Goal: Transaction & Acquisition: Purchase product/service

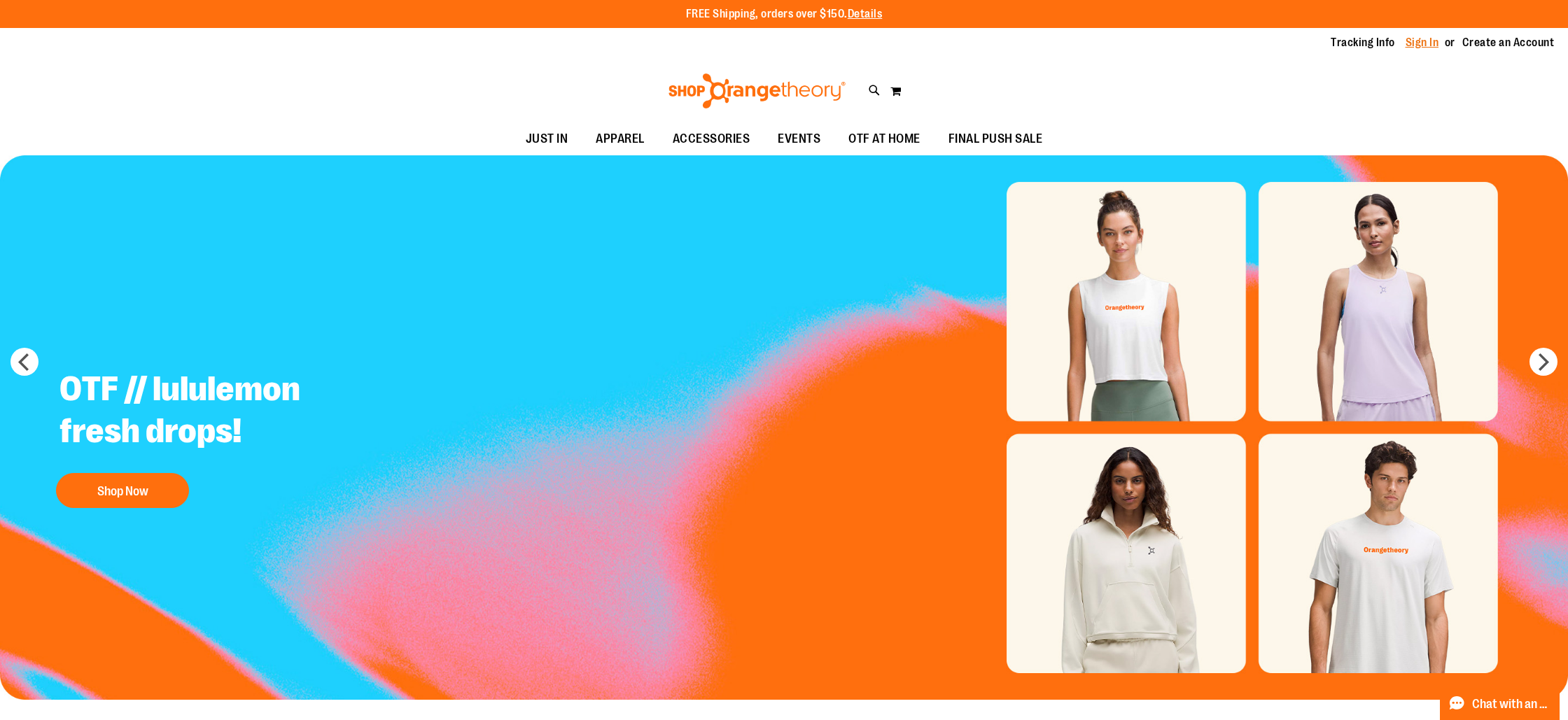
click at [1420, 49] on link "Sign In" at bounding box center [1422, 43] width 34 height 16
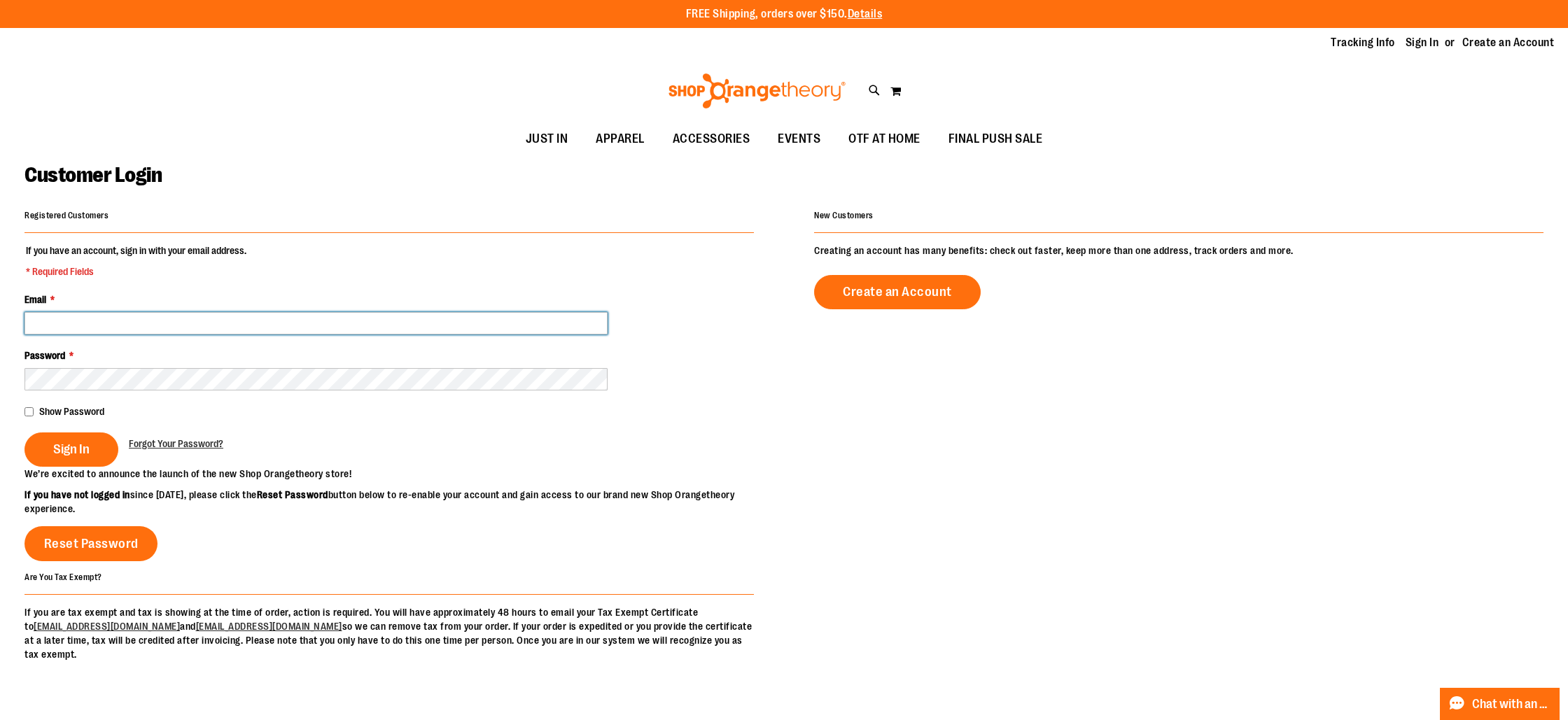
click at [326, 327] on input "Email *" at bounding box center [315, 324] width 583 height 22
click at [110, 328] on input "**********" at bounding box center [315, 324] width 583 height 22
click at [113, 324] on input "**********" at bounding box center [315, 324] width 583 height 22
type input "**********"
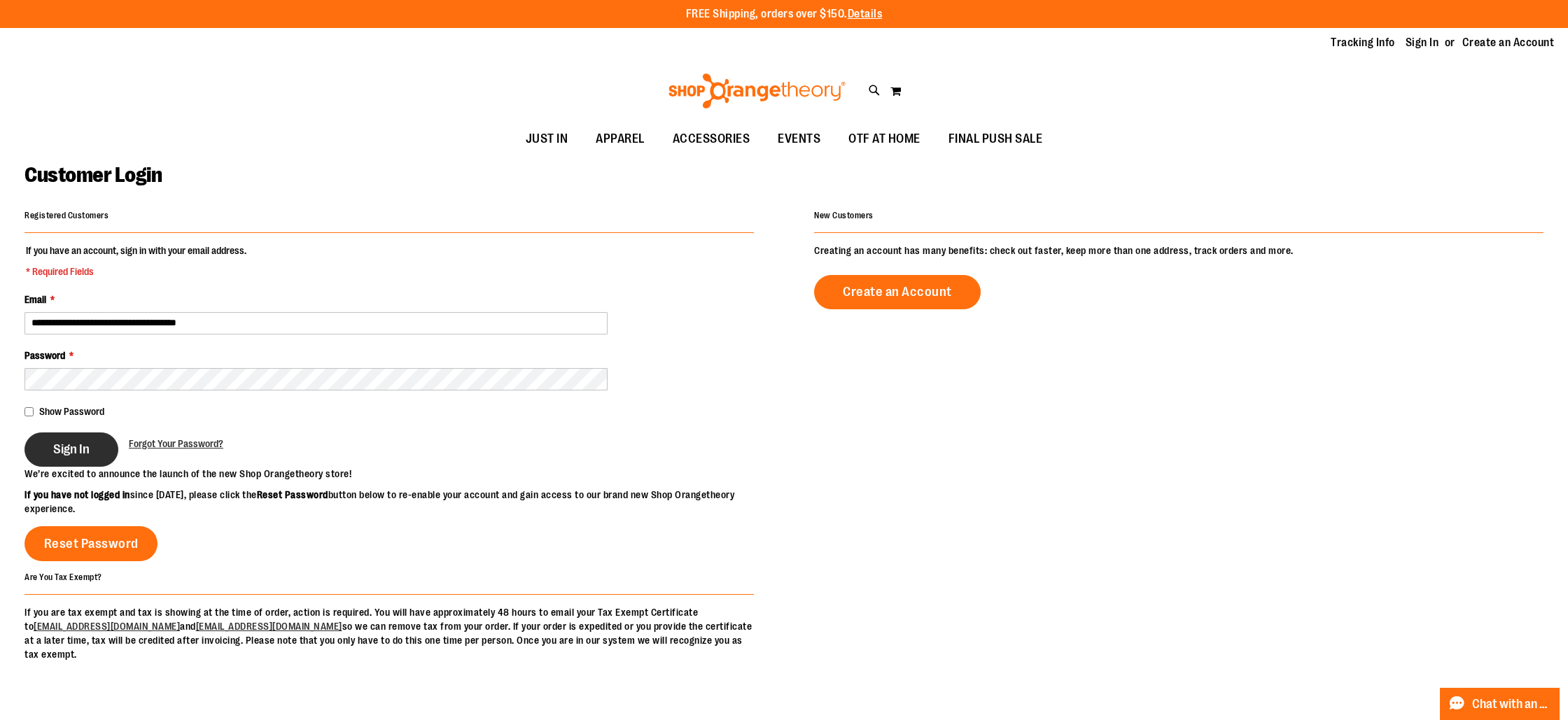
click at [63, 441] on button "Sign In" at bounding box center [71, 450] width 94 height 34
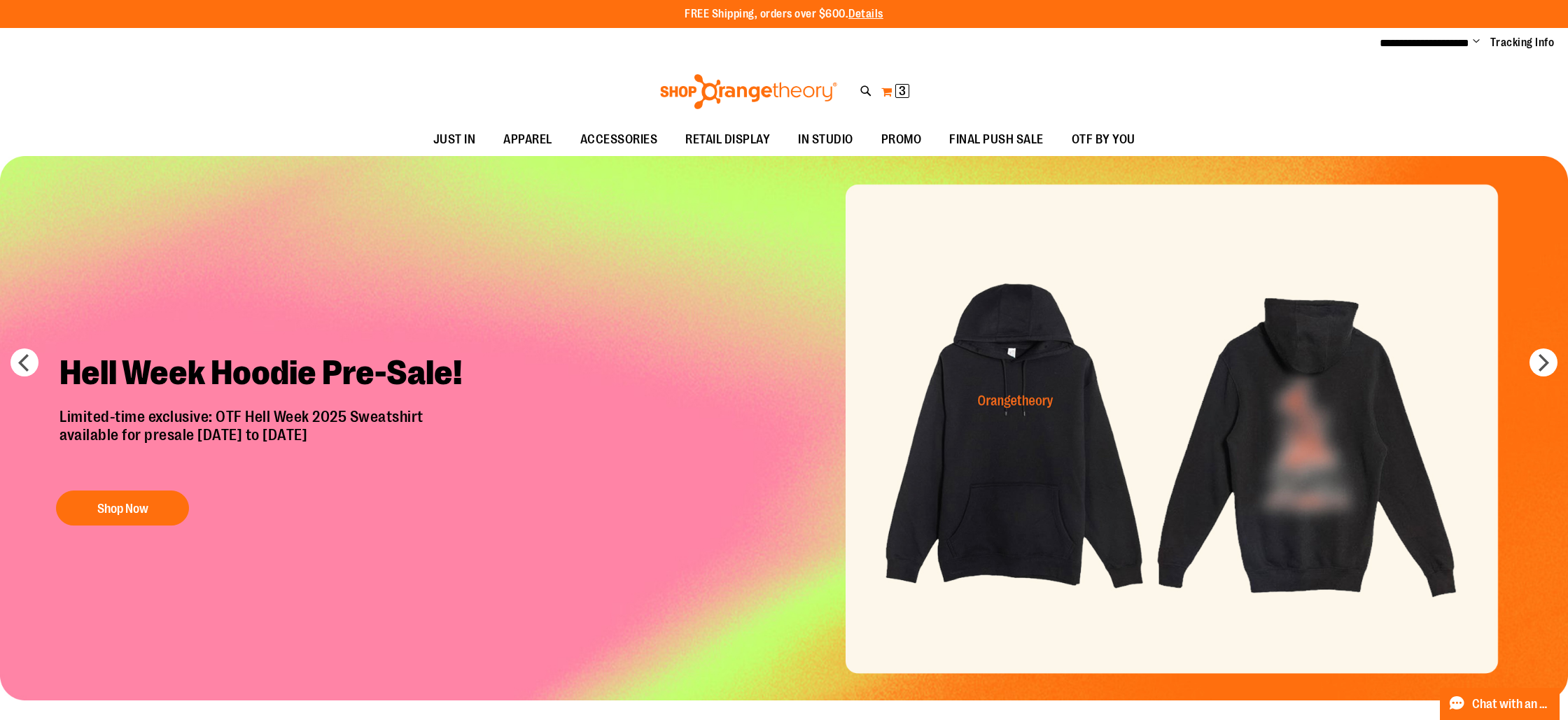
click at [903, 84] on span "3" at bounding box center [902, 91] width 7 height 14
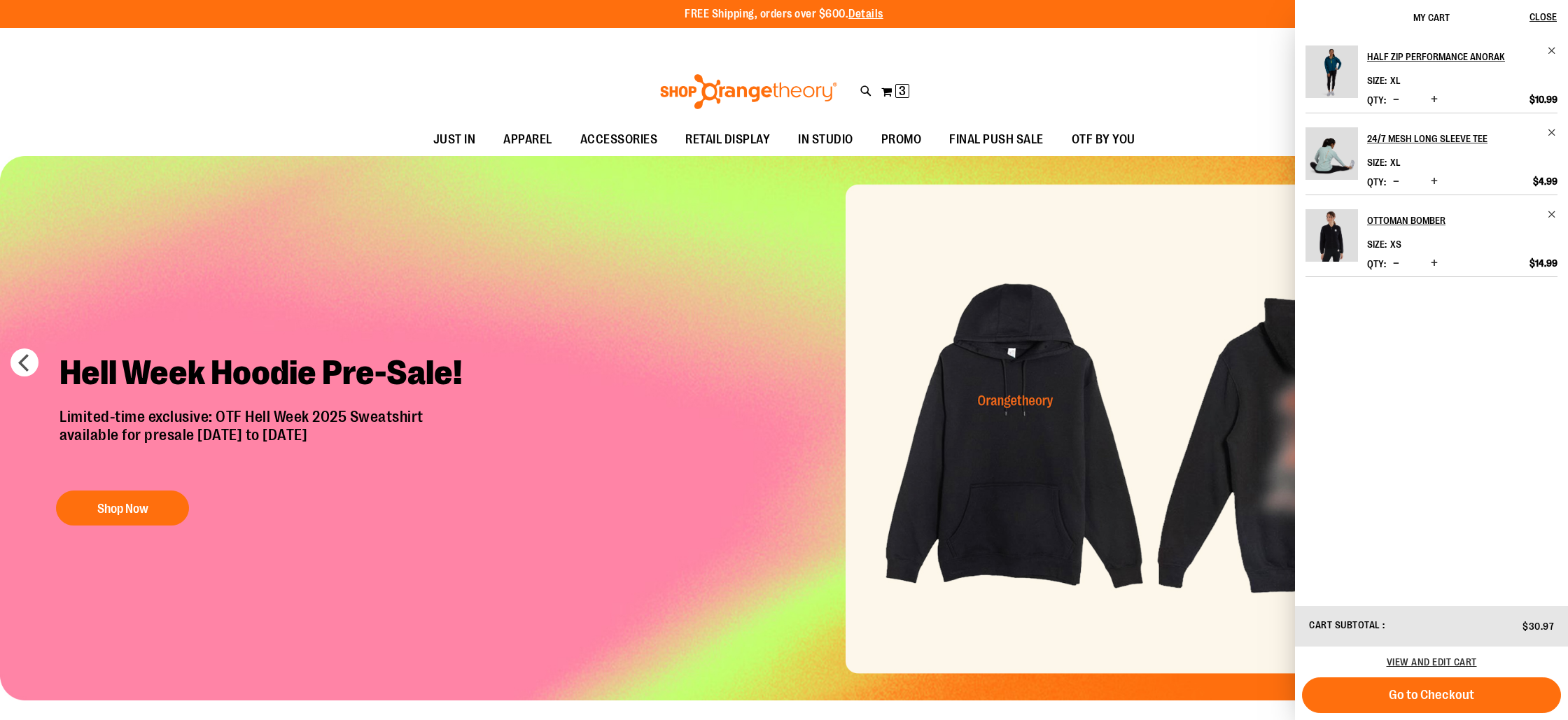
drag, startPoint x: 1181, startPoint y: 88, endPoint x: 1114, endPoint y: 95, distance: 67.4
click at [1180, 88] on div "Toggle Nav Search Popular Suggestions Advanced Search" at bounding box center [784, 91] width 1568 height 65
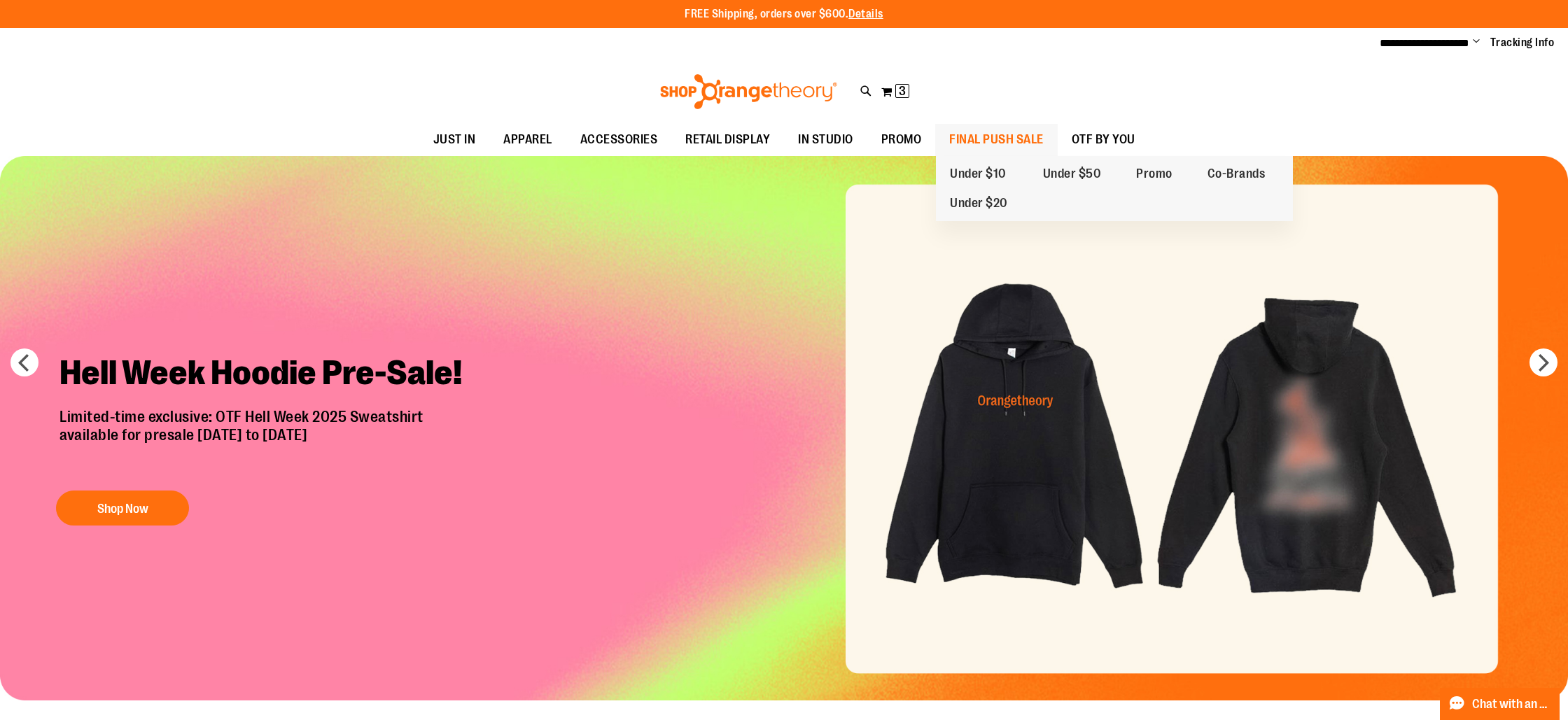
click at [995, 133] on span "FINAL PUSH SALE" at bounding box center [996, 140] width 95 height 32
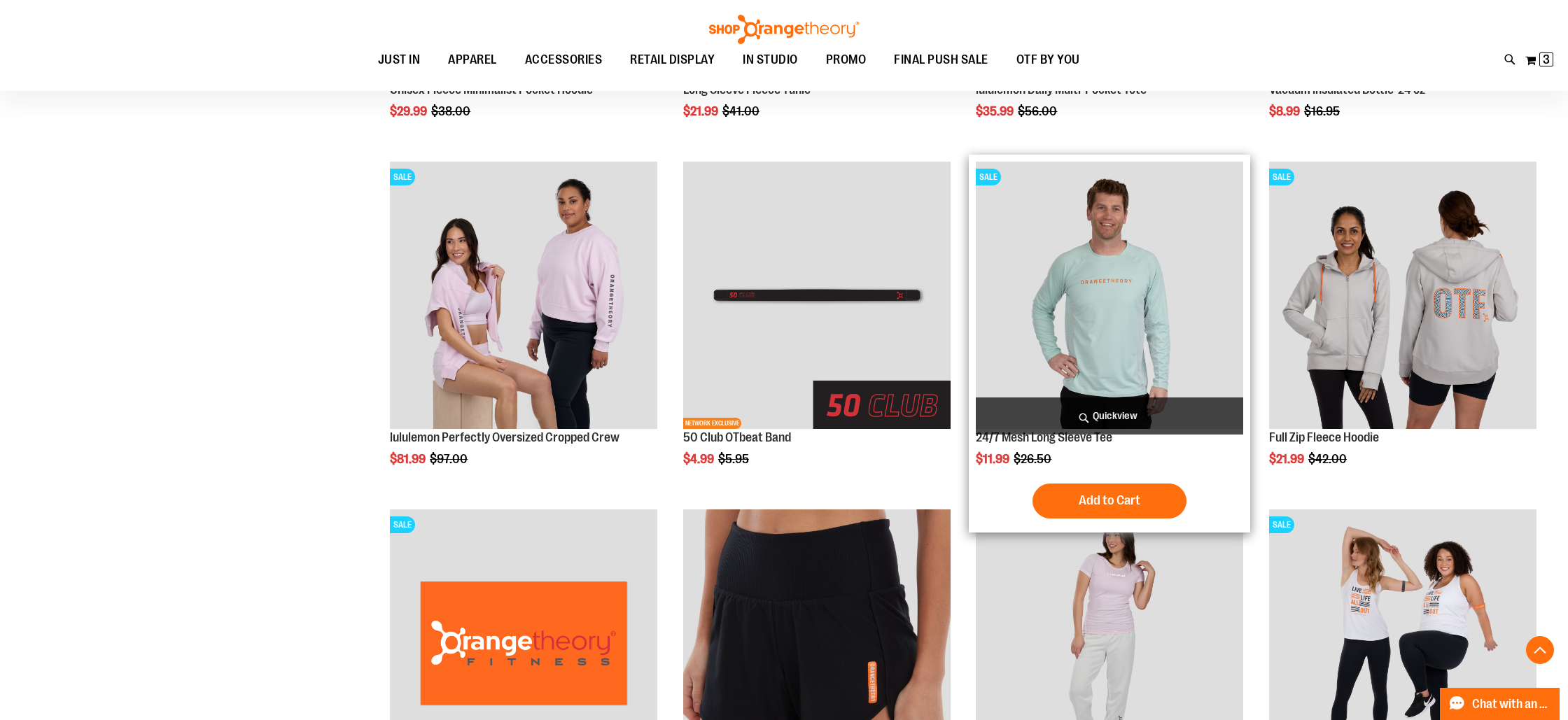
scroll to position [483, 0]
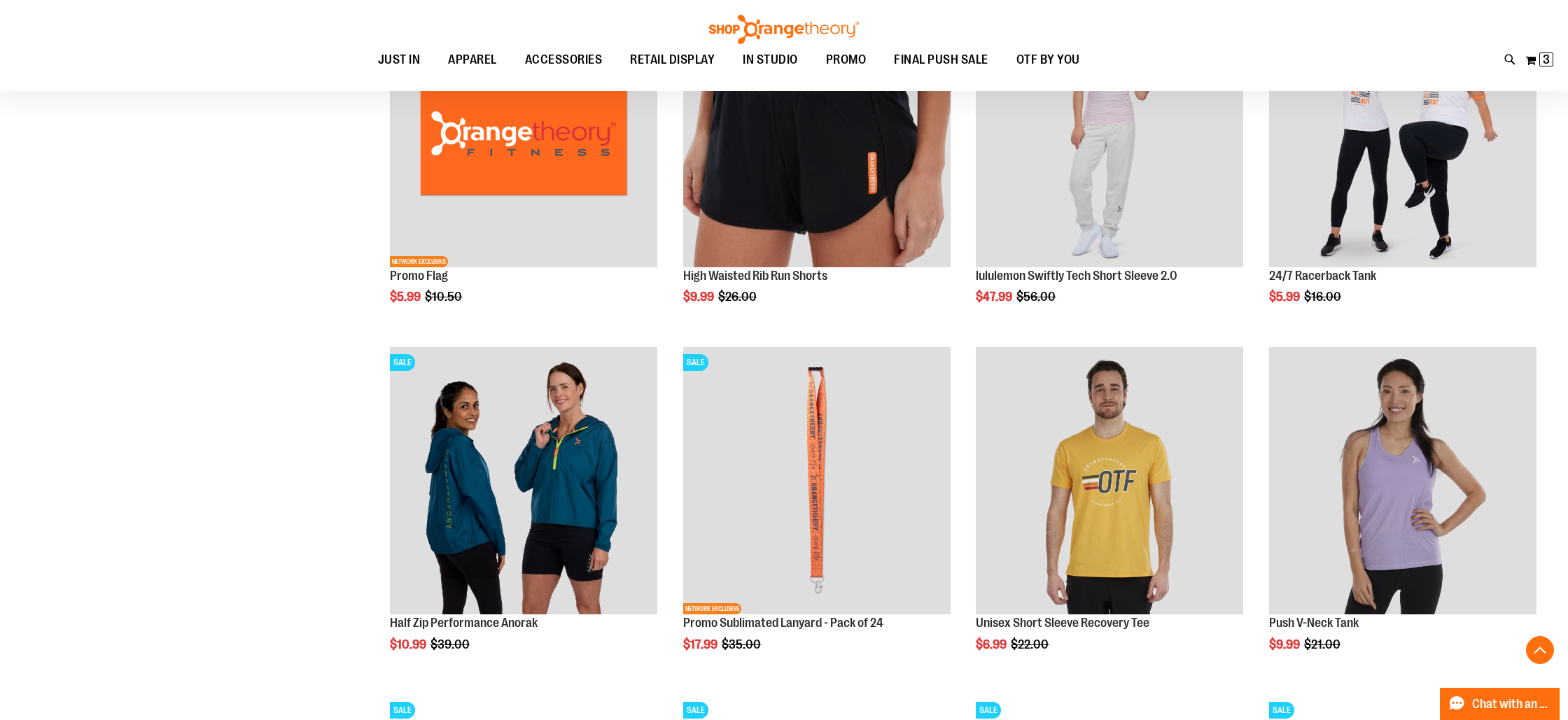
scroll to position [982, 0]
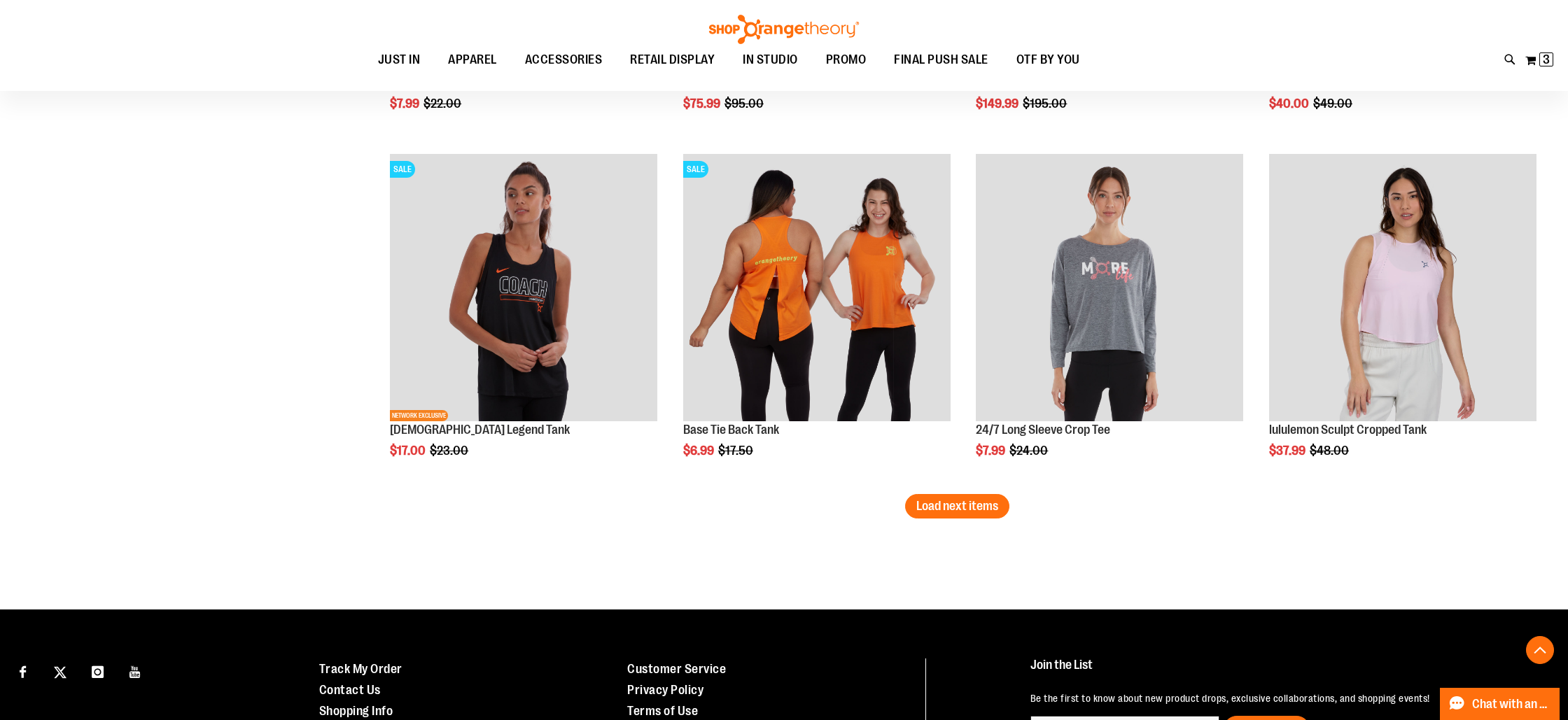
scroll to position [2914, 0]
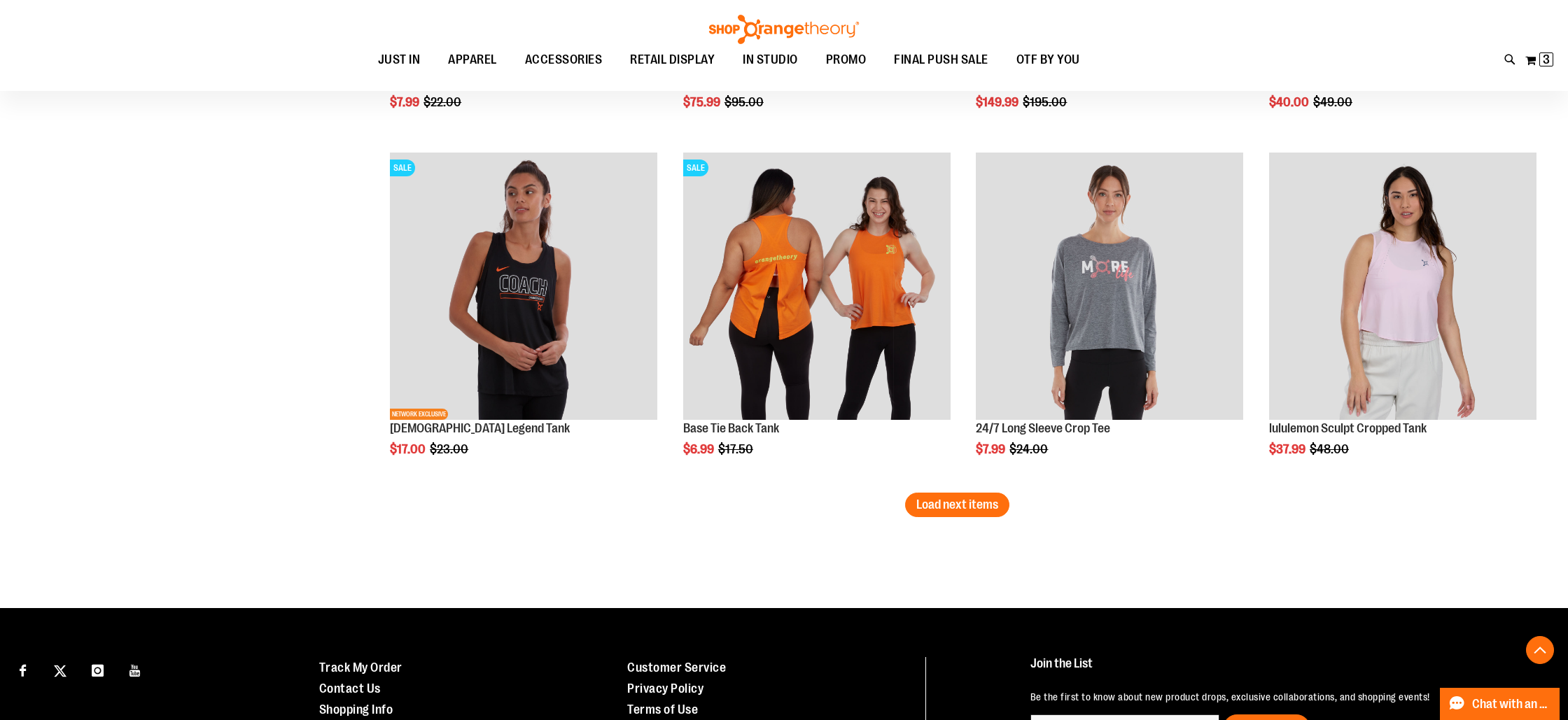
click at [941, 506] on span "Load next items" at bounding box center [957, 505] width 82 height 14
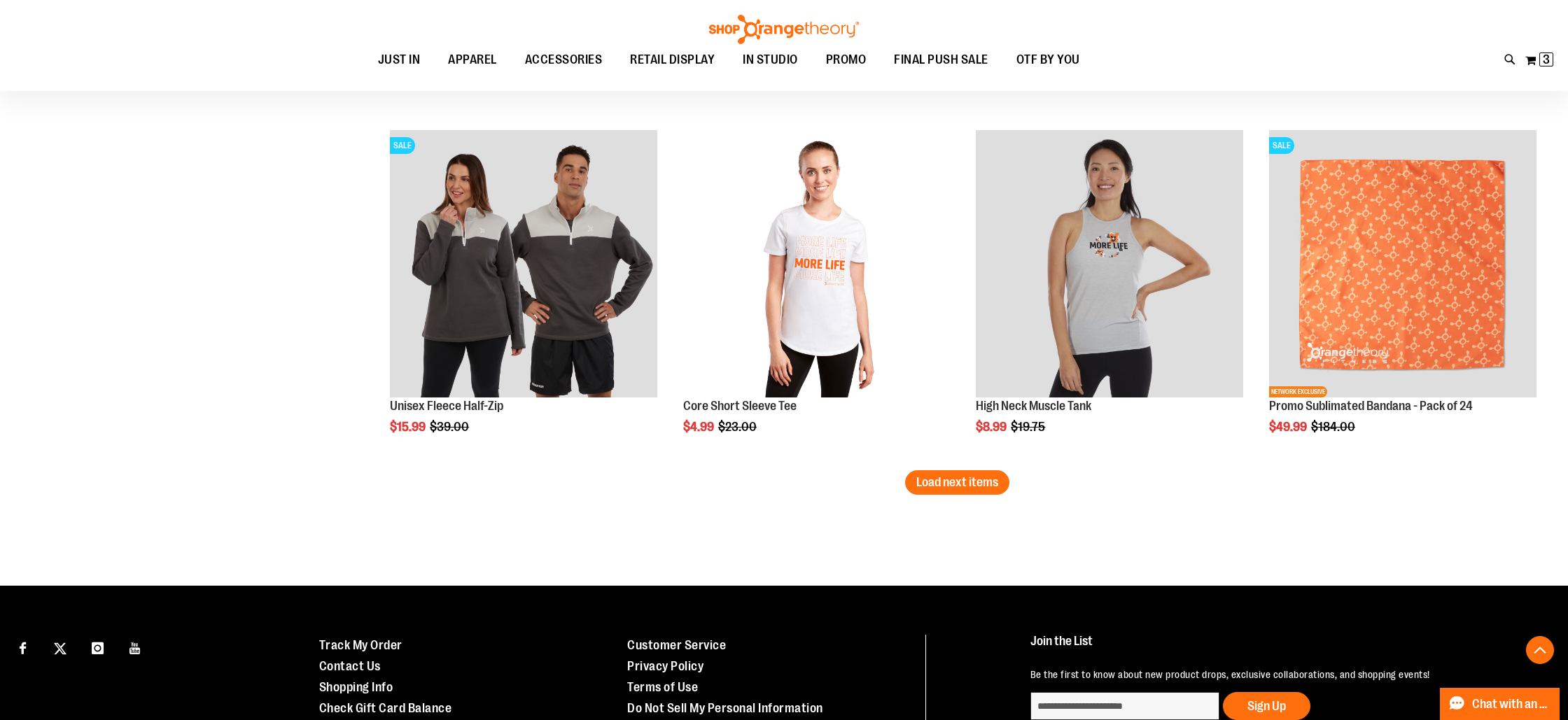
scroll to position [4016, 0]
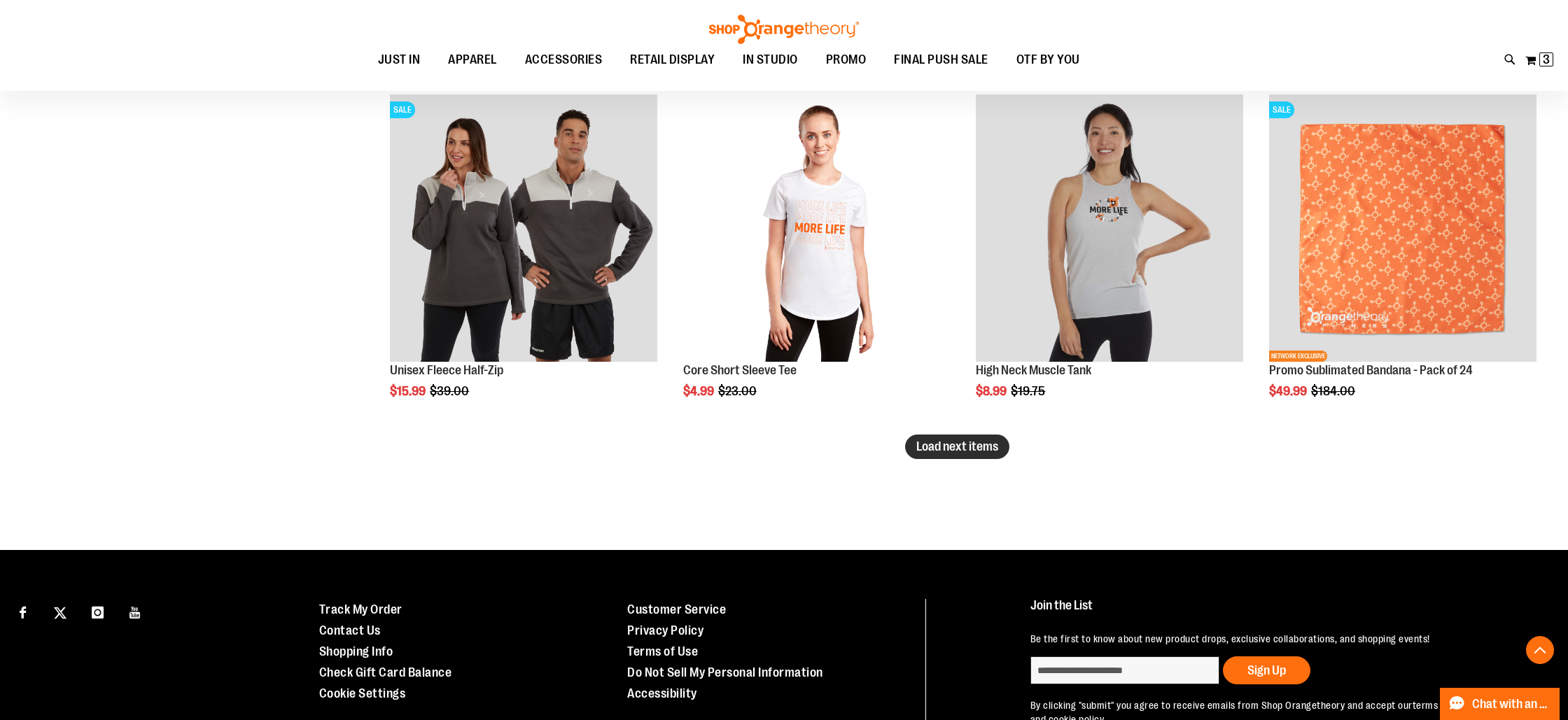
click at [979, 447] on span "Load next items" at bounding box center [957, 446] width 82 height 14
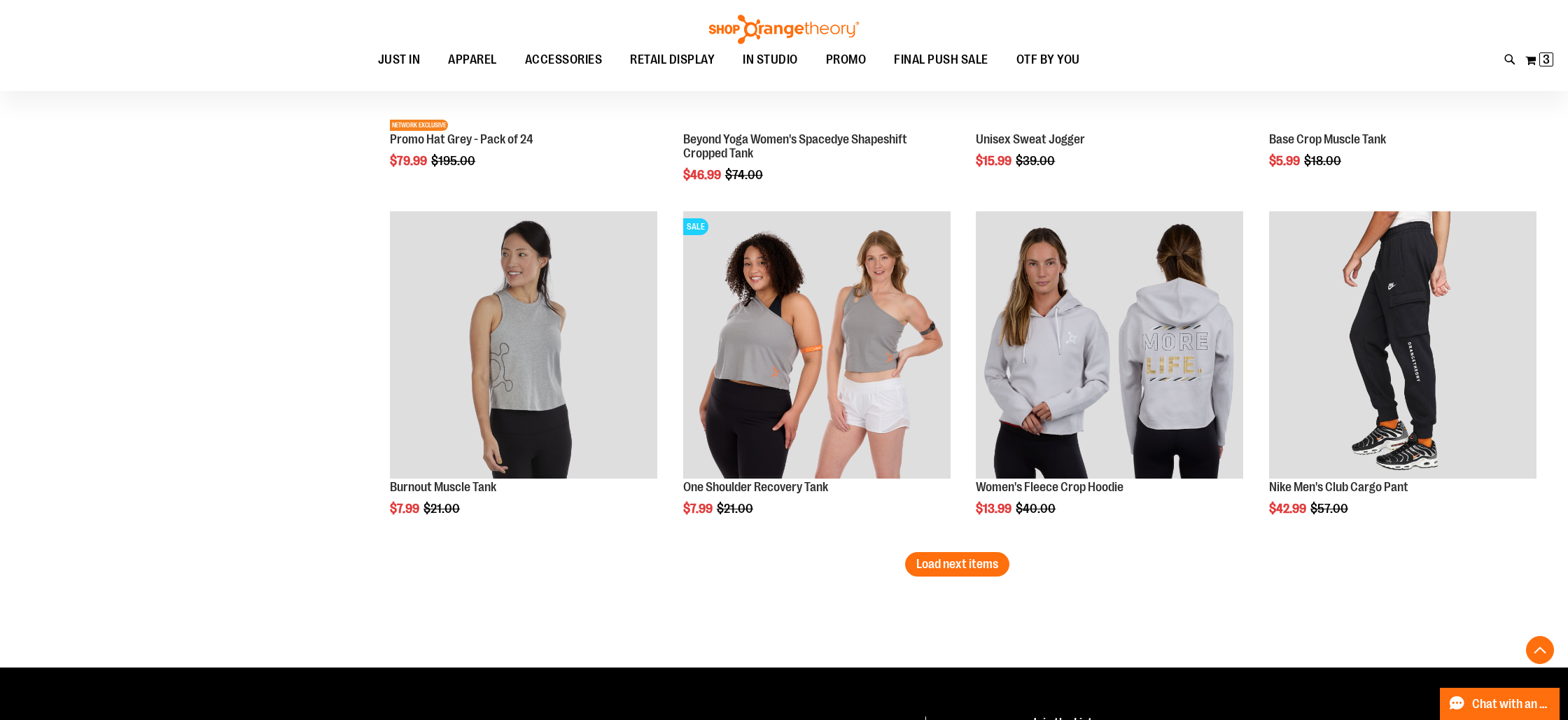
scroll to position [4949, 0]
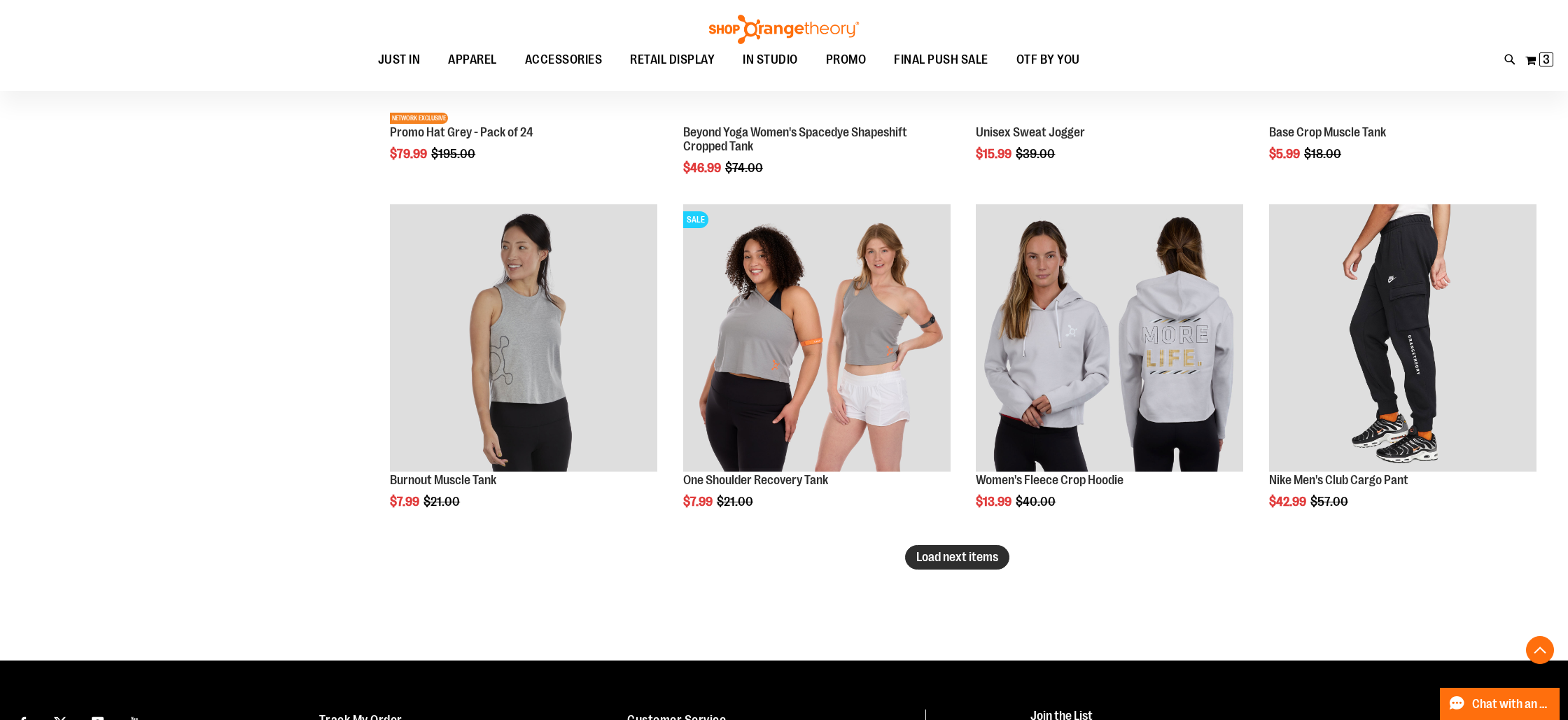
click at [959, 559] on span "Load next items" at bounding box center [957, 557] width 82 height 14
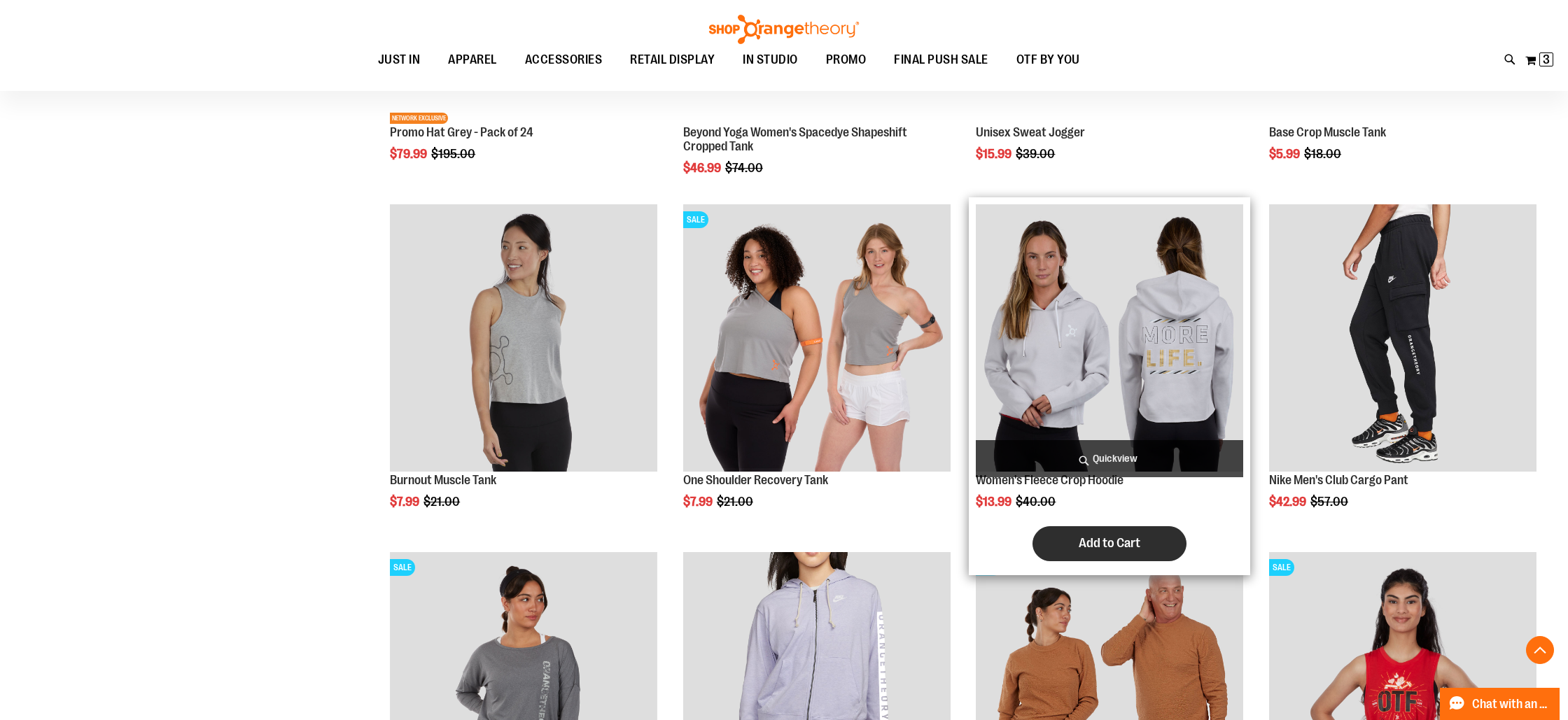
click at [1095, 541] on span "Add to Cart" at bounding box center [1110, 543] width 62 height 16
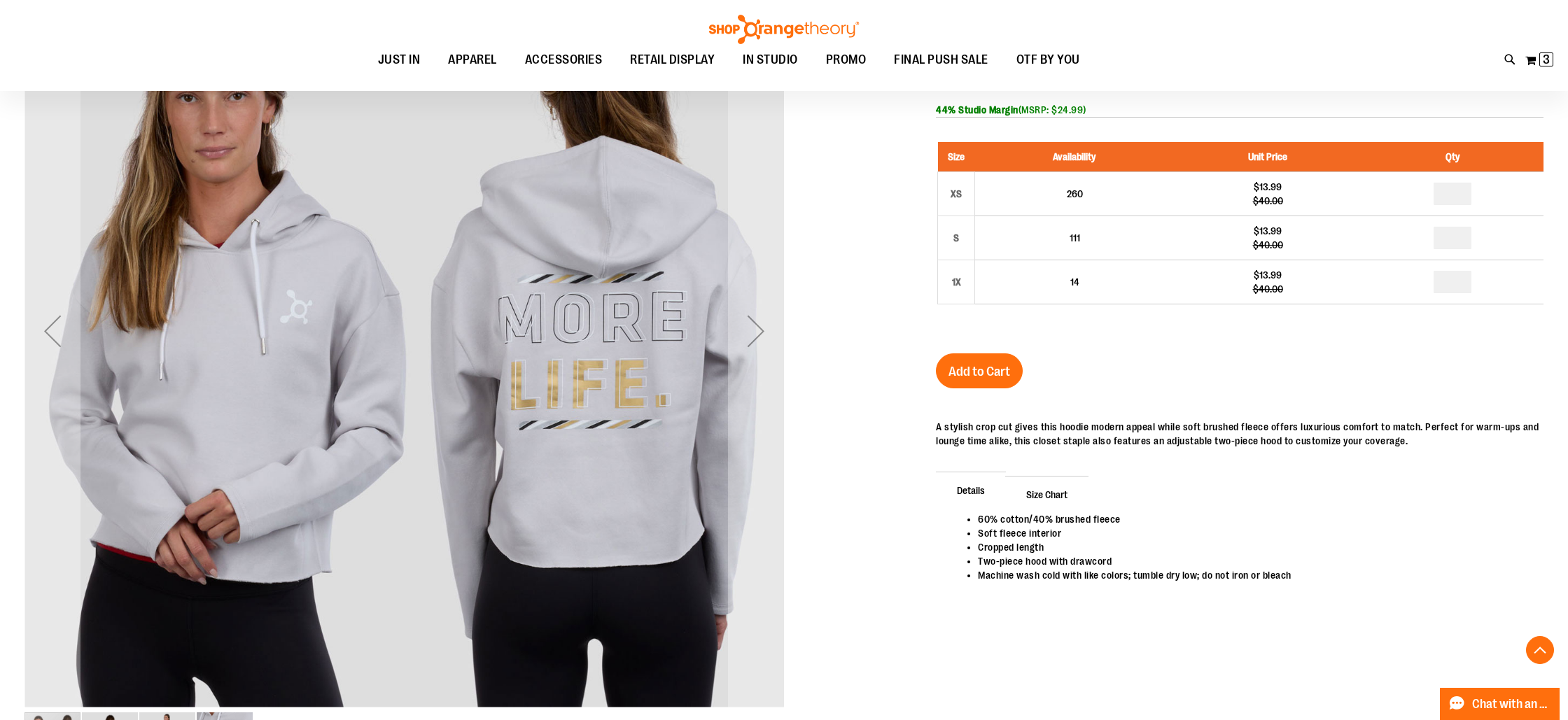
scroll to position [455, 0]
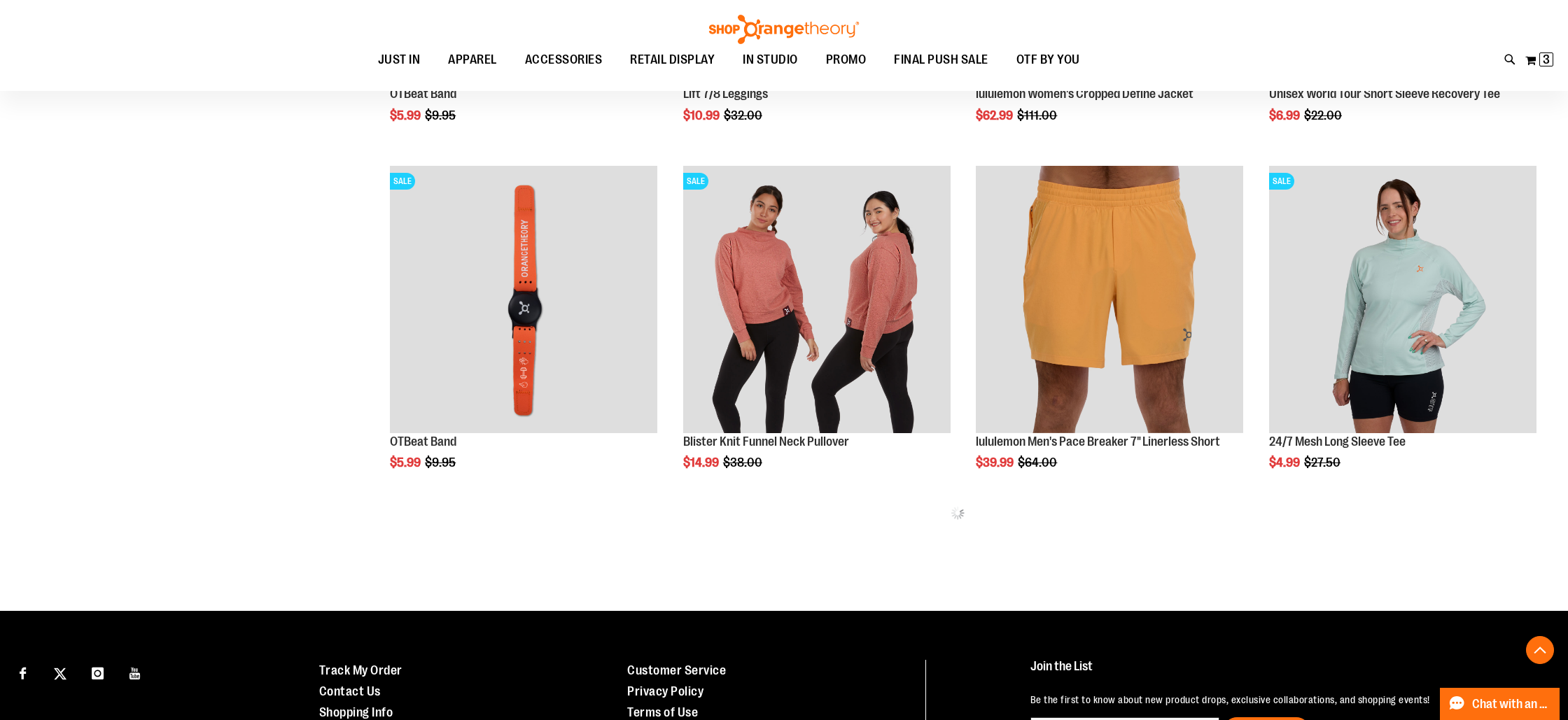
scroll to position [847, 0]
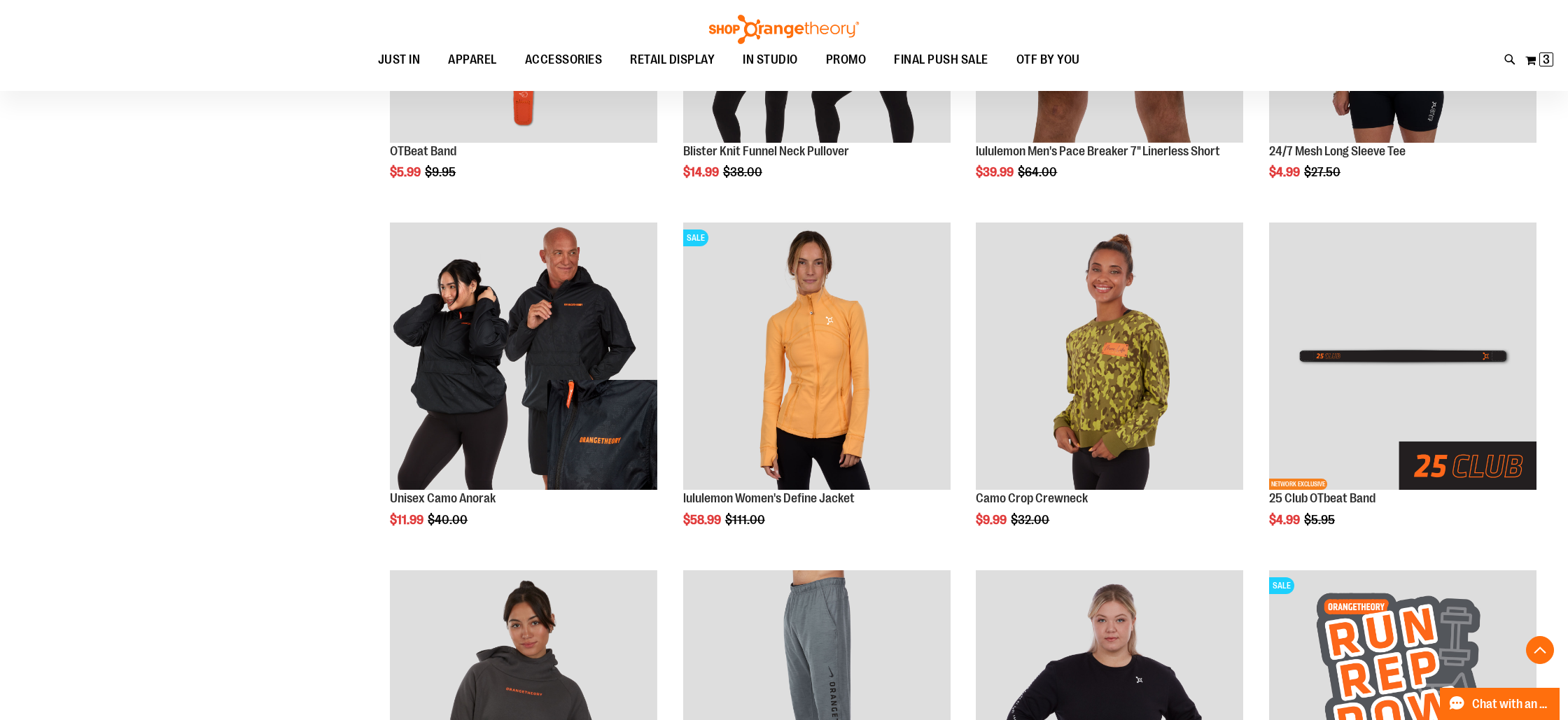
scroll to position [1190, 0]
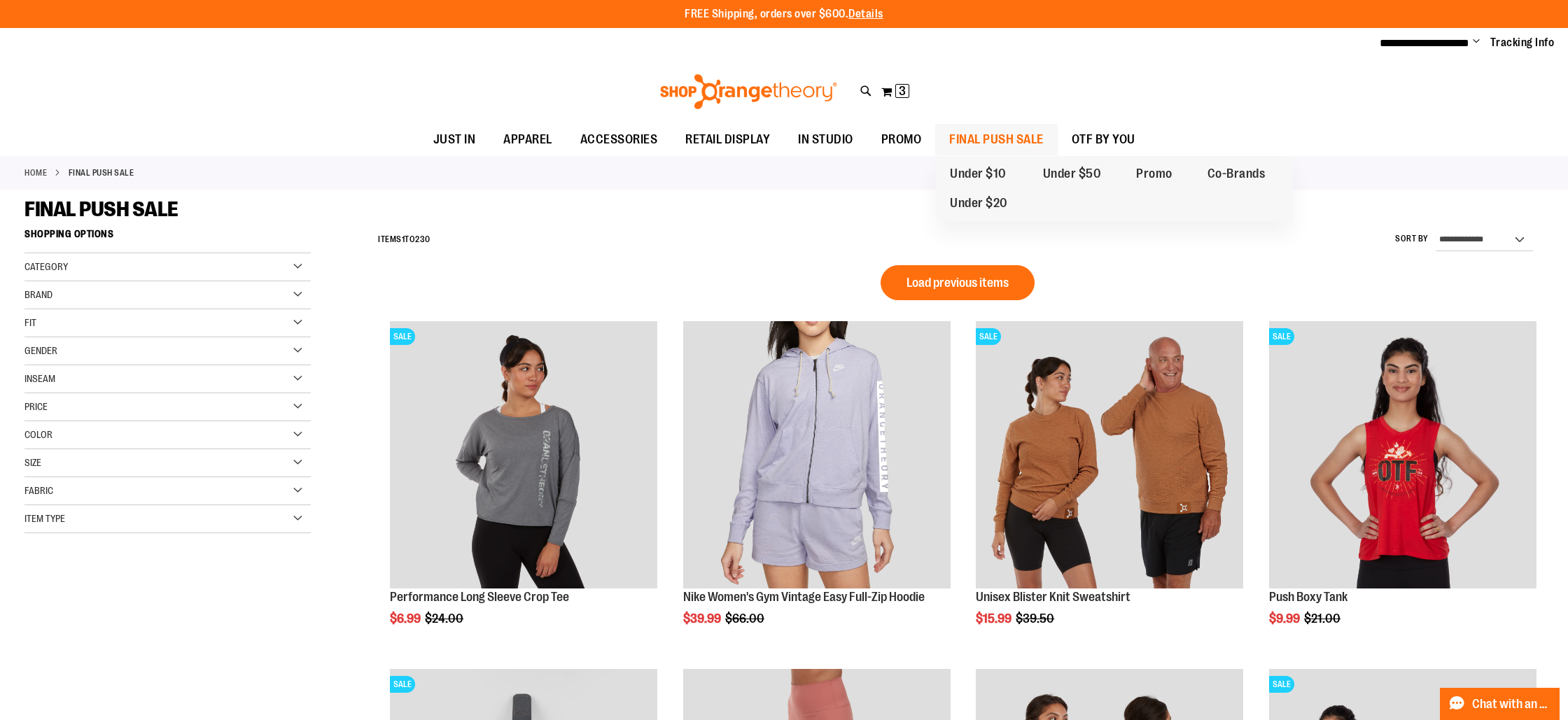
click at [973, 134] on span "FINAL PUSH SALE" at bounding box center [996, 140] width 95 height 32
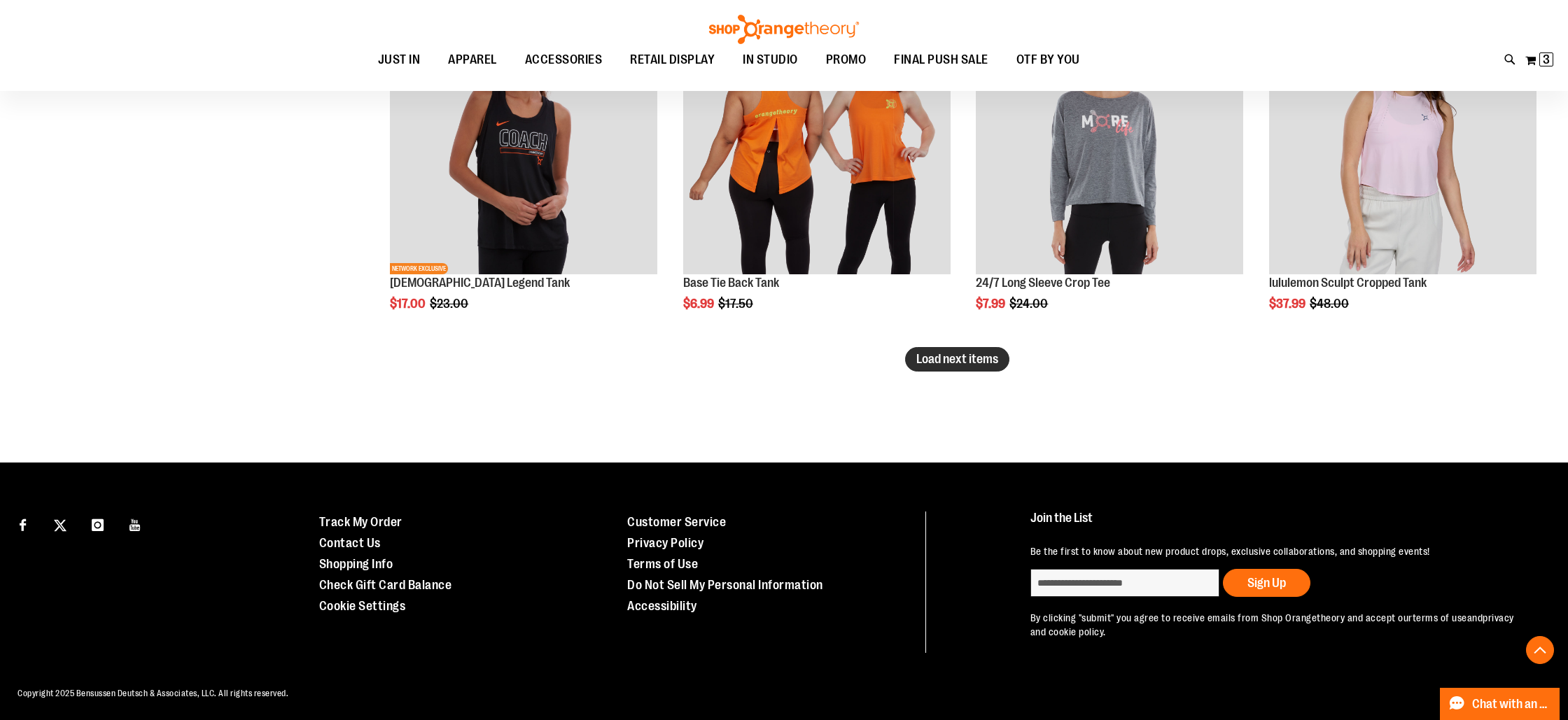
click at [970, 355] on span "Load next items" at bounding box center [957, 359] width 82 height 14
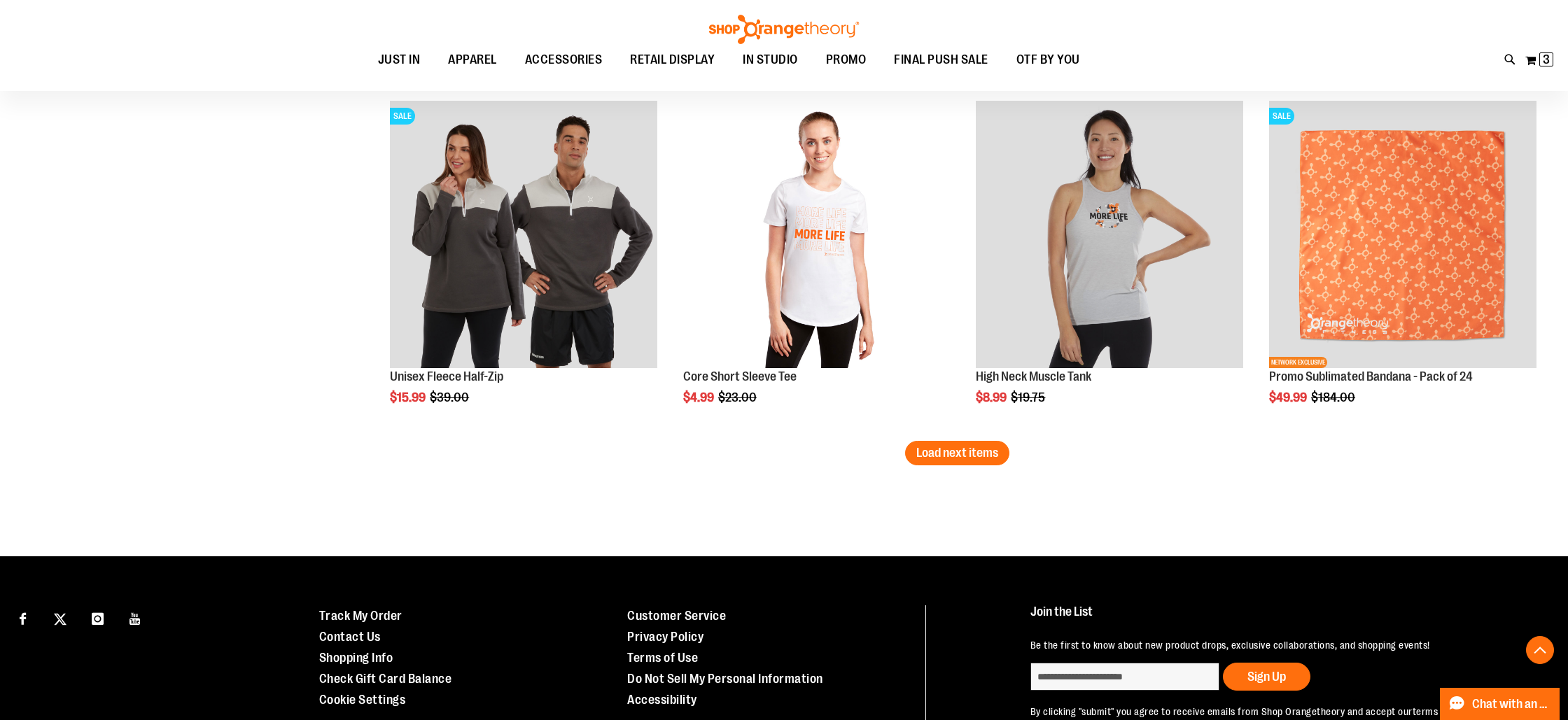
scroll to position [4014, 0]
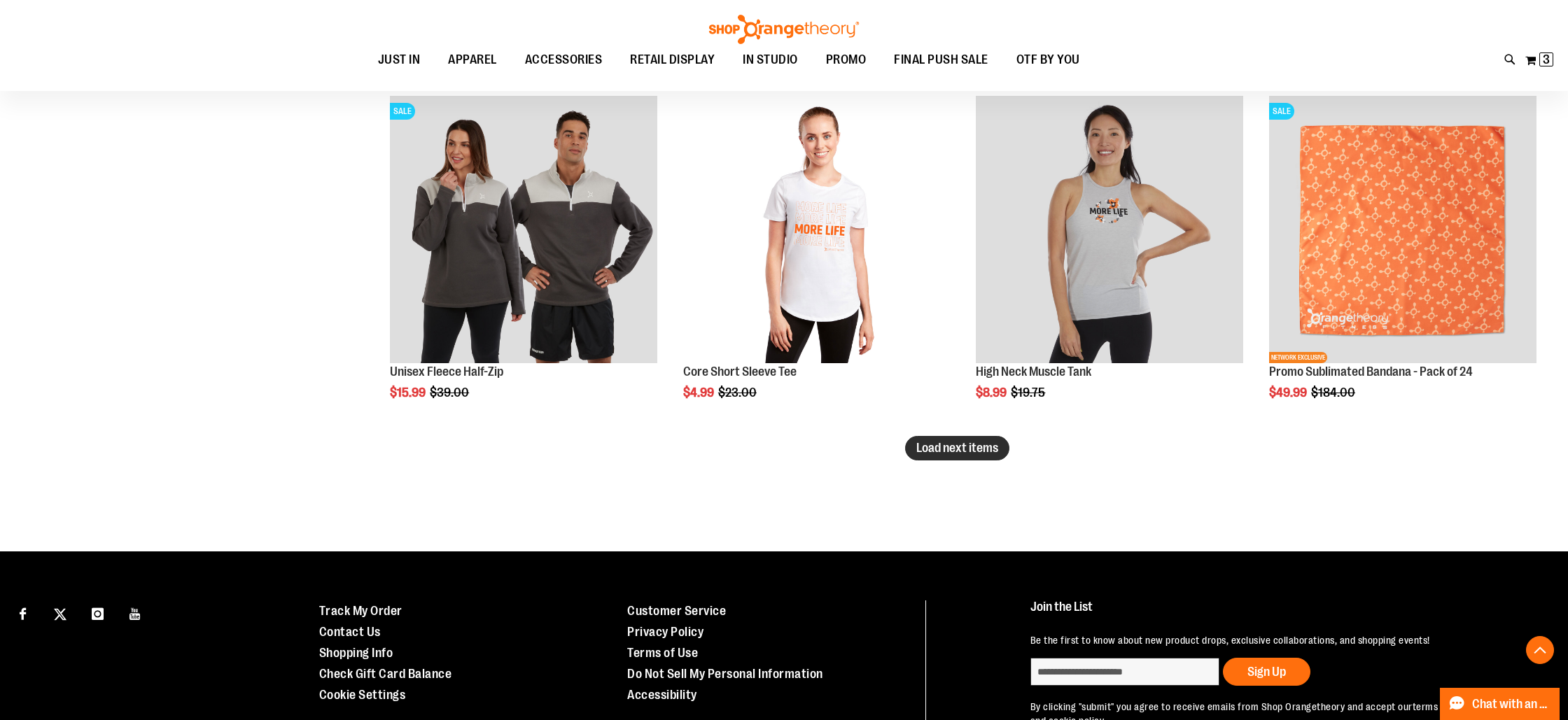
click at [952, 448] on span "Load next items" at bounding box center [957, 448] width 82 height 14
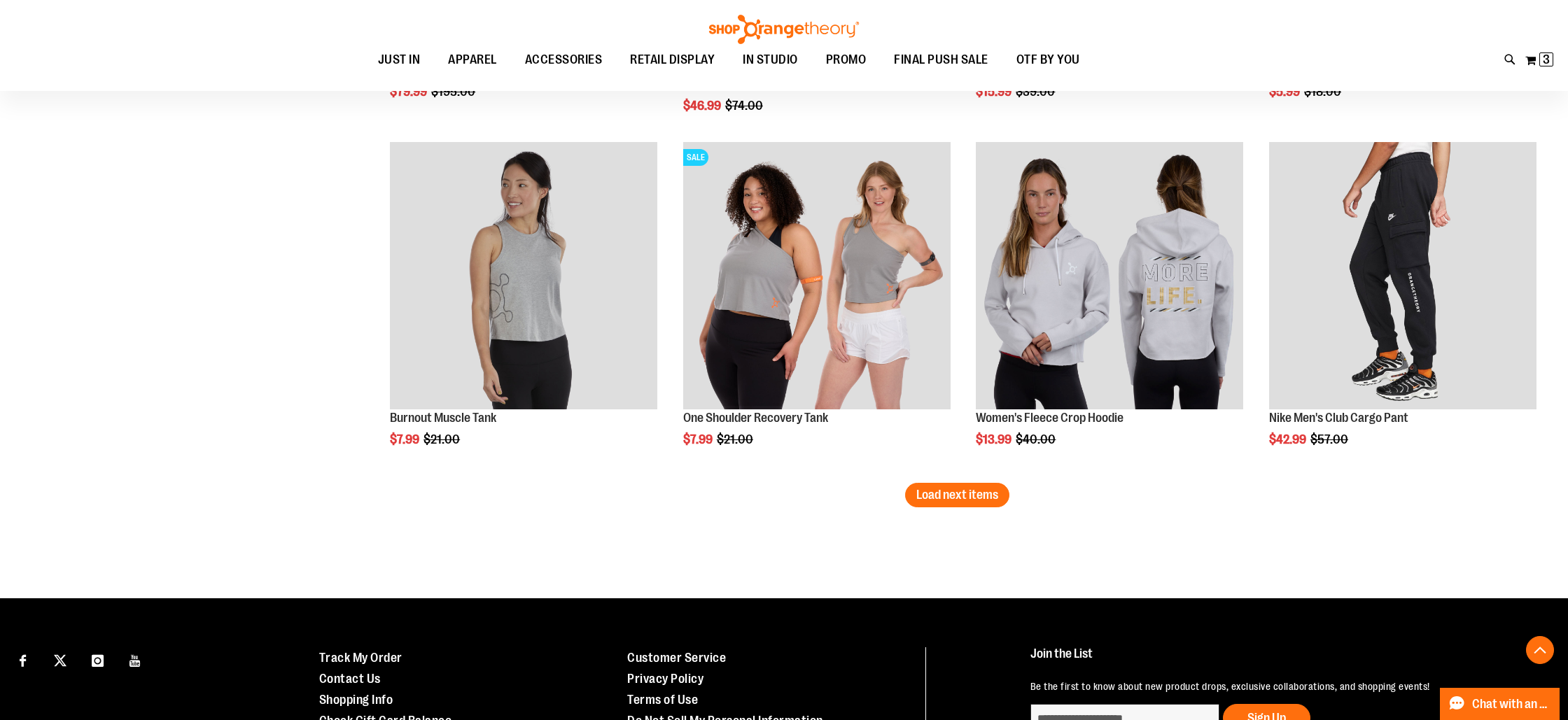
scroll to position [5035, 0]
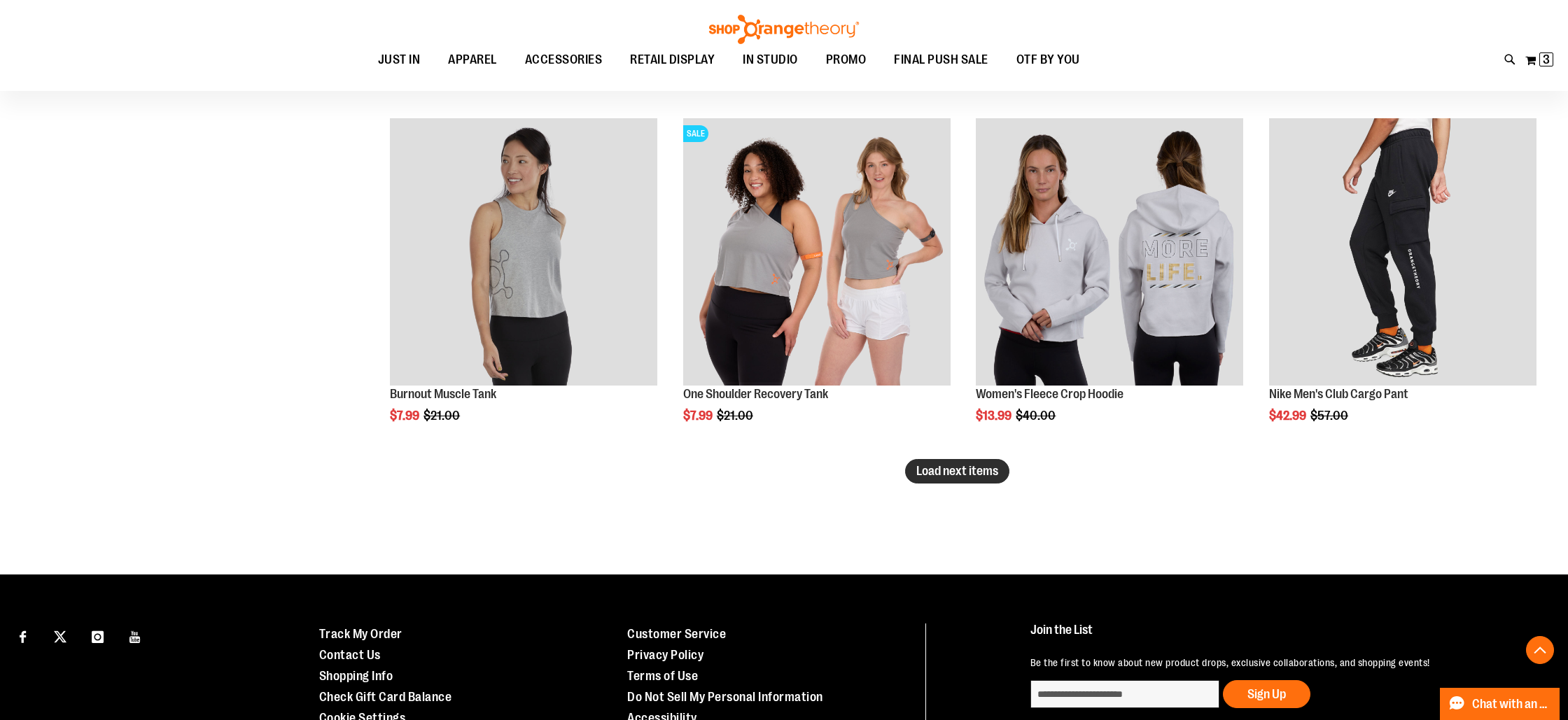
click at [965, 479] on button "Load next items" at bounding box center [957, 471] width 104 height 24
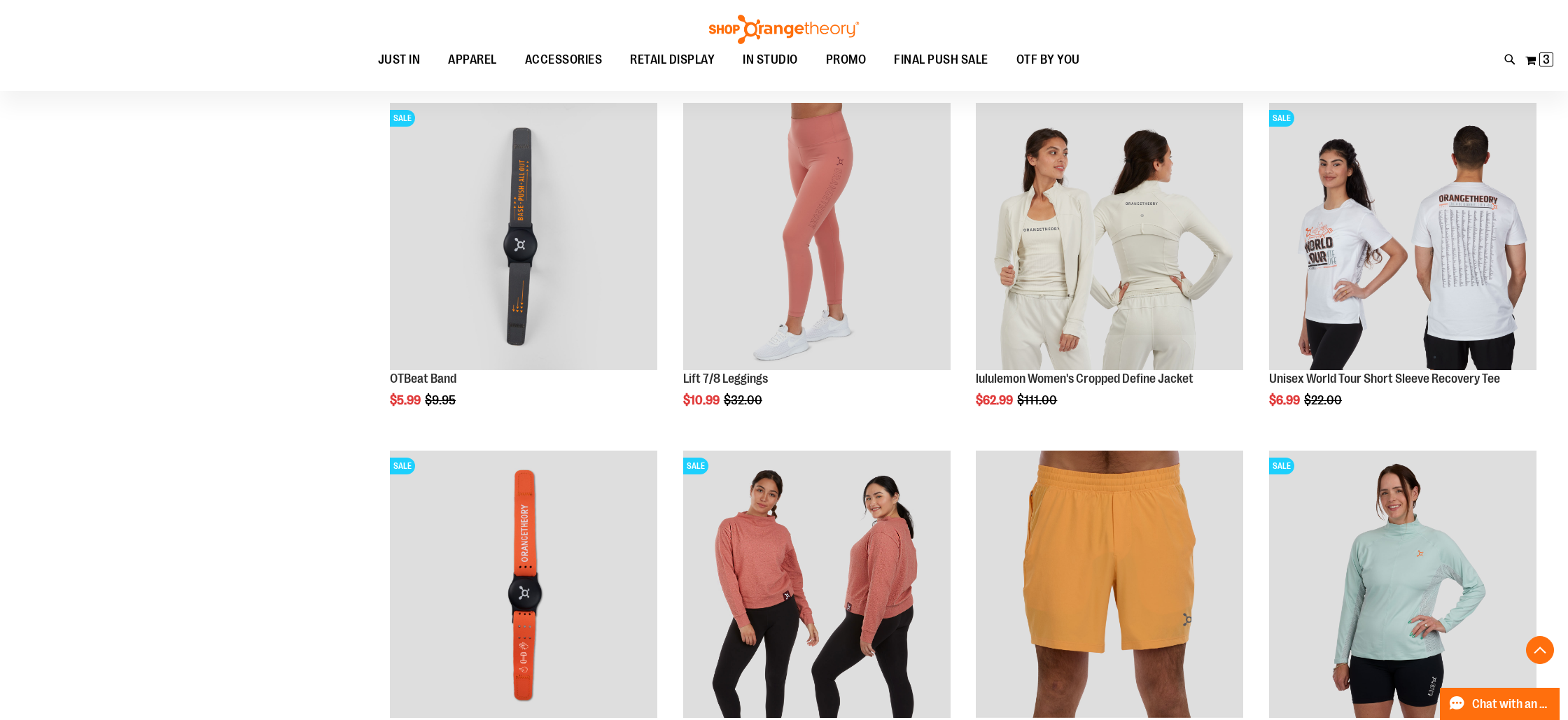
scroll to position [5747, 0]
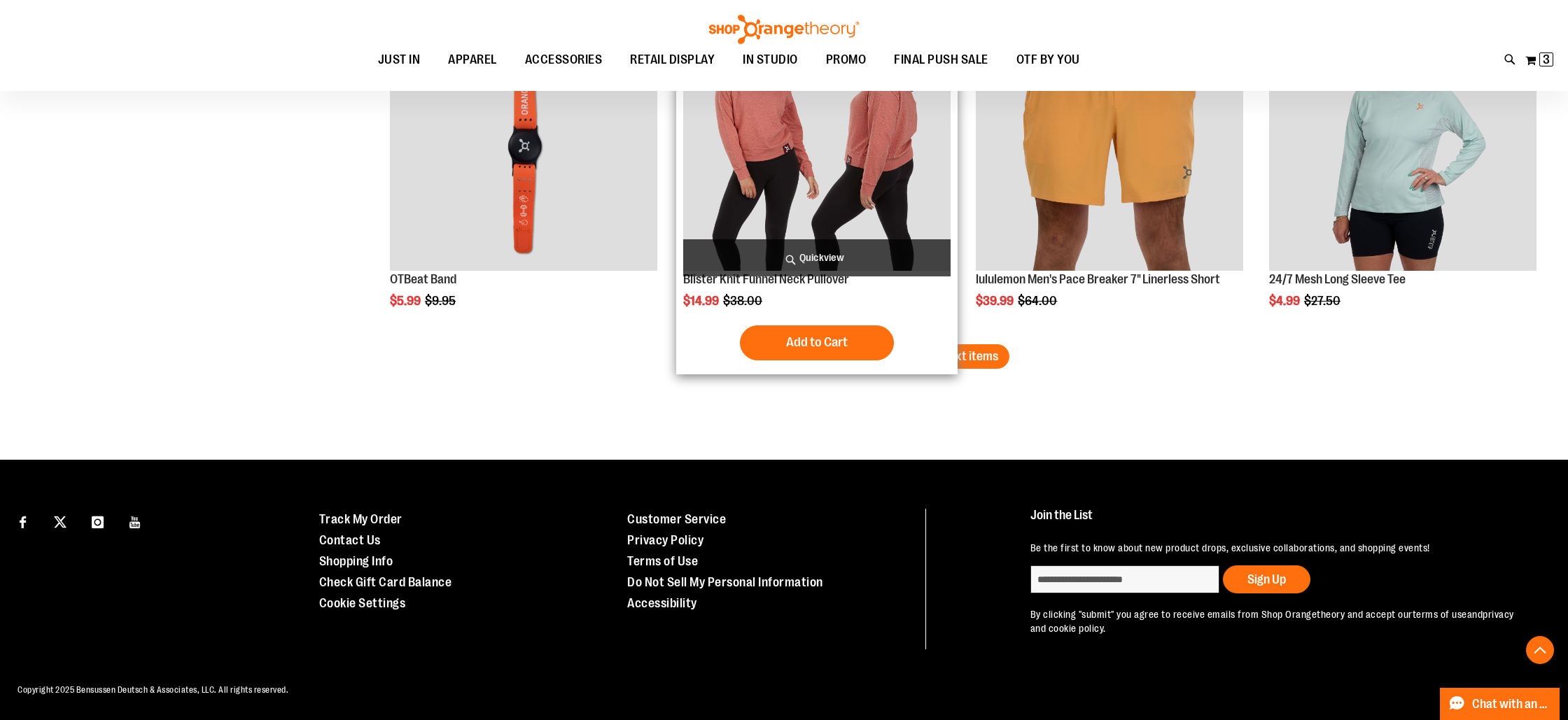
click at [936, 355] on span "Load next items" at bounding box center [957, 357] width 82 height 14
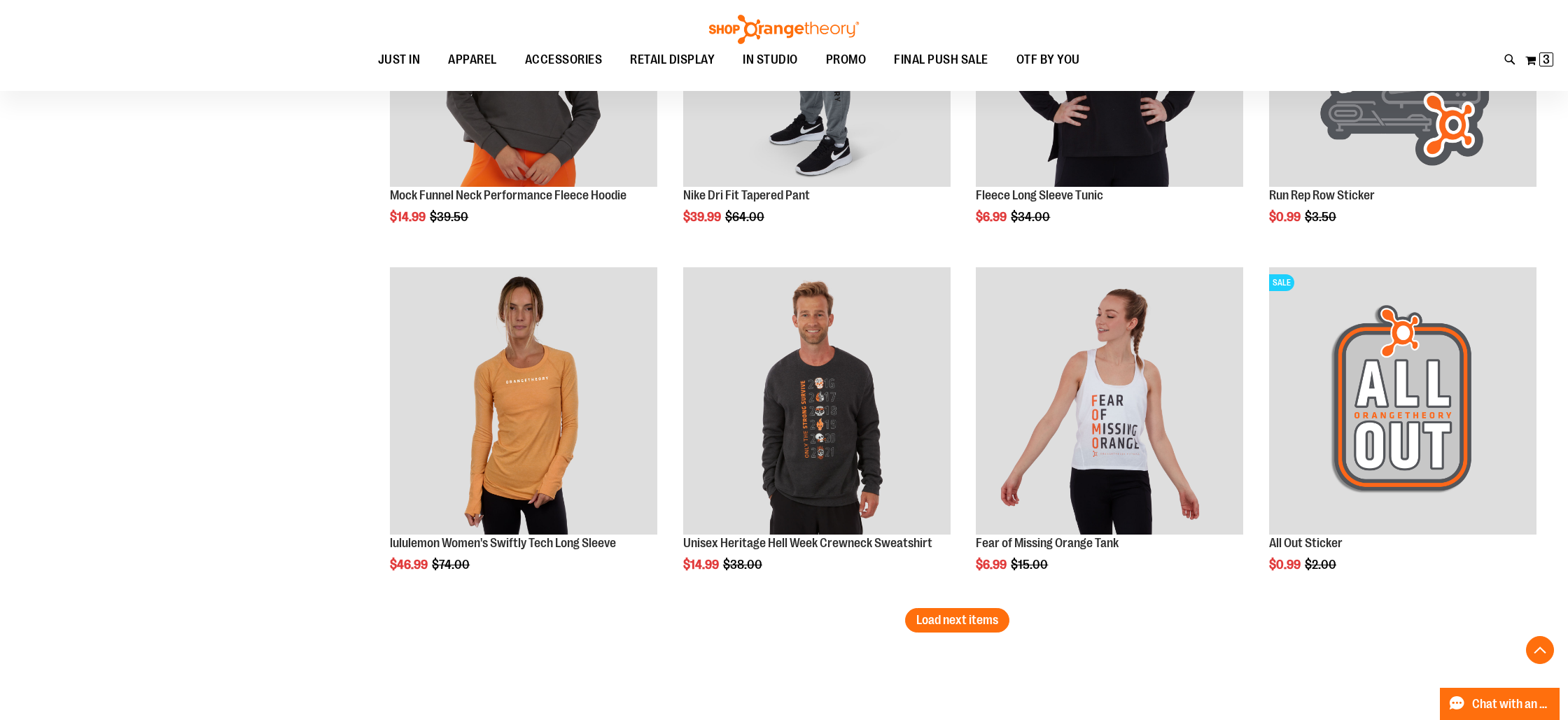
scroll to position [6976, 0]
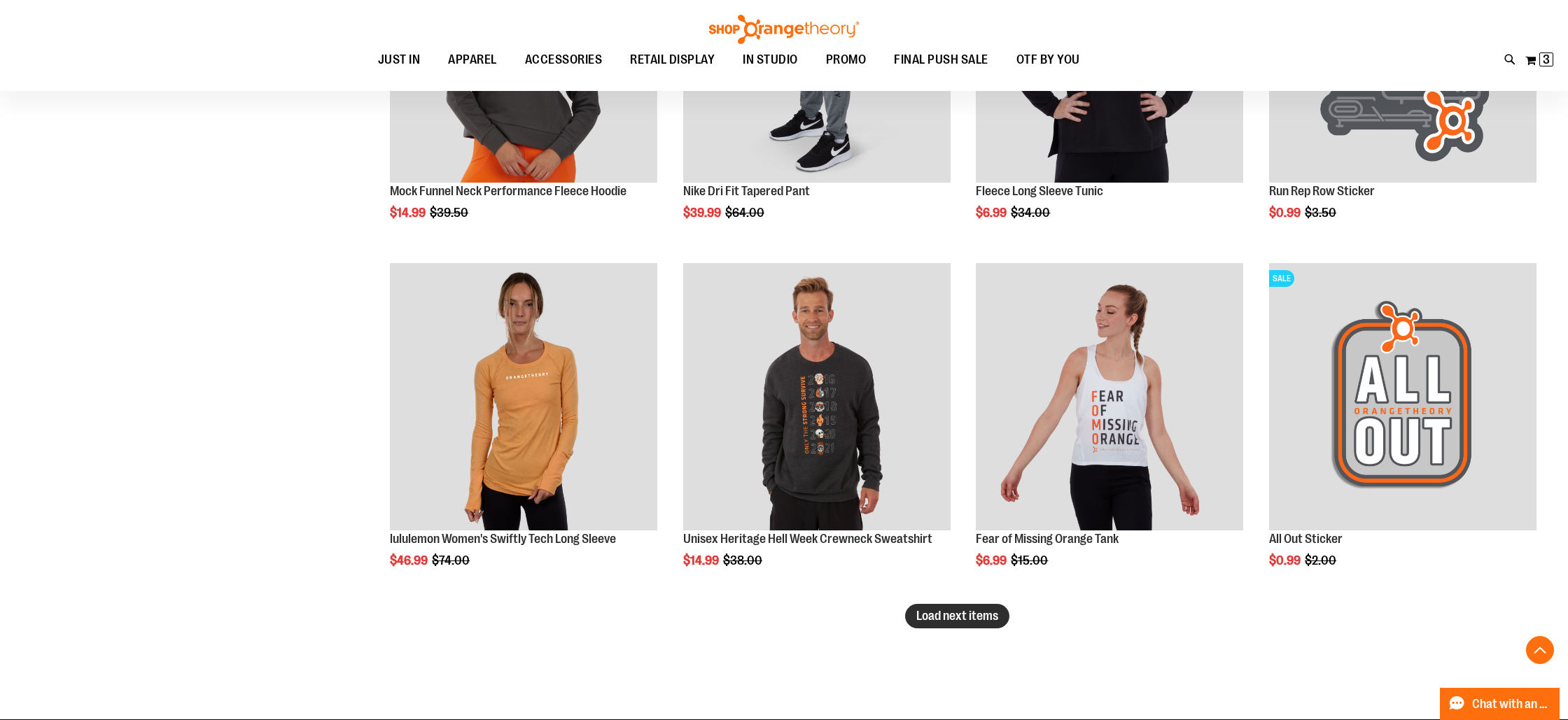
click at [951, 619] on span "Load next items" at bounding box center [957, 616] width 82 height 14
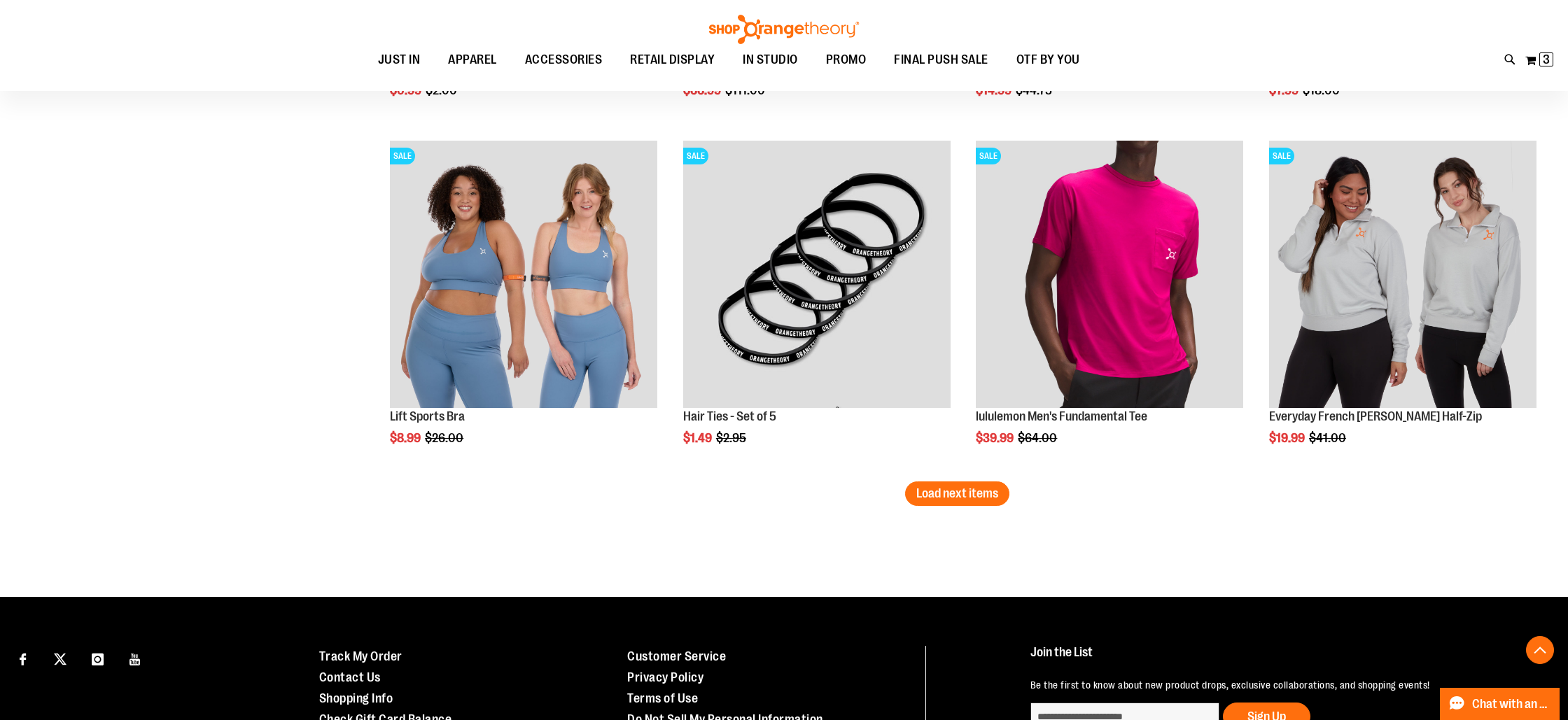
scroll to position [8145, 0]
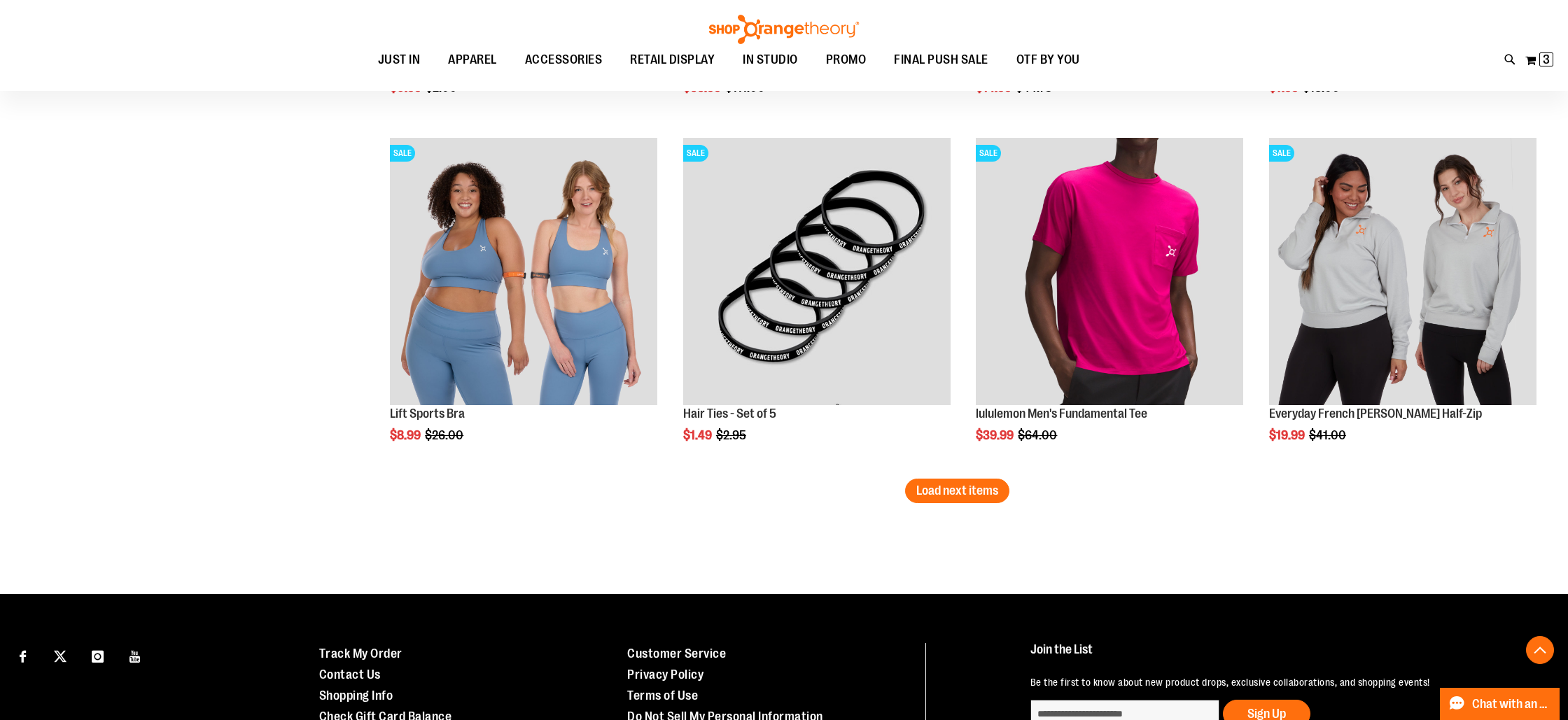
drag, startPoint x: 978, startPoint y: 489, endPoint x: 942, endPoint y: 494, distance: 36.3
click at [978, 489] on span "Load next items" at bounding box center [957, 491] width 82 height 14
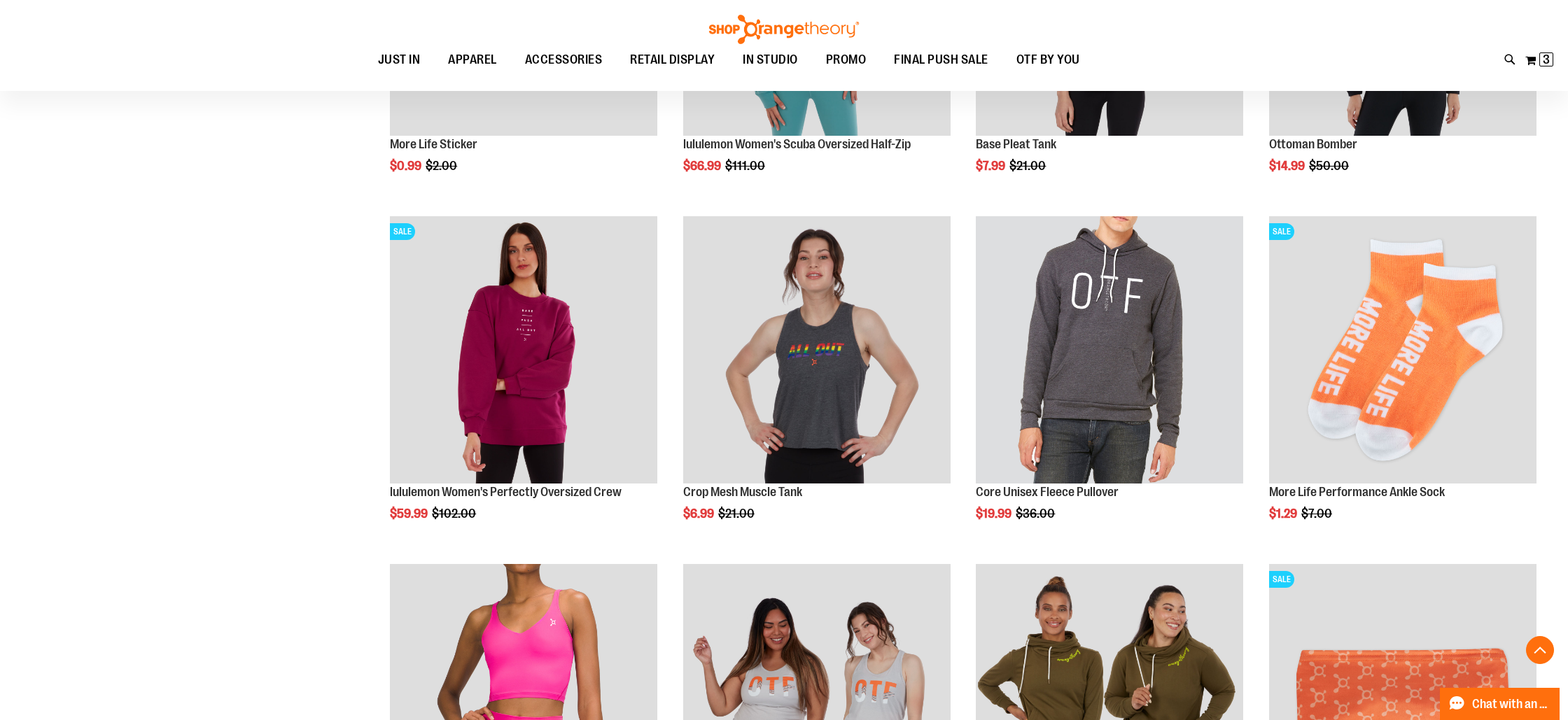
scroll to position [8784, 0]
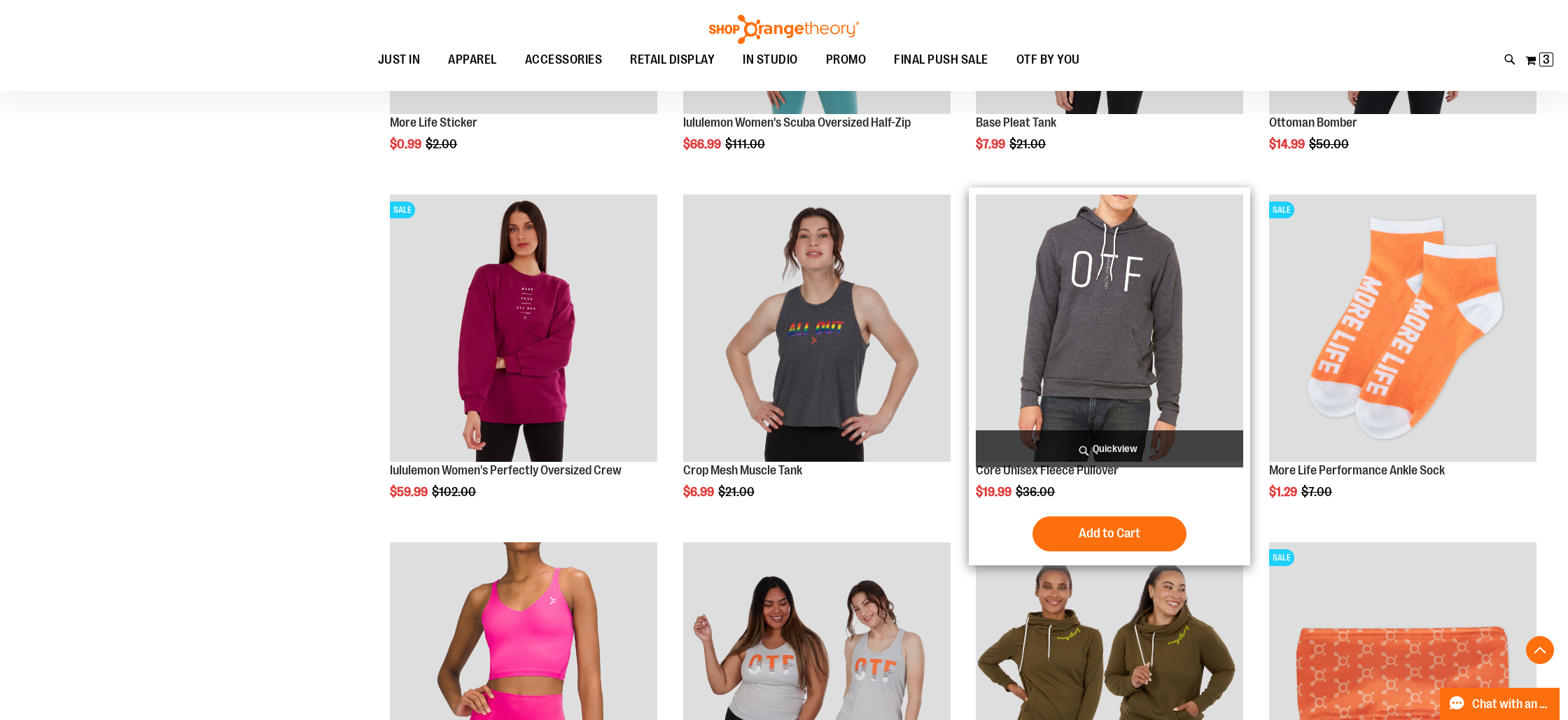
click at [1063, 487] on div "$19.99 Regular Price $36.00" at bounding box center [1109, 492] width 268 height 14
click at [1087, 443] on span "Quickview" at bounding box center [1109, 449] width 268 height 37
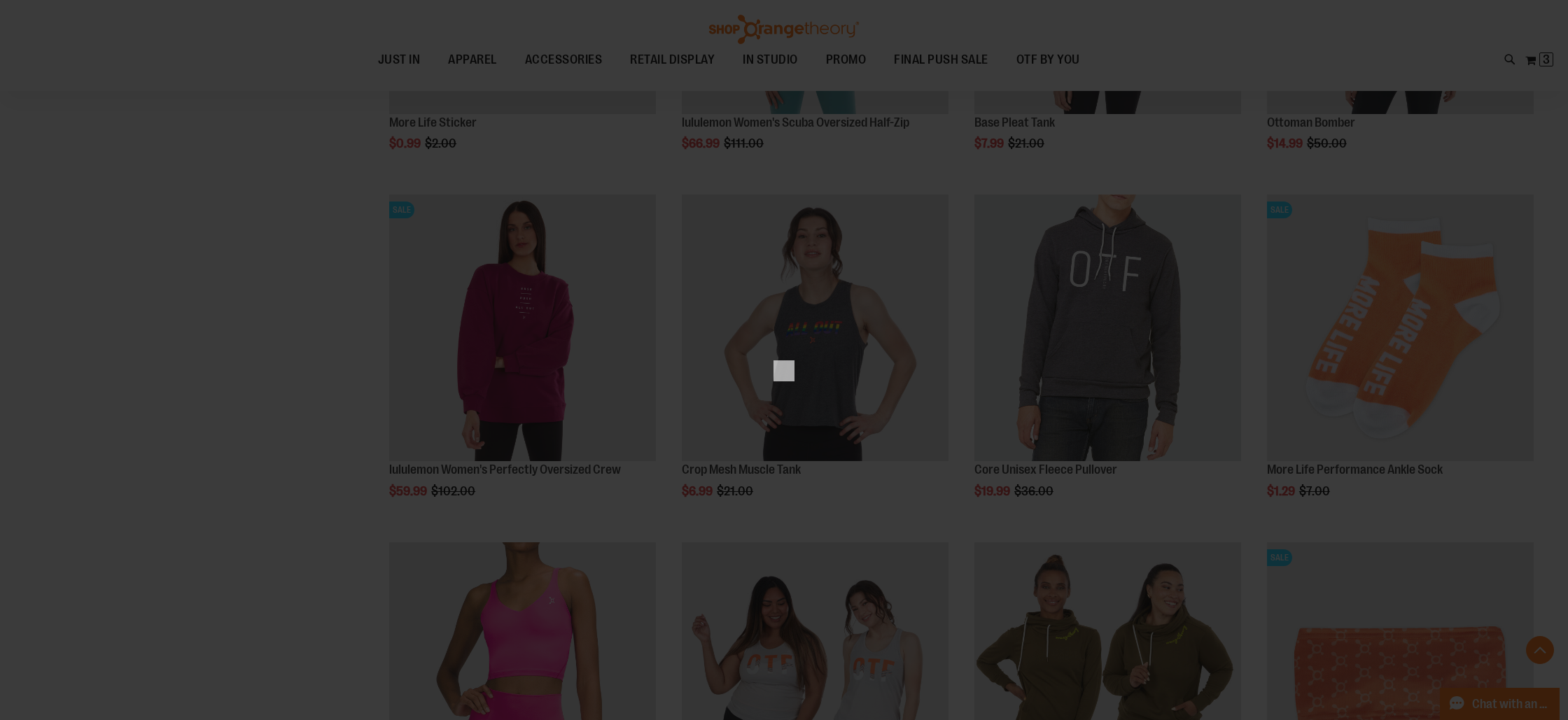
scroll to position [0, 0]
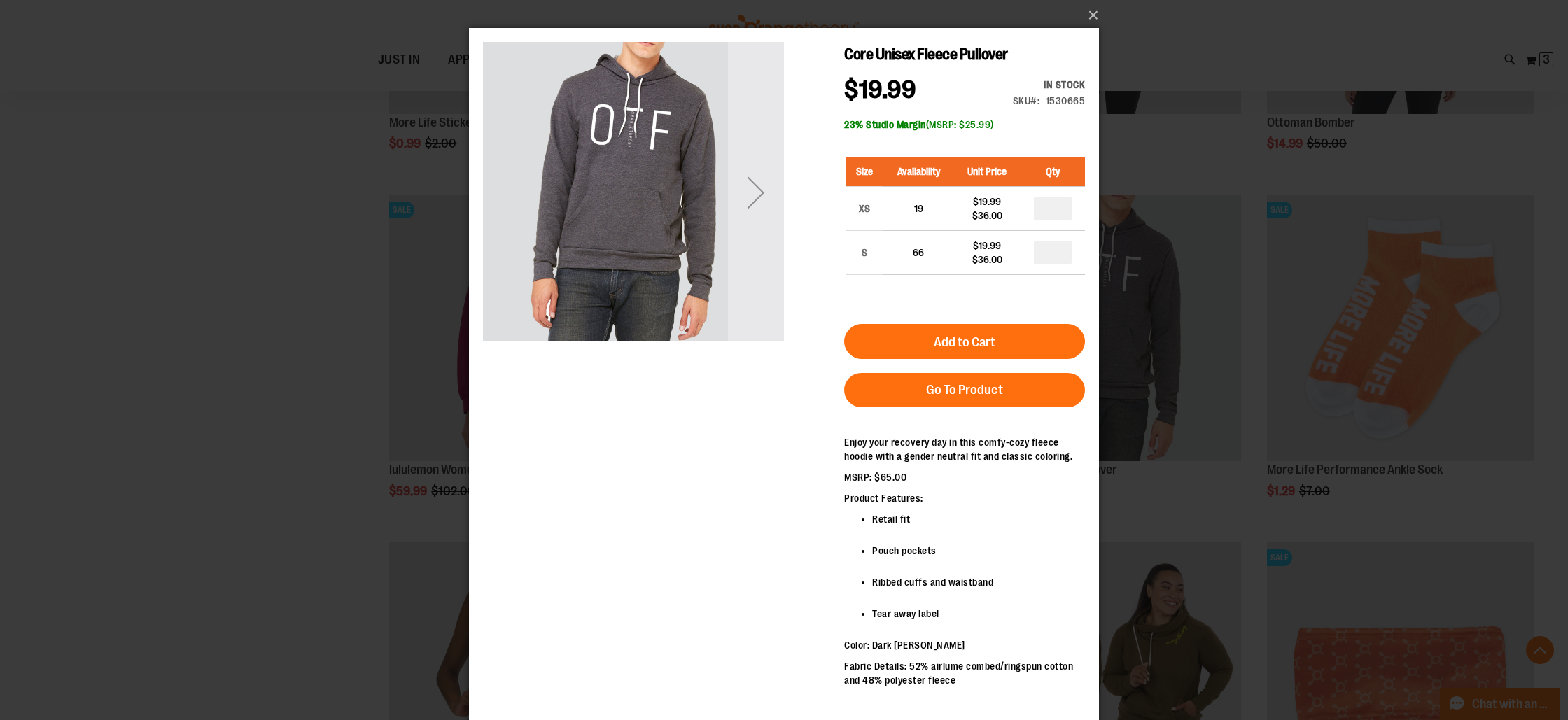
click at [761, 210] on div "Next" at bounding box center [755, 192] width 56 height 56
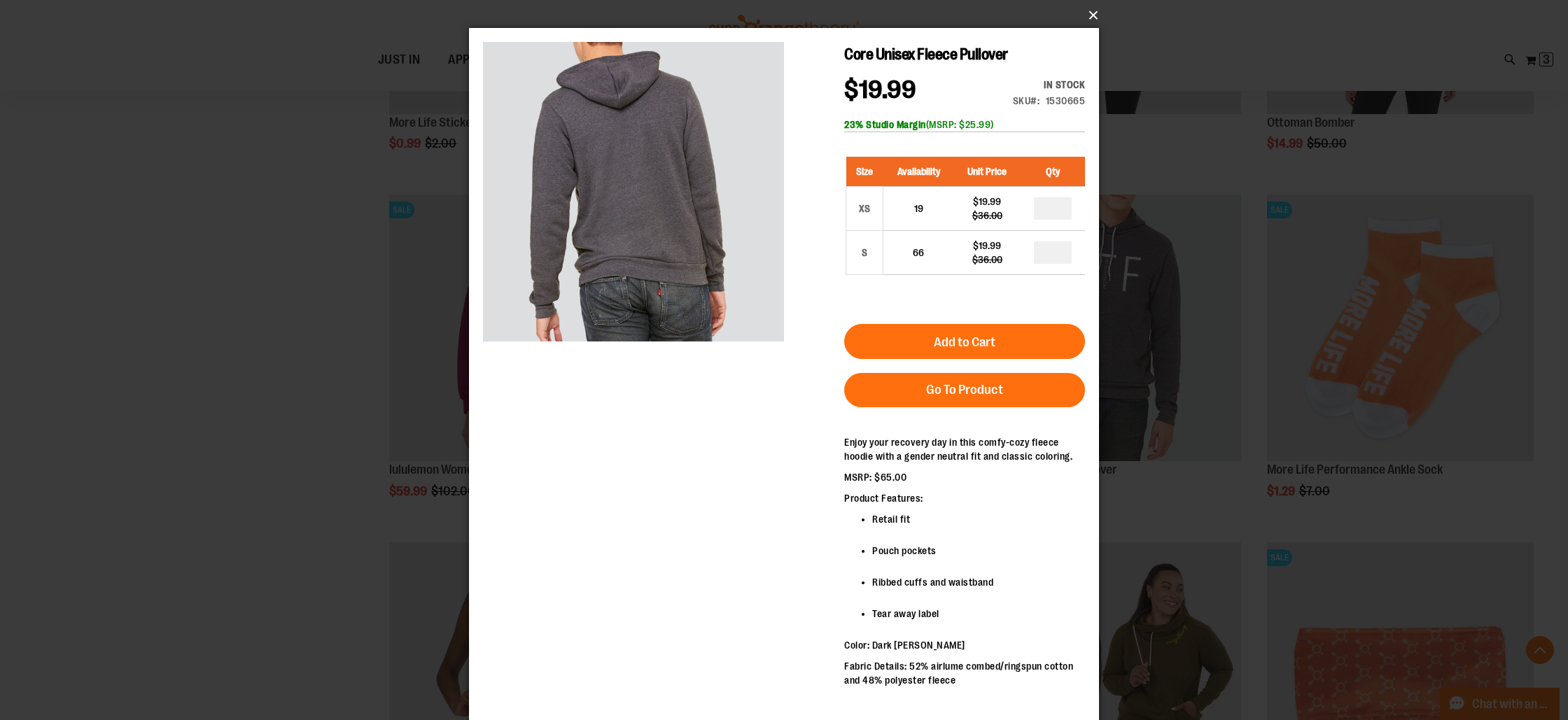
click at [1094, 9] on button "×" at bounding box center [789, 16] width 630 height 31
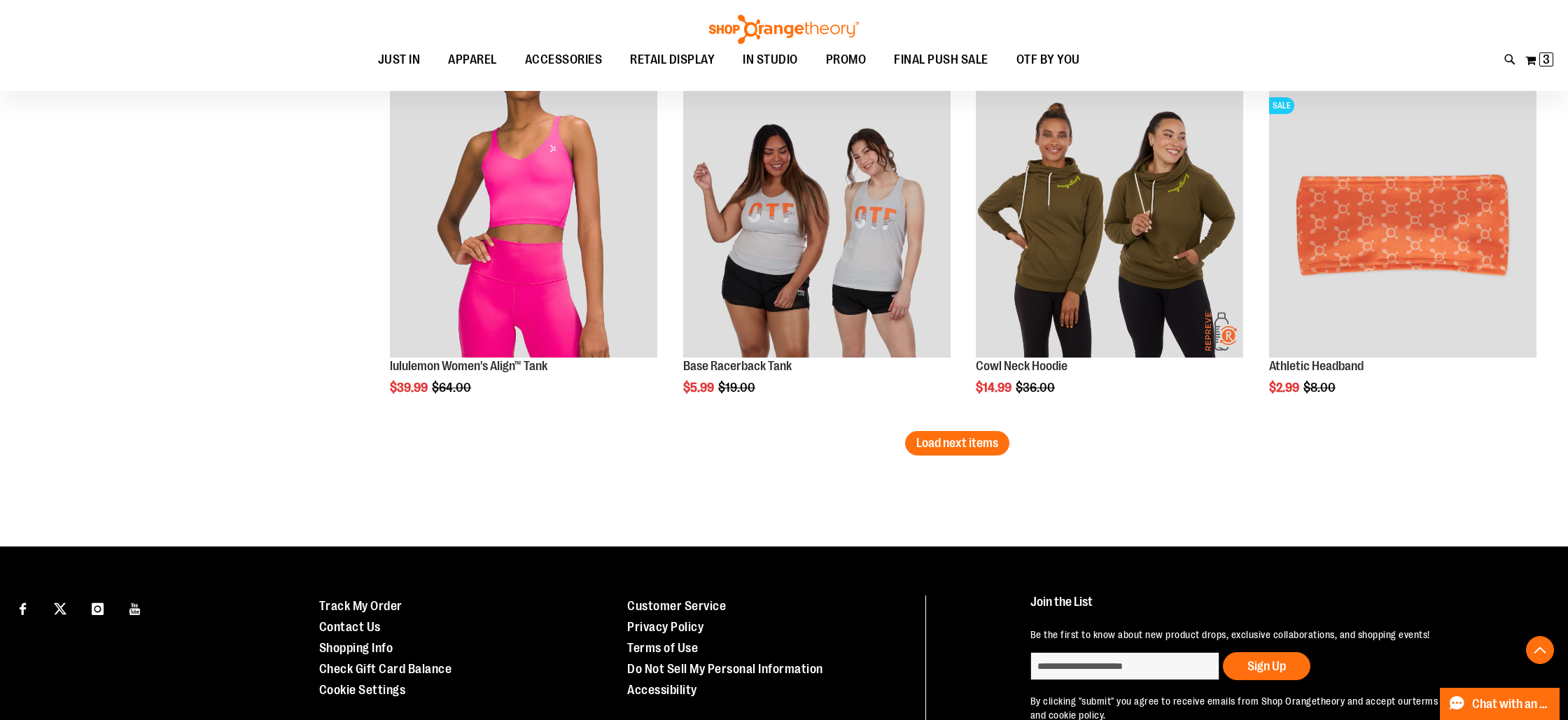
scroll to position [9246, 0]
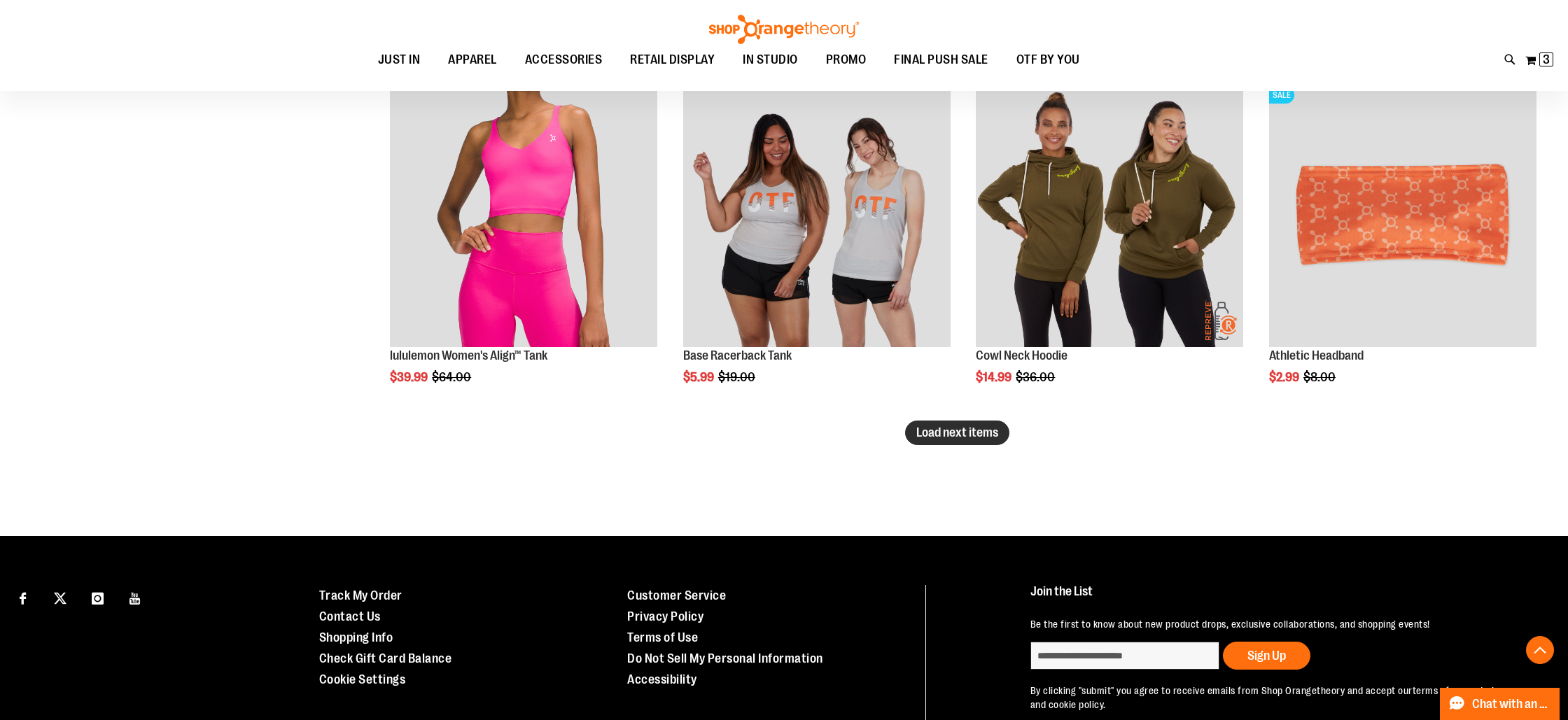
click at [957, 424] on button "Load next items" at bounding box center [957, 433] width 104 height 24
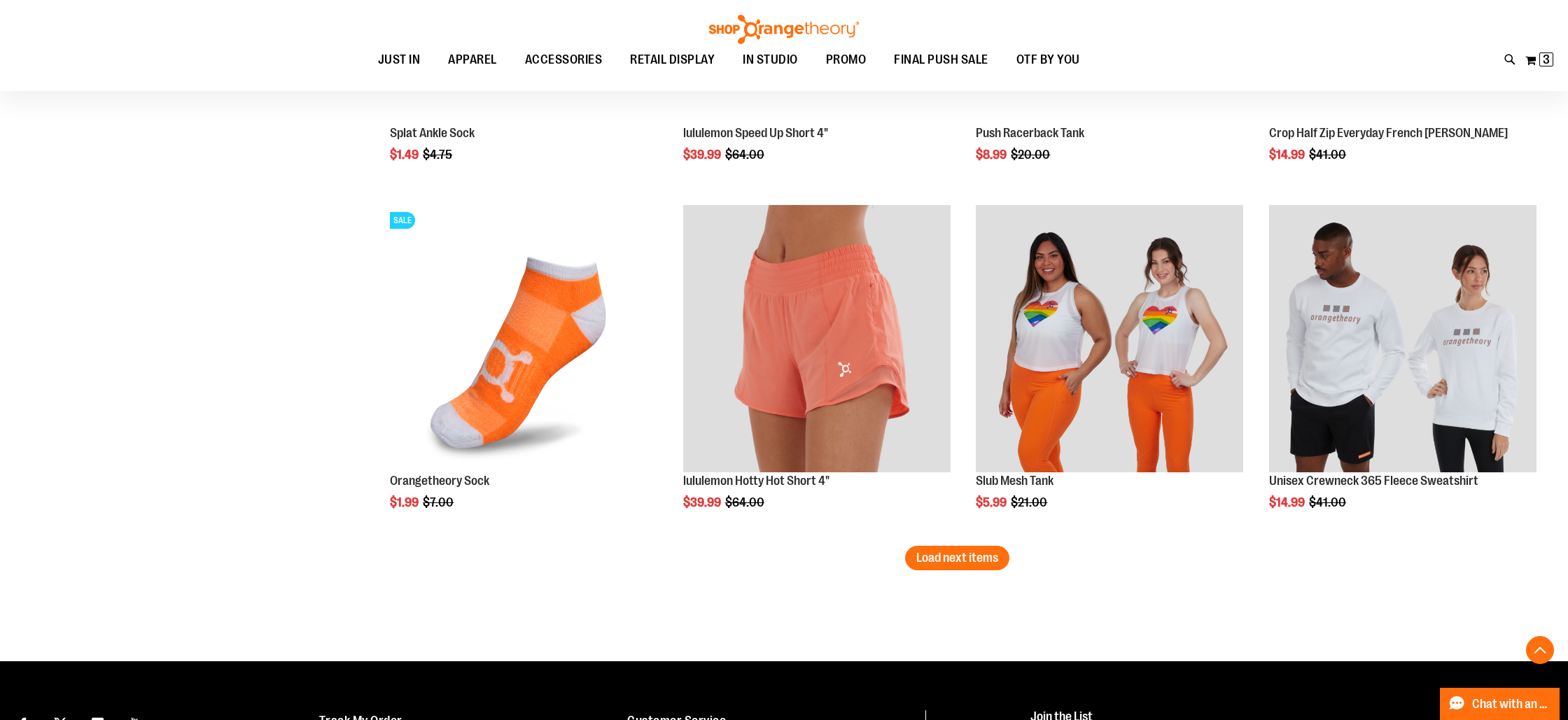
scroll to position [10170, 0]
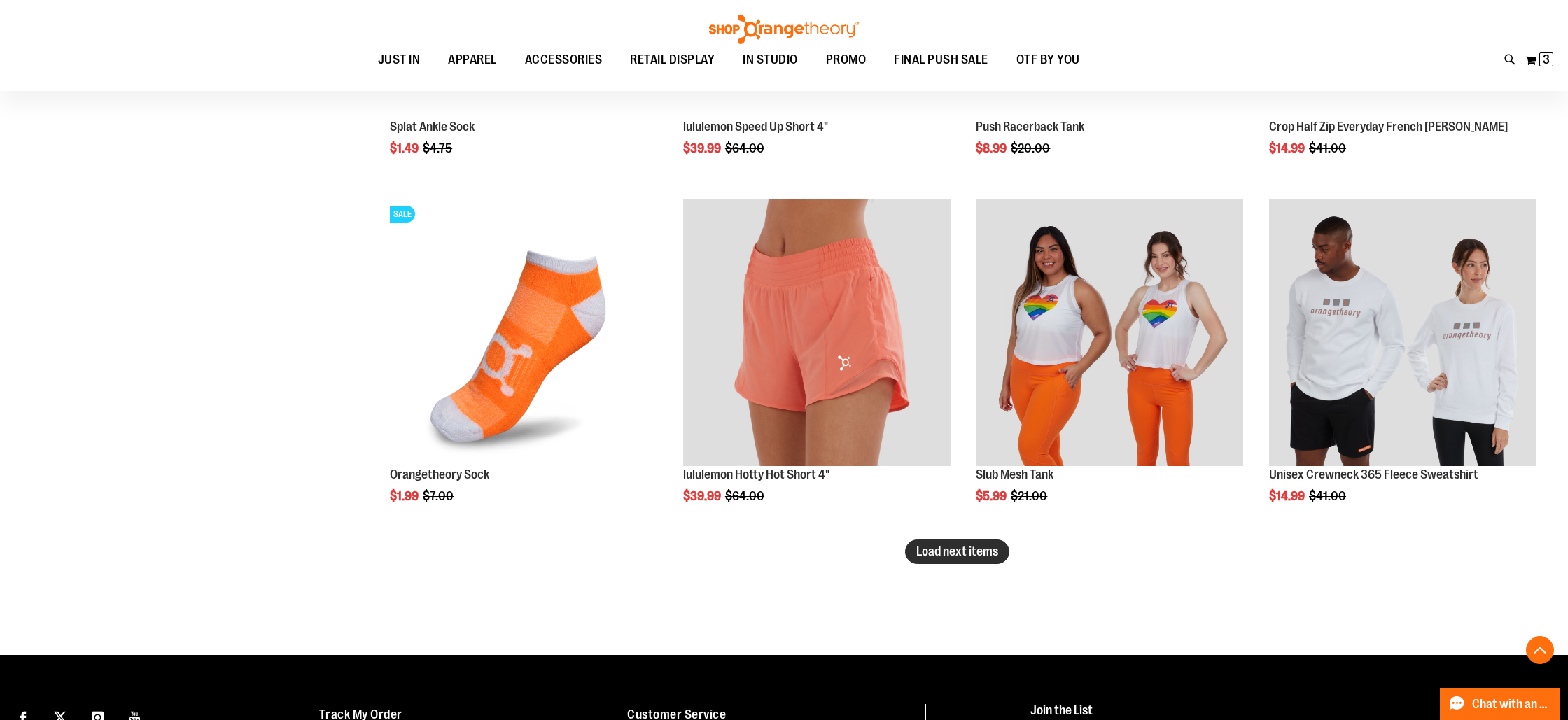
click at [968, 540] on button "Load next items" at bounding box center [957, 552] width 104 height 24
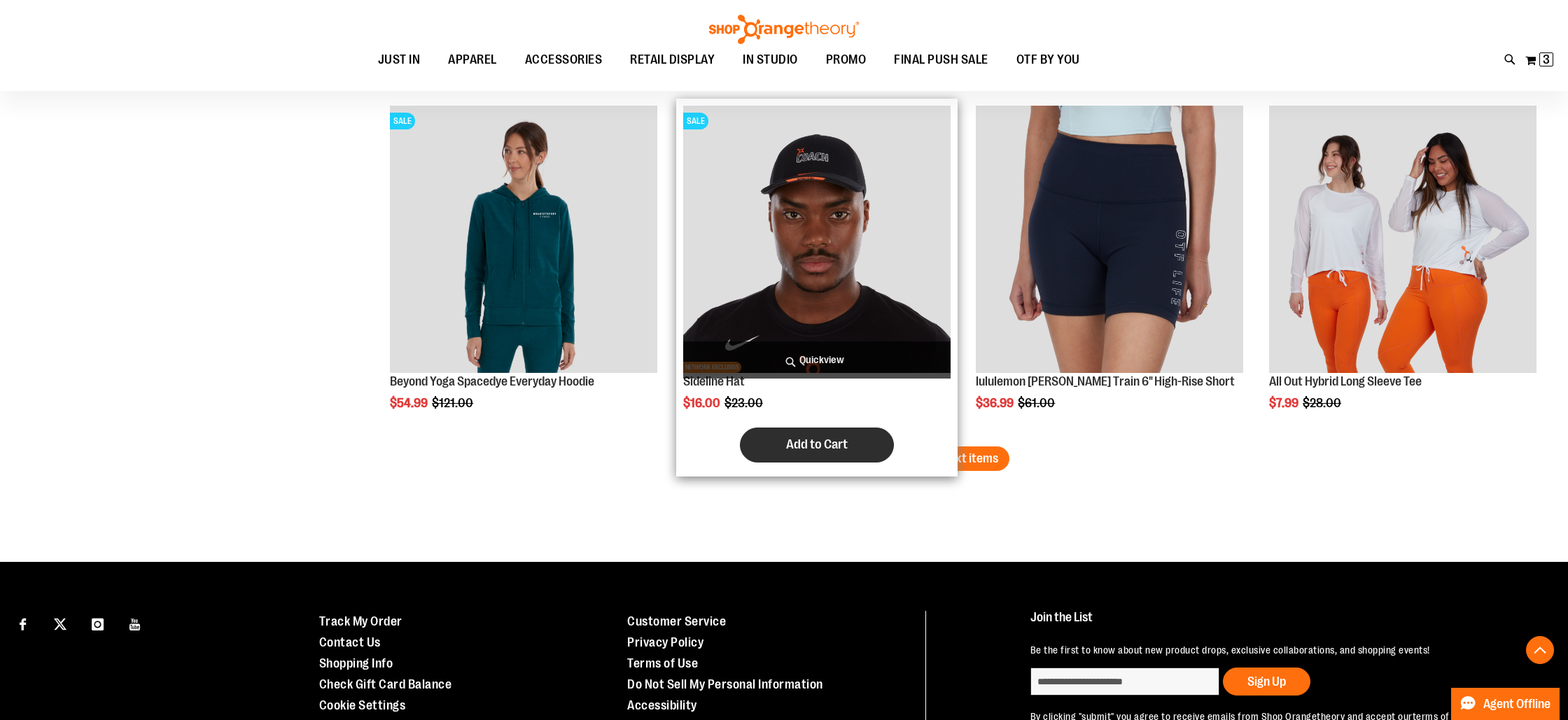
scroll to position [11308, 0]
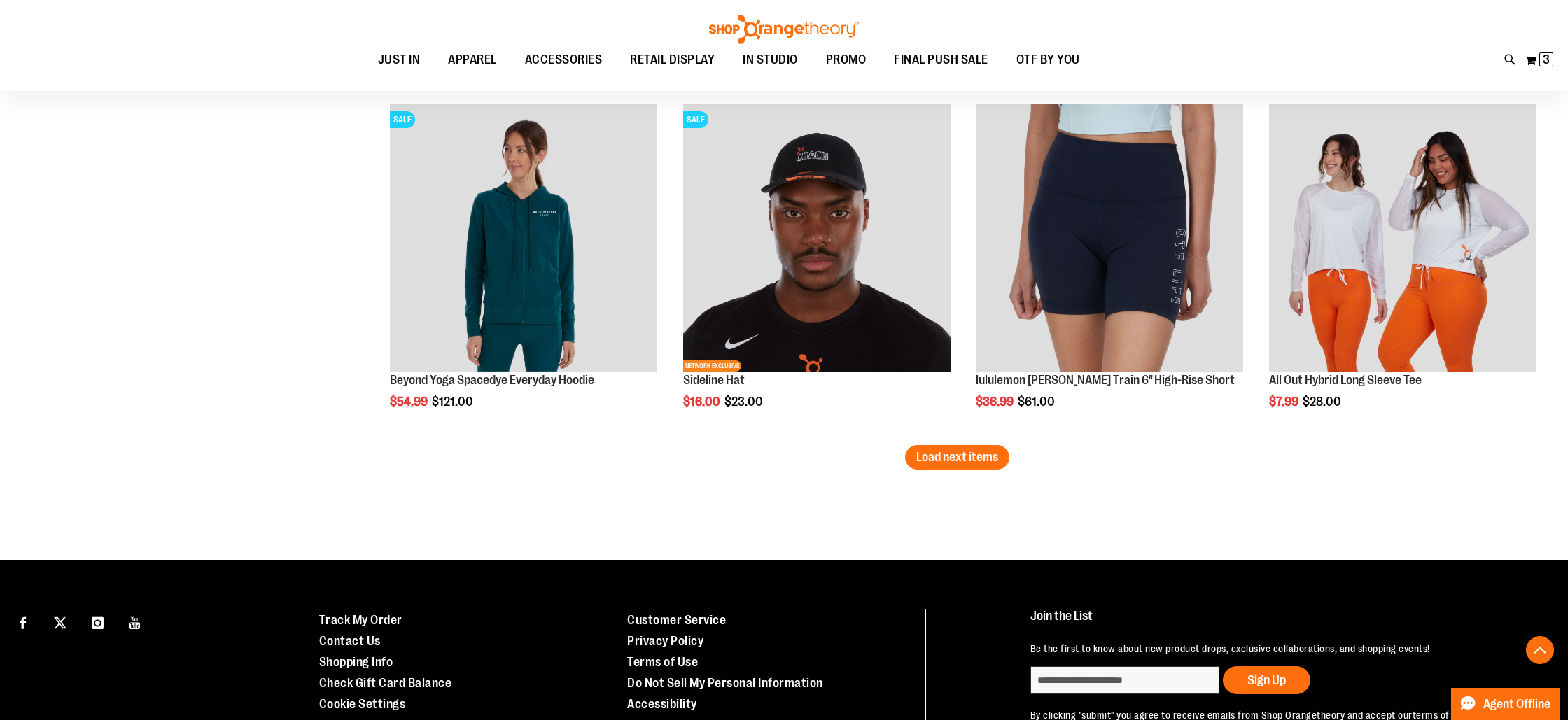
drag, startPoint x: 956, startPoint y: 459, endPoint x: 856, endPoint y: 463, distance: 100.1
click at [956, 459] on span "Load next items" at bounding box center [957, 457] width 82 height 14
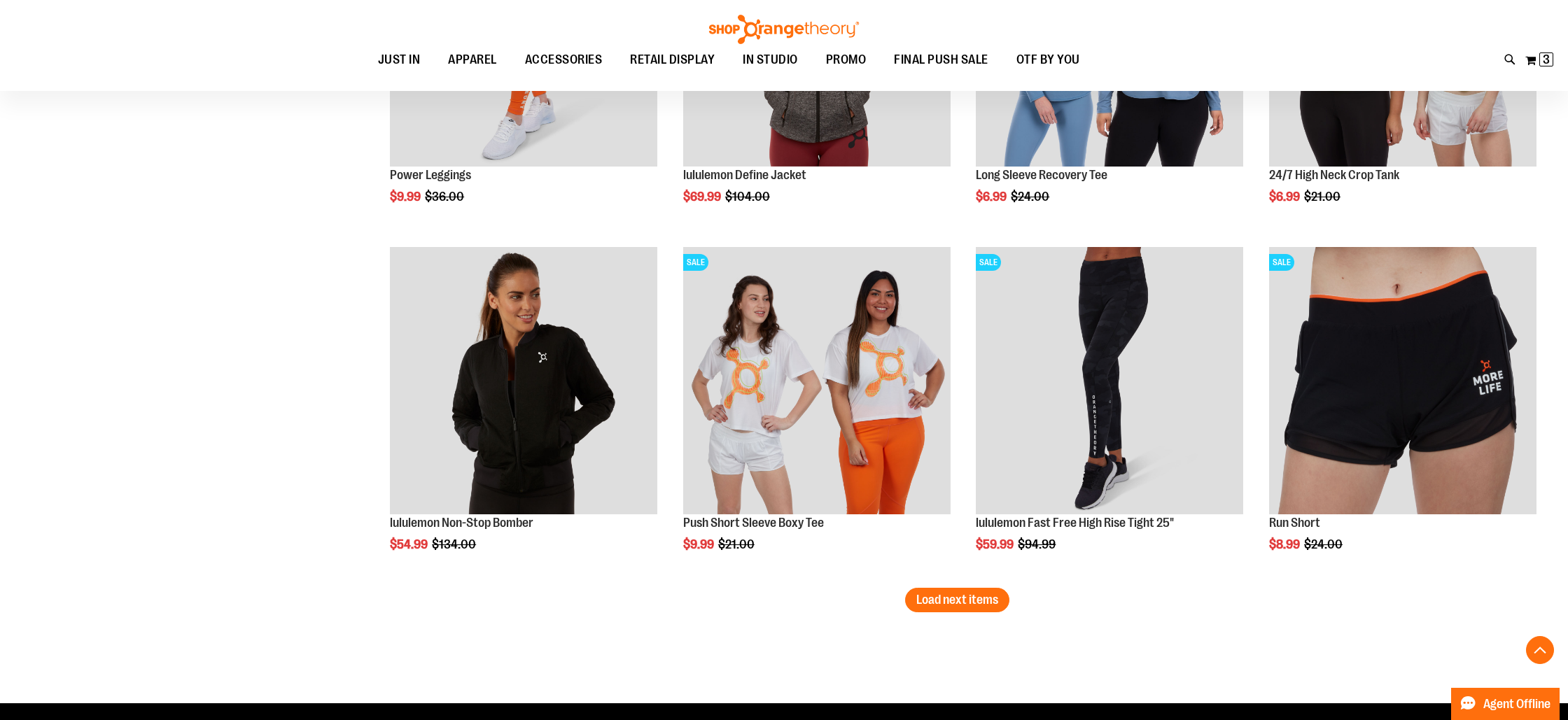
scroll to position [12212, 0]
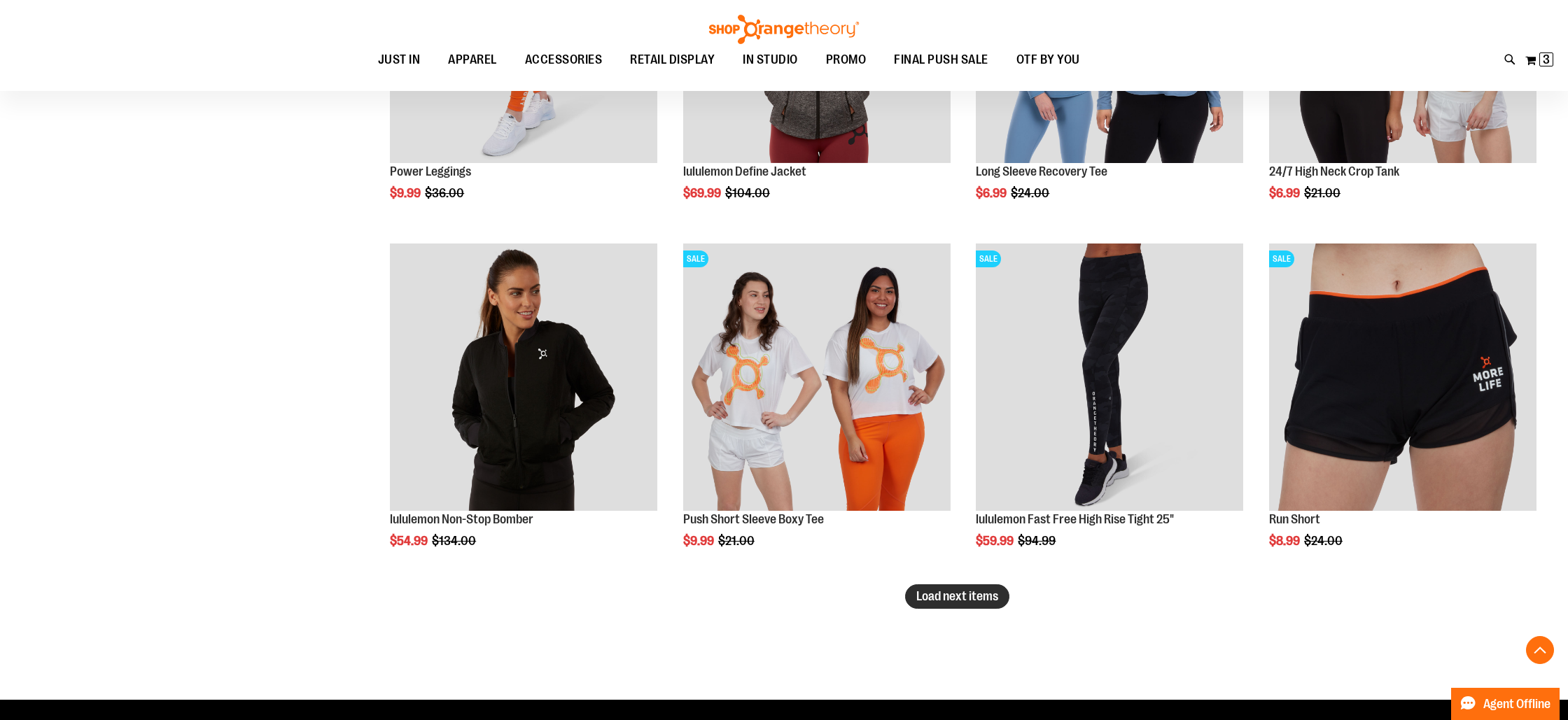
click at [945, 601] on span "Load next items" at bounding box center [957, 596] width 82 height 14
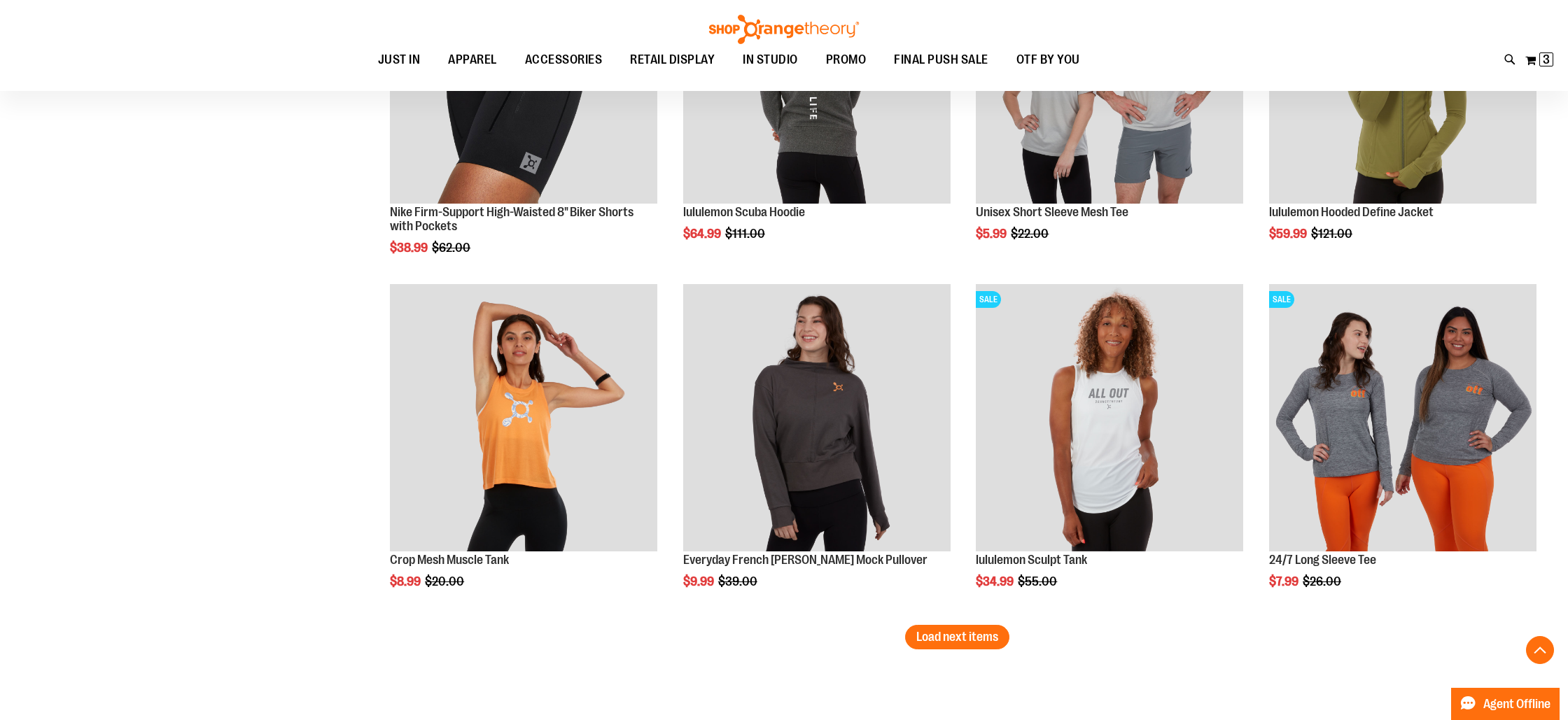
scroll to position [13261, 0]
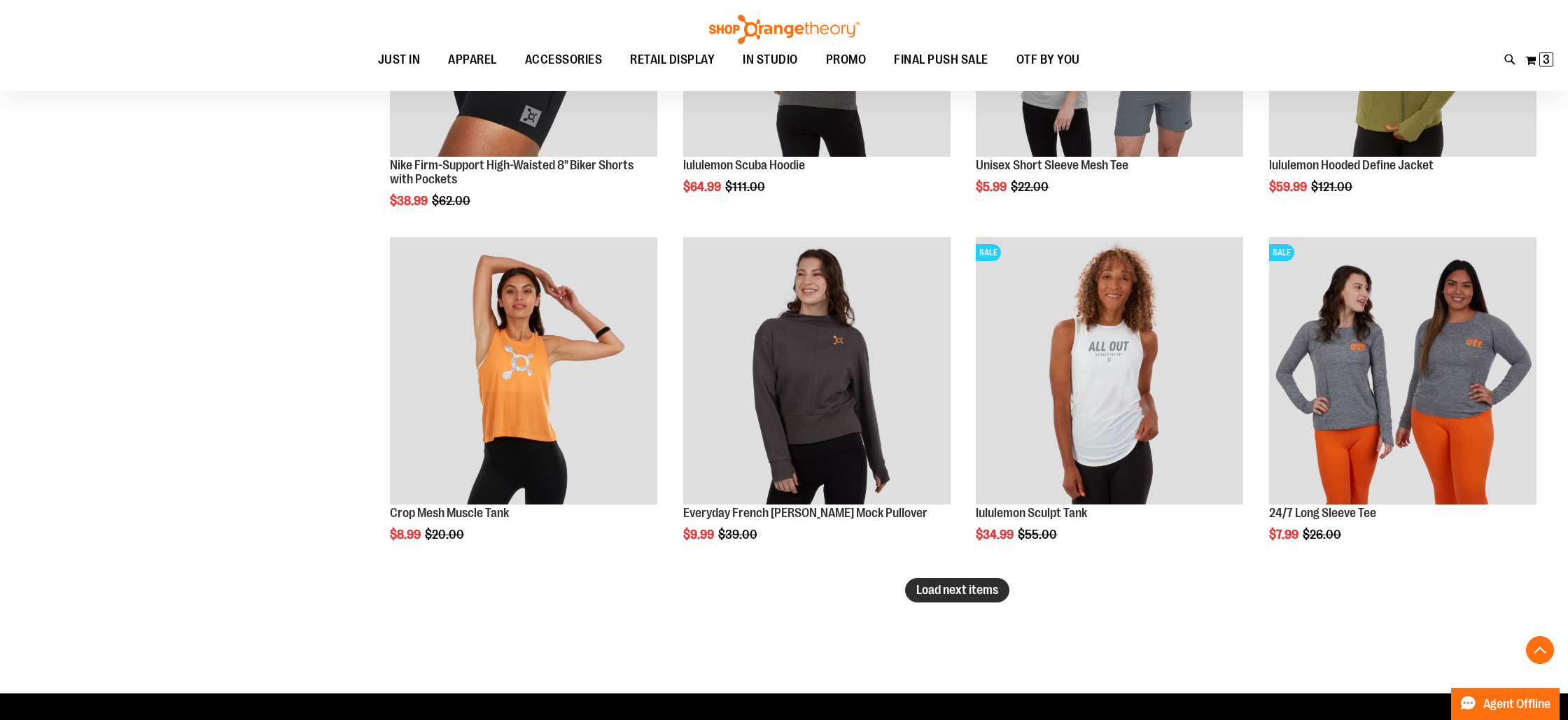
click at [949, 588] on span "Load next items" at bounding box center [957, 590] width 82 height 14
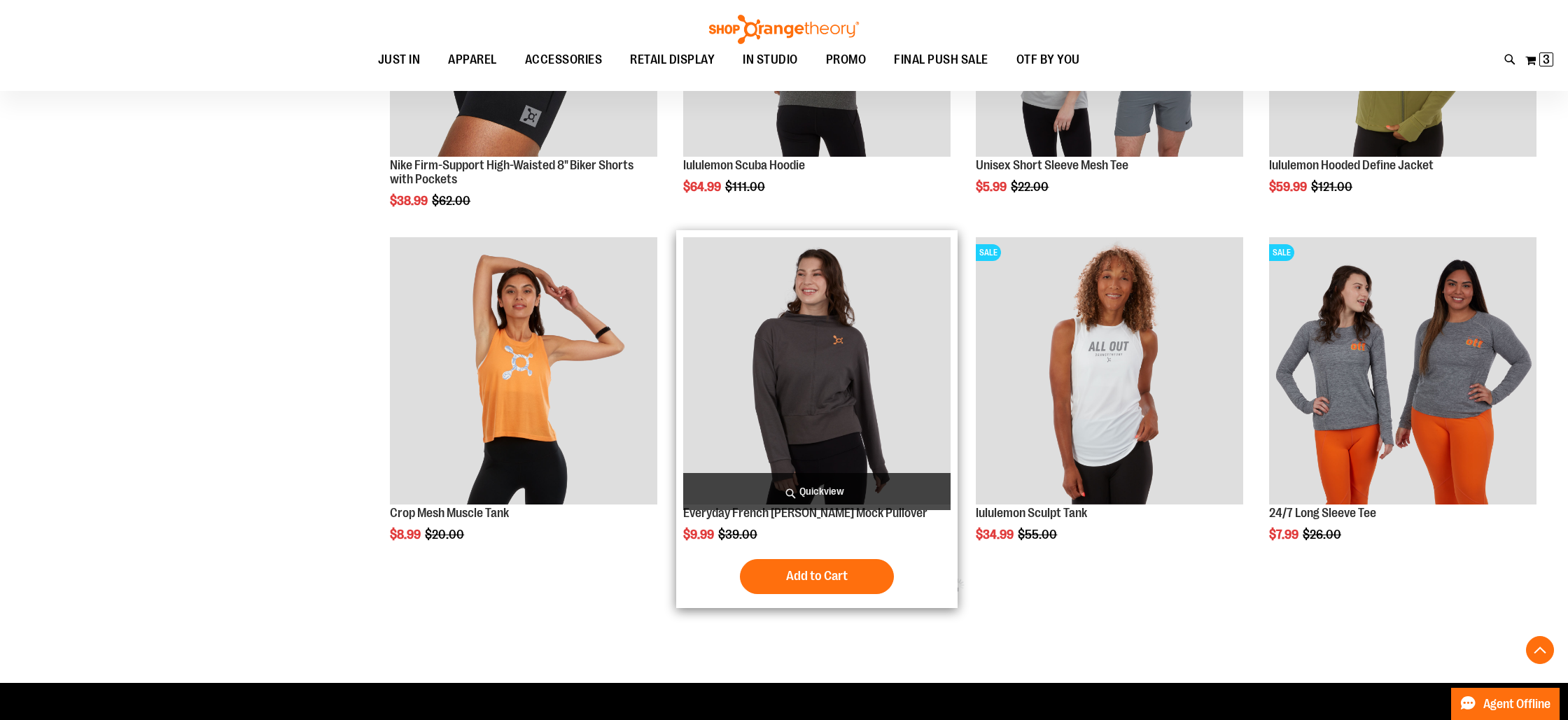
click at [817, 485] on span "Quickview" at bounding box center [816, 492] width 268 height 37
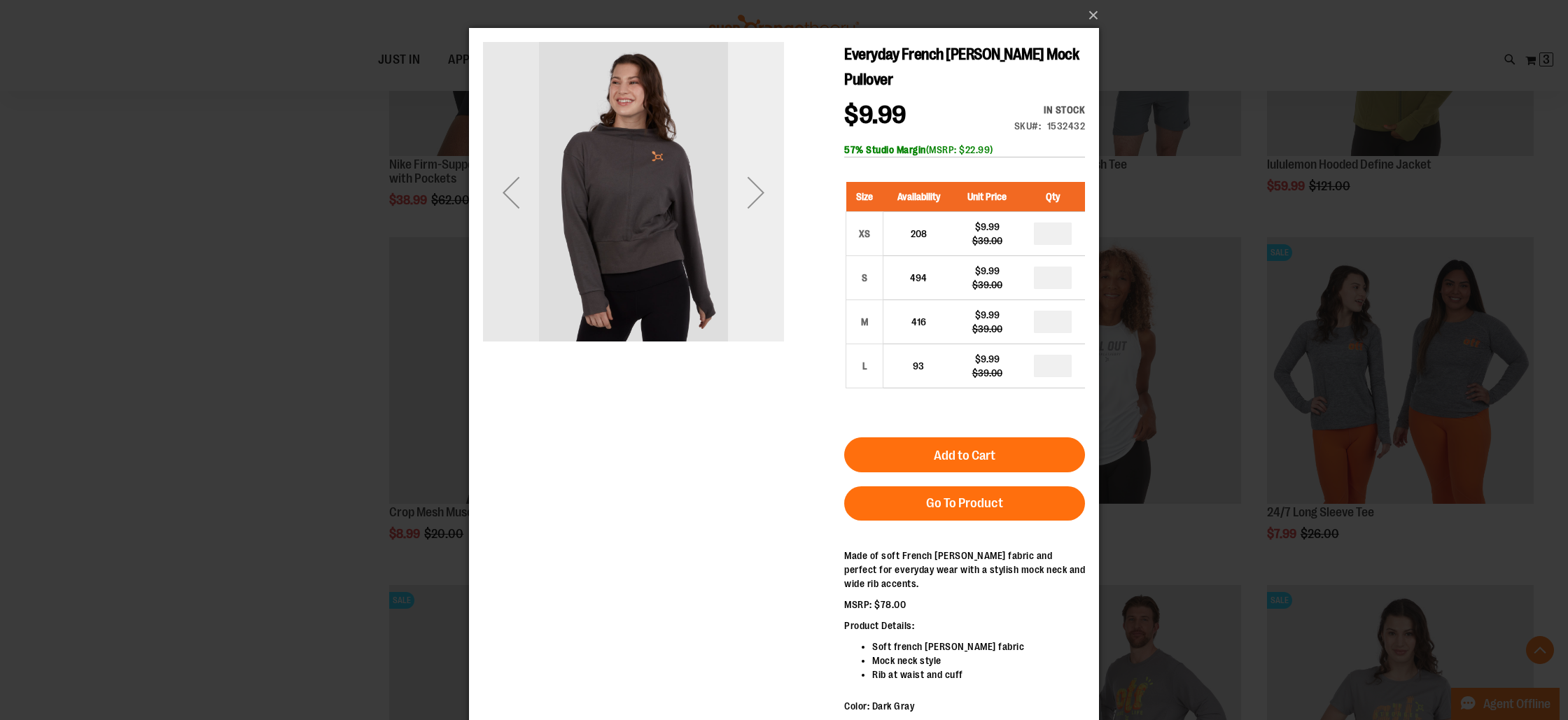
click at [765, 204] on div "Next" at bounding box center [755, 192] width 56 height 56
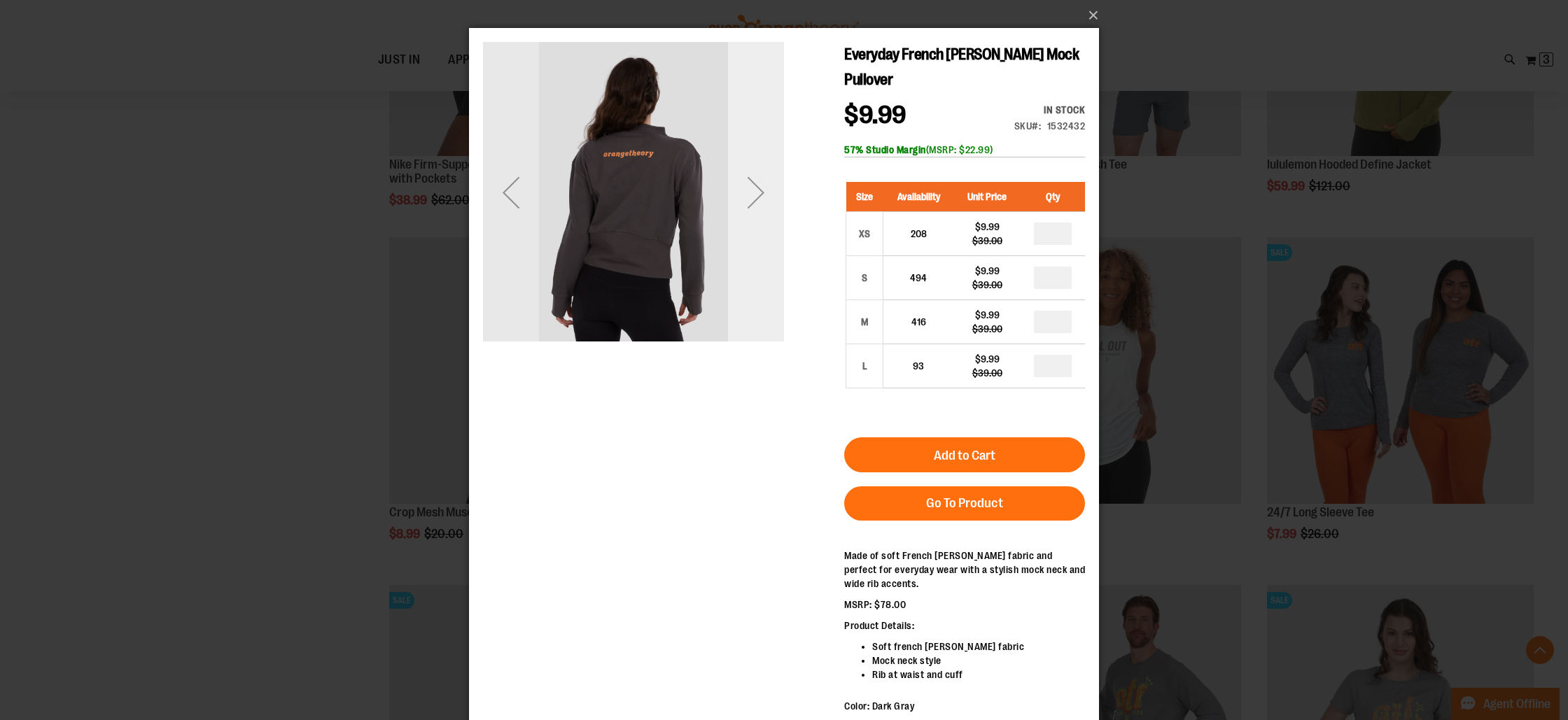
click at [765, 204] on div "Next" at bounding box center [755, 192] width 56 height 56
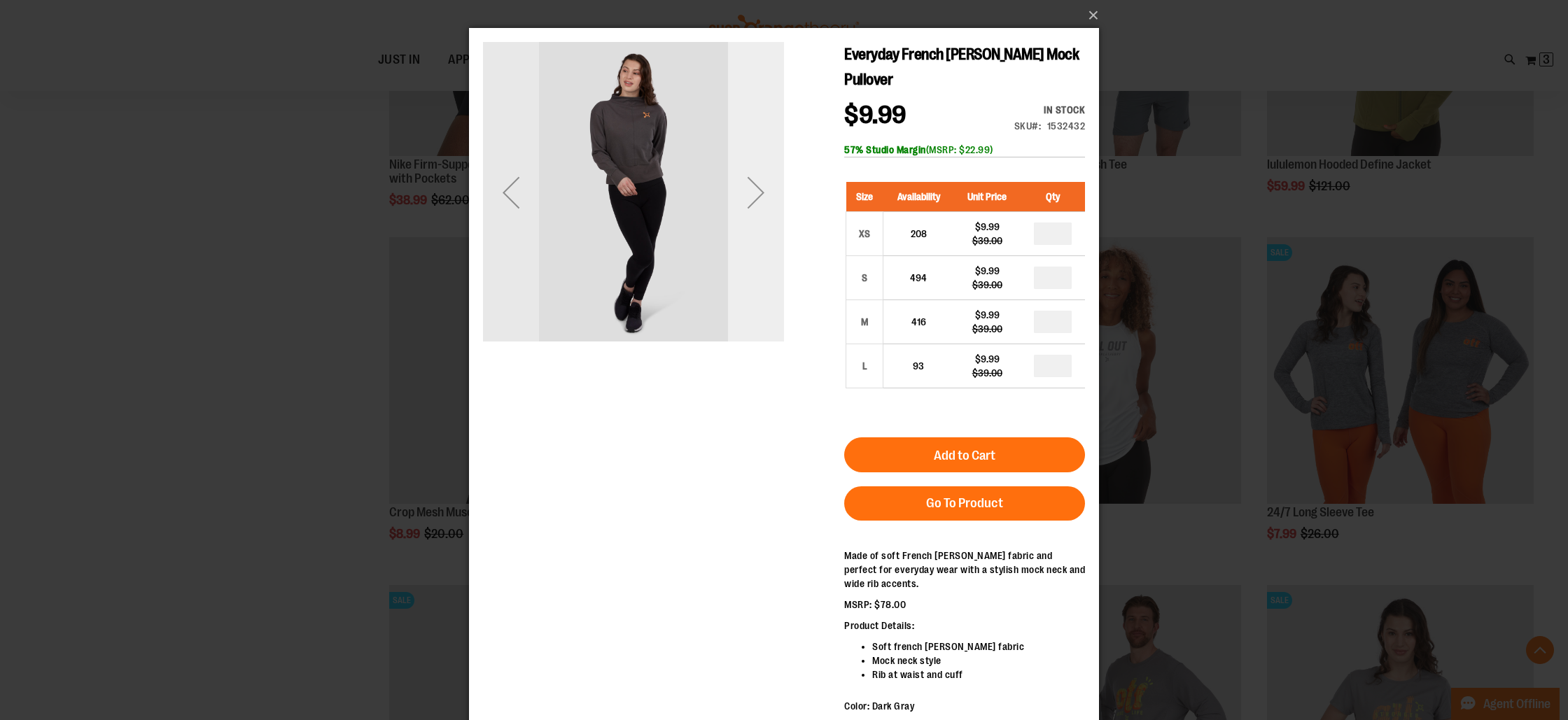
click at [765, 204] on div "Next" at bounding box center [755, 192] width 56 height 56
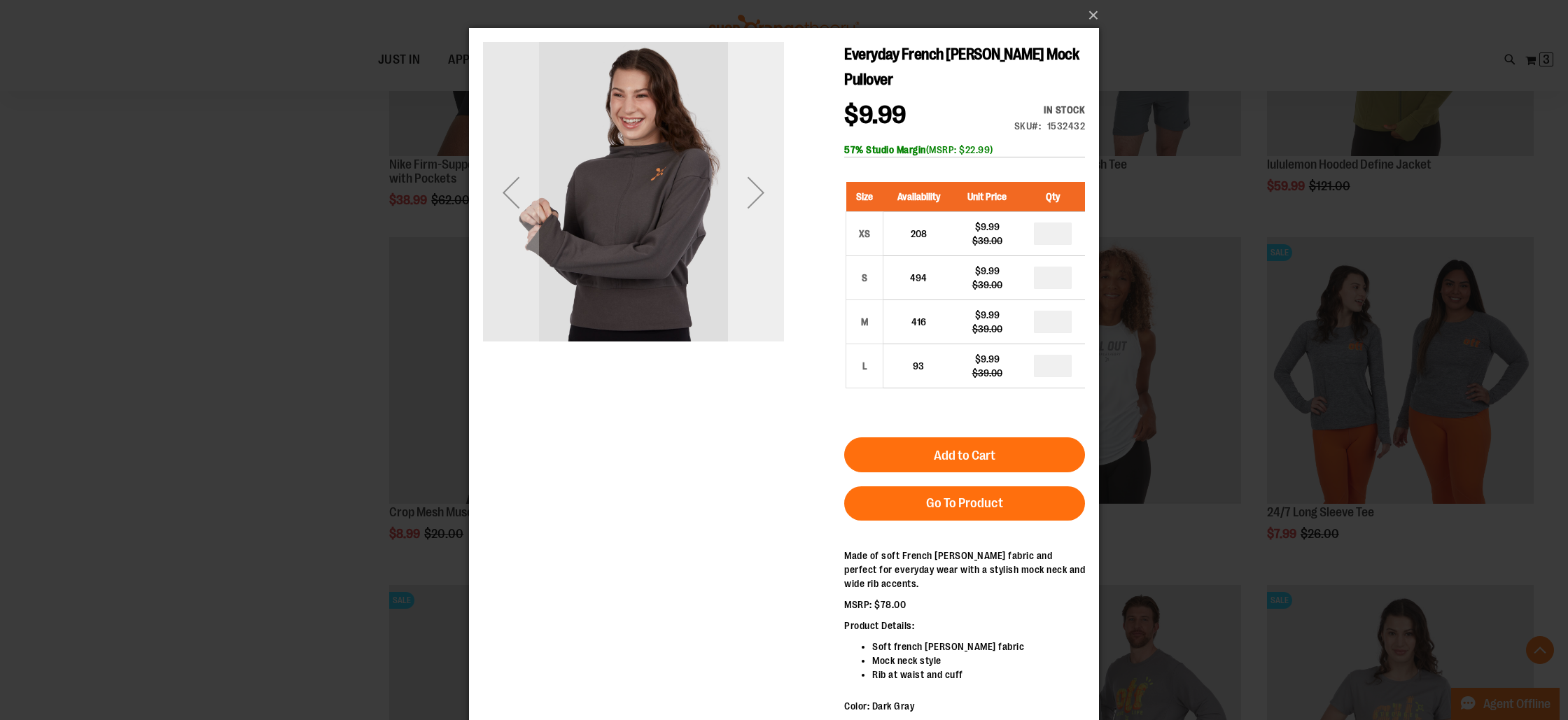
click at [765, 204] on div "Next" at bounding box center [755, 192] width 56 height 56
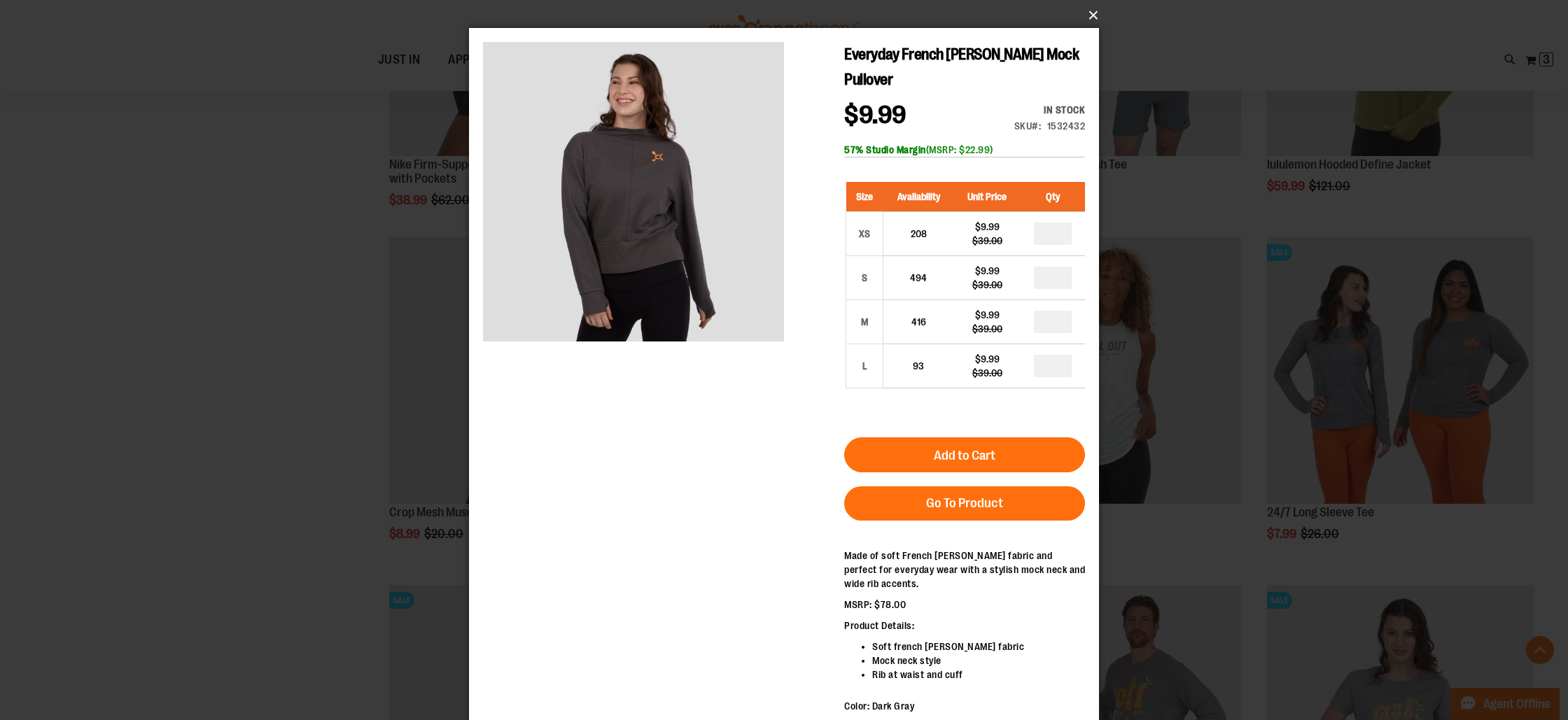
drag, startPoint x: 1092, startPoint y: 19, endPoint x: 1065, endPoint y: 32, distance: 30.0
click at [1092, 19] on button "×" at bounding box center [789, 16] width 630 height 31
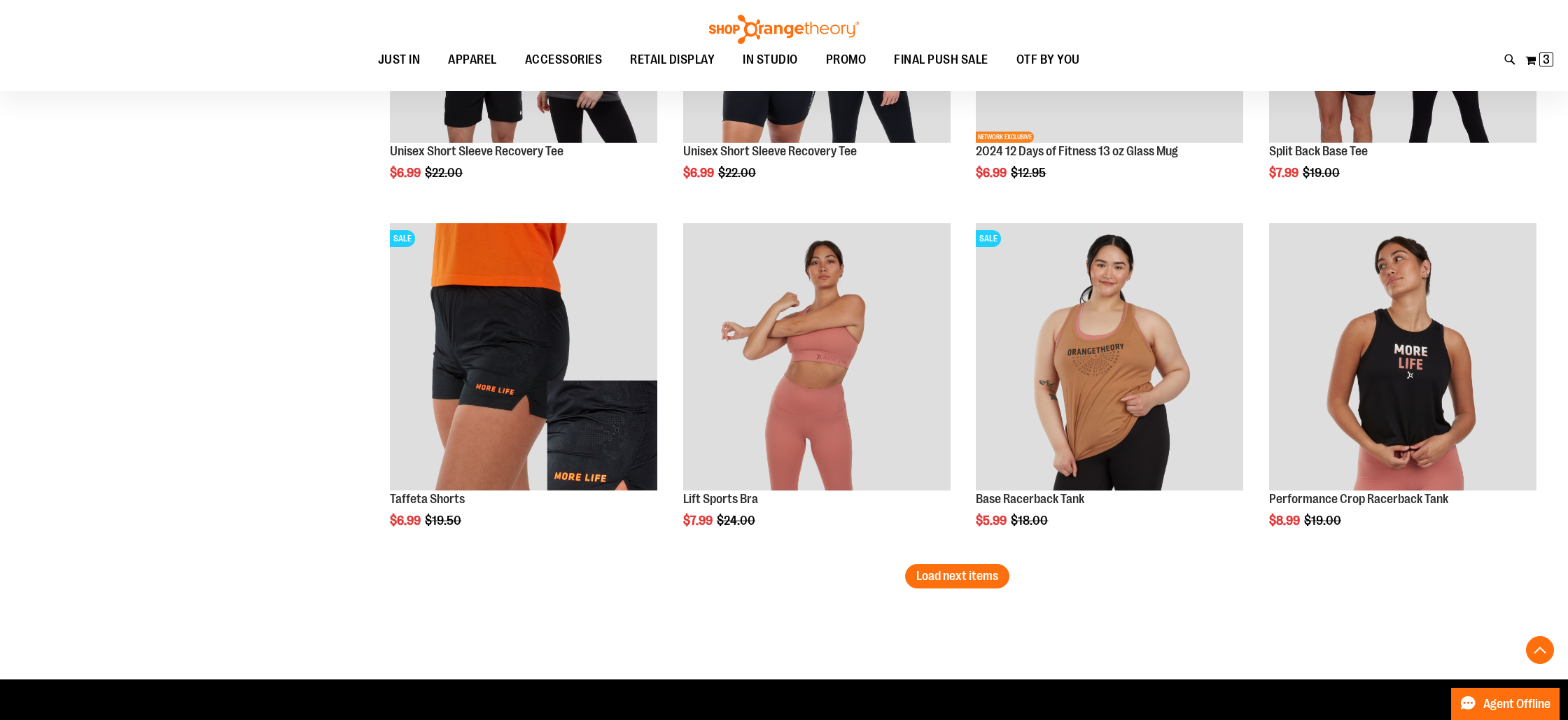
scroll to position [14319, 0]
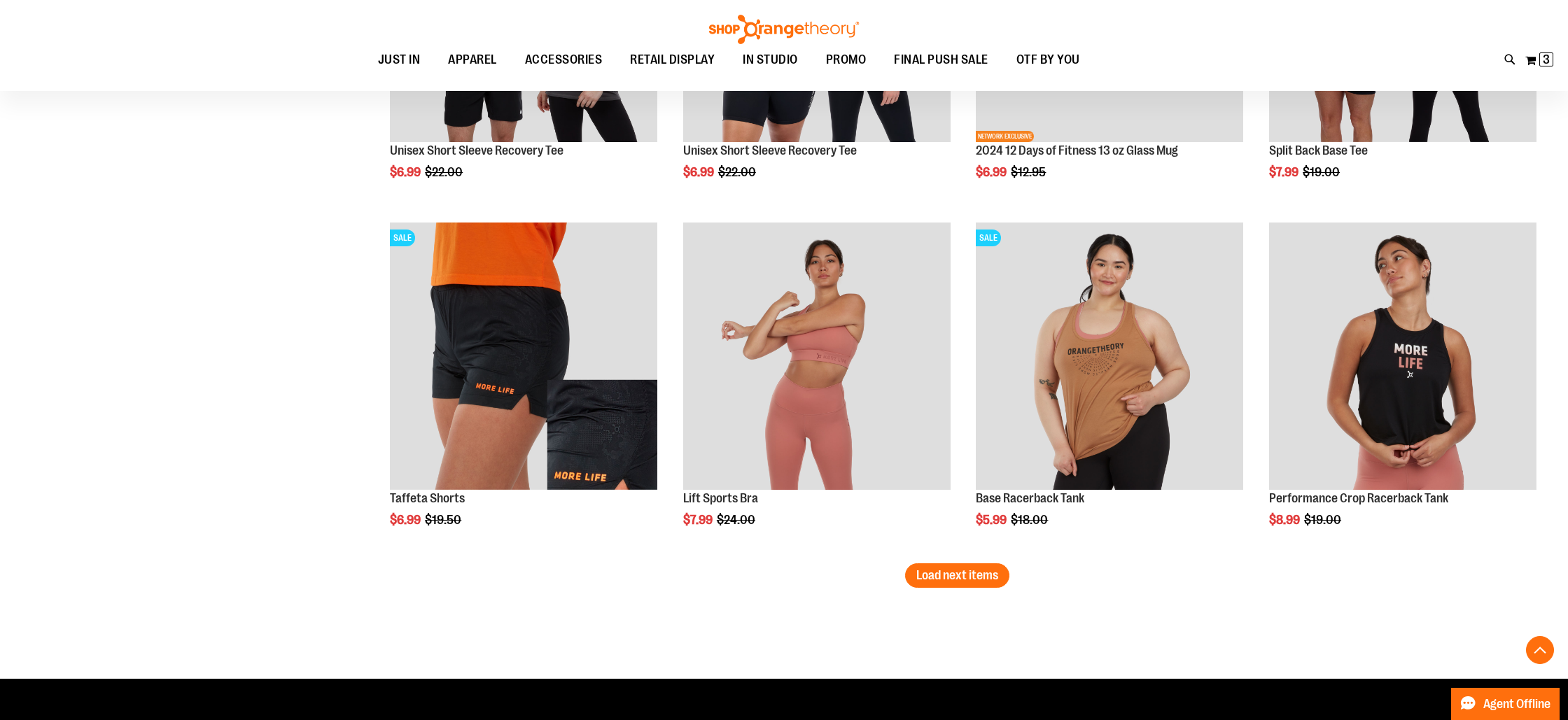
click at [970, 586] on button "Load next items" at bounding box center [957, 575] width 104 height 24
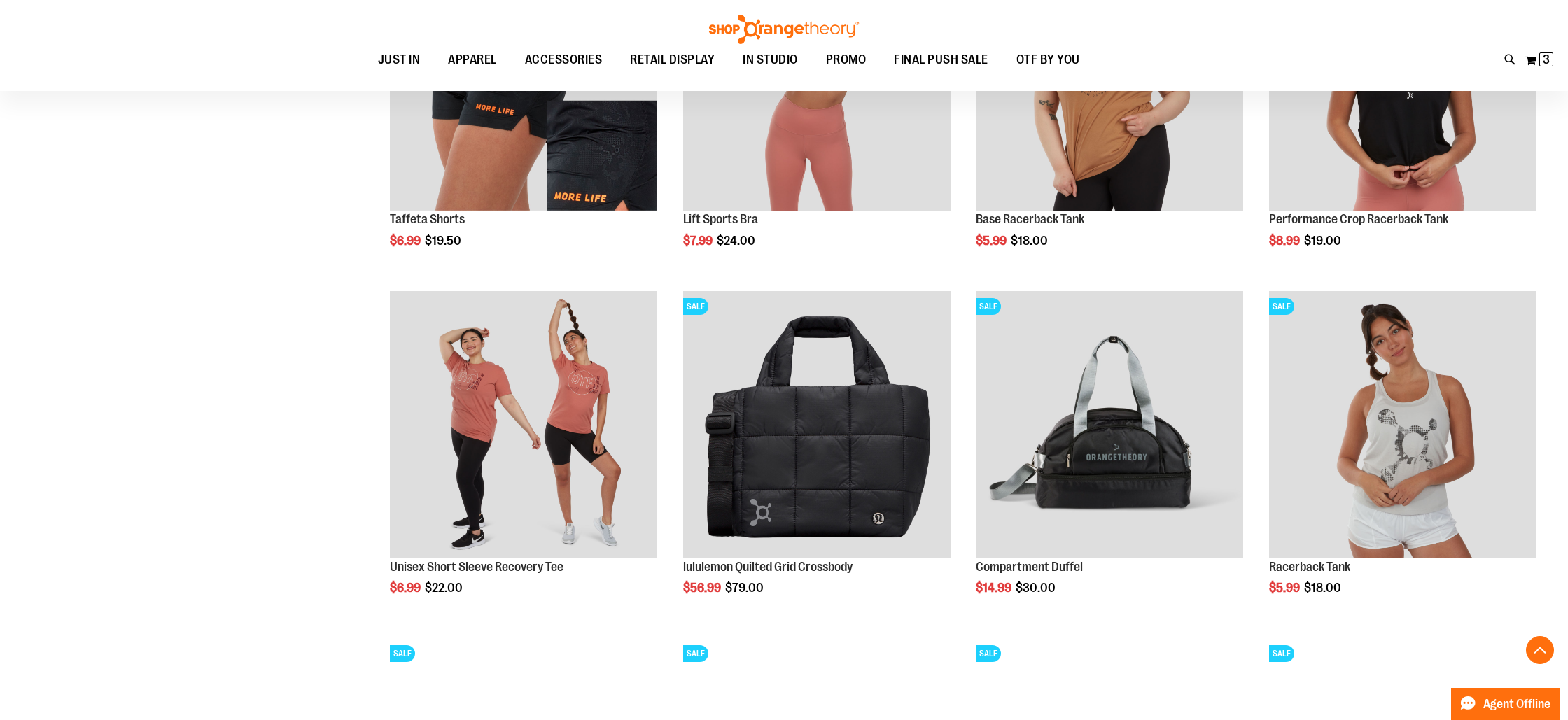
scroll to position [14608, 0]
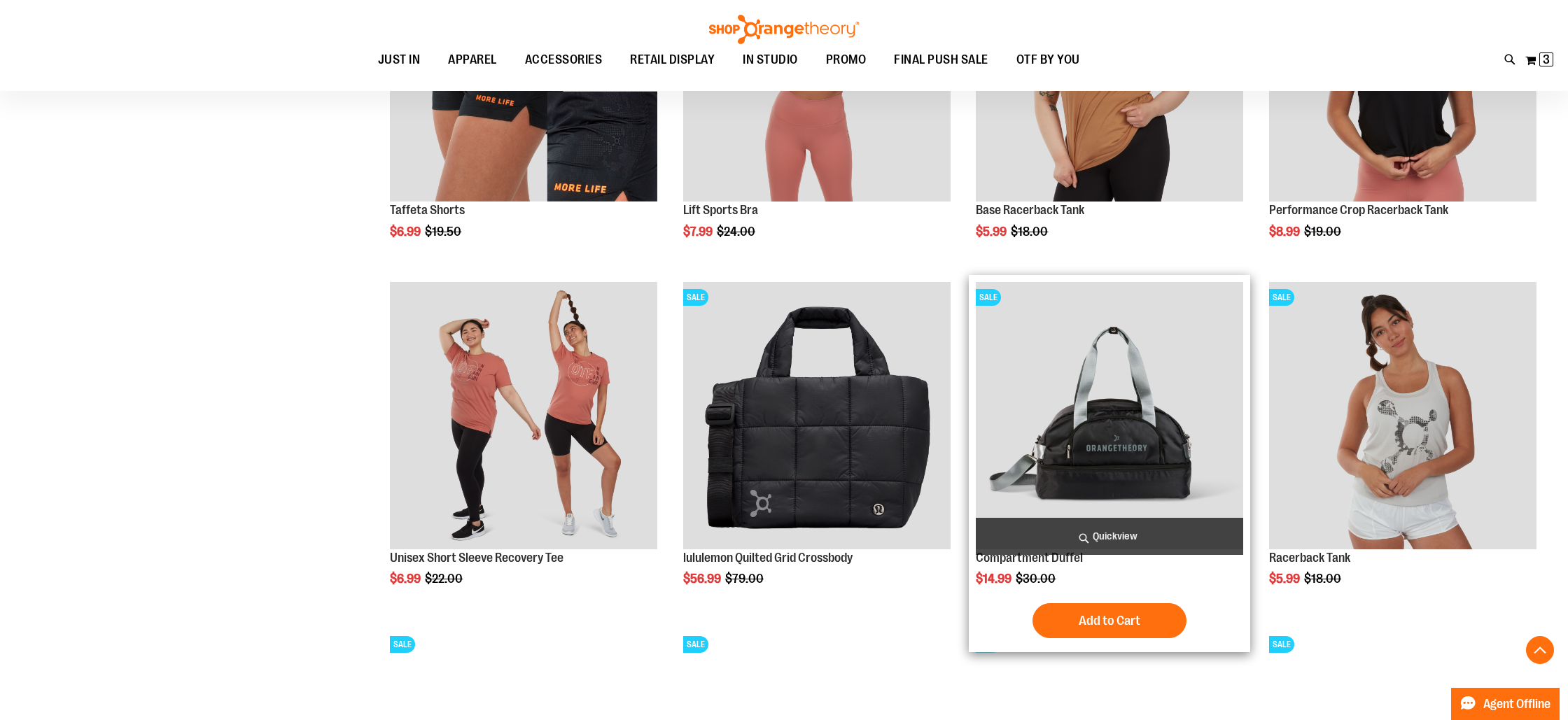
click at [1103, 530] on span "Quickview" at bounding box center [1109, 537] width 268 height 37
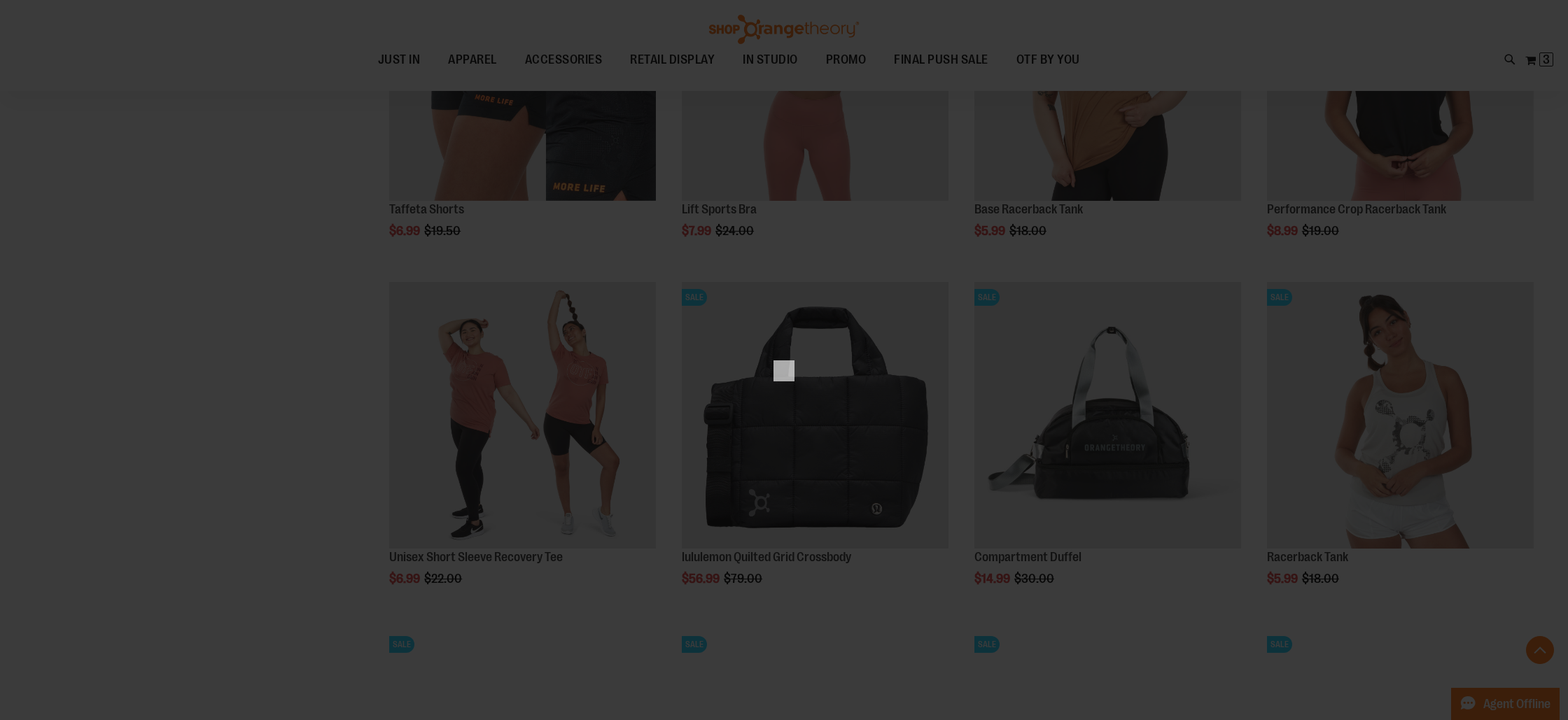
scroll to position [0, 0]
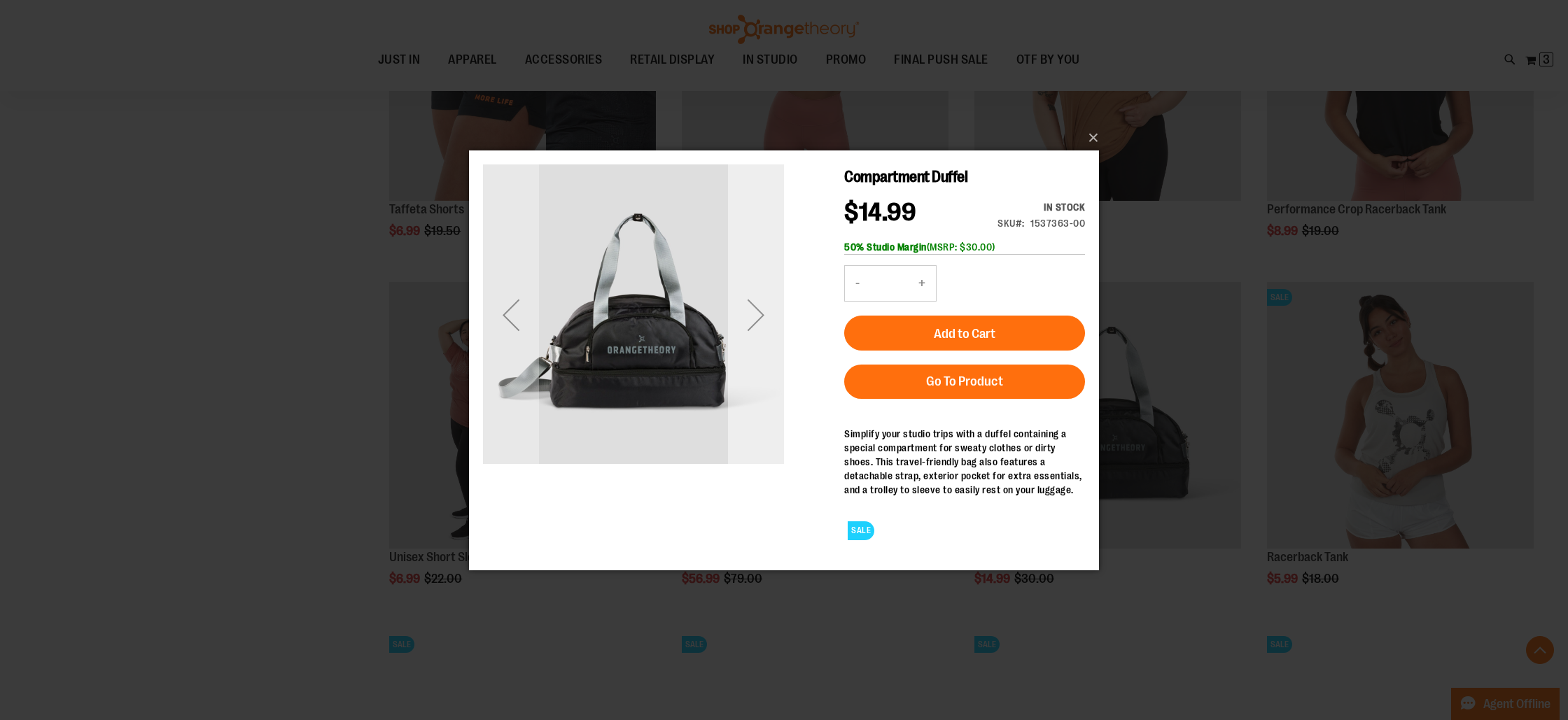
click at [770, 317] on div "Next" at bounding box center [755, 313] width 56 height 56
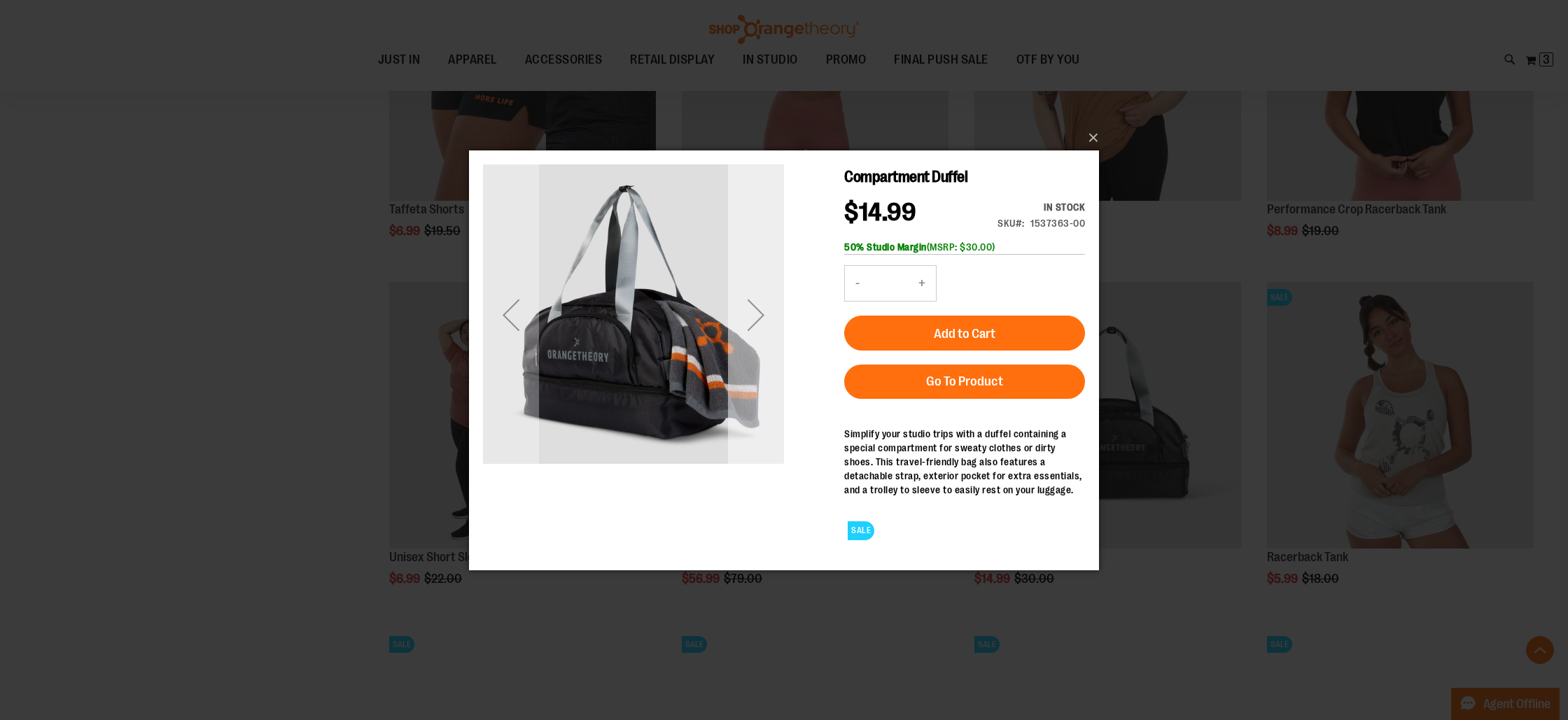
click at [770, 317] on div "Next" at bounding box center [755, 313] width 56 height 56
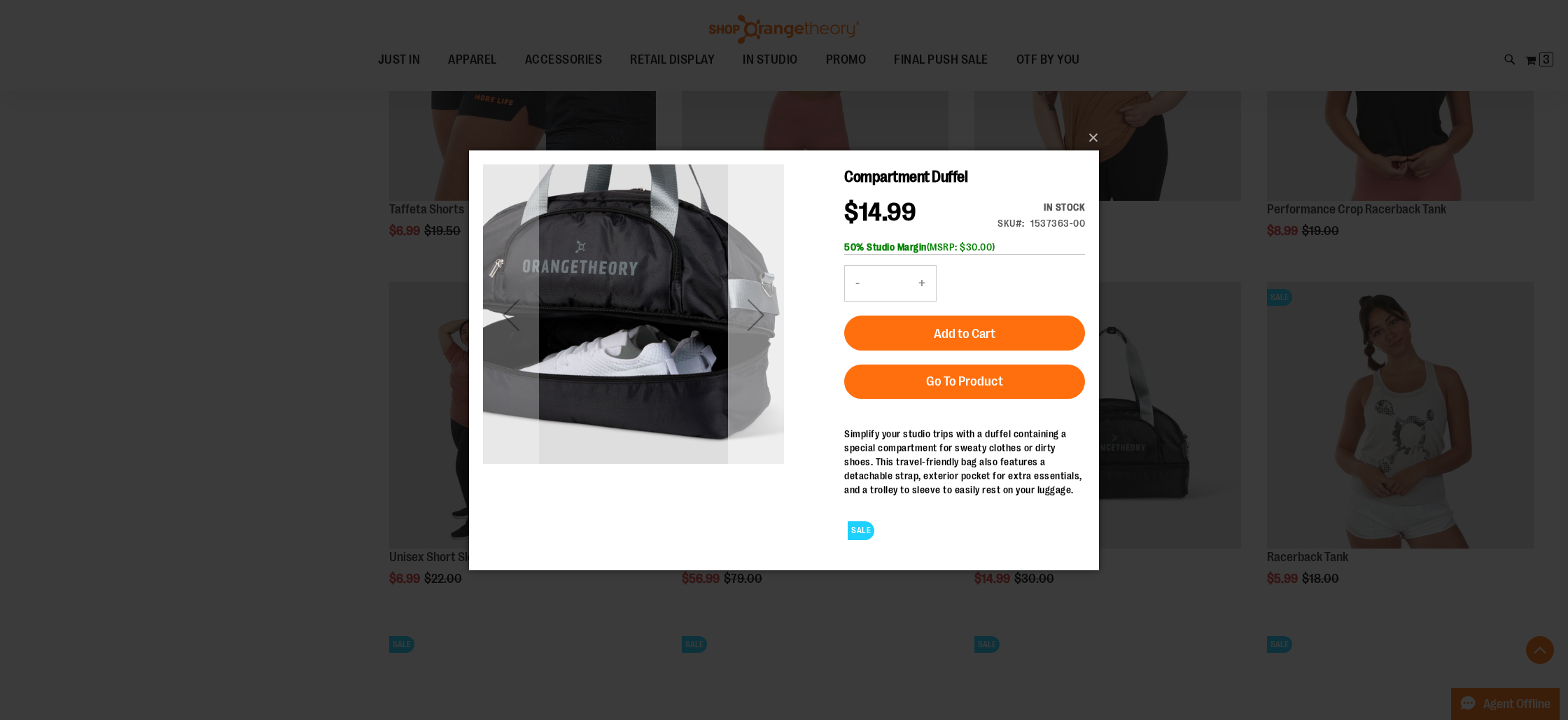
click at [770, 317] on div "Next" at bounding box center [755, 313] width 56 height 56
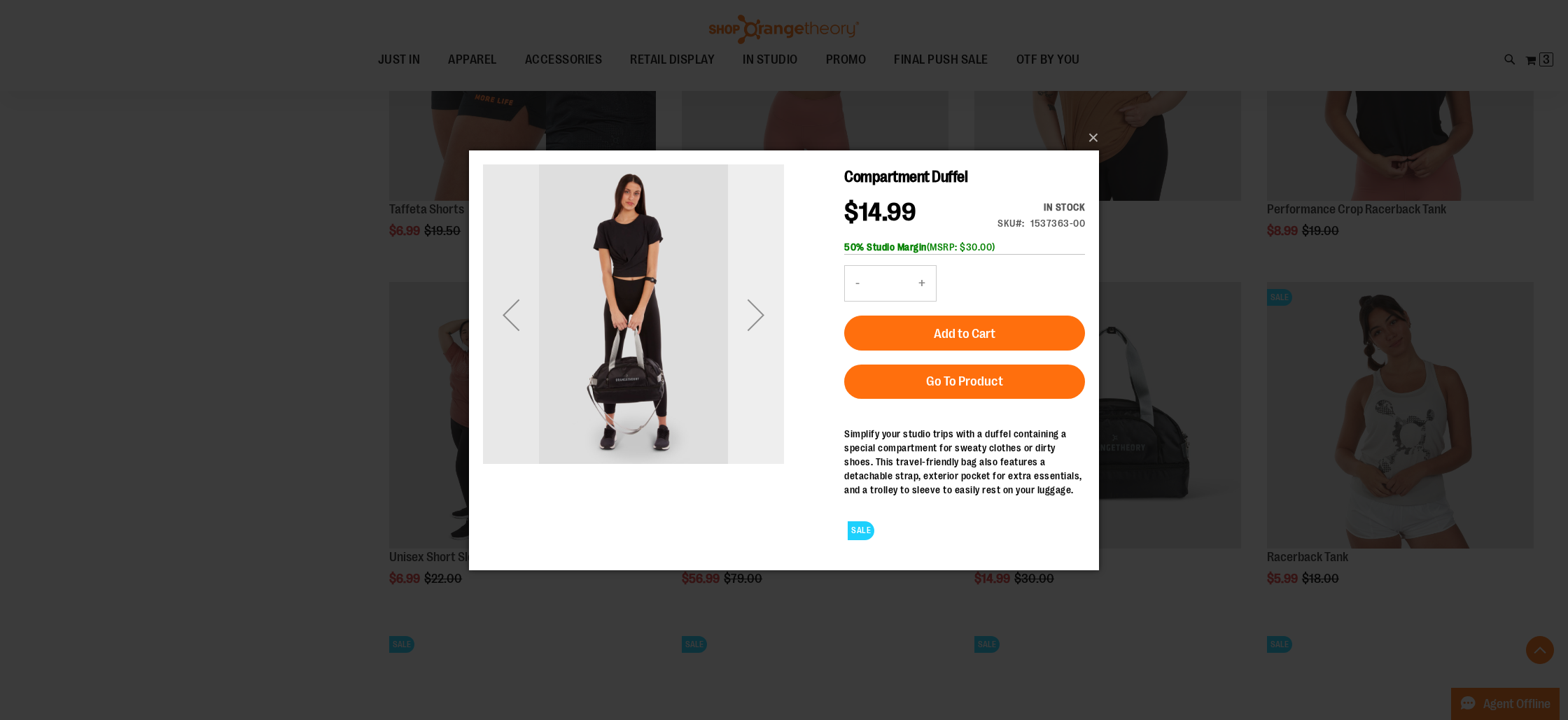
click at [770, 317] on div "Next" at bounding box center [755, 313] width 56 height 56
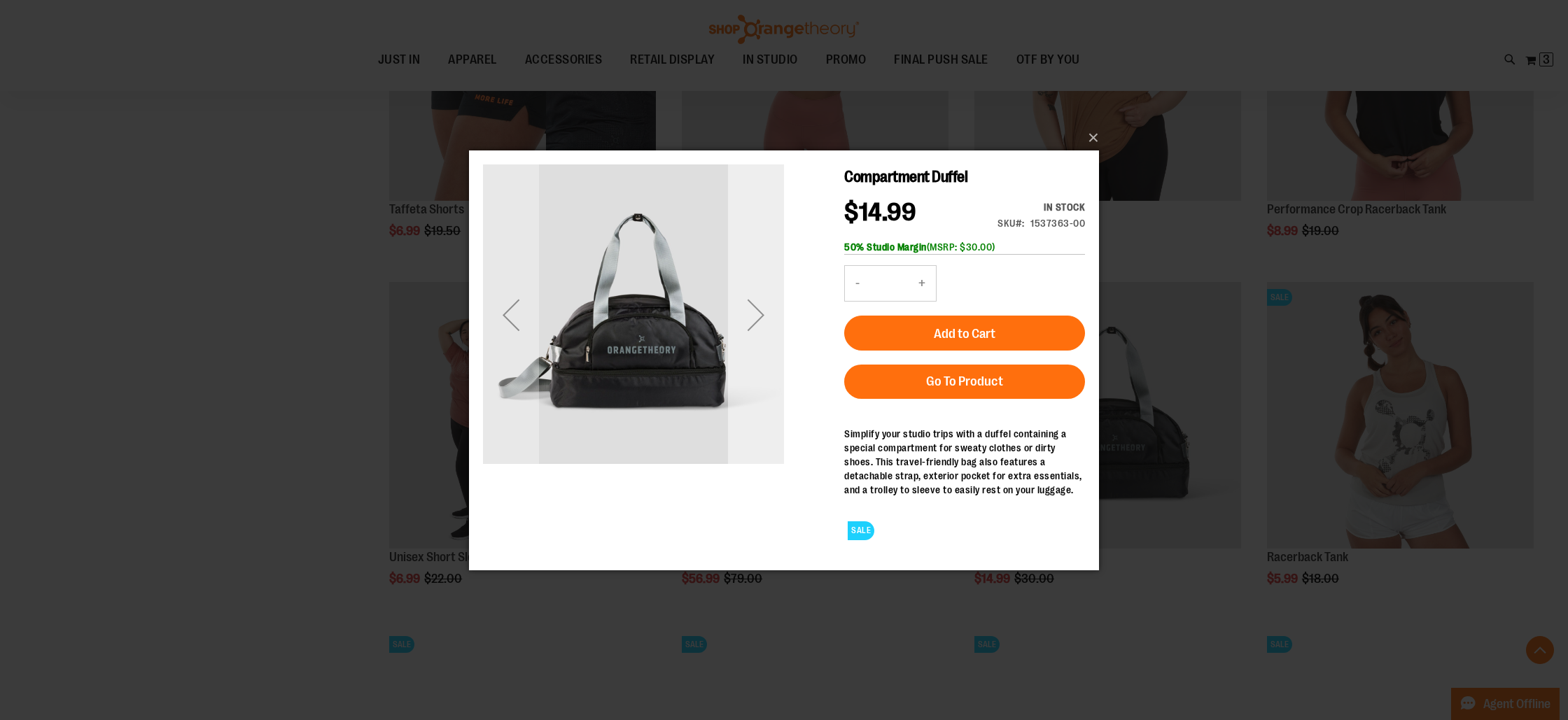
click at [770, 317] on div "Next" at bounding box center [755, 313] width 56 height 56
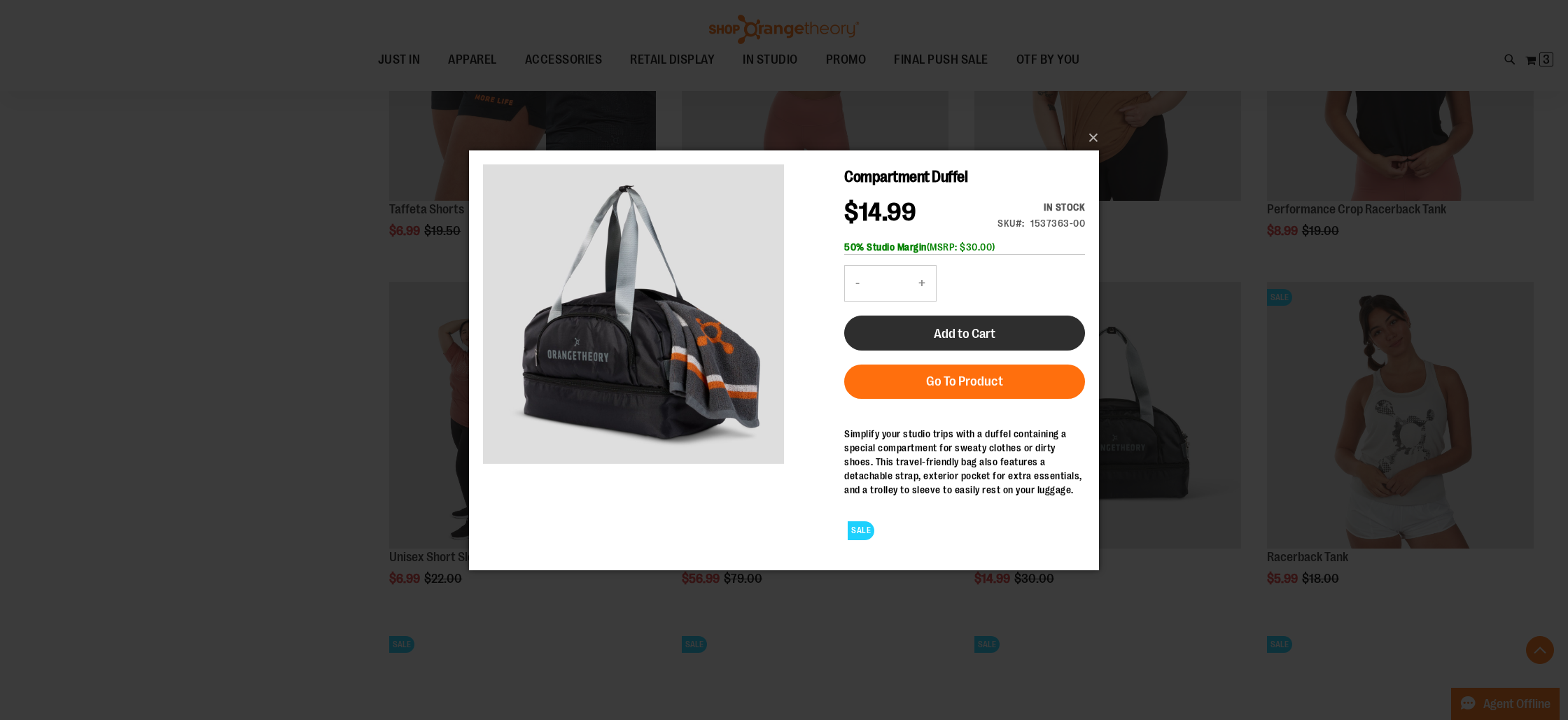
click at [941, 338] on span "Add to Cart" at bounding box center [964, 333] width 62 height 16
click at [1098, 140] on button "×" at bounding box center [789, 138] width 630 height 31
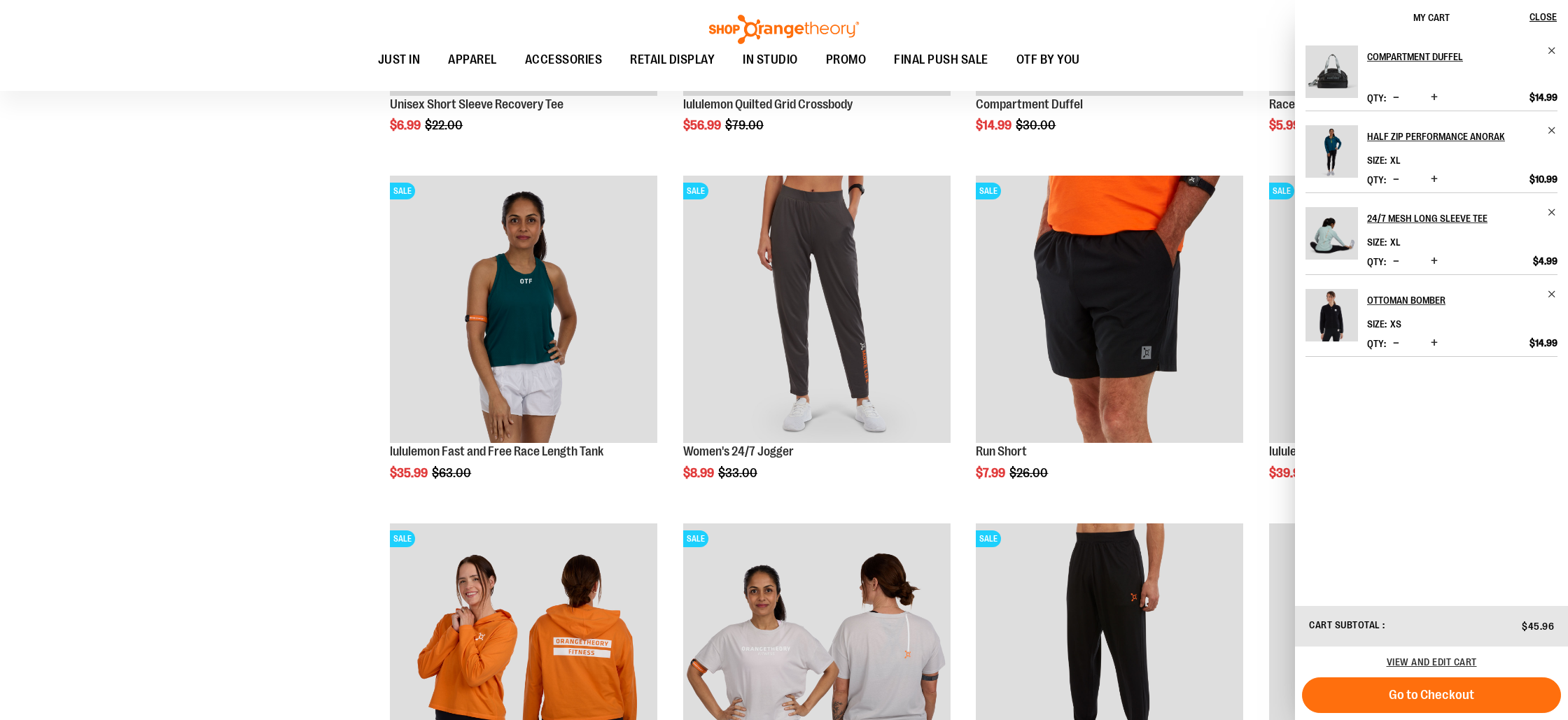
scroll to position [14929, 0]
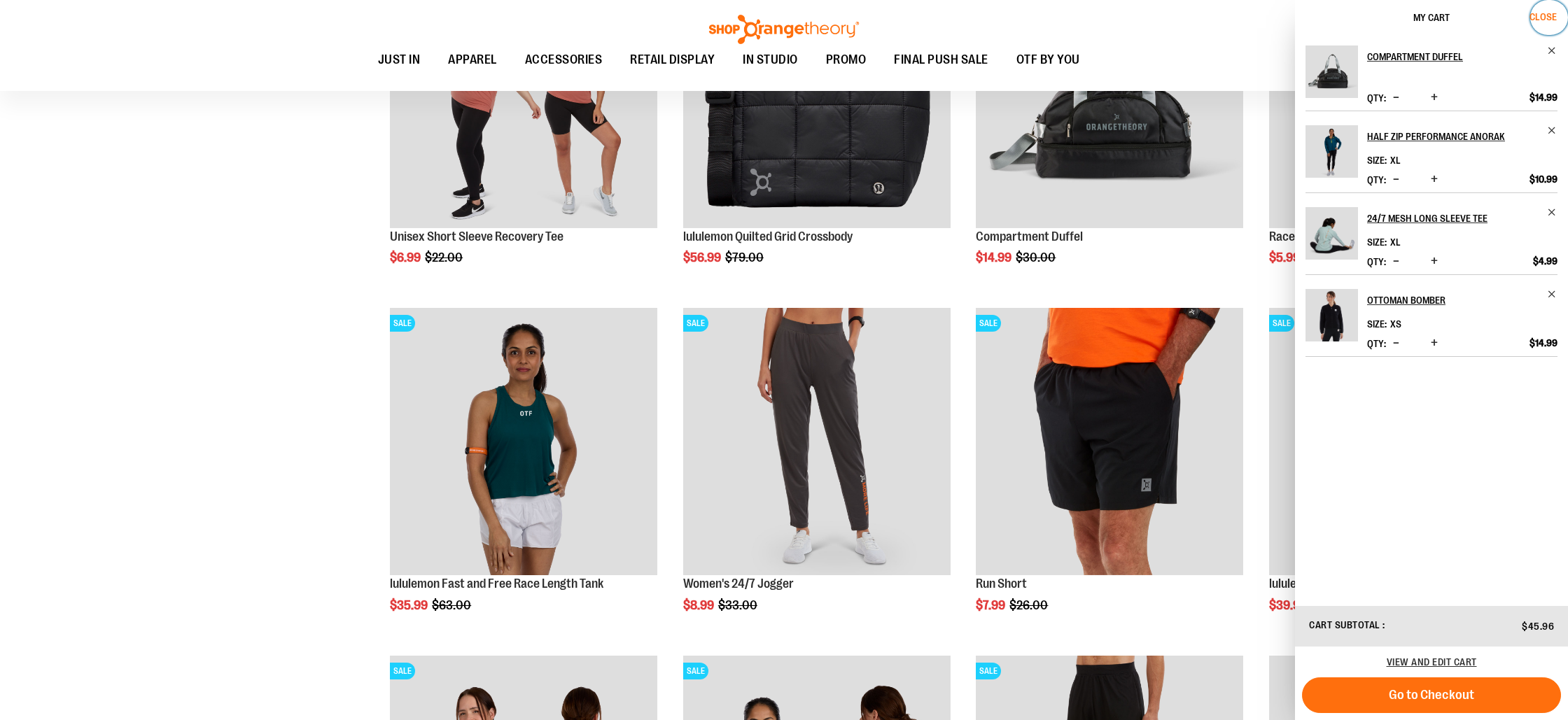
click at [1547, 17] on span "Close" at bounding box center [1543, 16] width 28 height 11
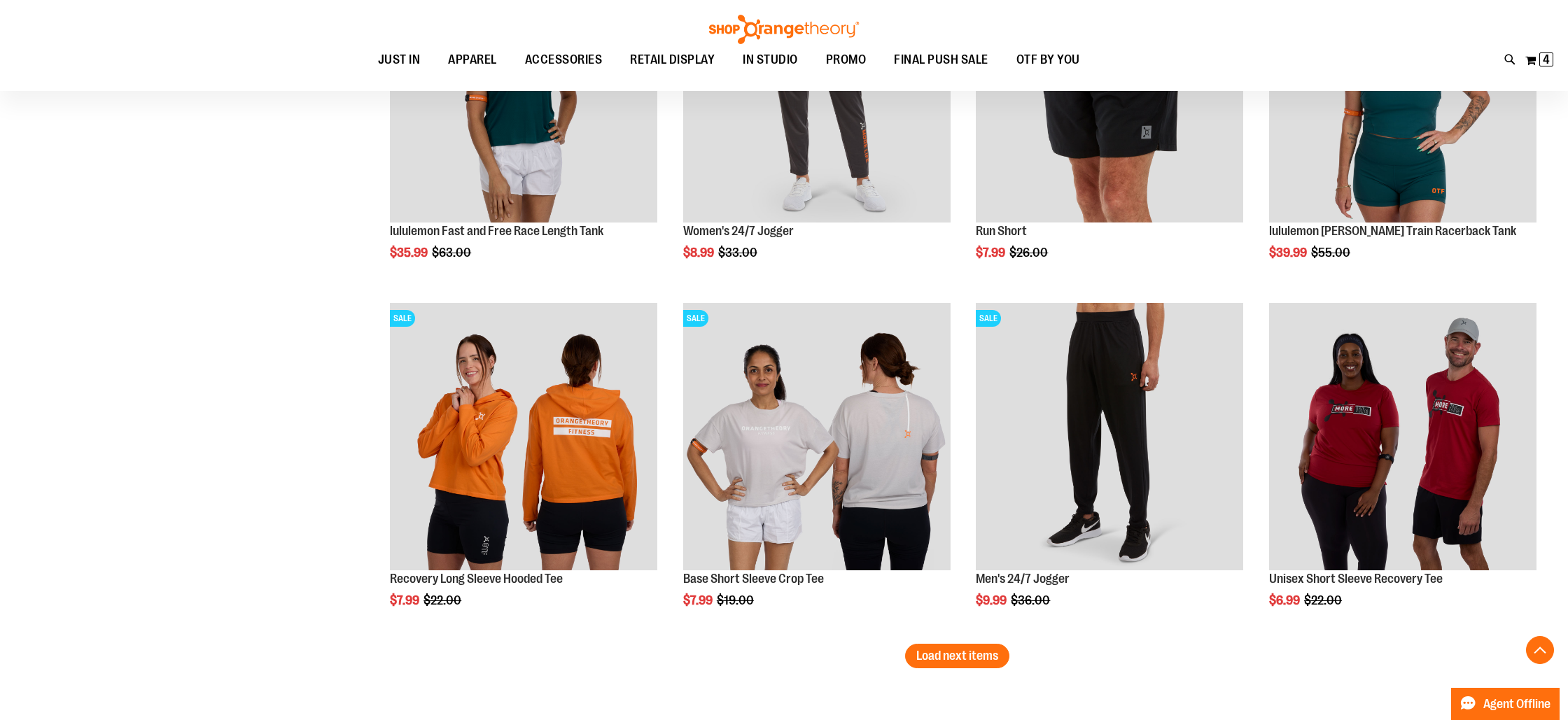
scroll to position [15283, 0]
click at [975, 657] on span "Load next items" at bounding box center [957, 655] width 82 height 14
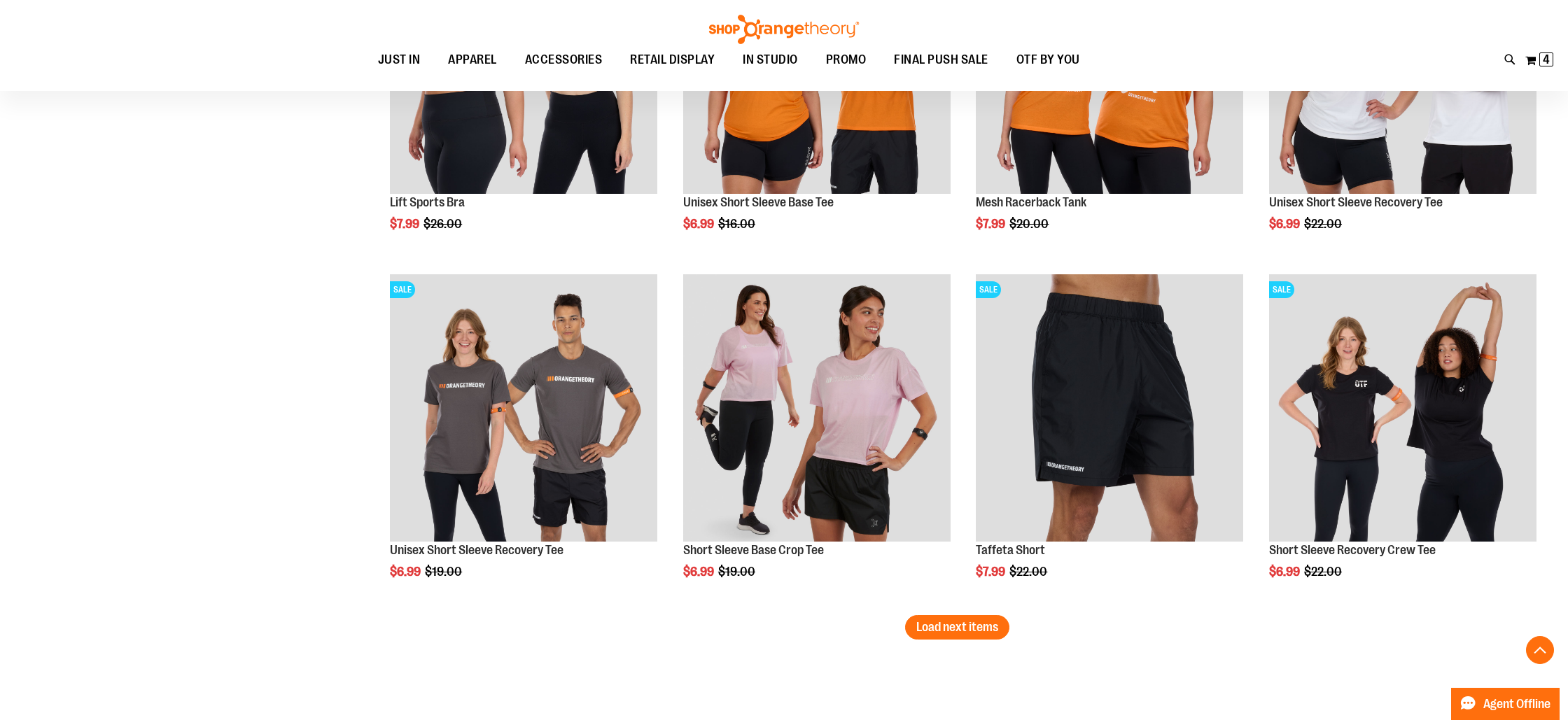
scroll to position [16361, 0]
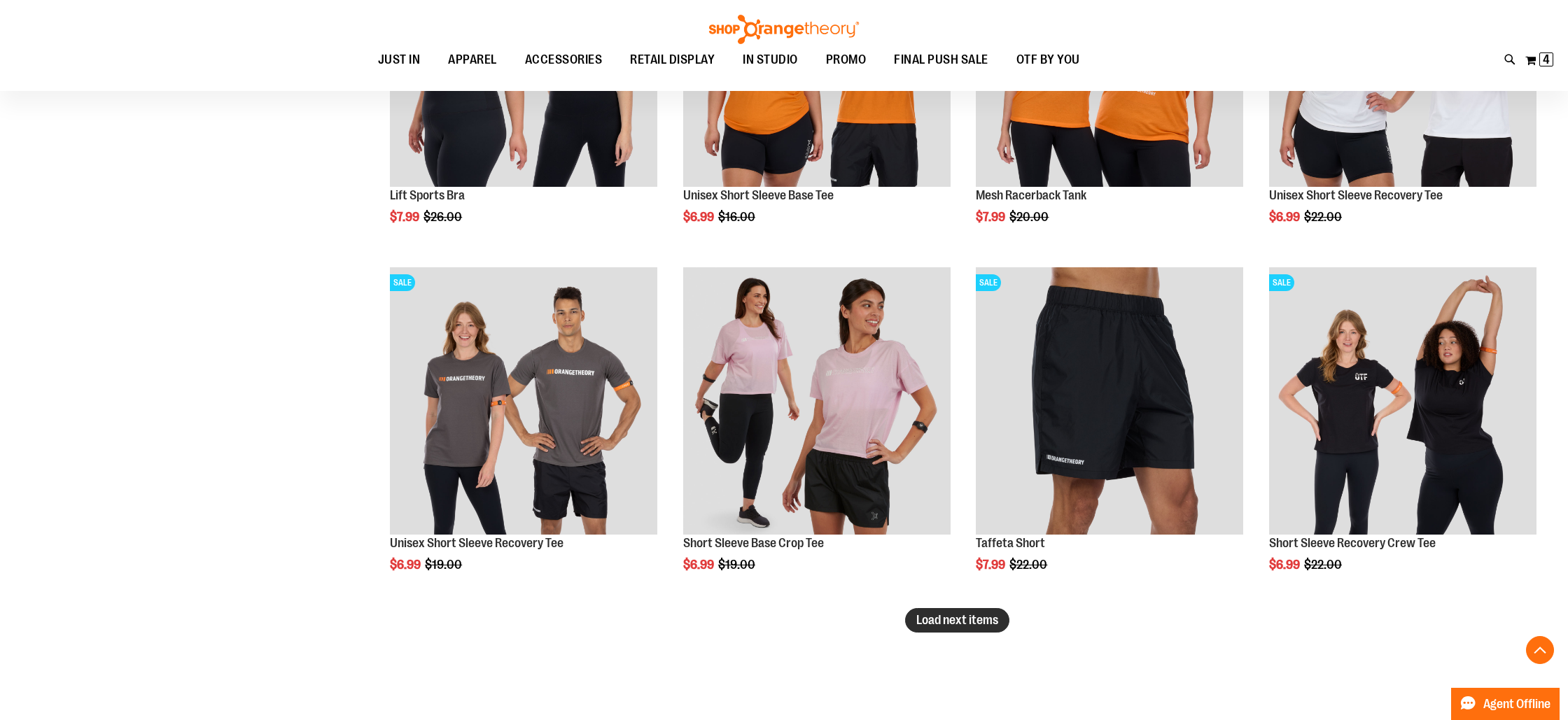
click at [951, 623] on span "Load next items" at bounding box center [957, 620] width 82 height 14
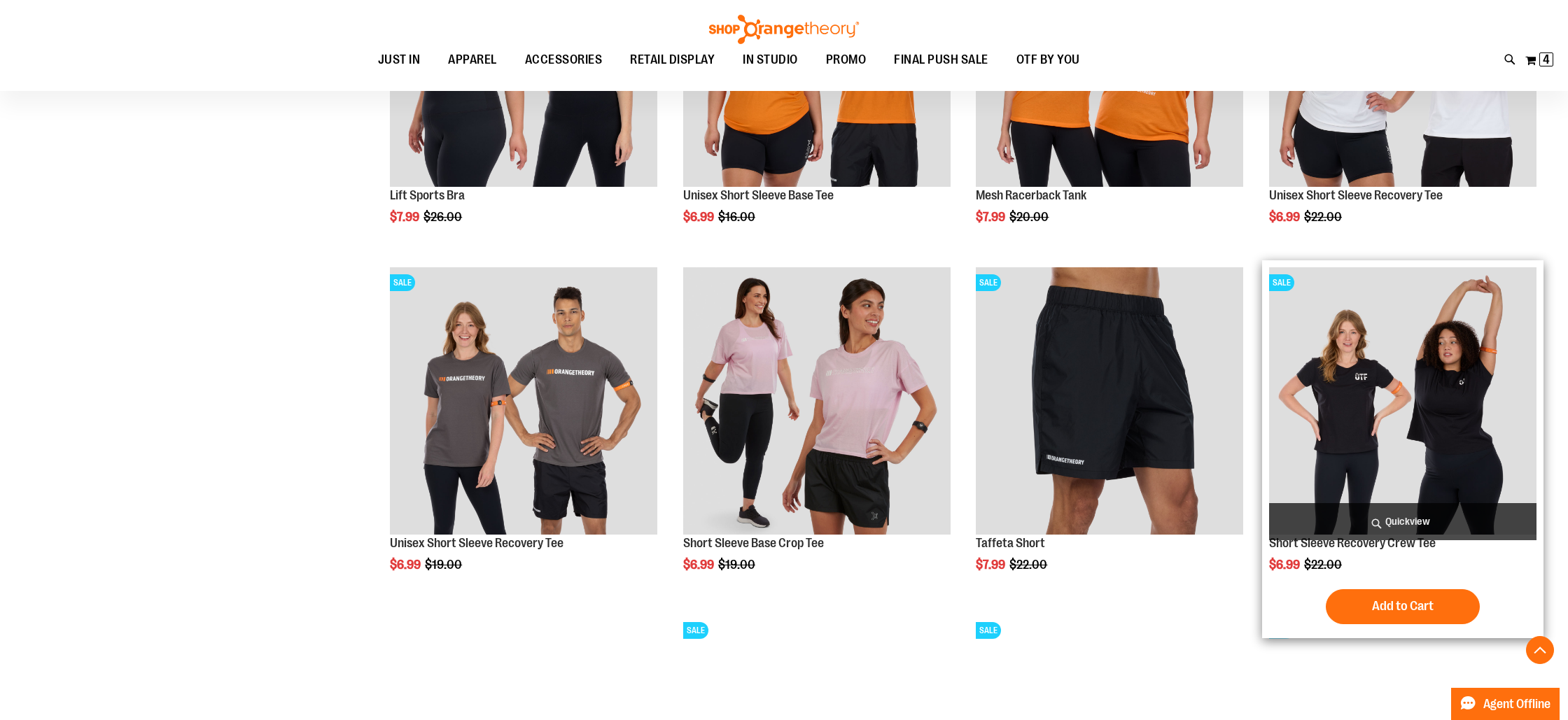
click at [1389, 522] on span "Quickview" at bounding box center [1403, 521] width 268 height 37
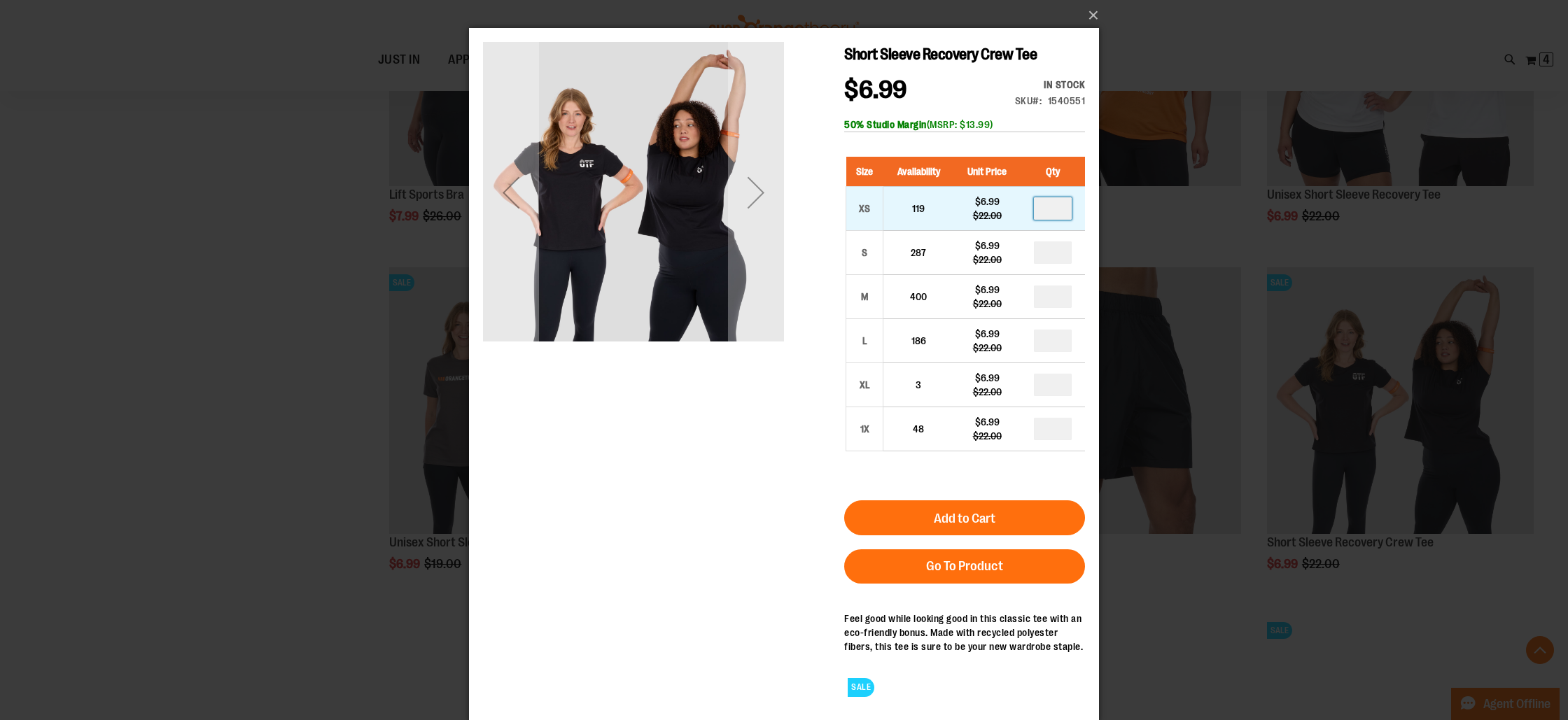
click at [1057, 208] on input "number" at bounding box center [1053, 208] width 38 height 22
type input "*"
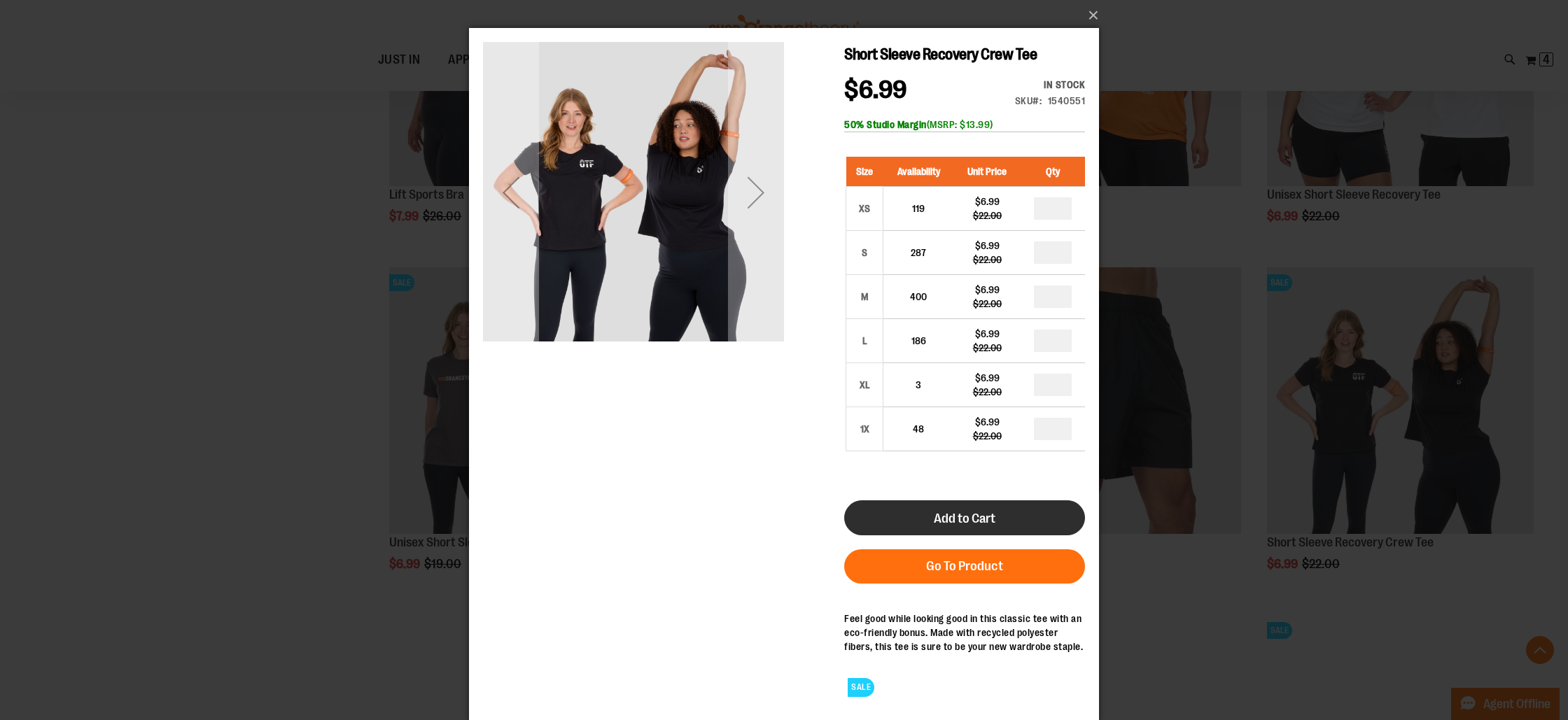
click at [1000, 522] on button "Add to Cart" at bounding box center [964, 518] width 241 height 35
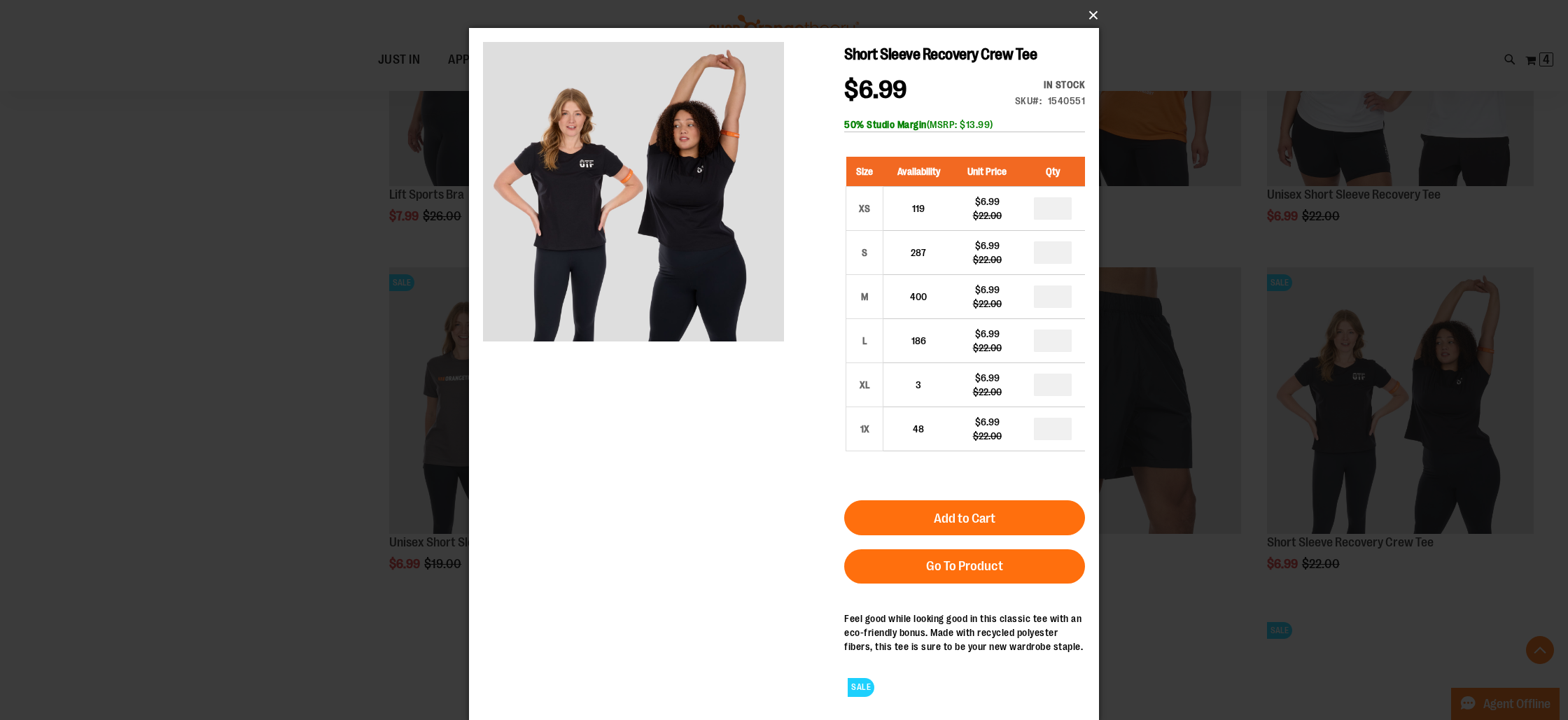
drag, startPoint x: 1091, startPoint y: 9, endPoint x: 1053, endPoint y: 24, distance: 40.9
click at [1090, 10] on button "×" at bounding box center [789, 16] width 630 height 31
click at [299, 301] on div "×" at bounding box center [784, 360] width 1568 height 720
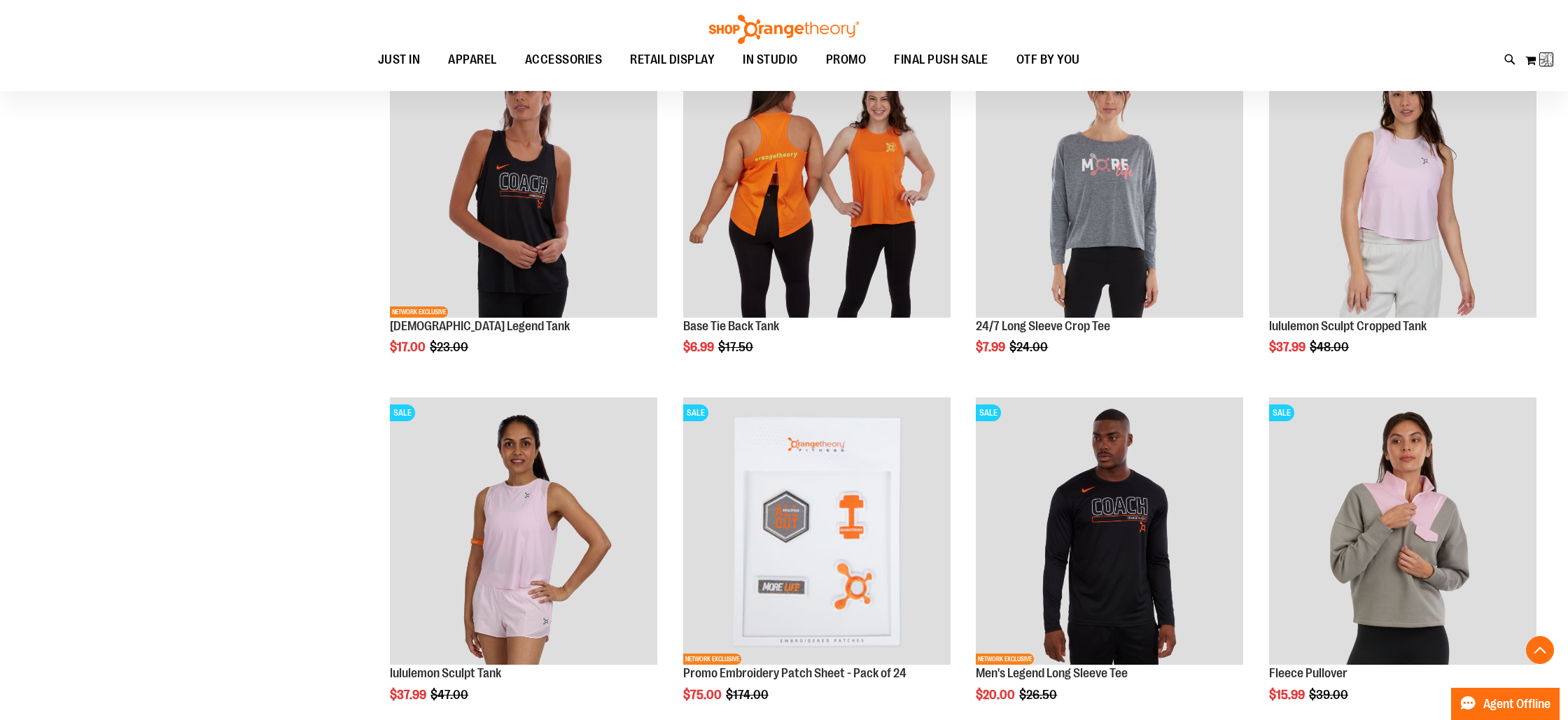
scroll to position [146, 0]
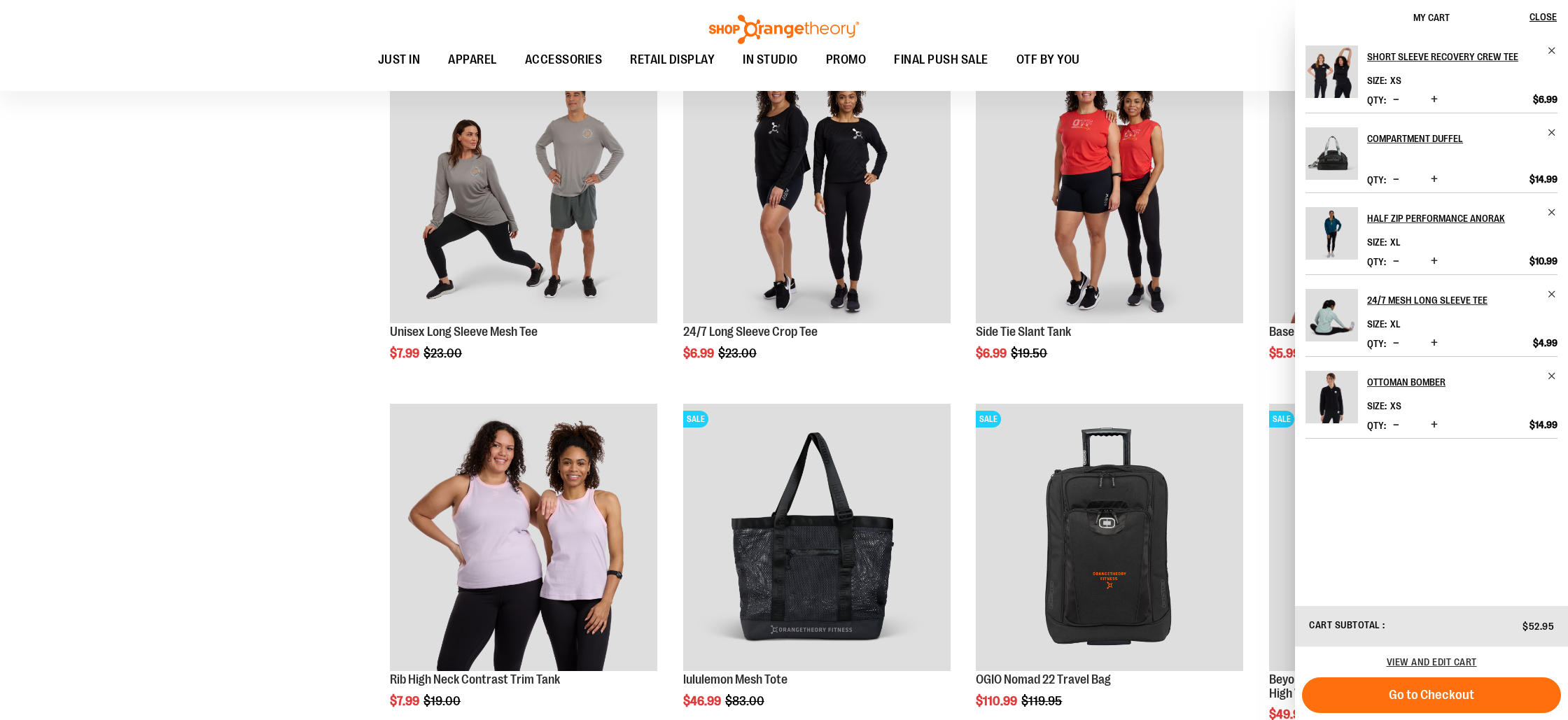
scroll to position [17668, 0]
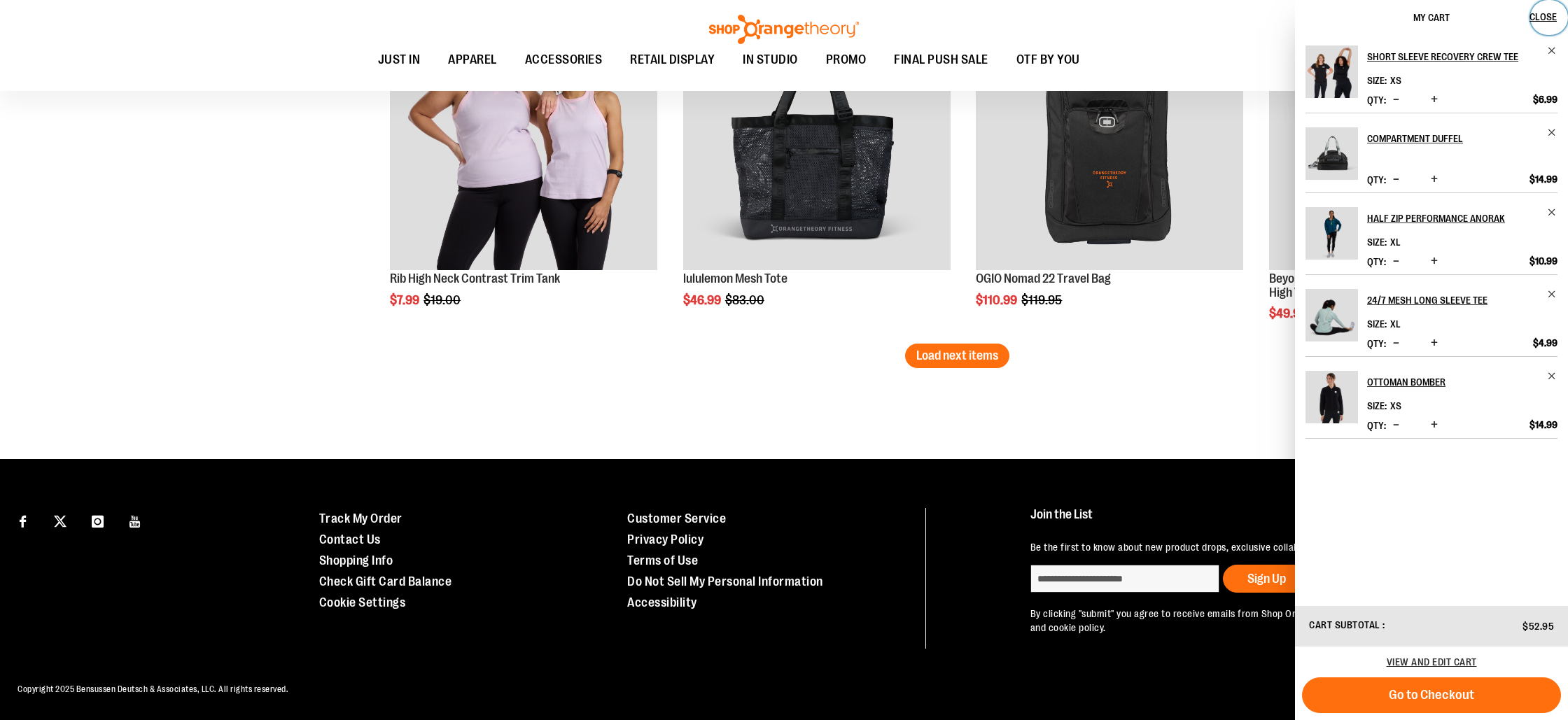
click at [1549, 17] on span "Close" at bounding box center [1543, 16] width 28 height 11
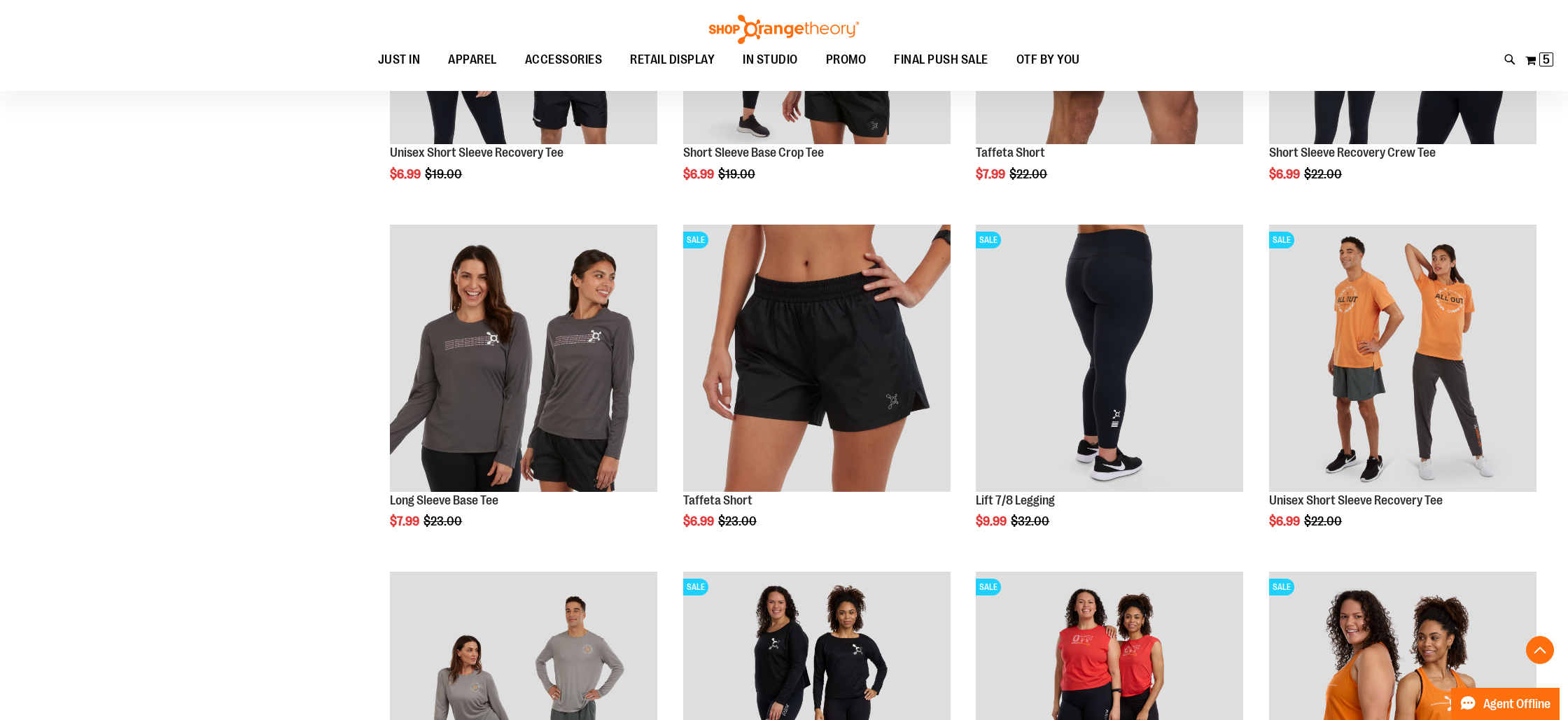
scroll to position [16778, 0]
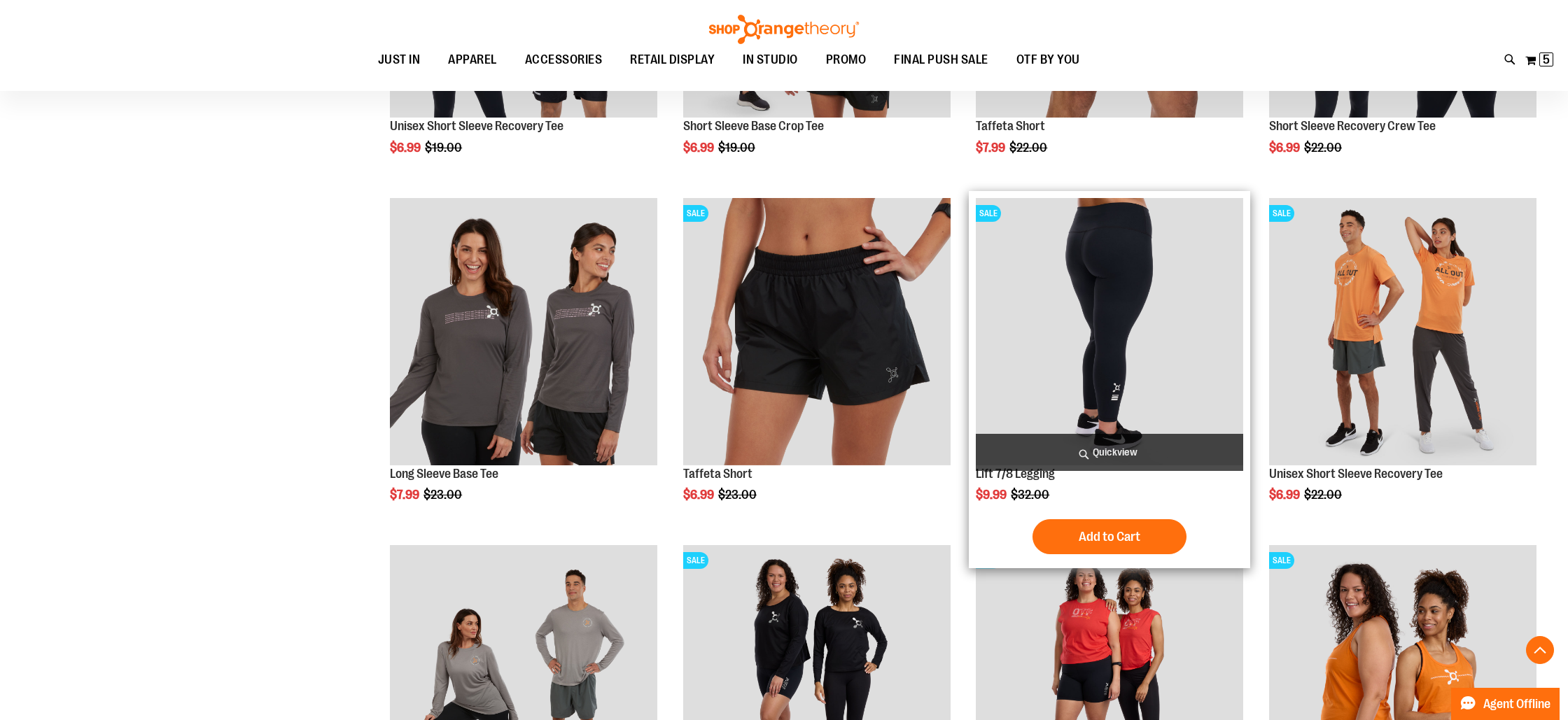
click at [1119, 444] on span "Quickview" at bounding box center [1109, 452] width 268 height 37
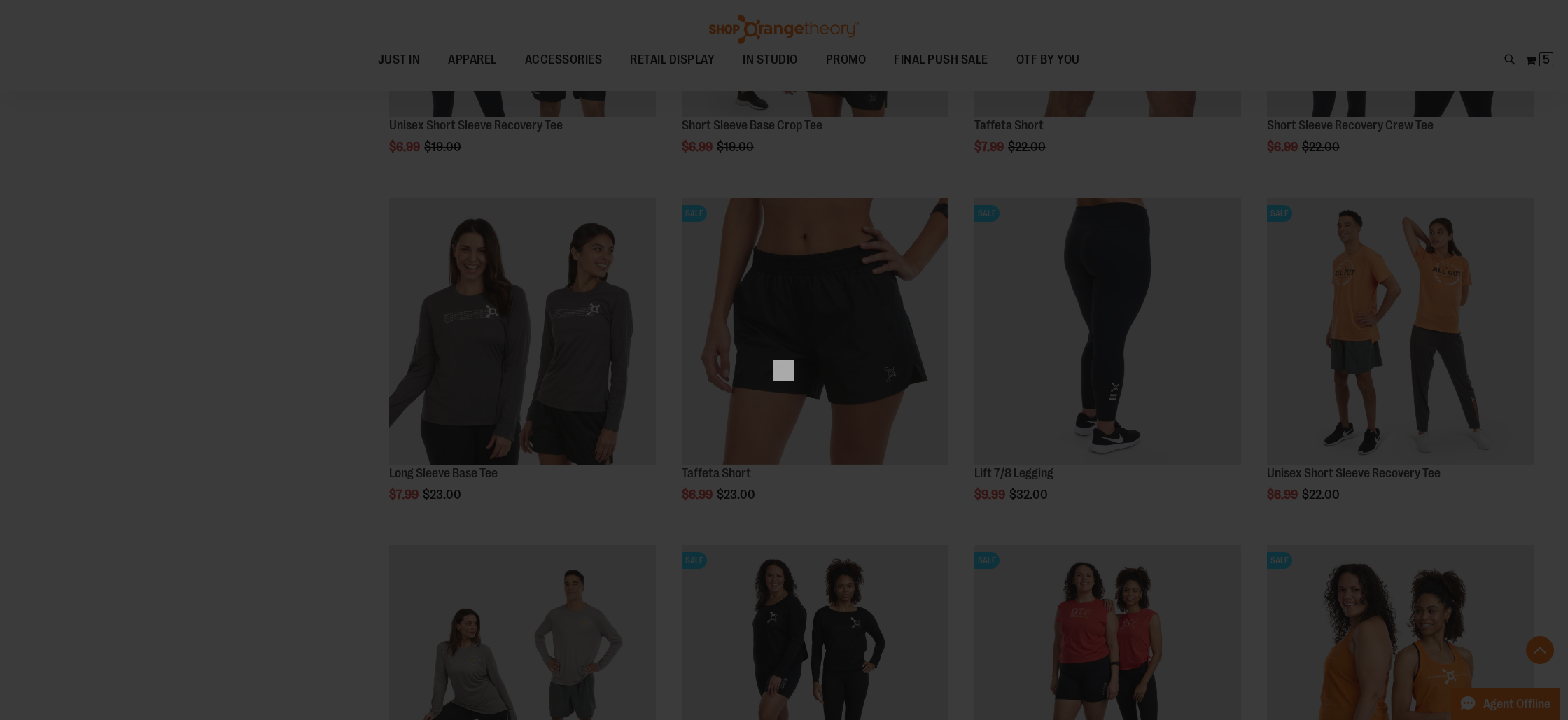
scroll to position [0, 0]
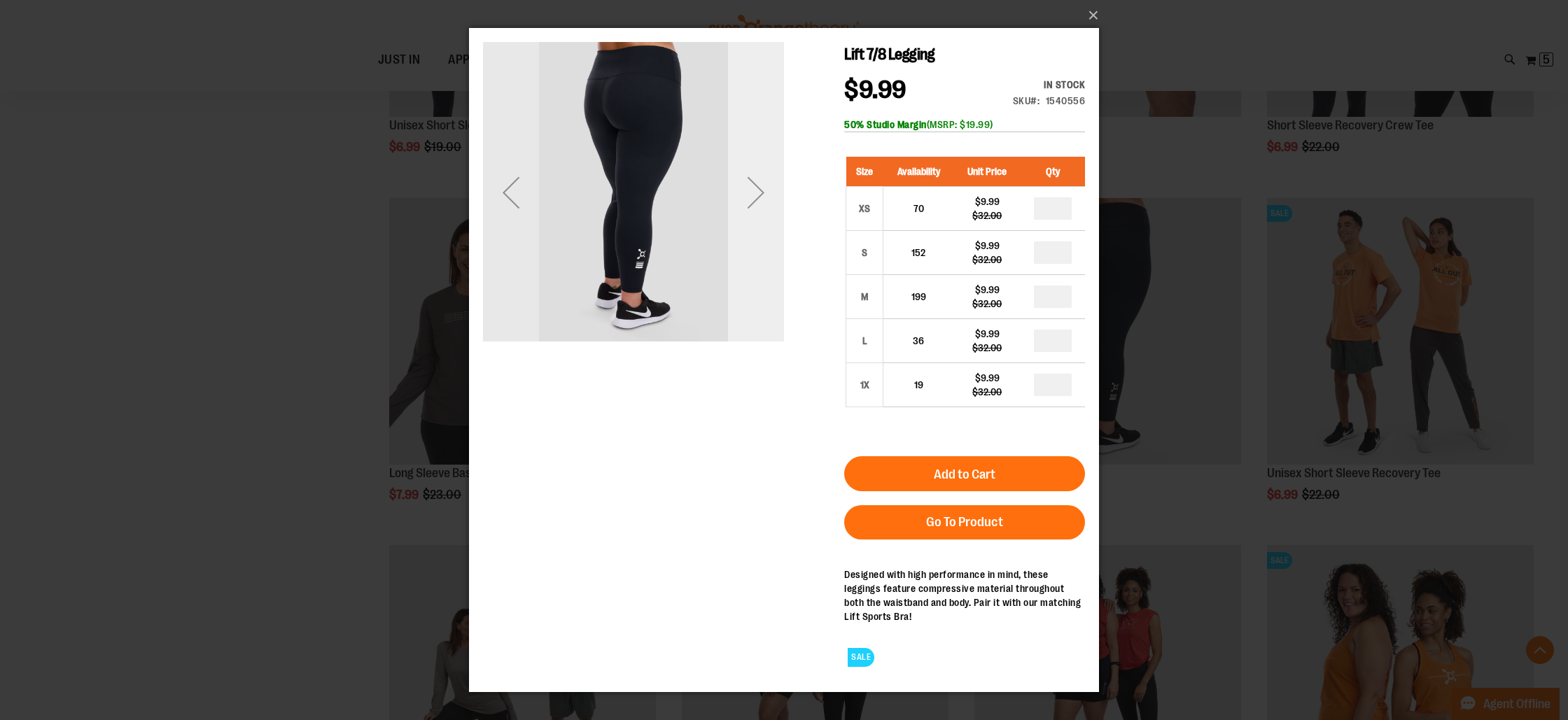
click at [765, 196] on div "Next" at bounding box center [755, 192] width 56 height 56
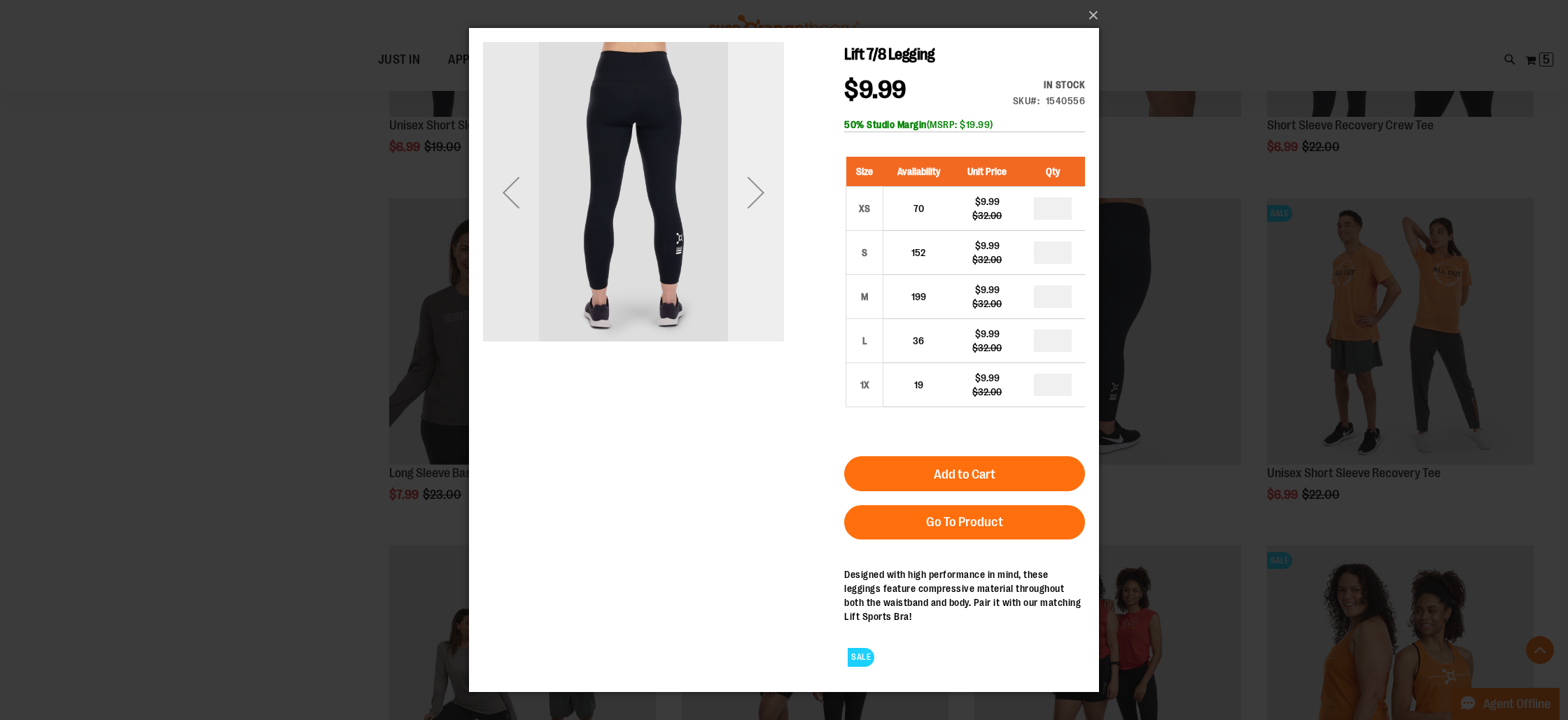
click at [763, 185] on div "Next" at bounding box center [755, 192] width 56 height 56
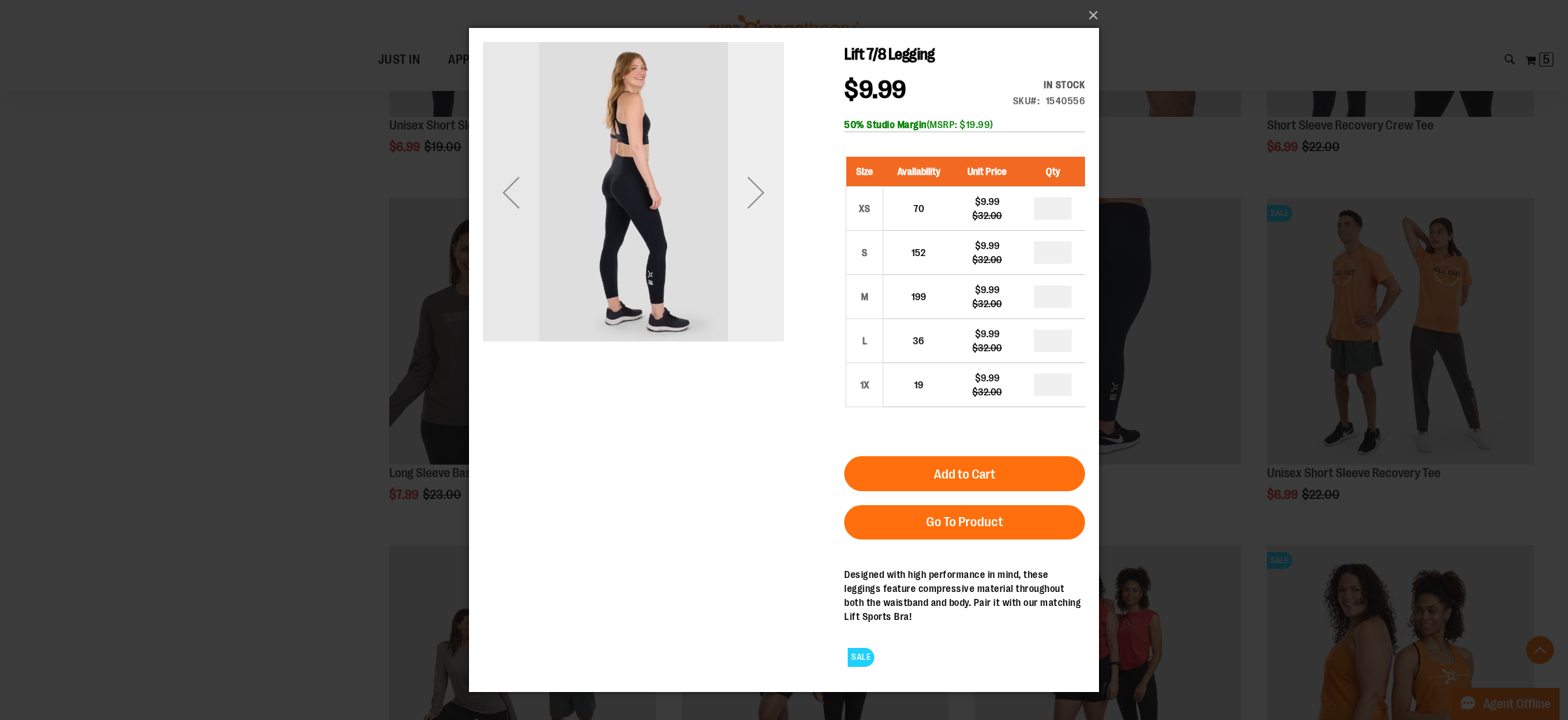
click at [763, 185] on div "Next" at bounding box center [755, 192] width 56 height 56
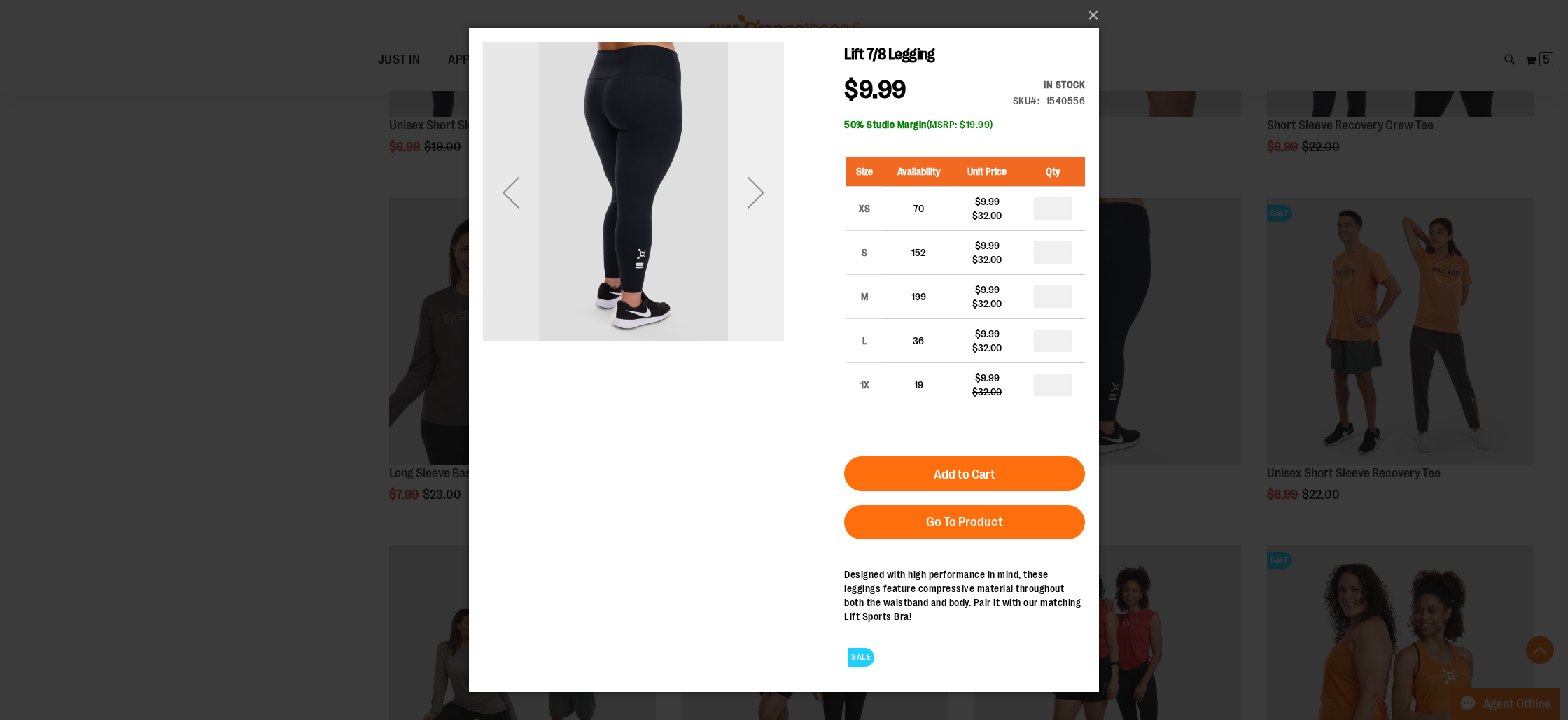
click at [763, 185] on div "Next" at bounding box center [755, 192] width 56 height 56
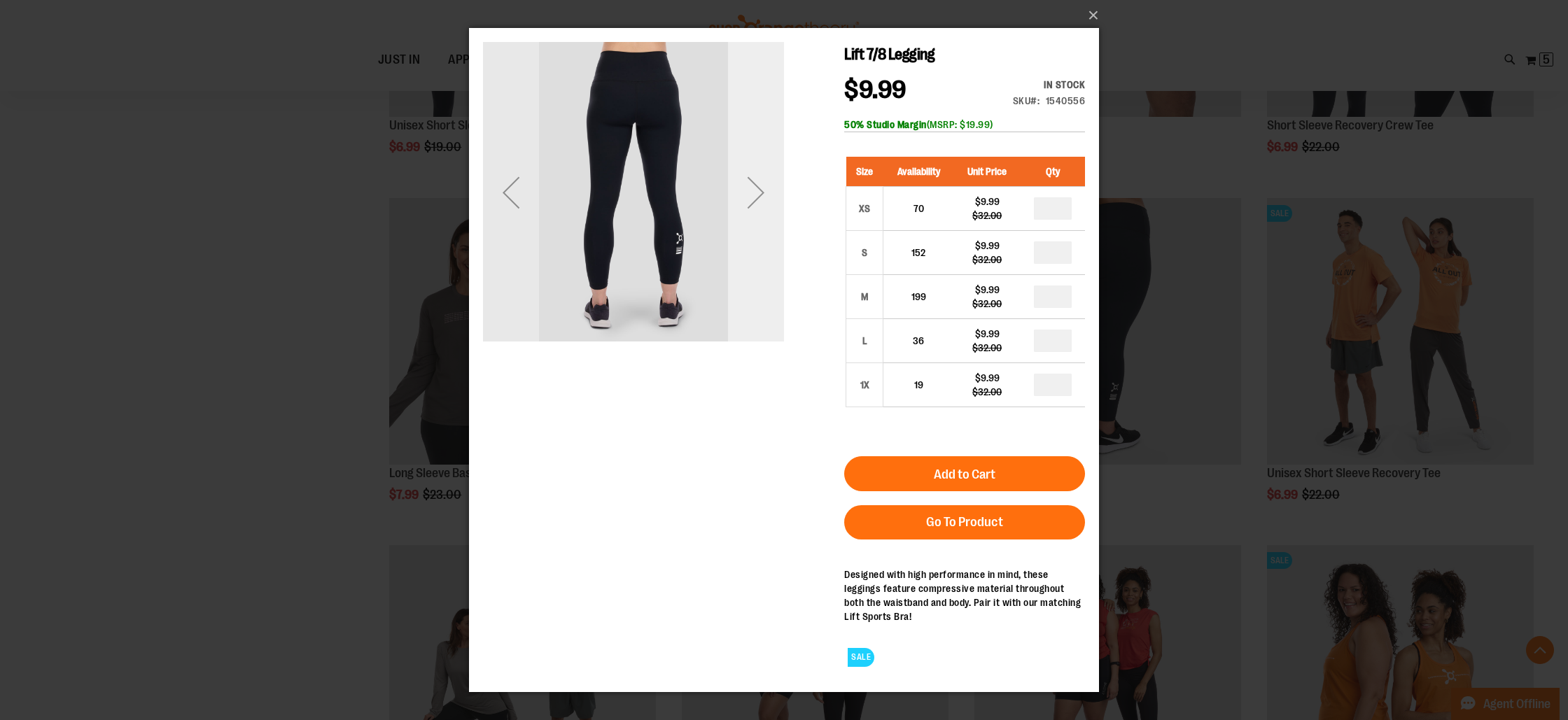
click at [763, 185] on div "Next" at bounding box center [755, 192] width 56 height 56
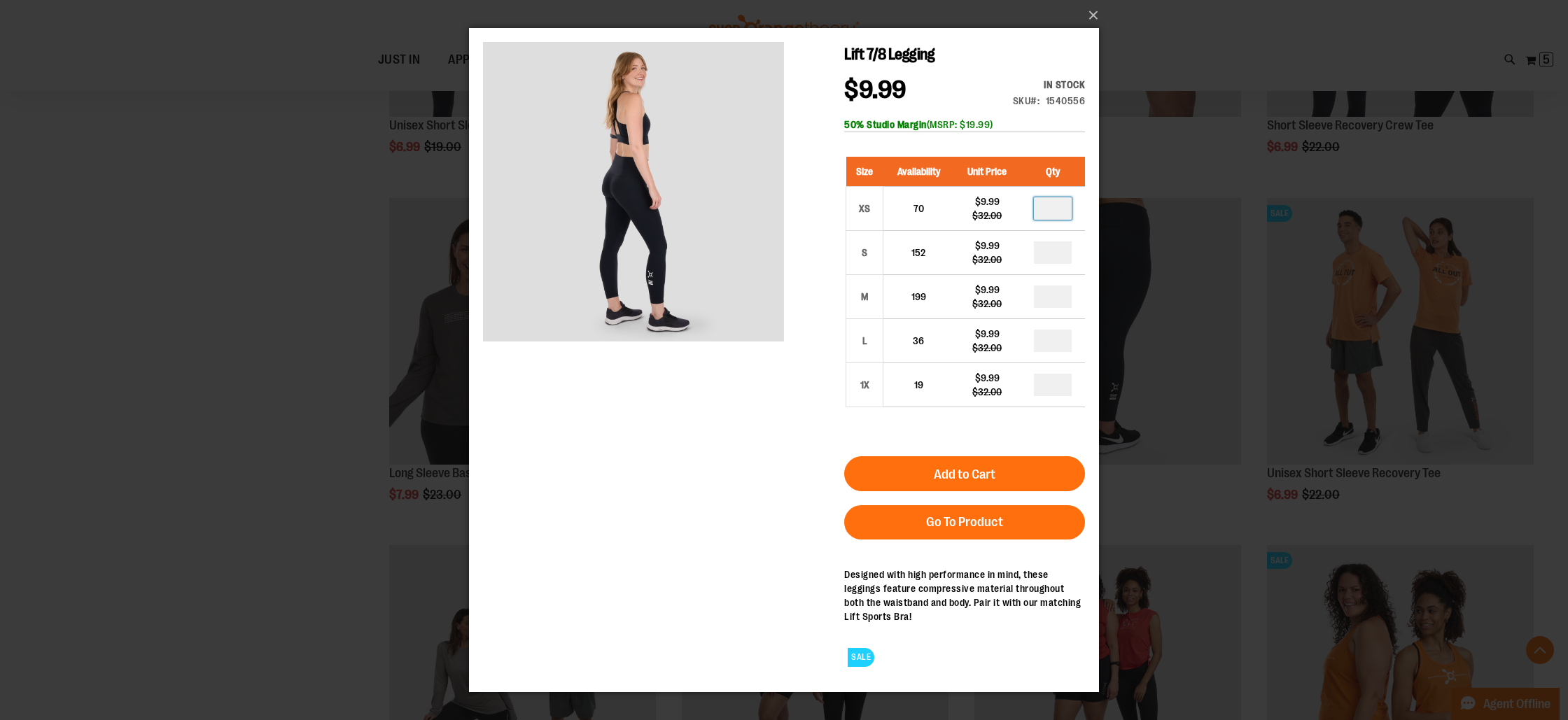
drag, startPoint x: 1058, startPoint y: 211, endPoint x: 1092, endPoint y: 220, distance: 35.2
click at [1061, 211] on input "number" at bounding box center [1053, 208] width 38 height 22
type input "*"
click at [941, 476] on span "Add to Cart" at bounding box center [964, 475] width 62 height 16
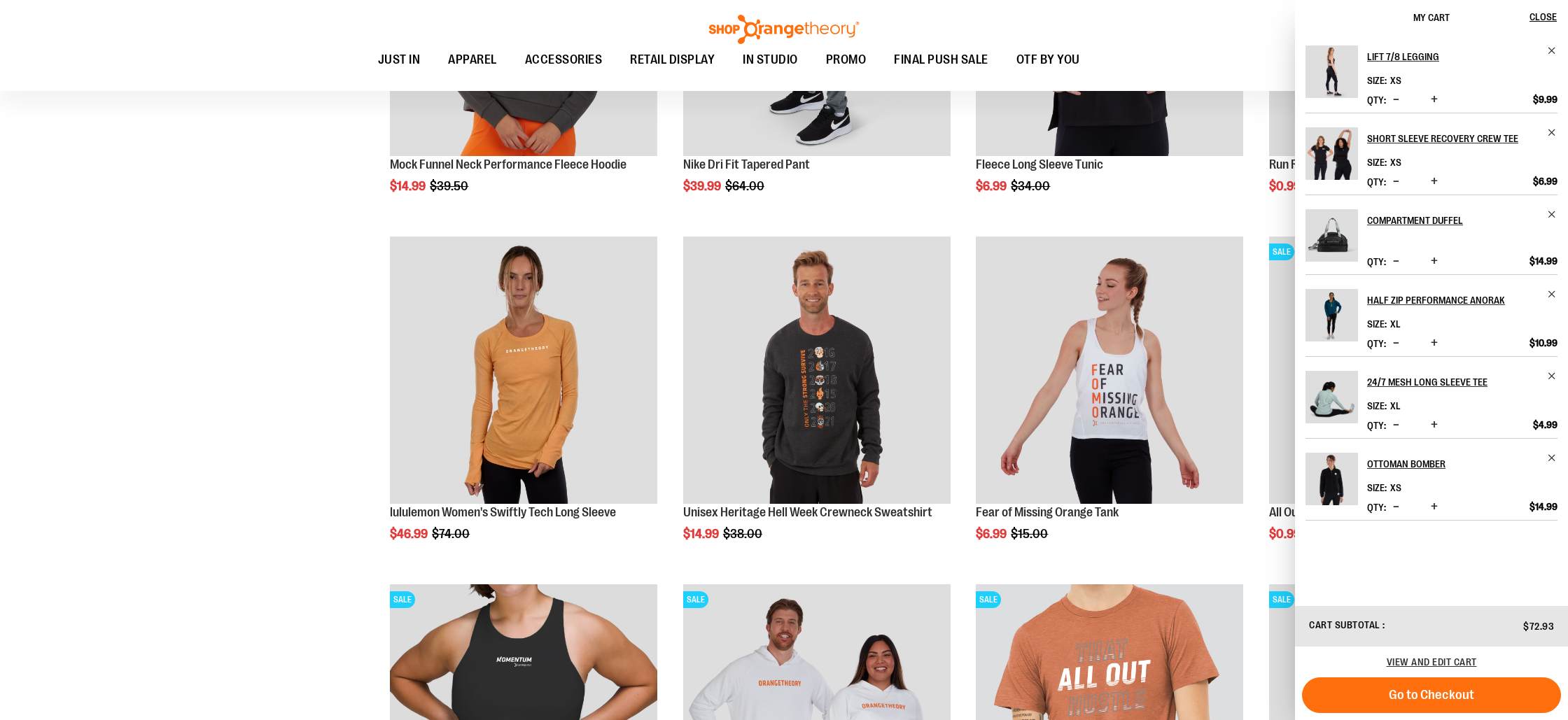
scroll to position [8016, 0]
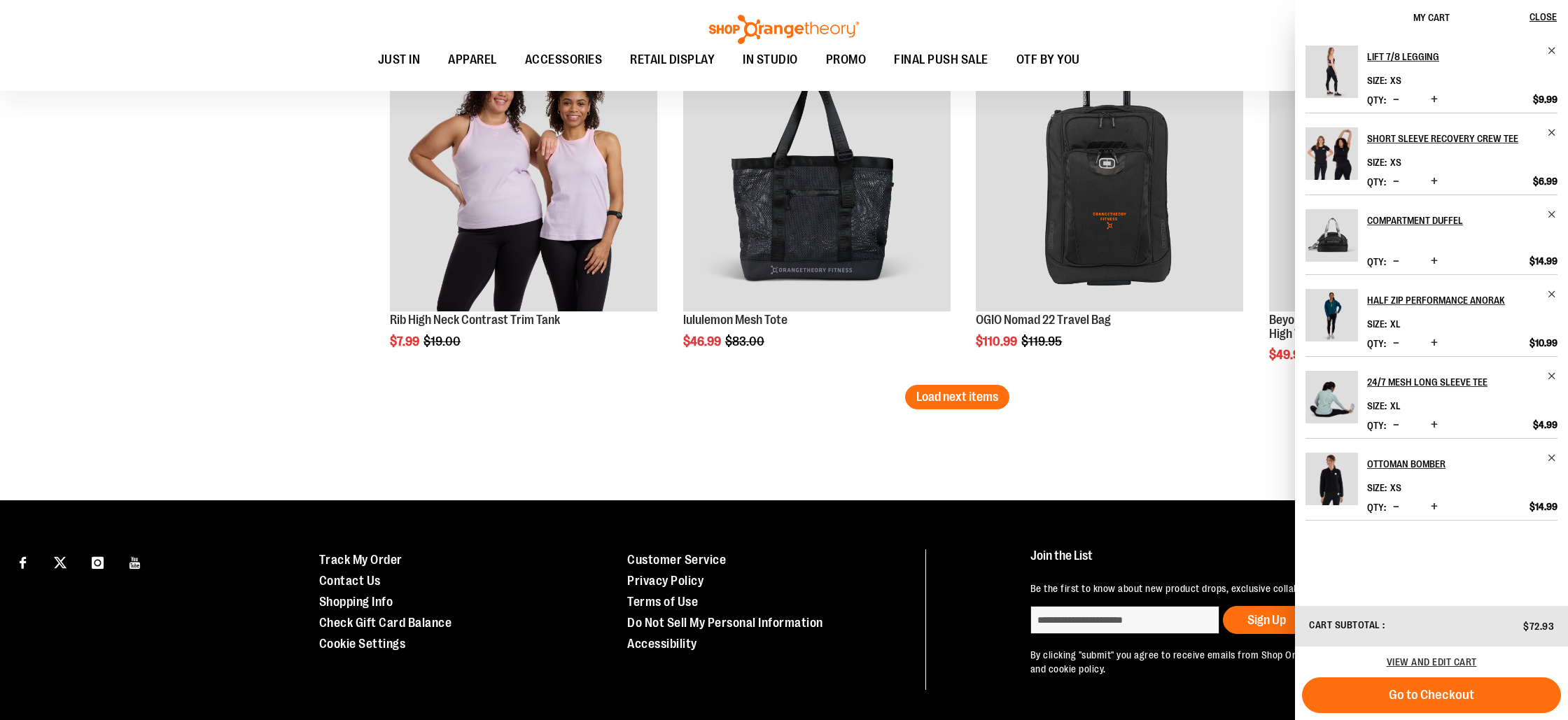
scroll to position [17668, 0]
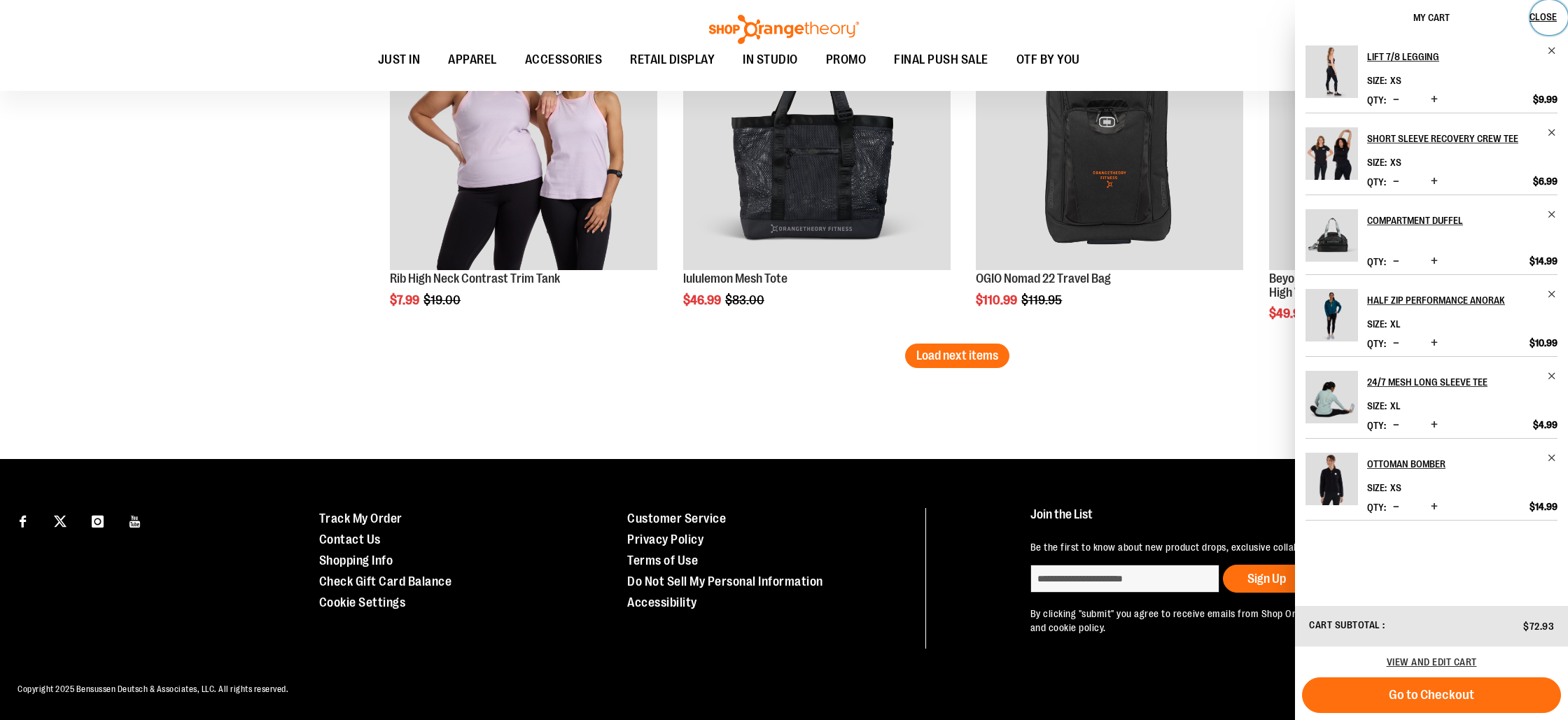
drag, startPoint x: 1543, startPoint y: 15, endPoint x: 1497, endPoint y: 40, distance: 52.4
click at [1543, 16] on span "Close" at bounding box center [1543, 16] width 28 height 11
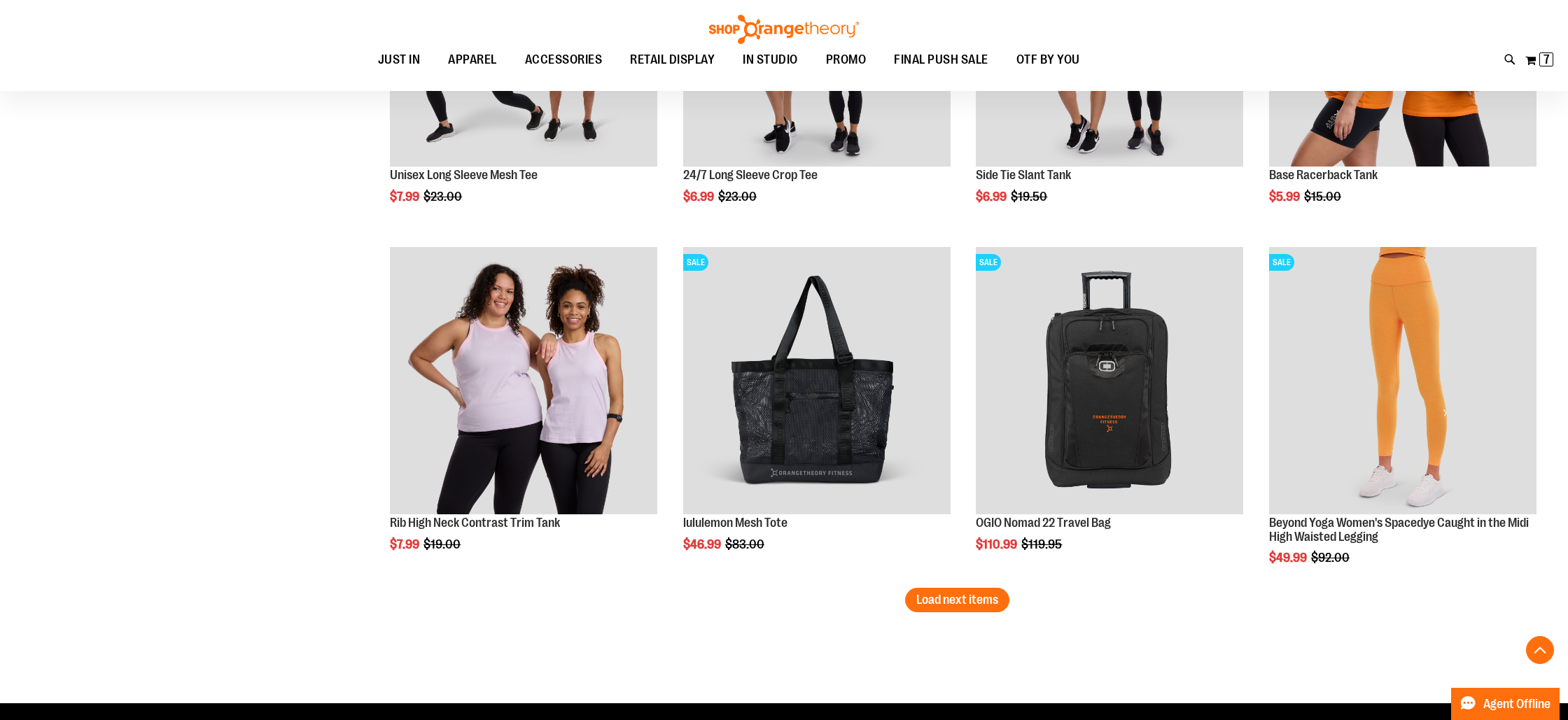
scroll to position [17432, 0]
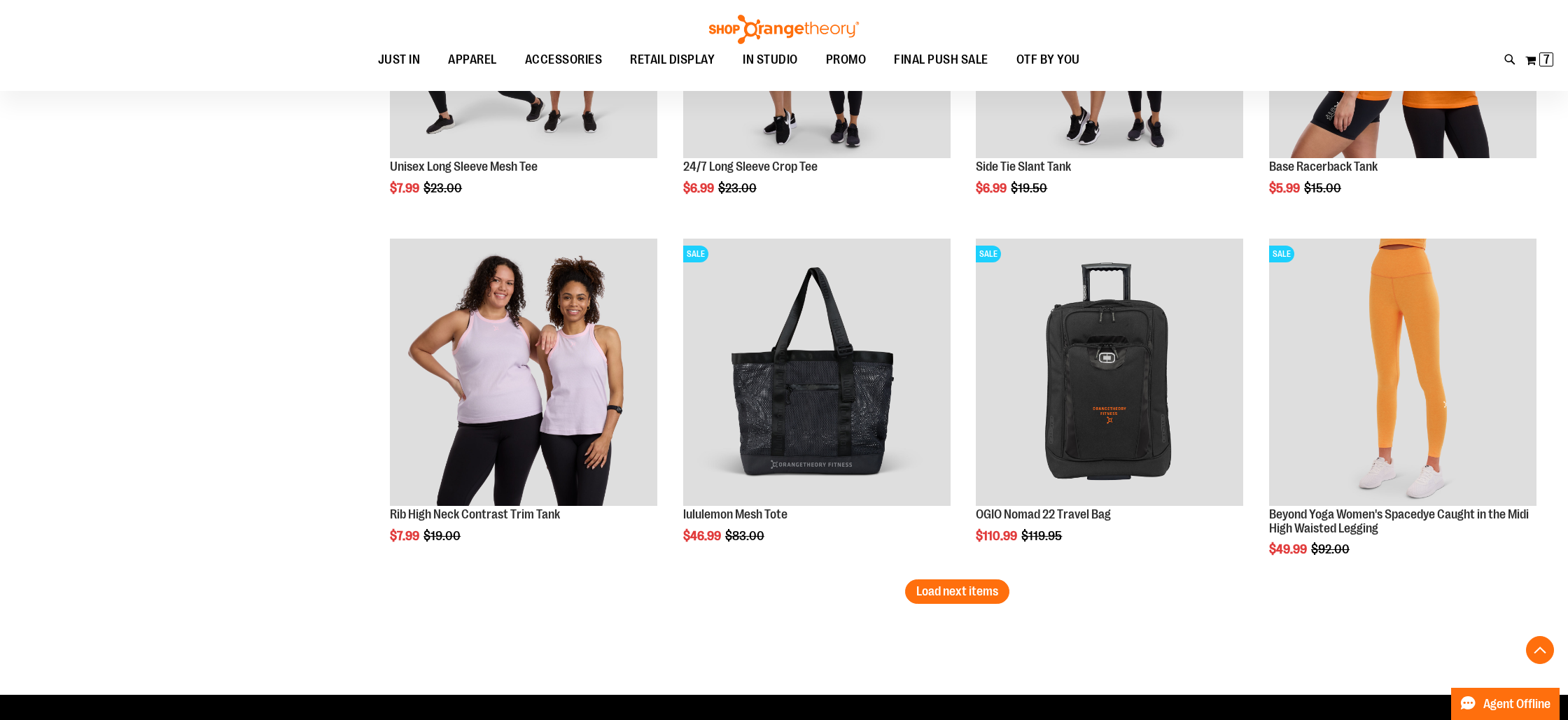
click at [955, 593] on span "Load next items" at bounding box center [957, 592] width 82 height 14
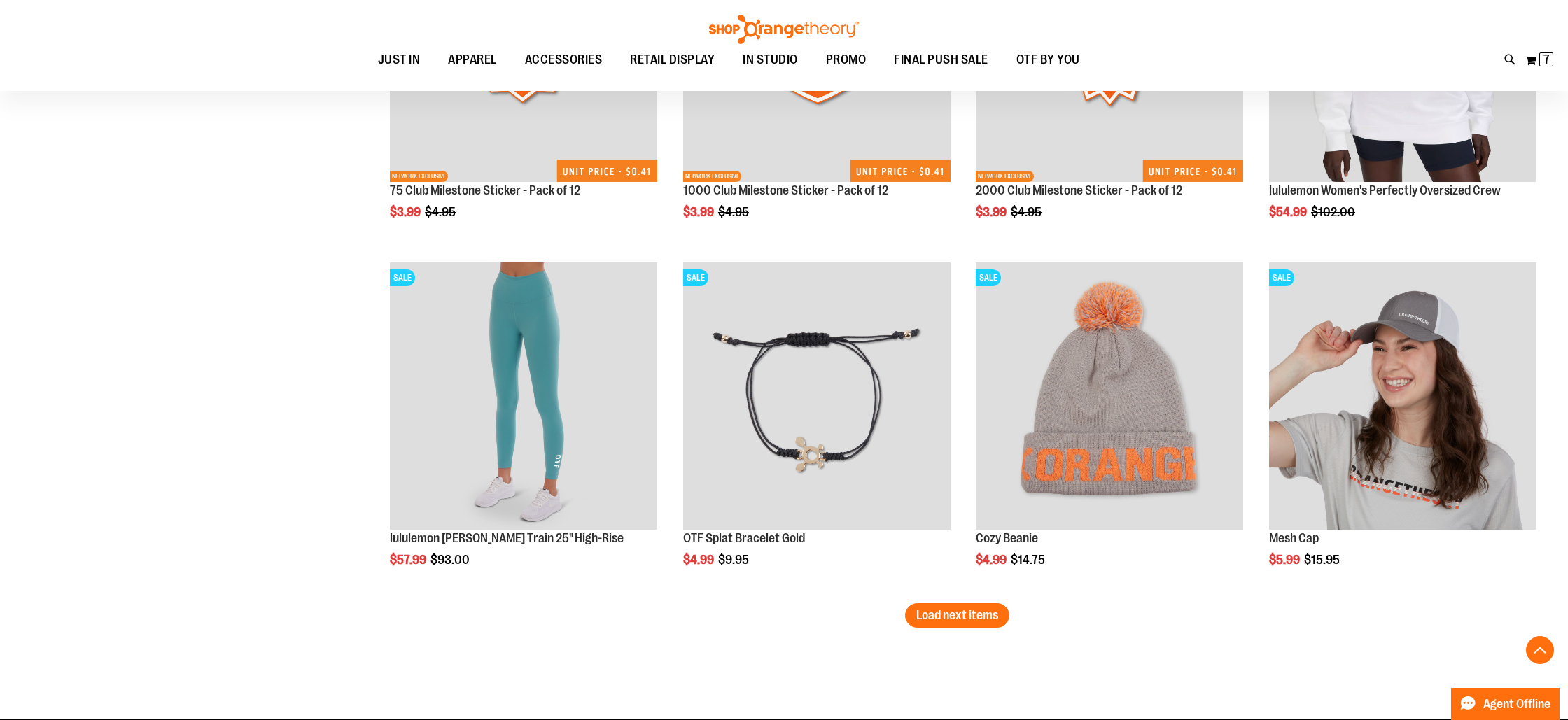
scroll to position [18454, 0]
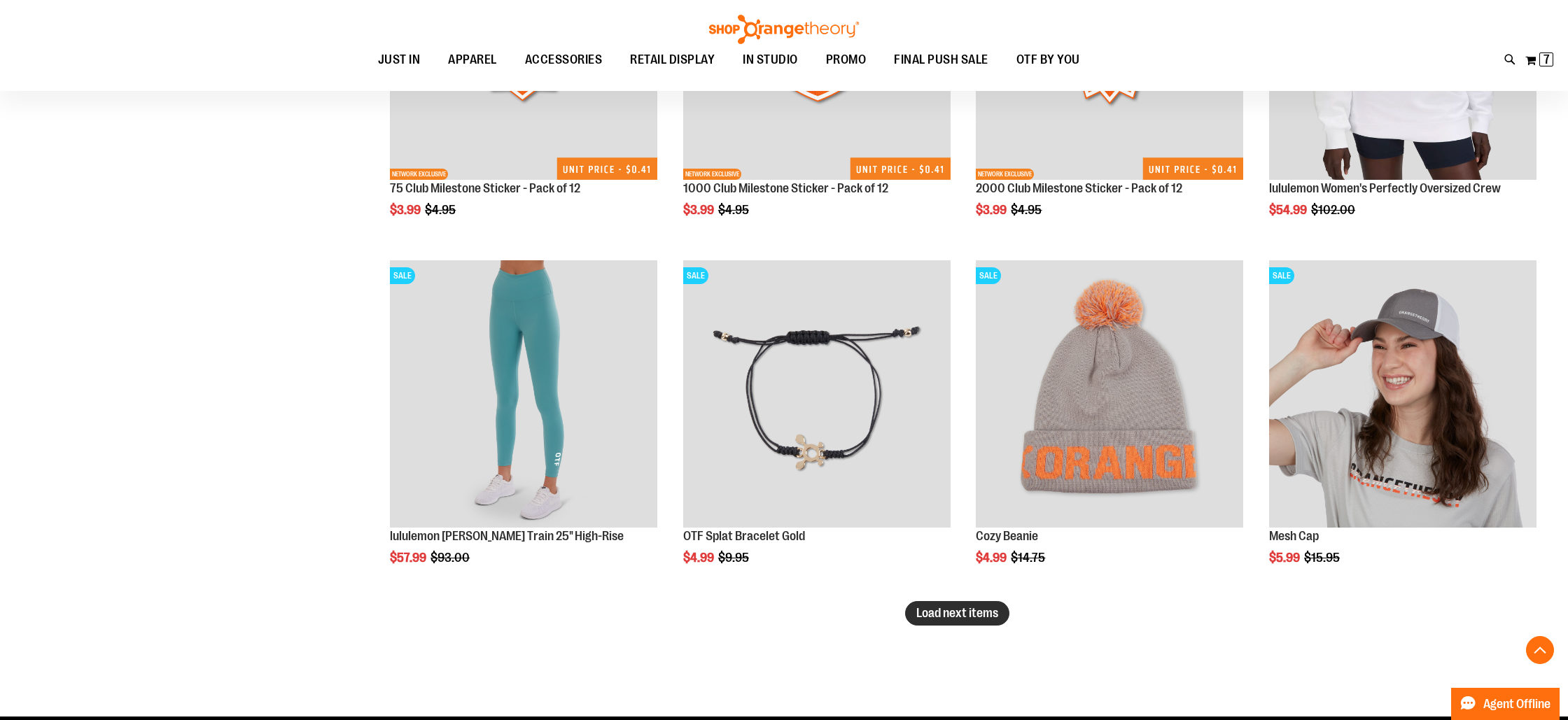
click at [951, 611] on span "Load next items" at bounding box center [957, 613] width 82 height 14
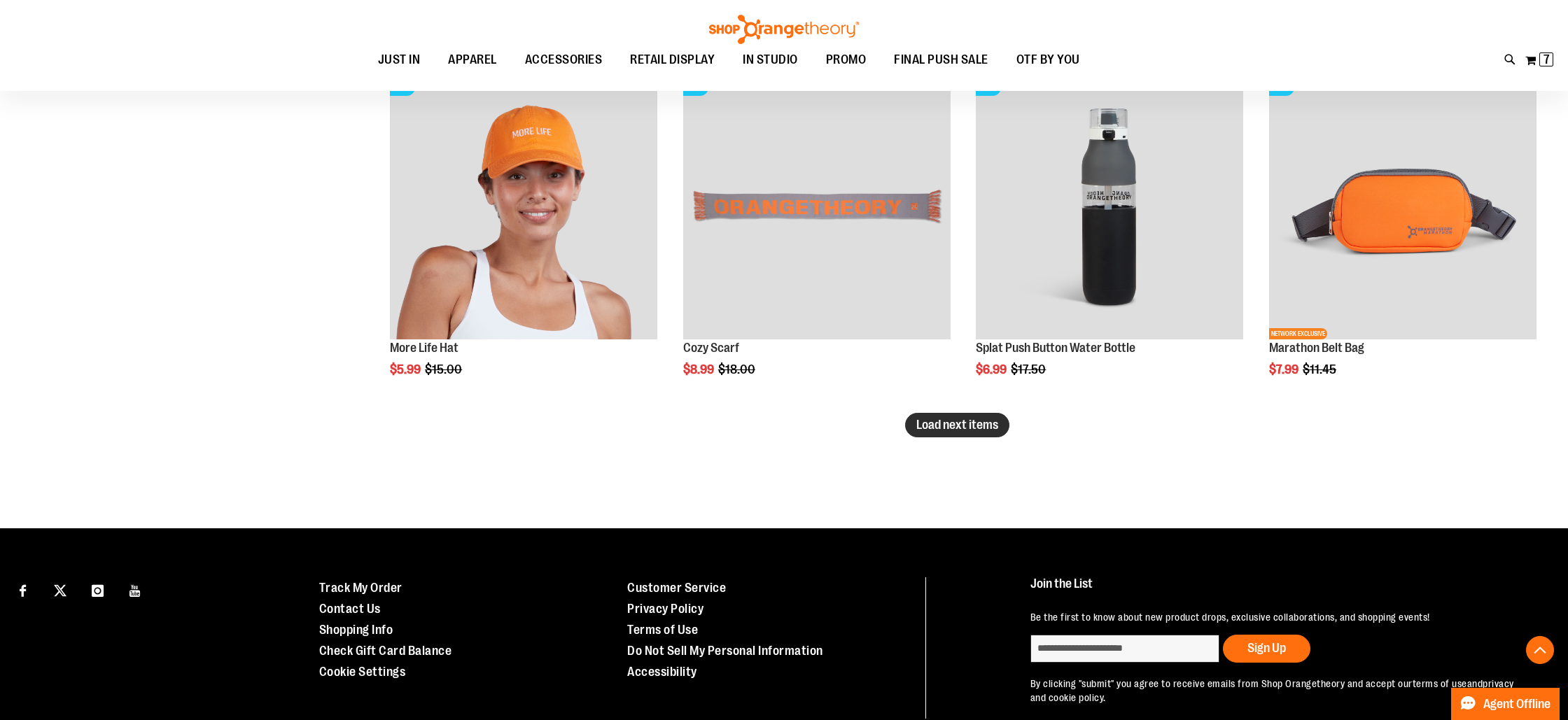
scroll to position [19691, 0]
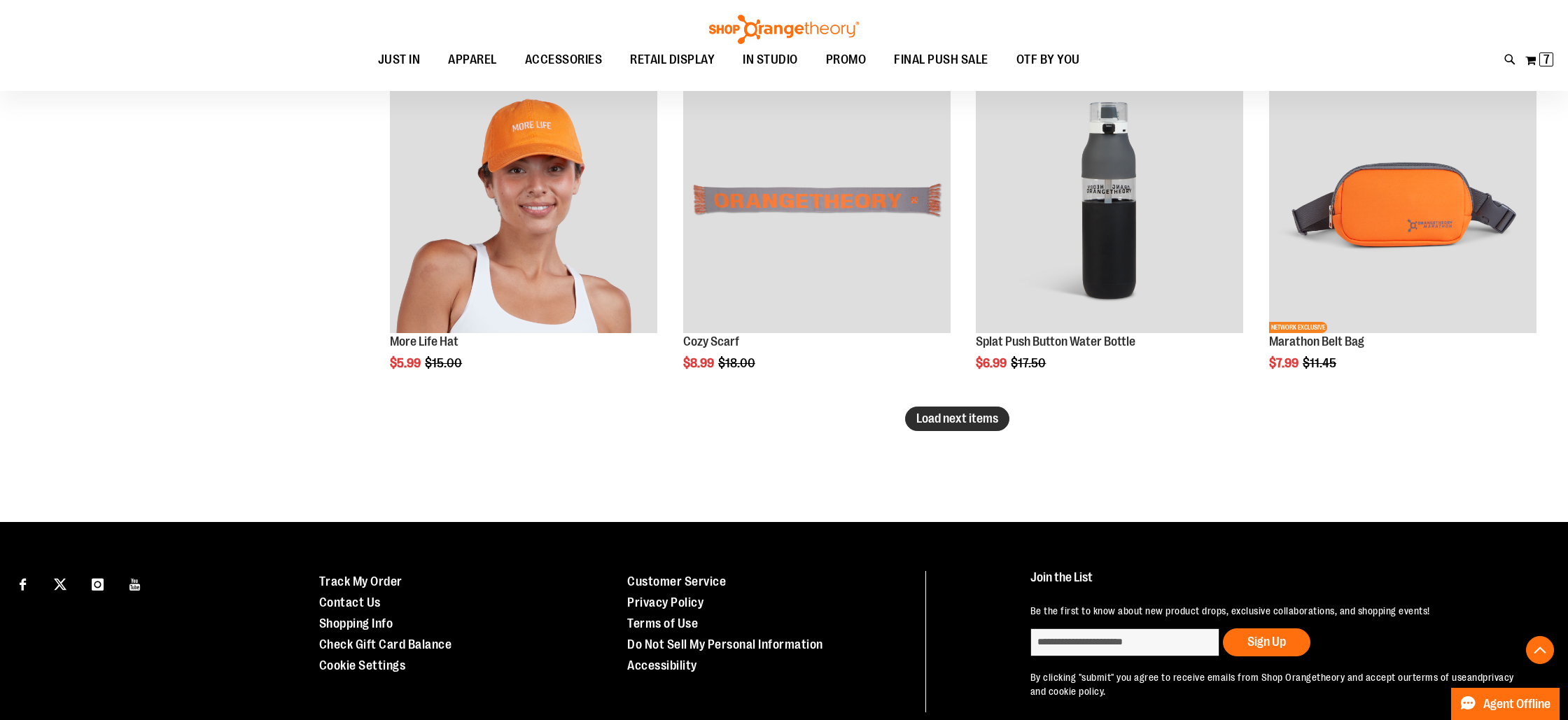
click at [954, 414] on span "Load next items" at bounding box center [957, 419] width 82 height 14
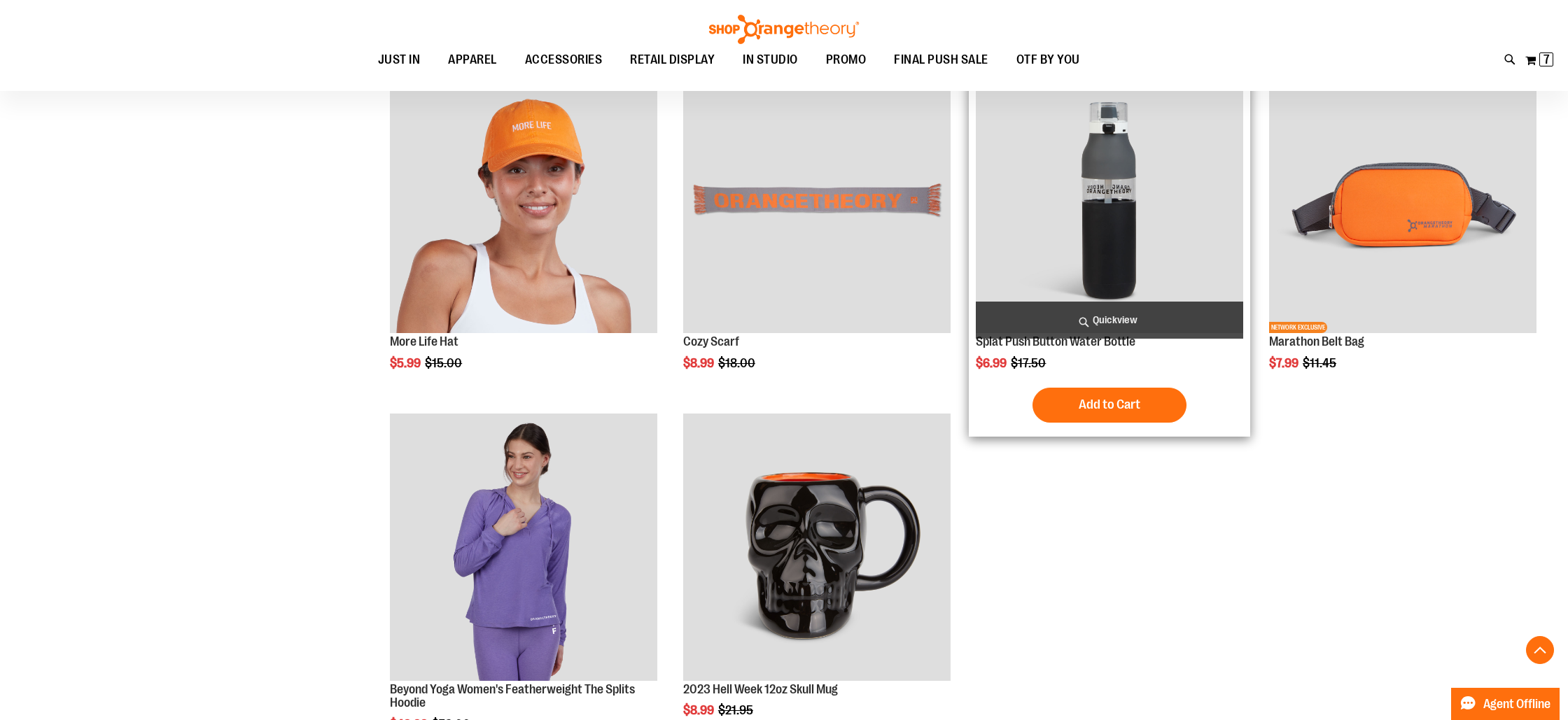
click at [1117, 317] on span "Quickview" at bounding box center [1109, 320] width 268 height 37
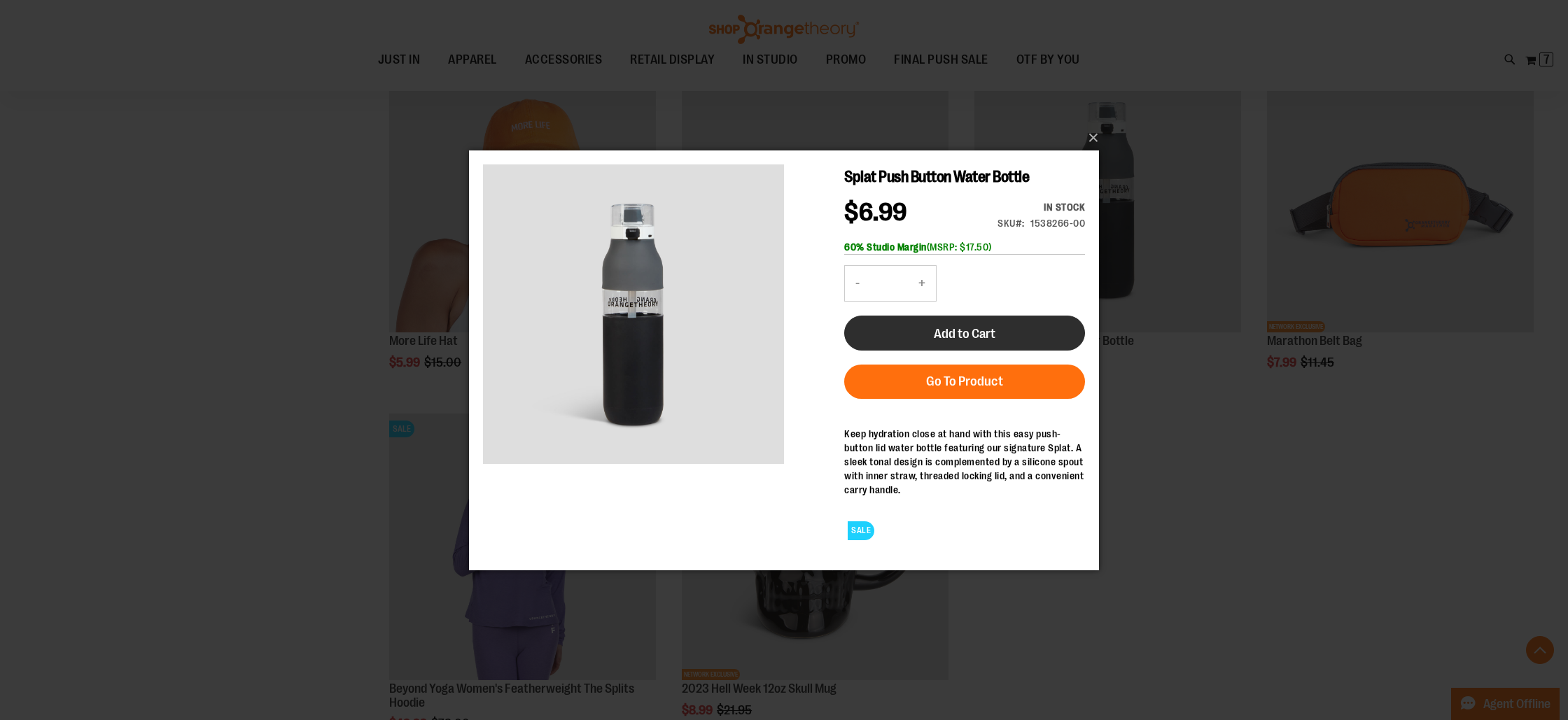
click at [1000, 328] on button "Add to Cart" at bounding box center [964, 332] width 241 height 35
click at [279, 388] on div "×" at bounding box center [784, 360] width 1568 height 720
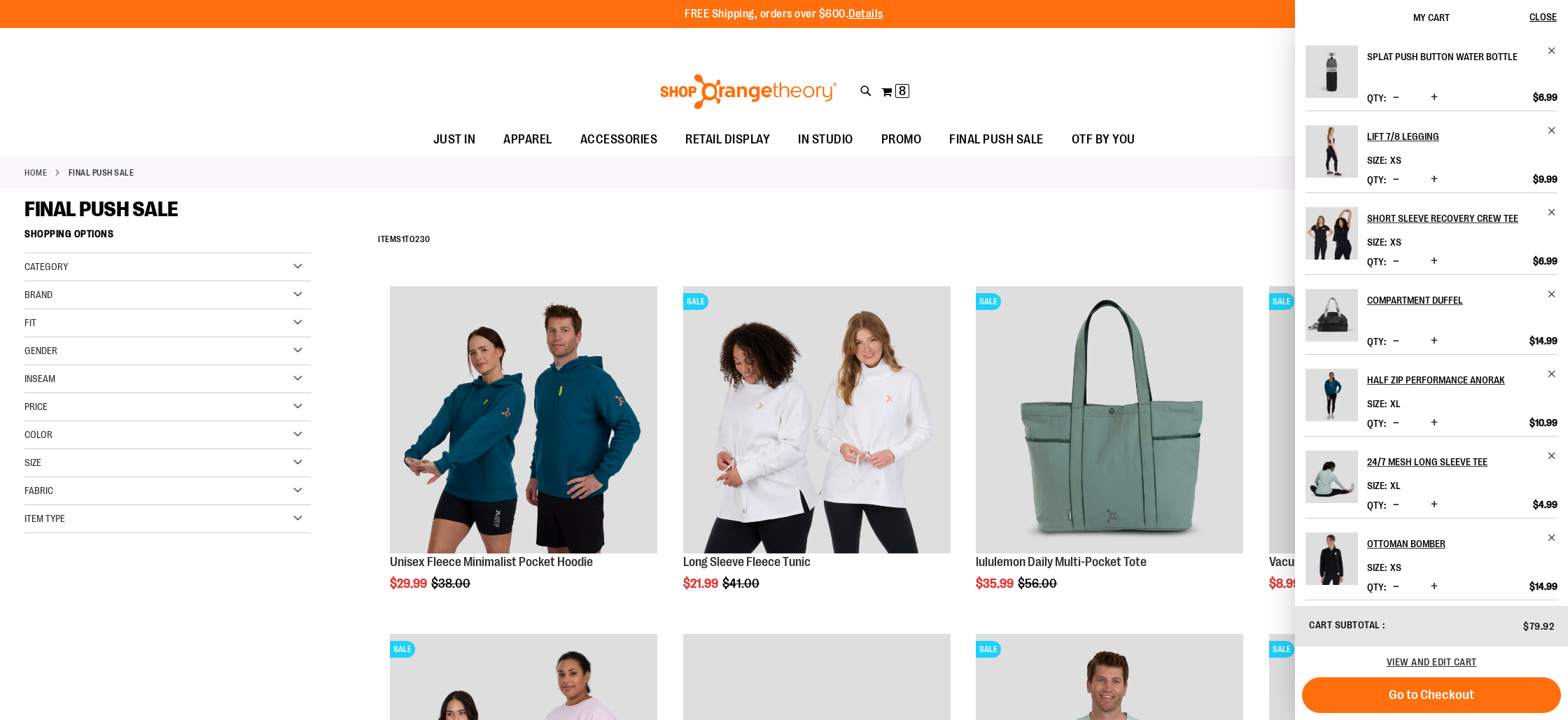
scroll to position [2, 0]
click at [1546, 21] on span "Close" at bounding box center [1543, 16] width 28 height 11
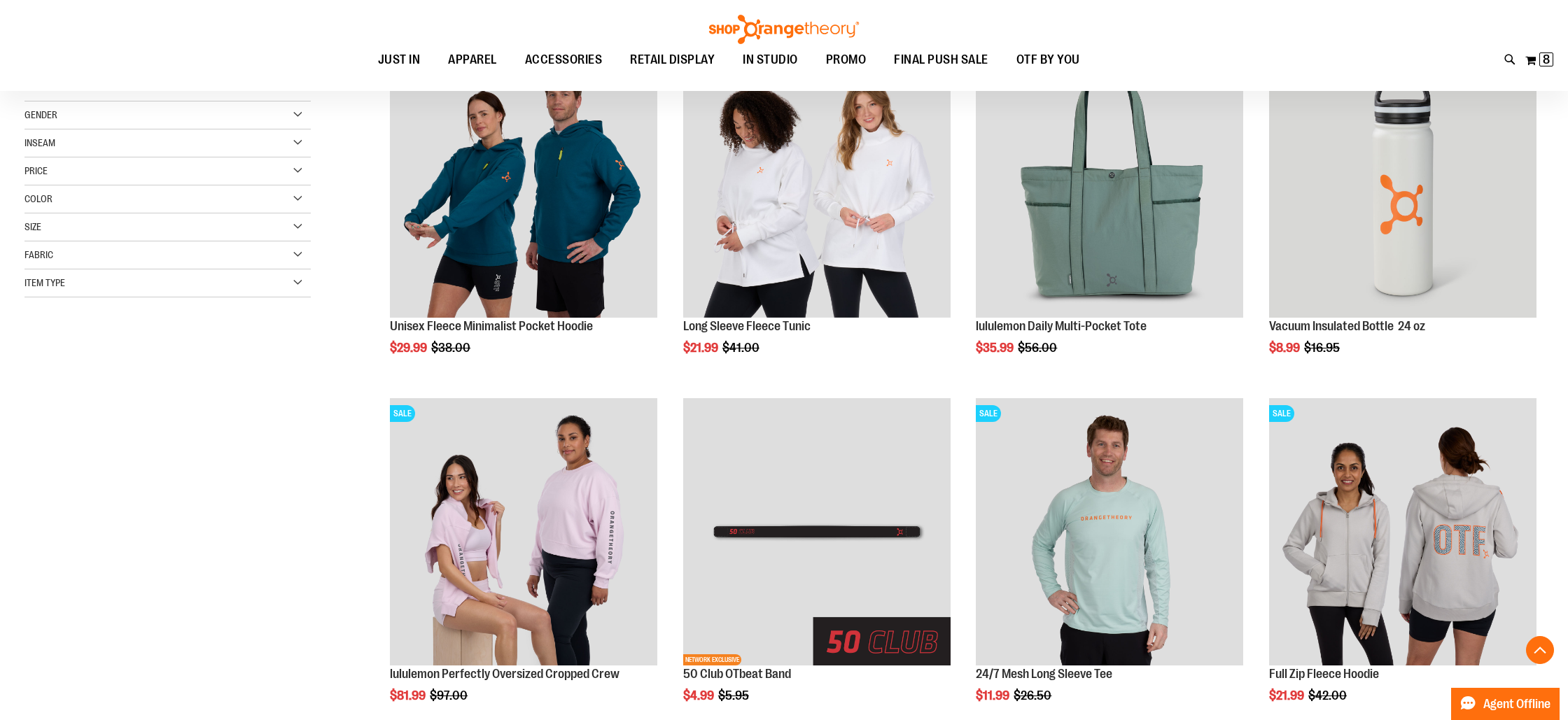
scroll to position [350, 0]
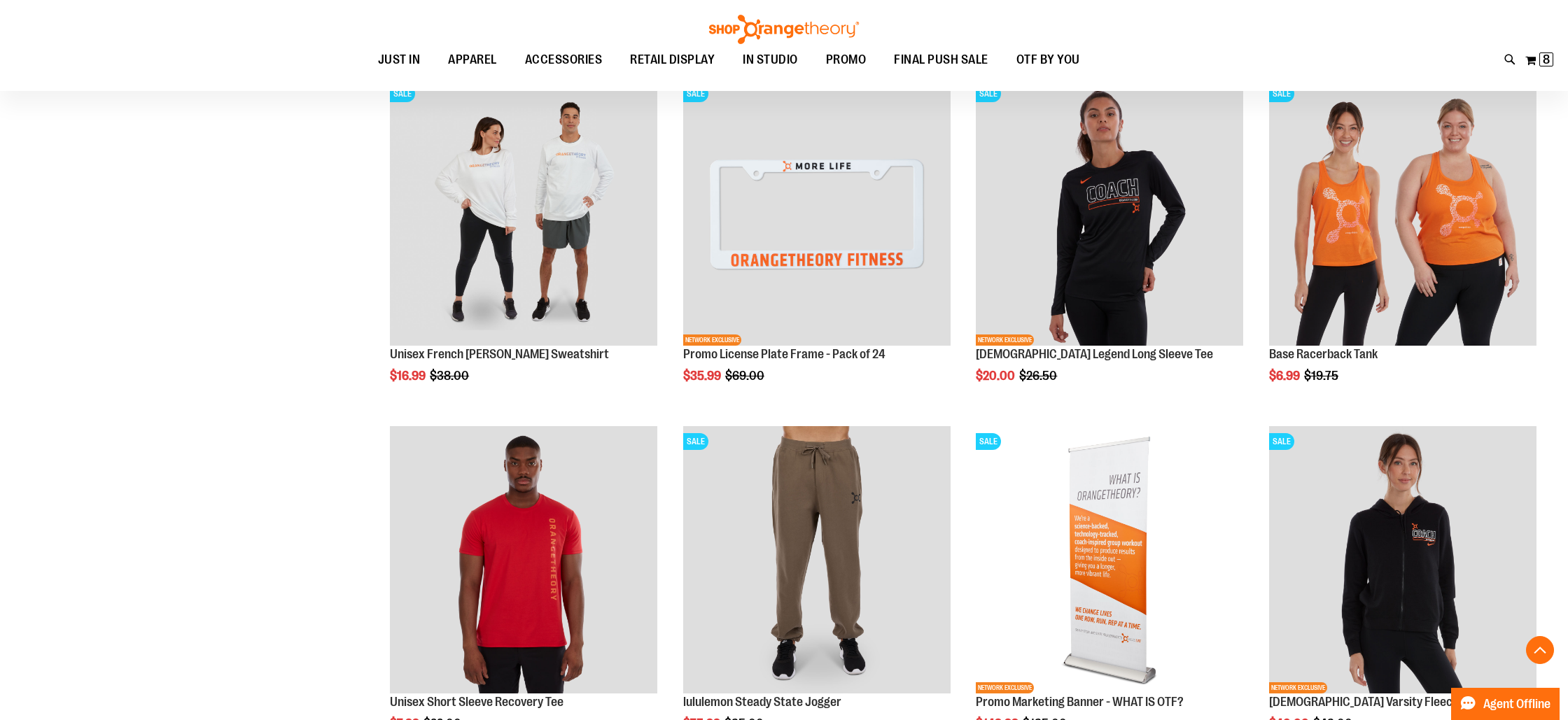
scroll to position [2247, 0]
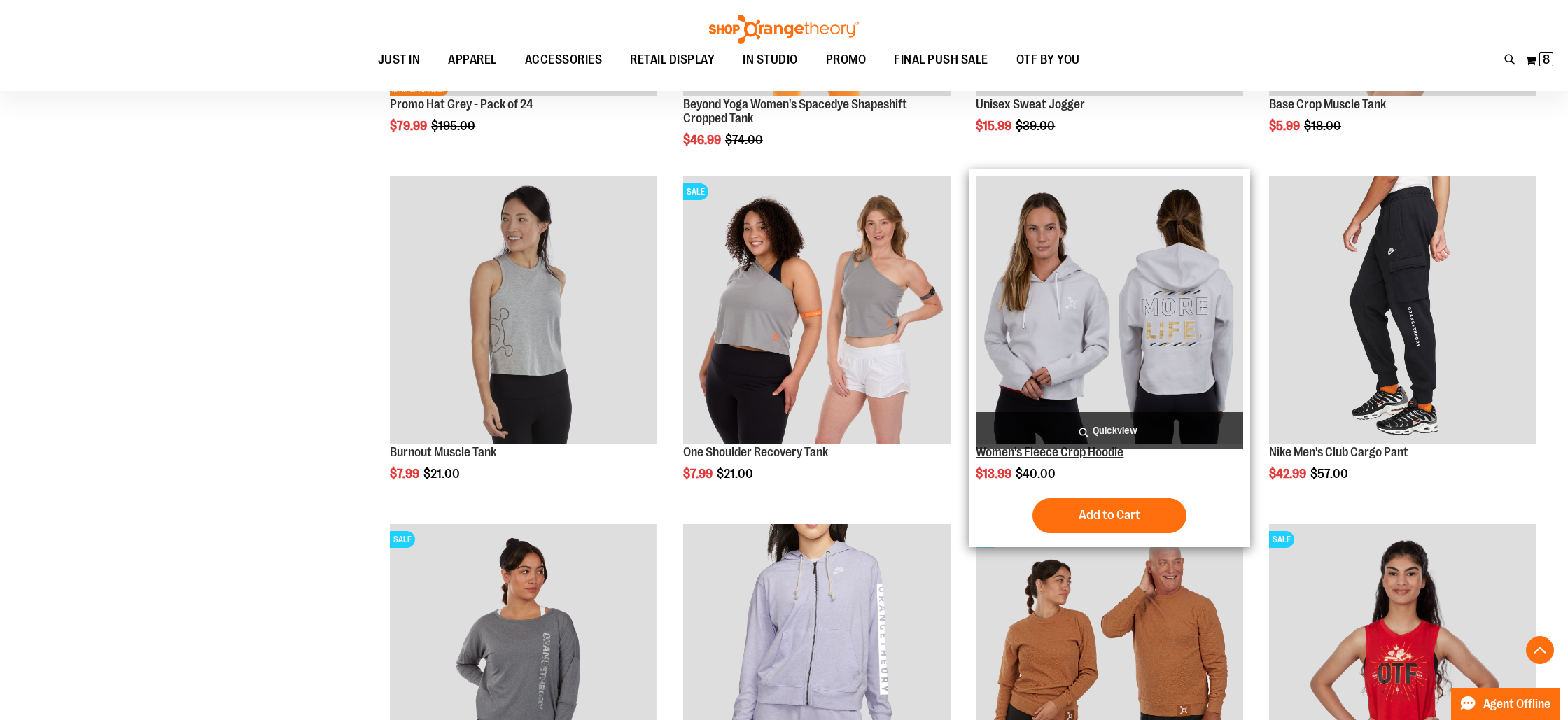
scroll to position [4969, 0]
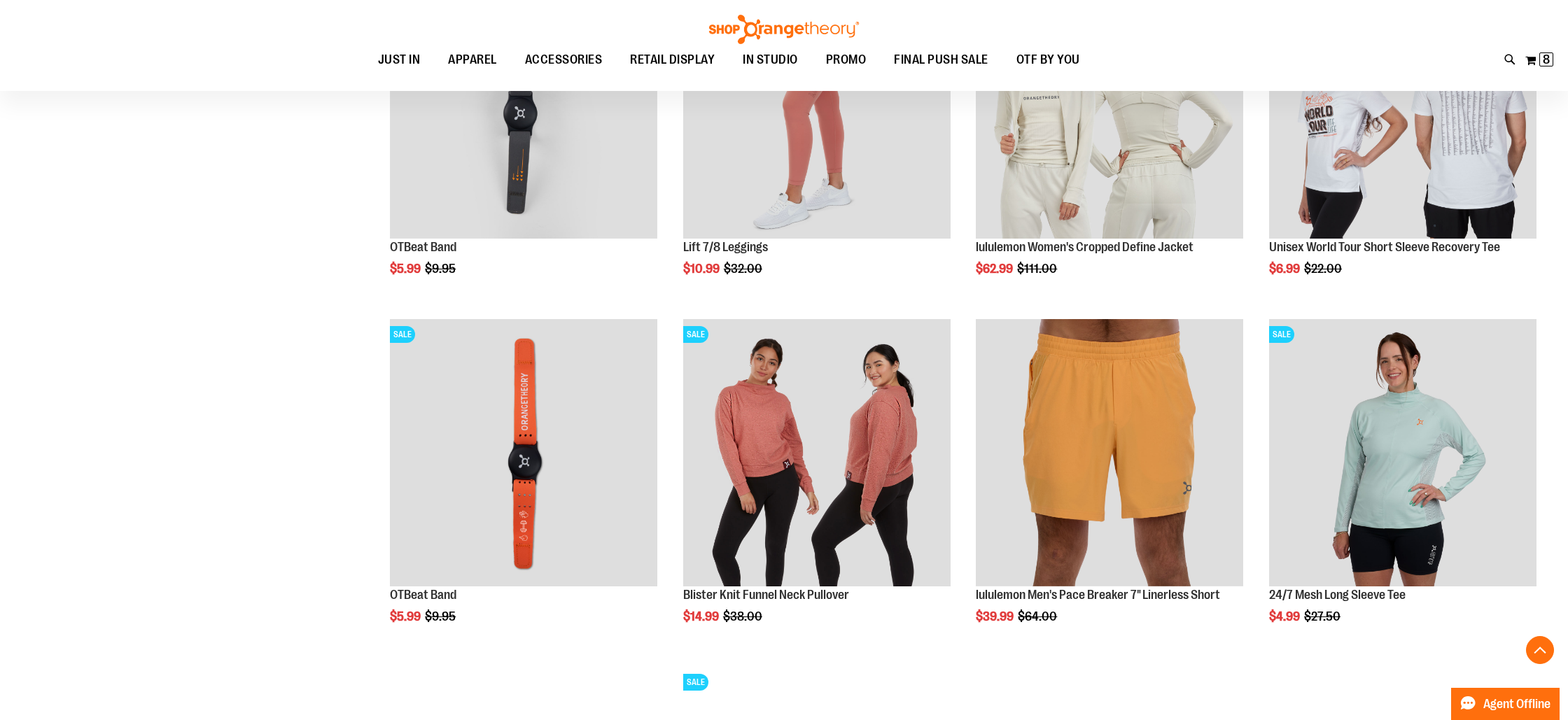
scroll to position [5876, 0]
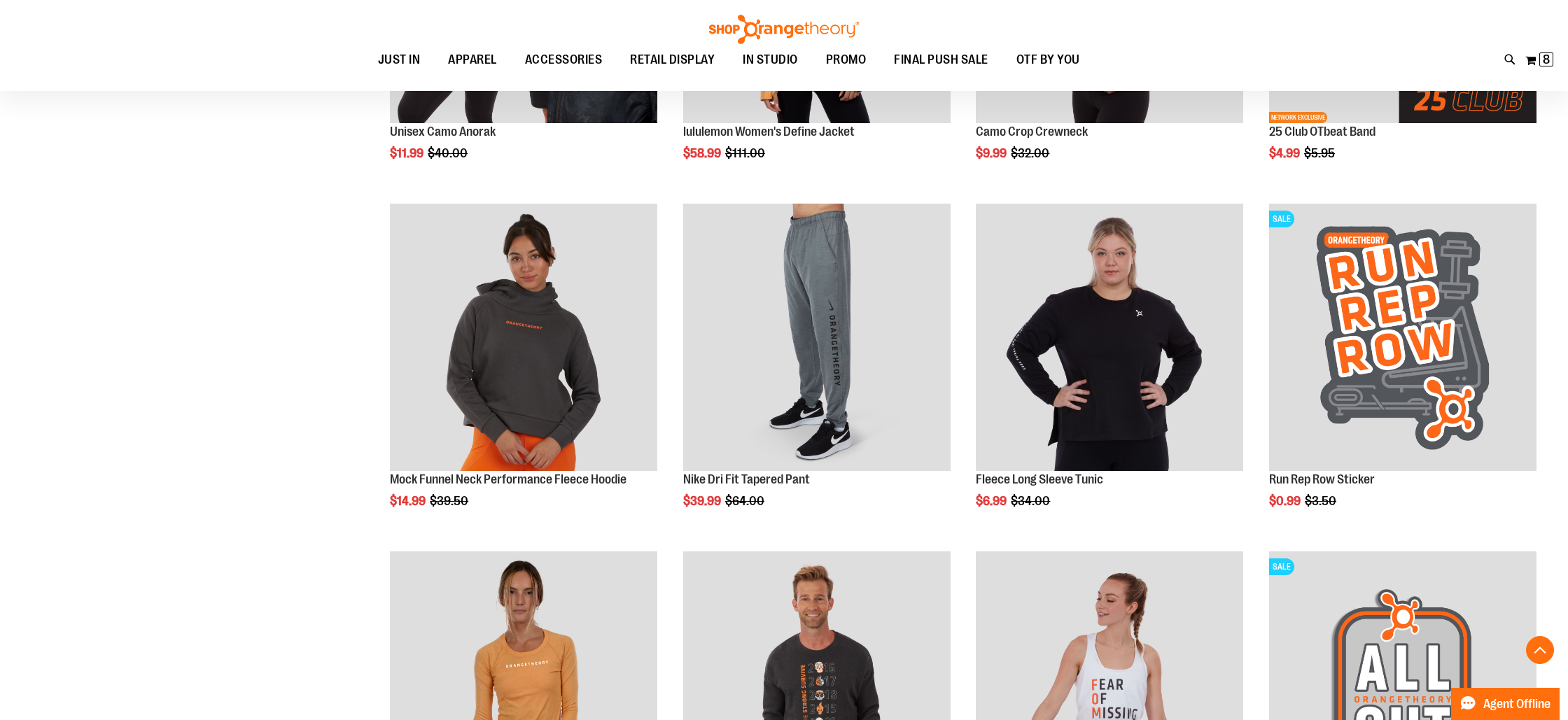
scroll to position [6692, 0]
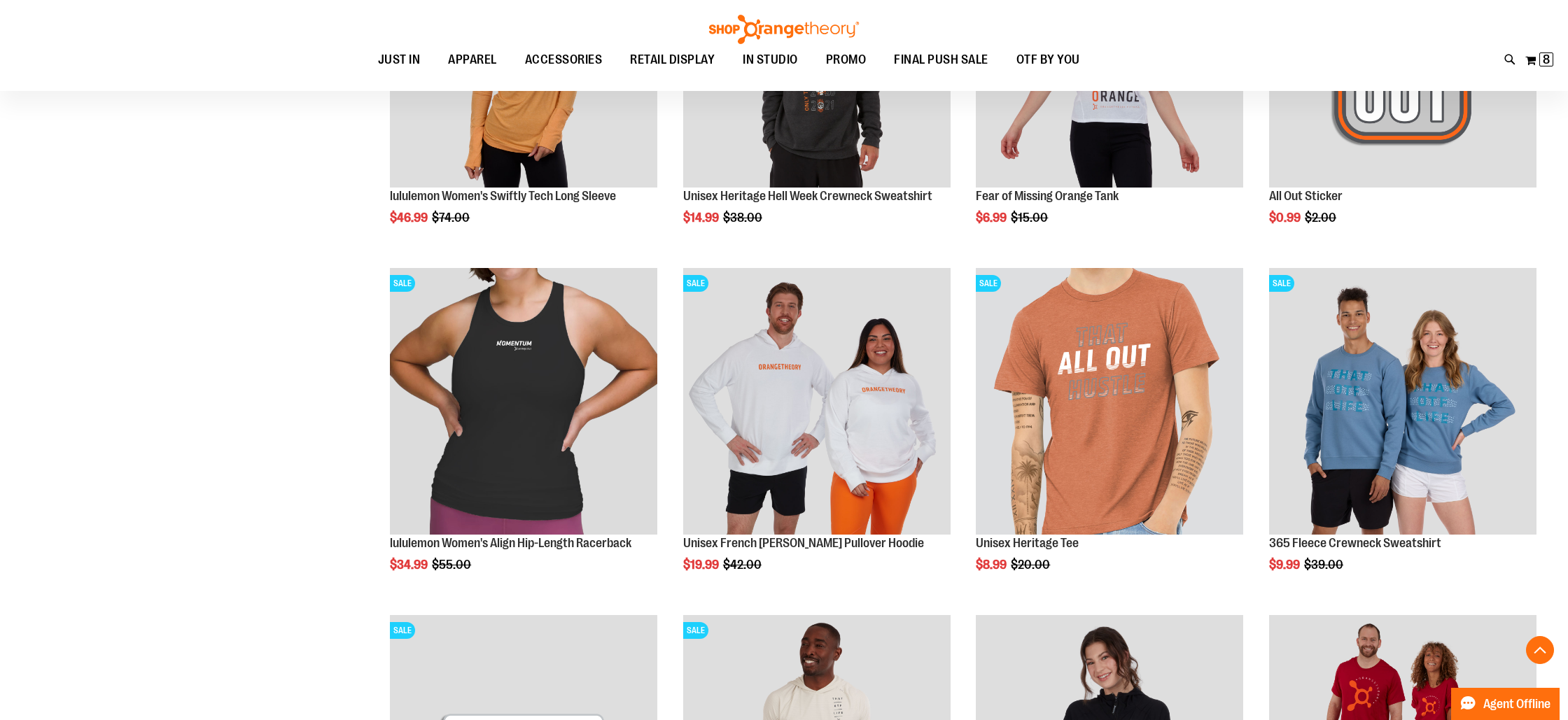
scroll to position [7324, 0]
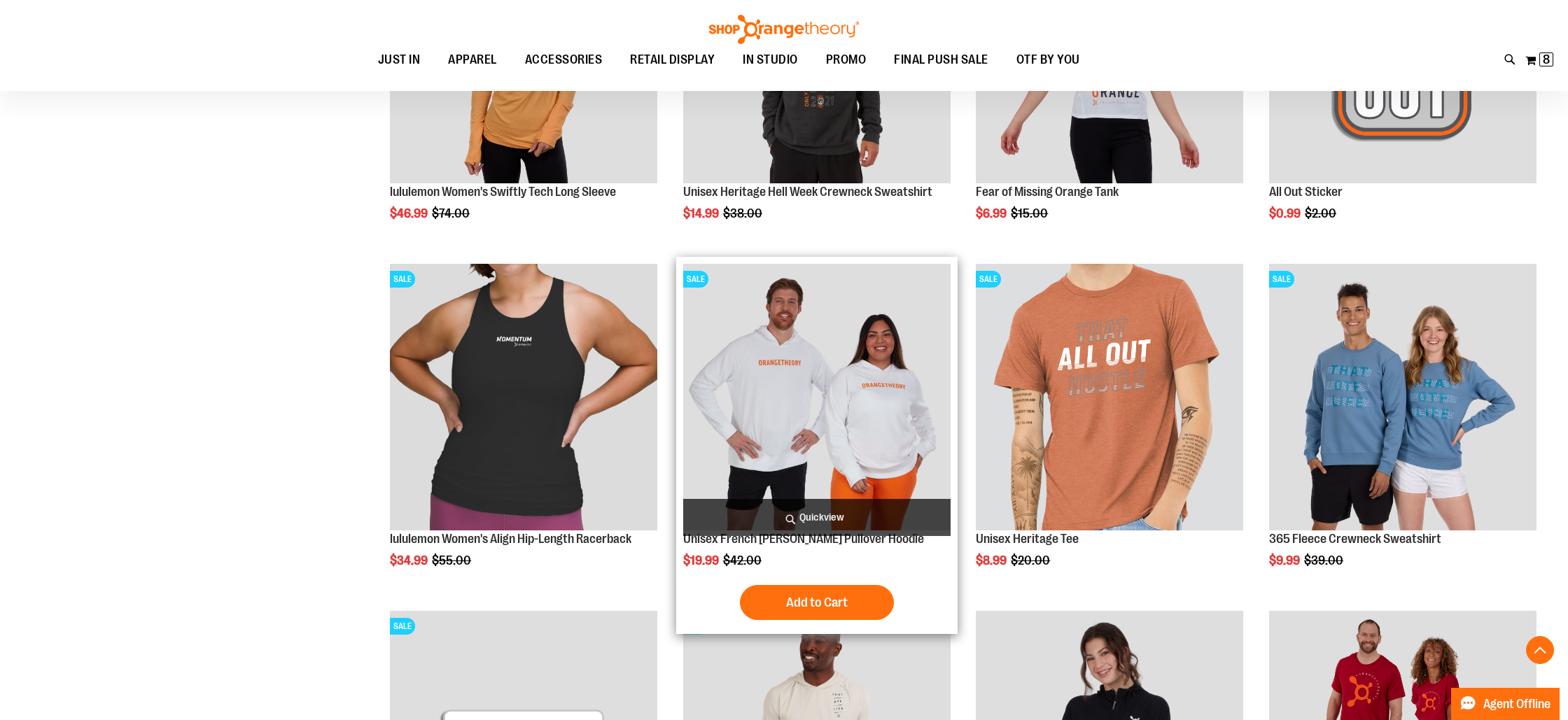
click at [834, 511] on span "Quickview" at bounding box center [816, 518] width 268 height 37
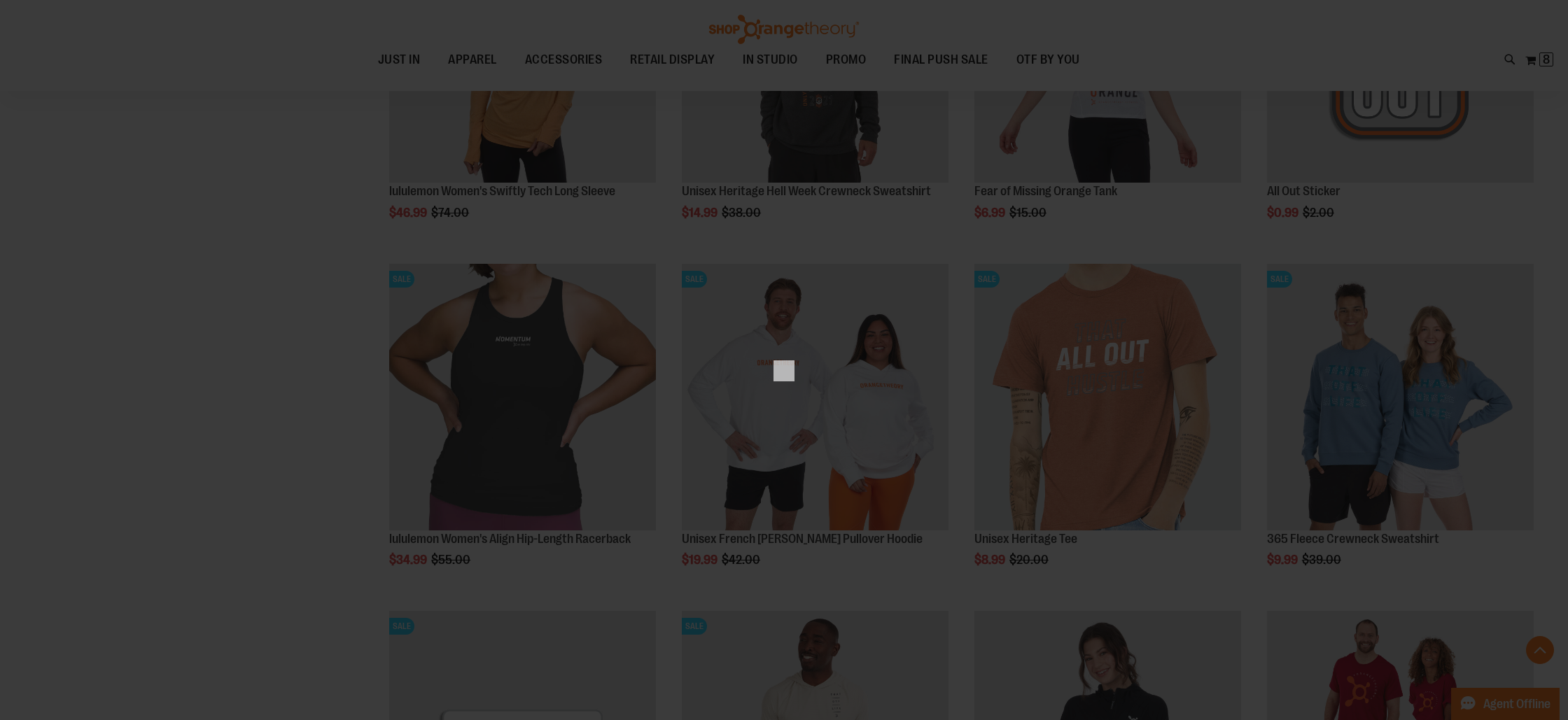
scroll to position [0, 0]
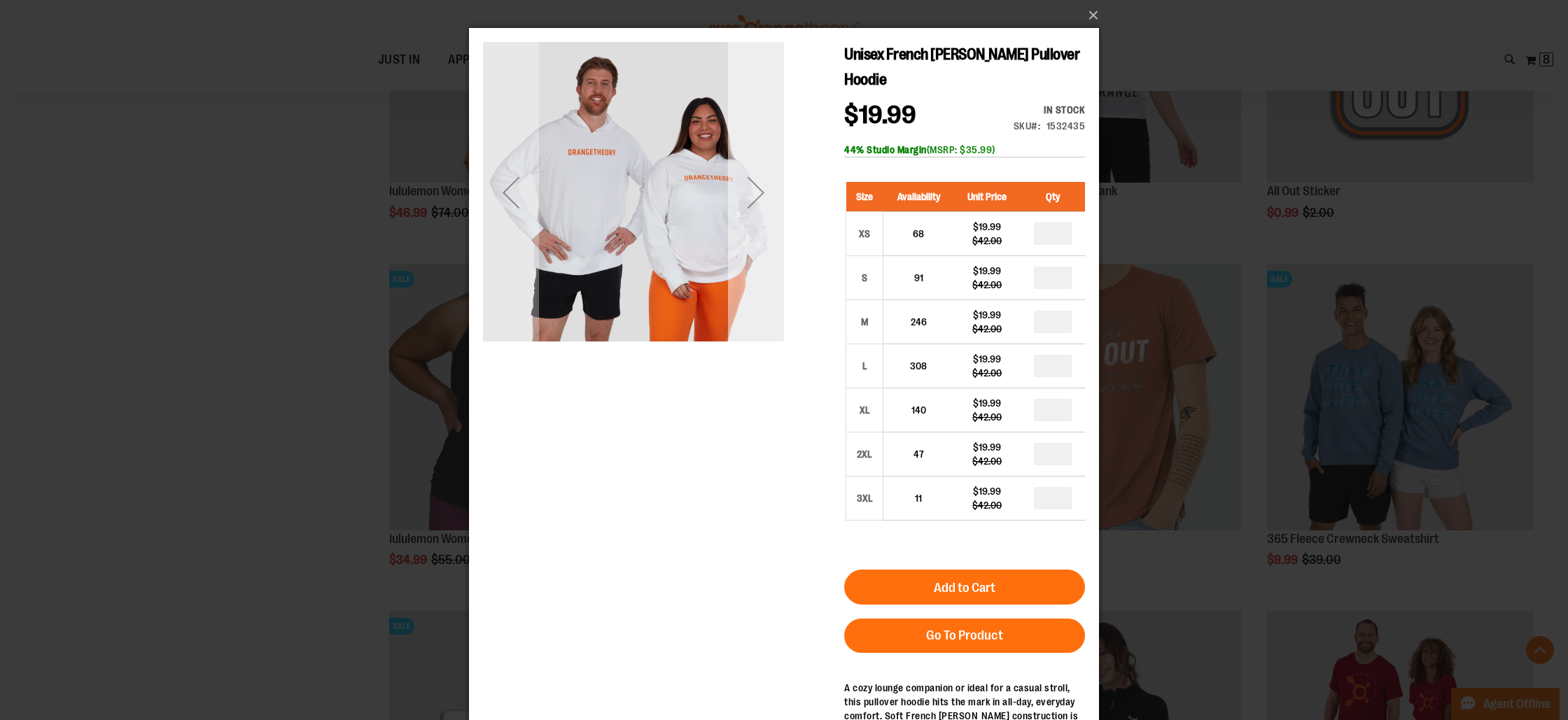
click at [761, 195] on div "Next" at bounding box center [755, 192] width 56 height 56
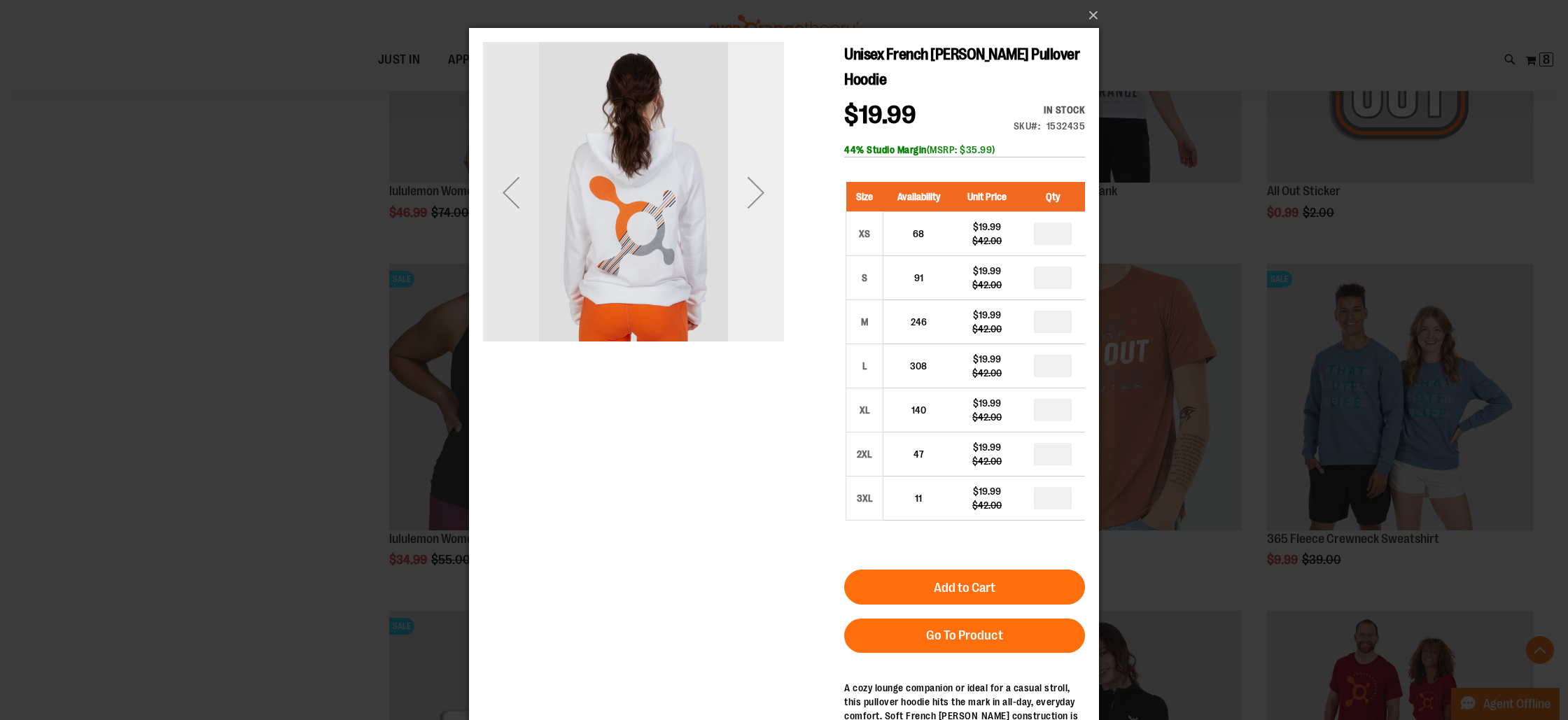
click at [761, 195] on div "Next" at bounding box center [755, 192] width 56 height 56
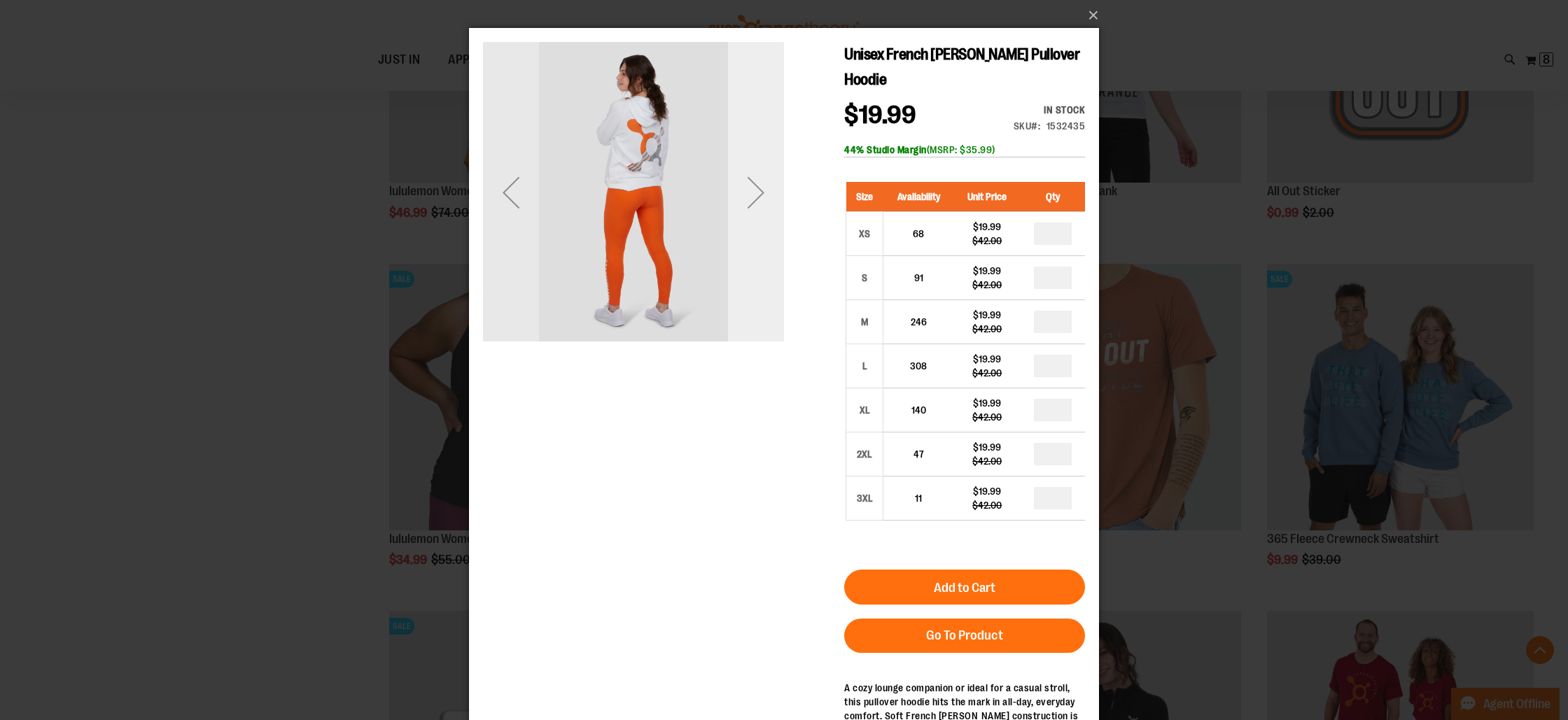
click at [761, 195] on div "Next" at bounding box center [755, 192] width 56 height 56
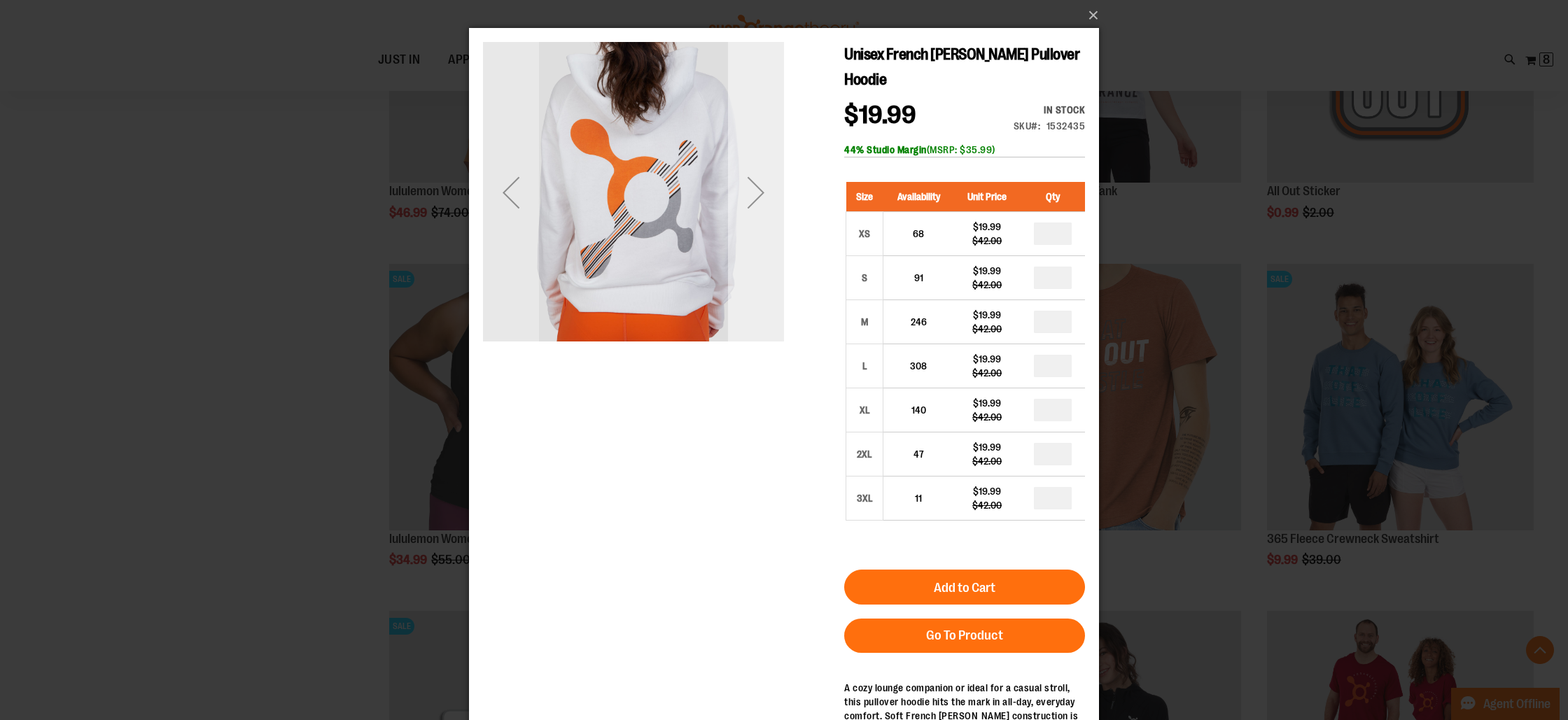
click at [761, 192] on div "Next" at bounding box center [755, 192] width 56 height 56
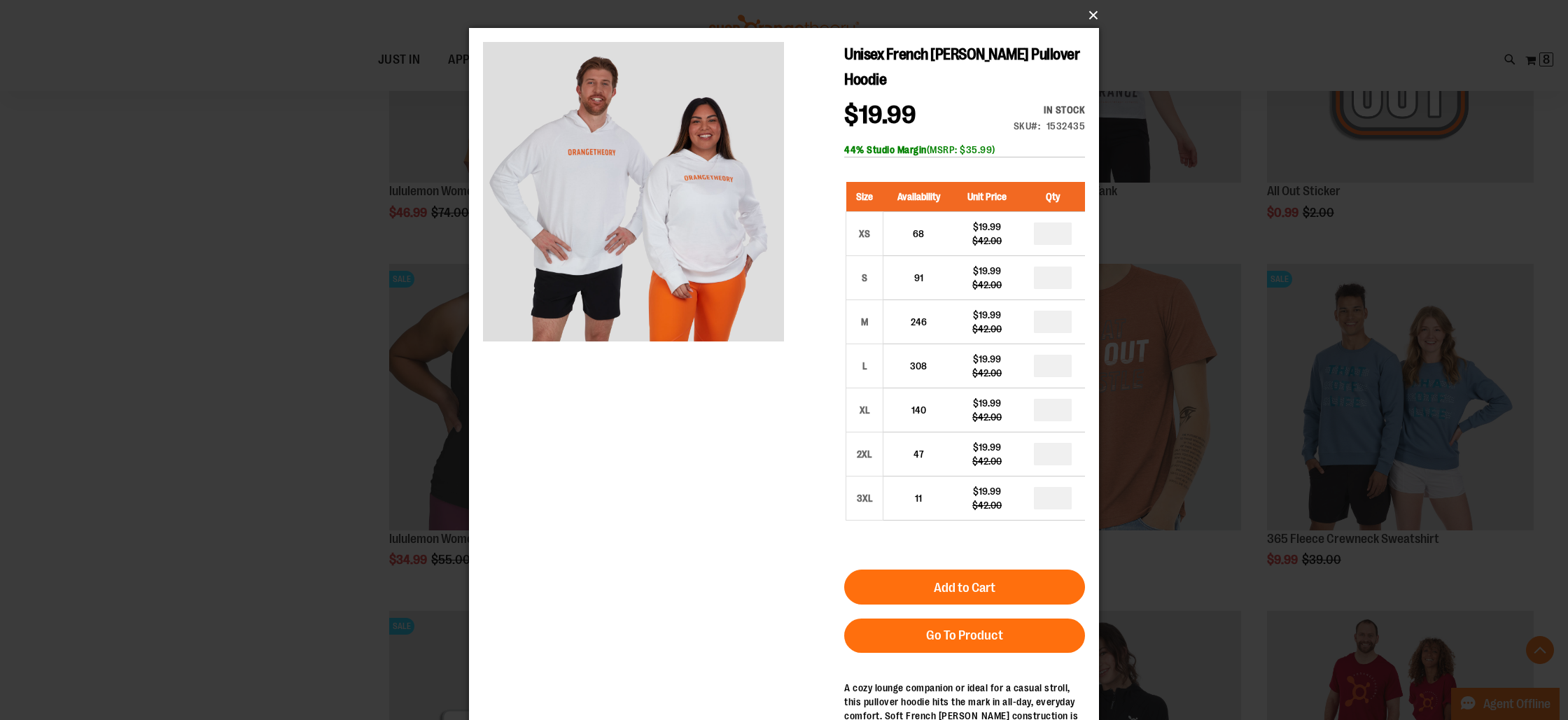
drag, startPoint x: 1088, startPoint y: 16, endPoint x: 1041, endPoint y: 60, distance: 64.4
click at [1087, 16] on button "×" at bounding box center [789, 16] width 630 height 31
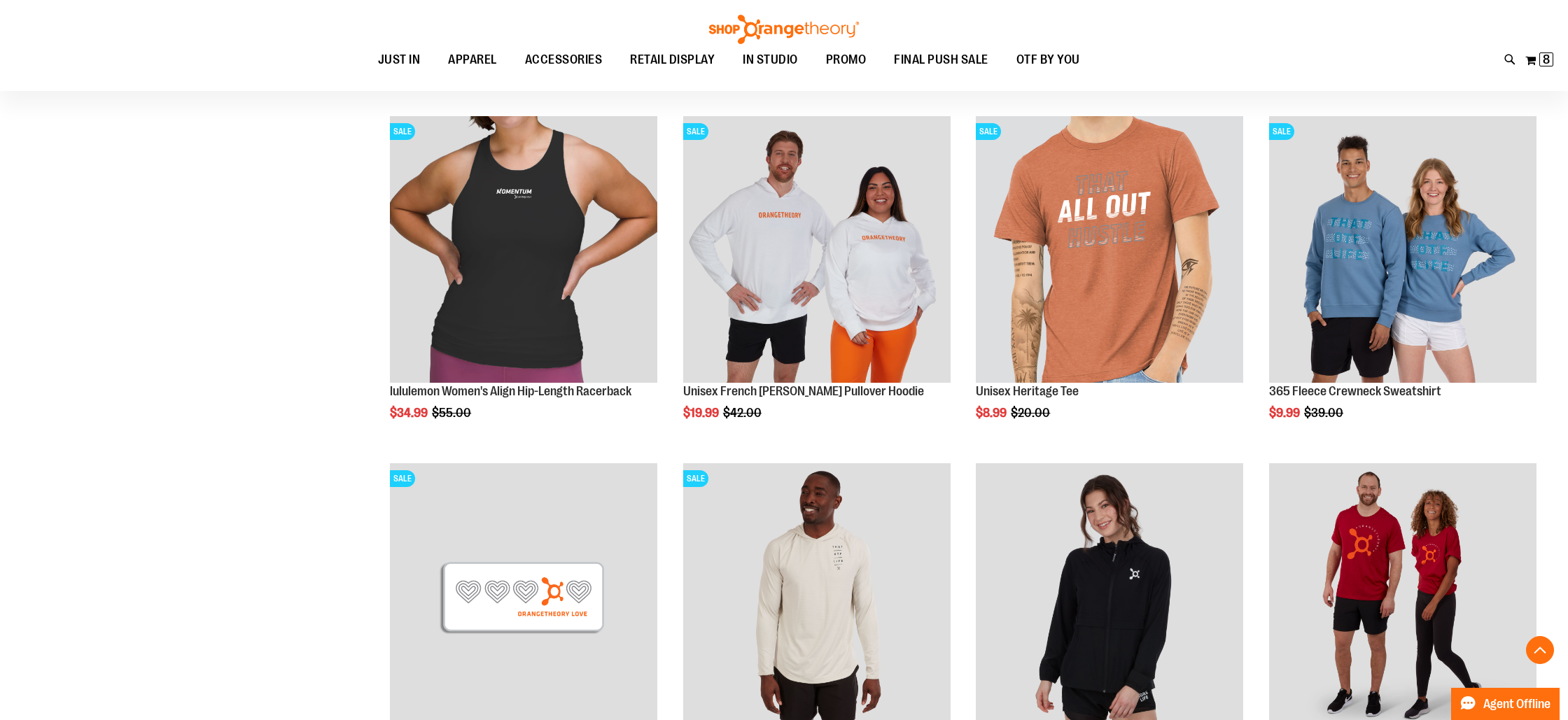
scroll to position [7489, 0]
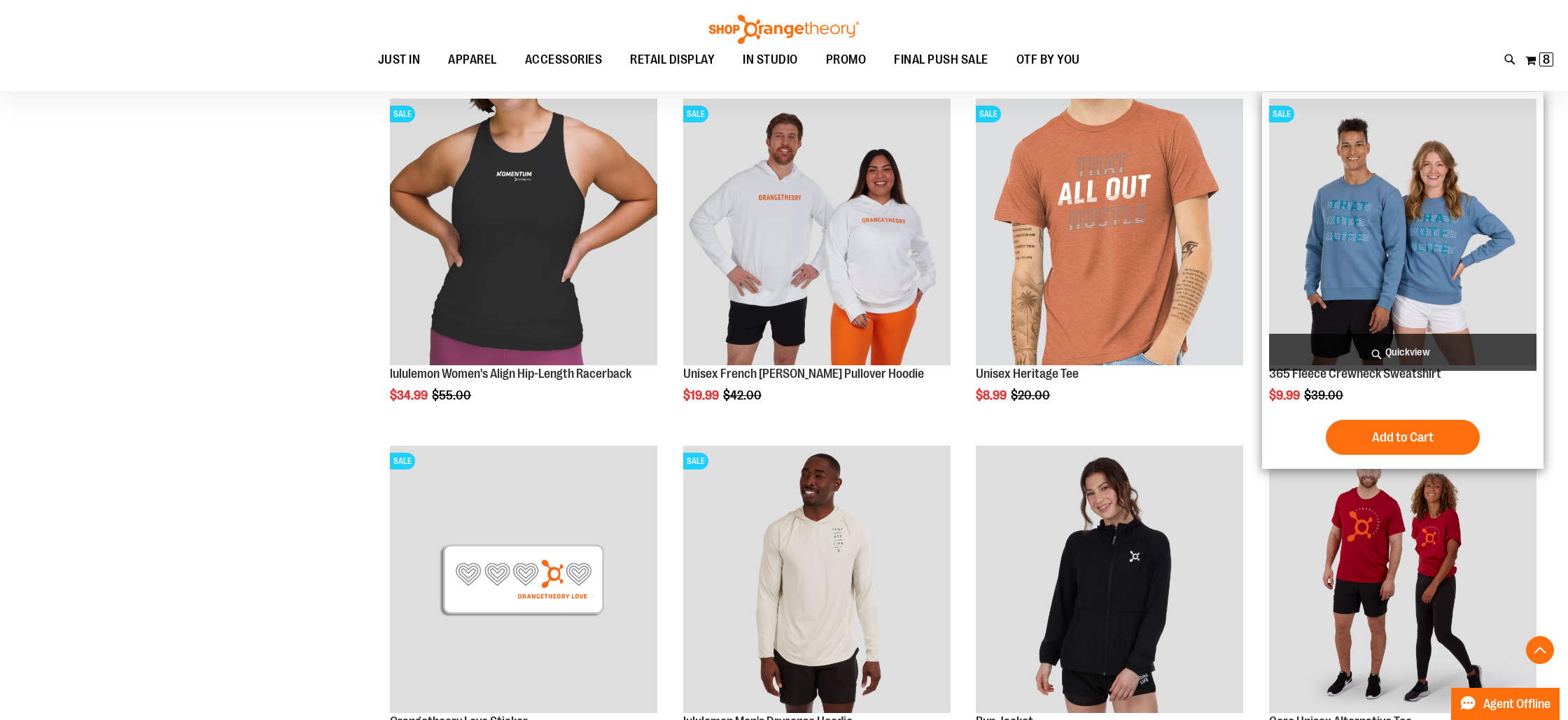
click at [1404, 346] on span "Quickview" at bounding box center [1403, 352] width 268 height 37
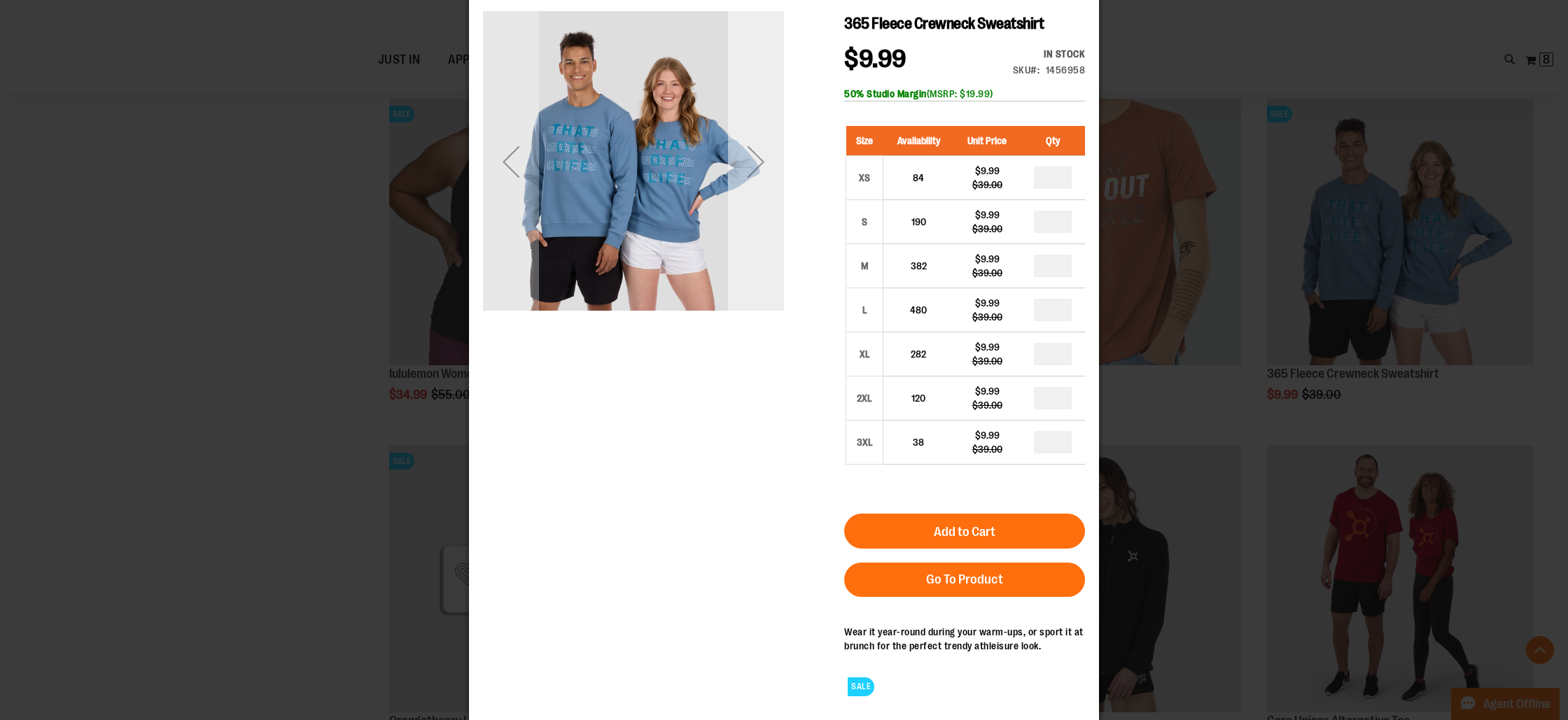
scroll to position [32, 0]
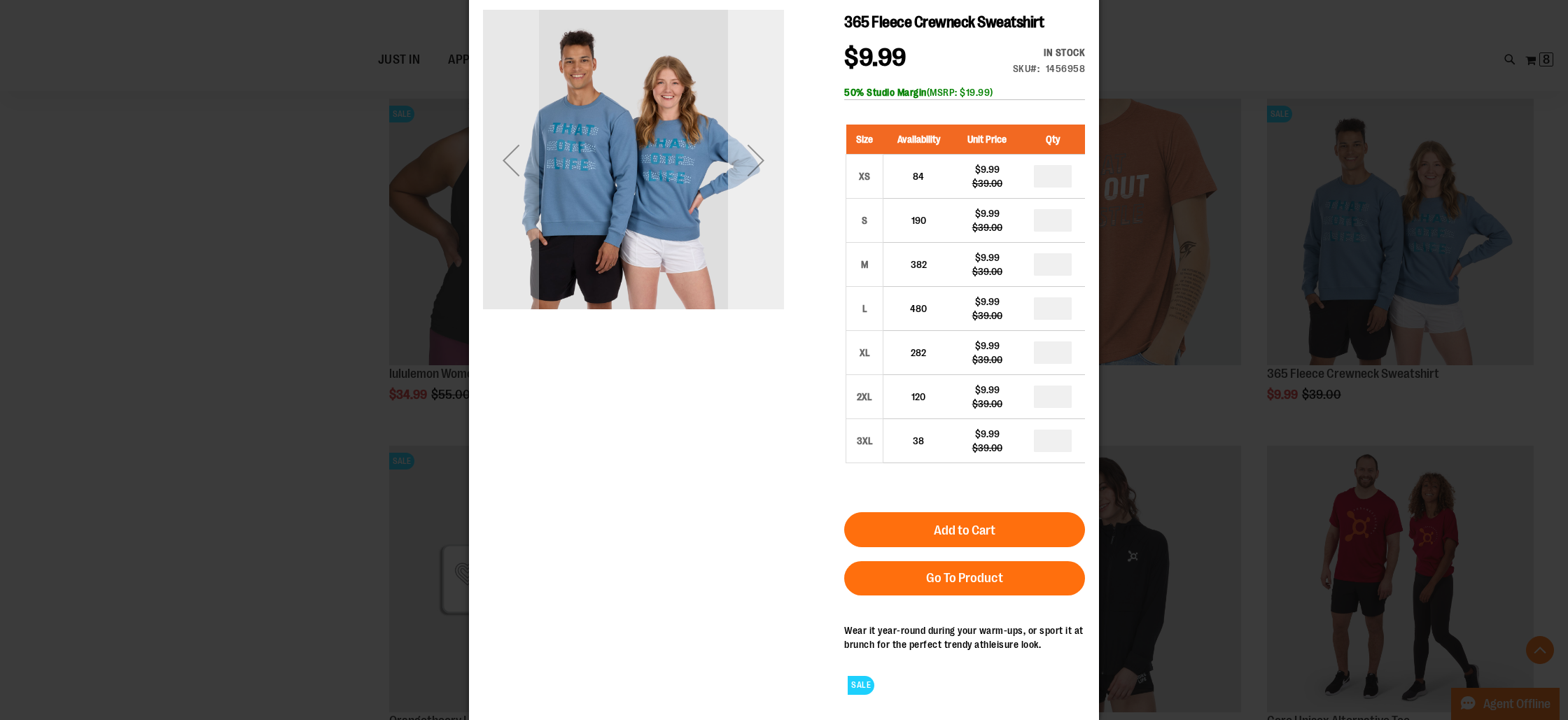
click at [750, 157] on div "Next" at bounding box center [755, 160] width 56 height 56
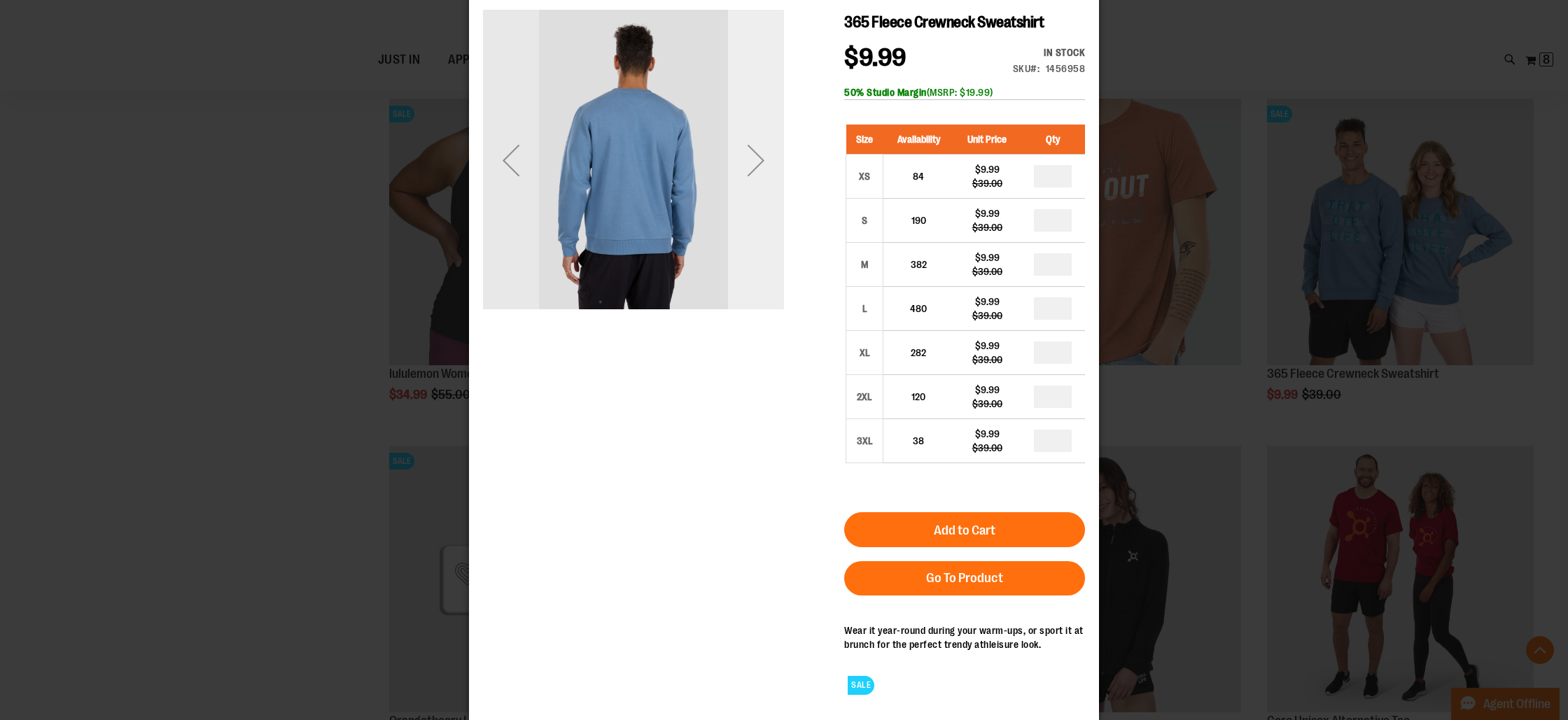
click at [750, 157] on div "Next" at bounding box center [755, 160] width 56 height 56
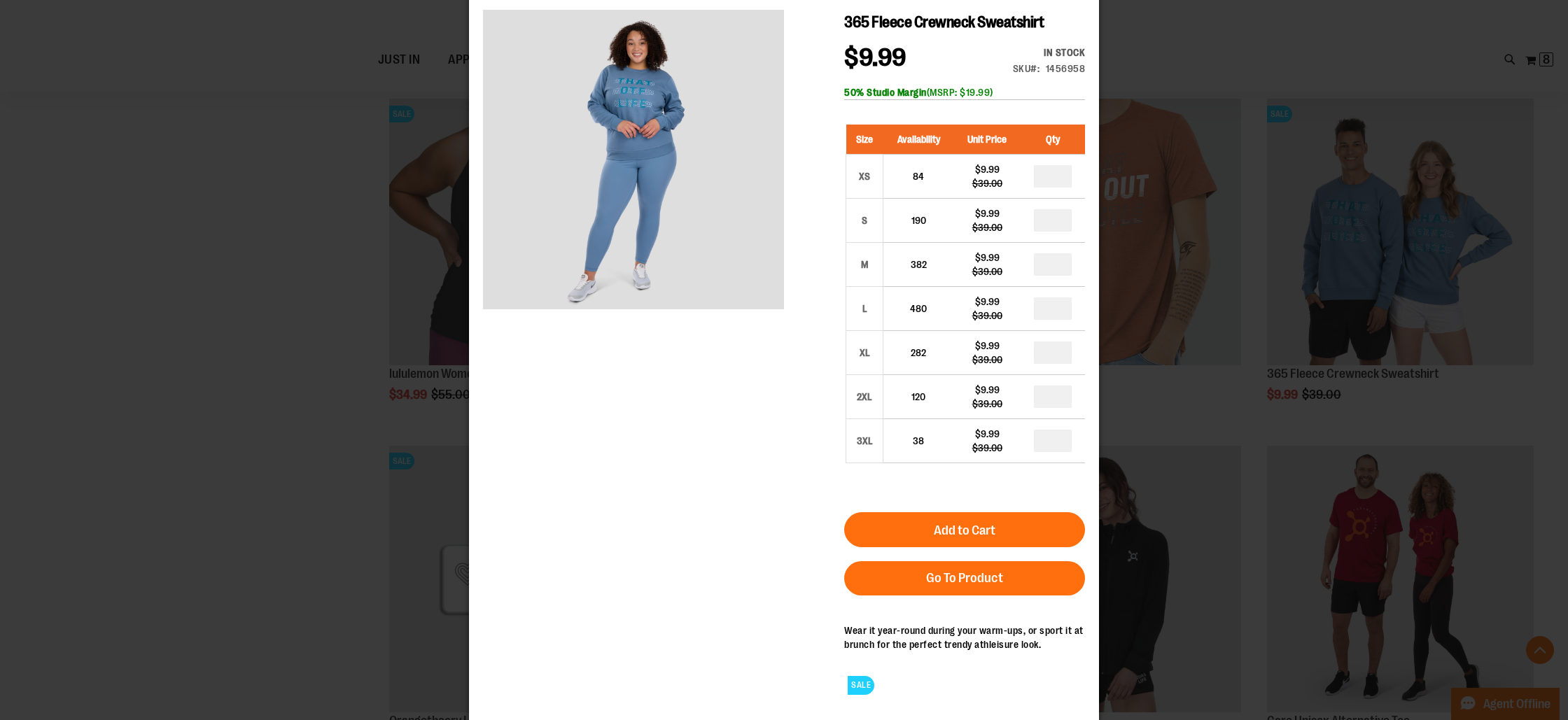
drag, startPoint x: 149, startPoint y: 525, endPoint x: 166, endPoint y: 524, distance: 17.0
click at [149, 525] on div "×" at bounding box center [784, 328] width 1568 height 720
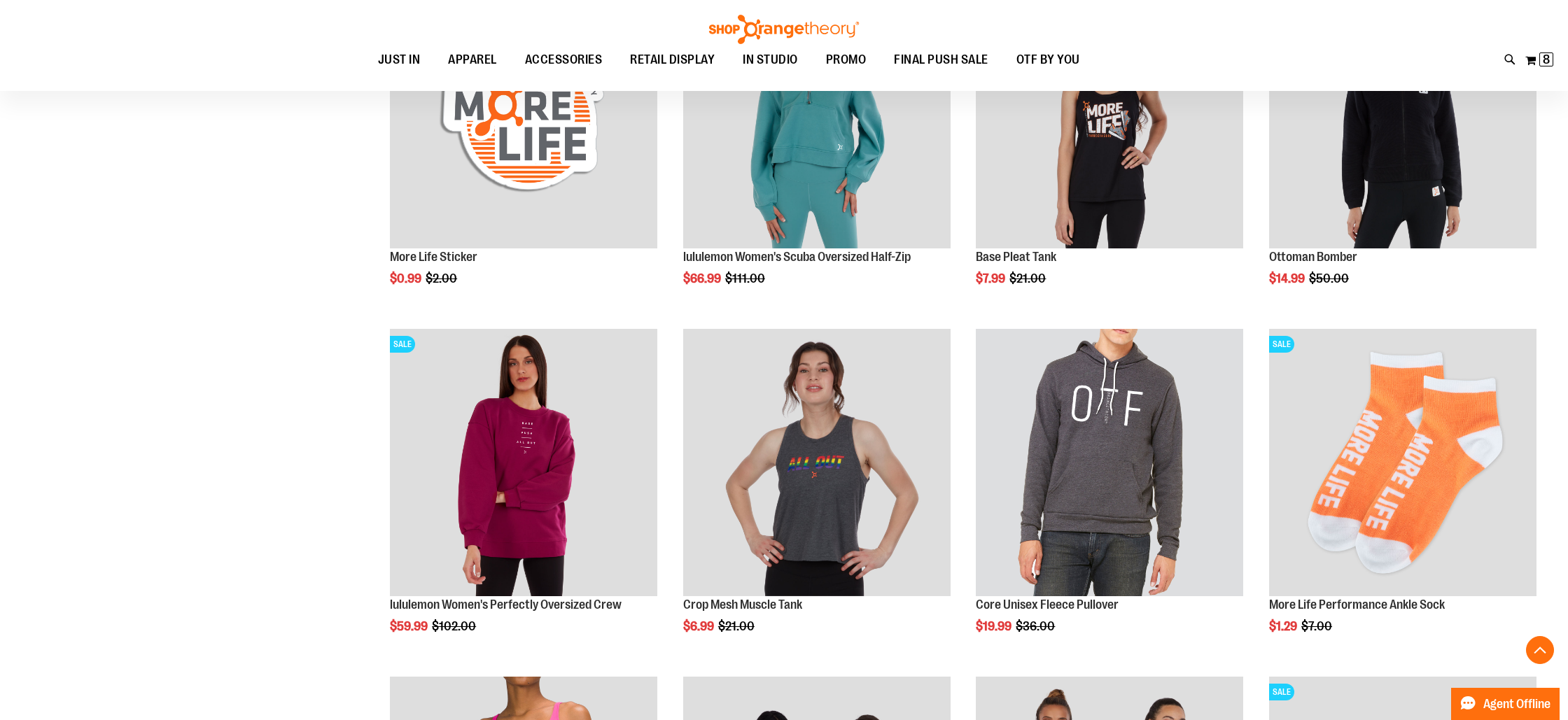
scroll to position [8659, 0]
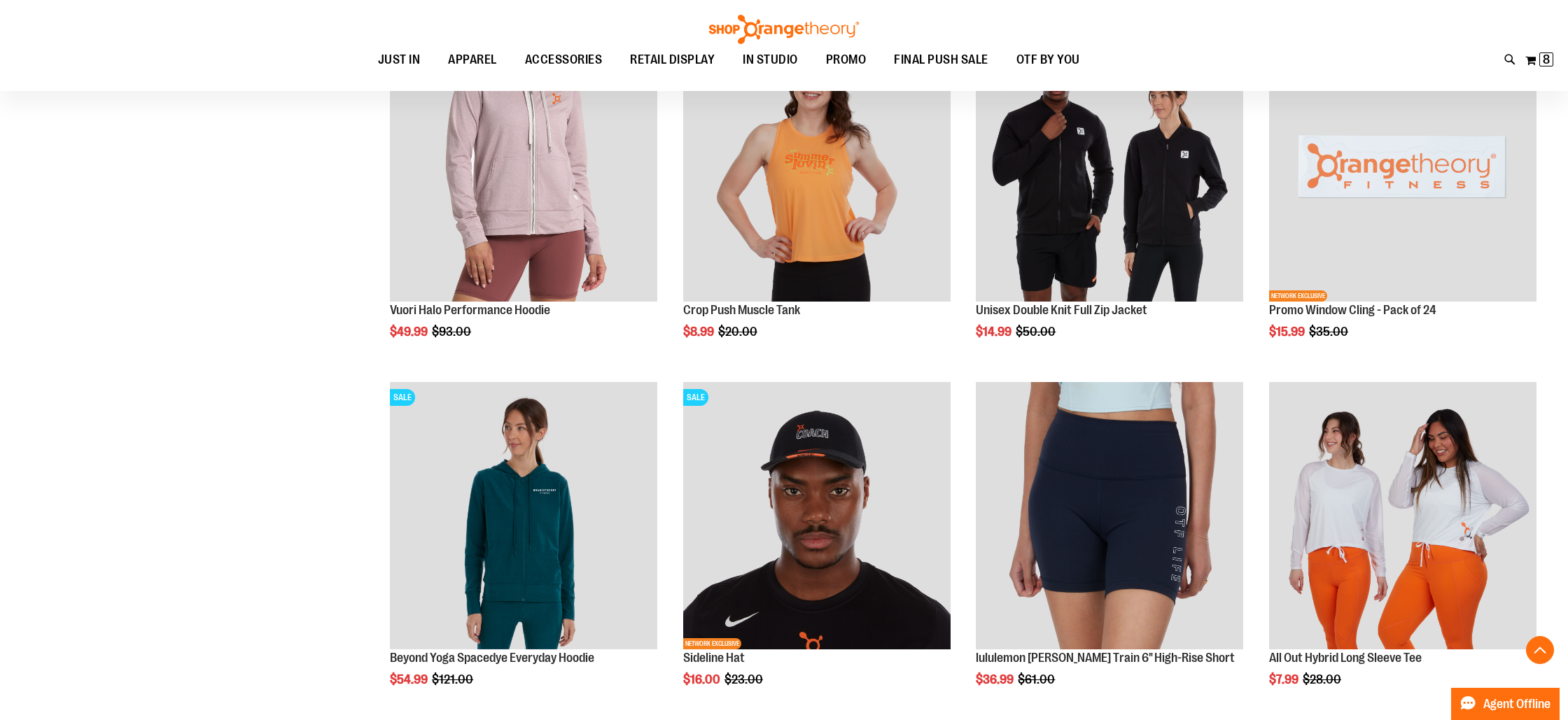
scroll to position [11032, 0]
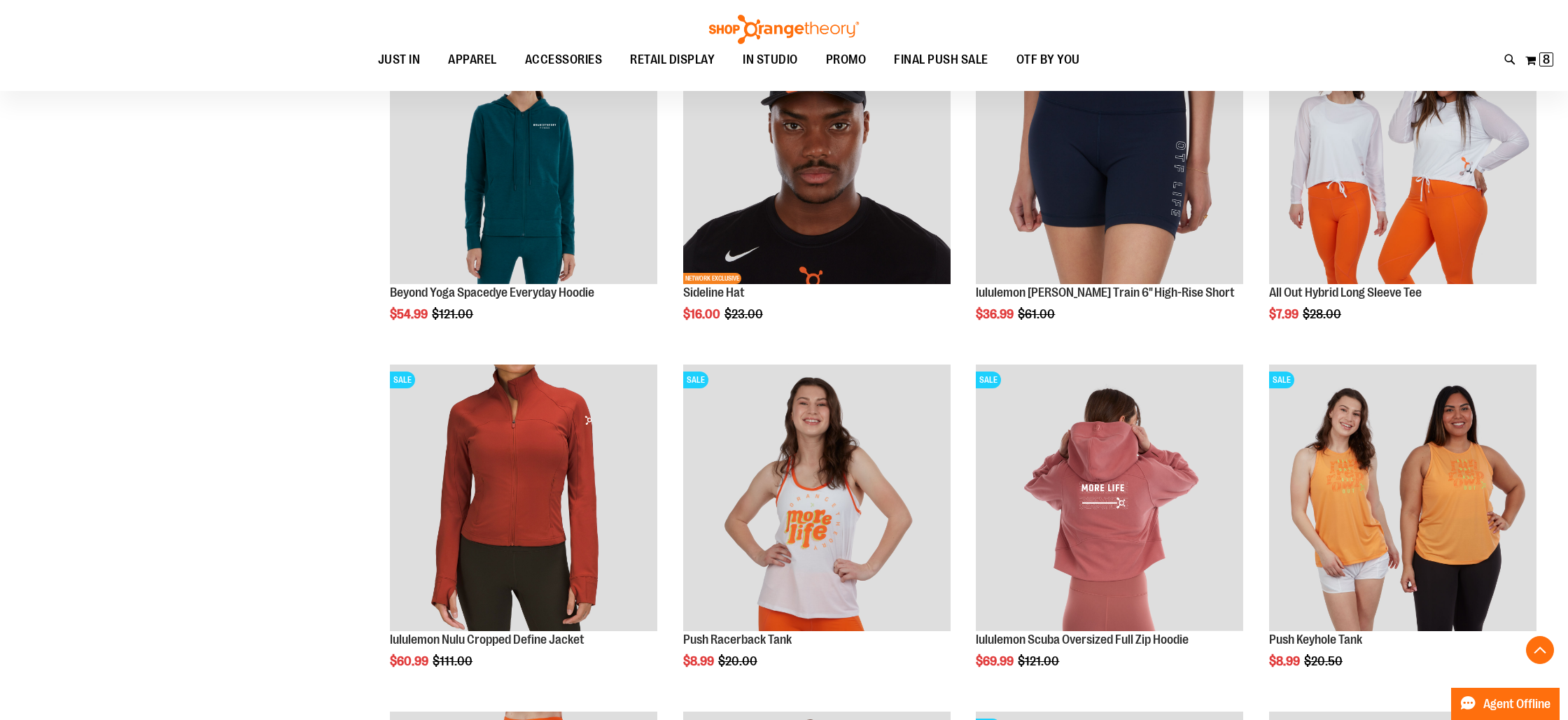
scroll to position [11396, 0]
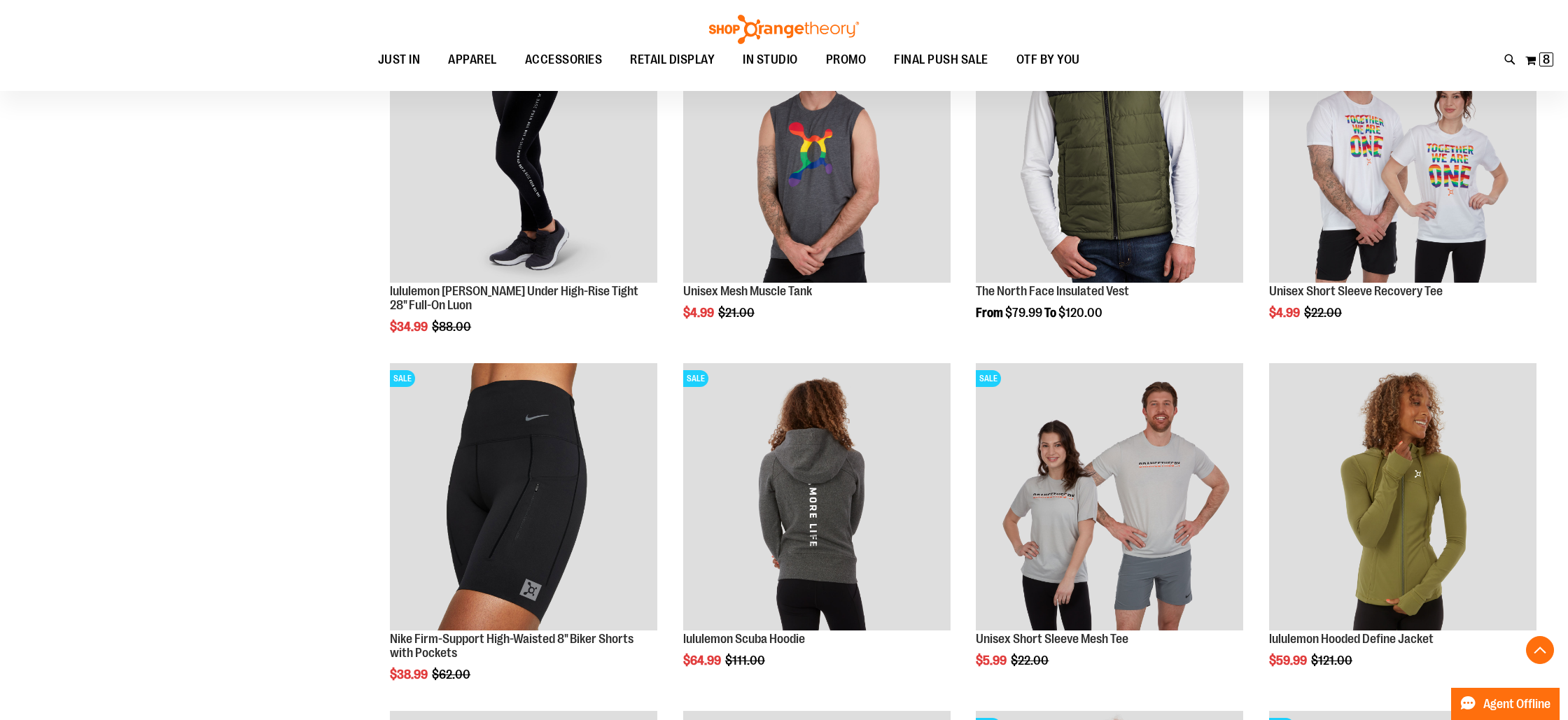
scroll to position [12788, 0]
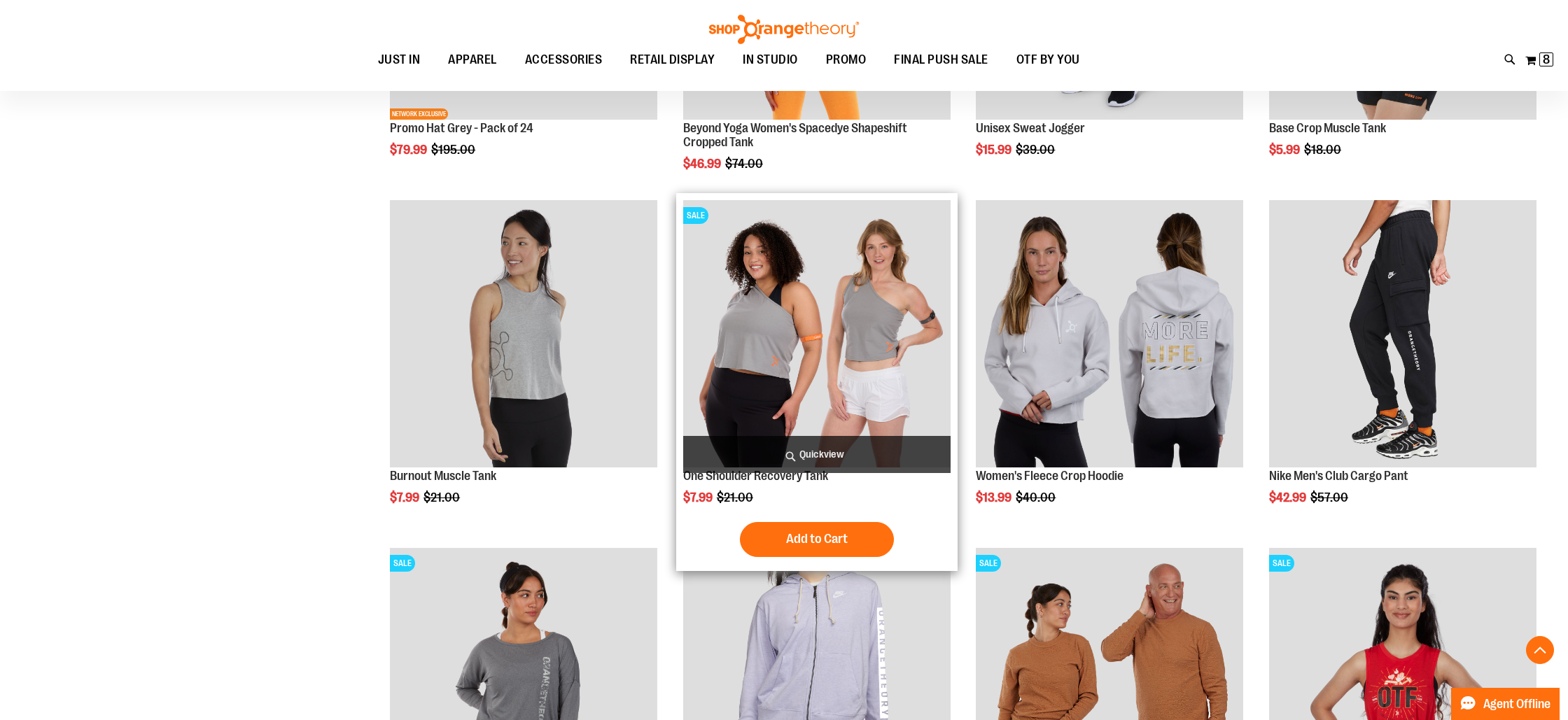
scroll to position [4958, 0]
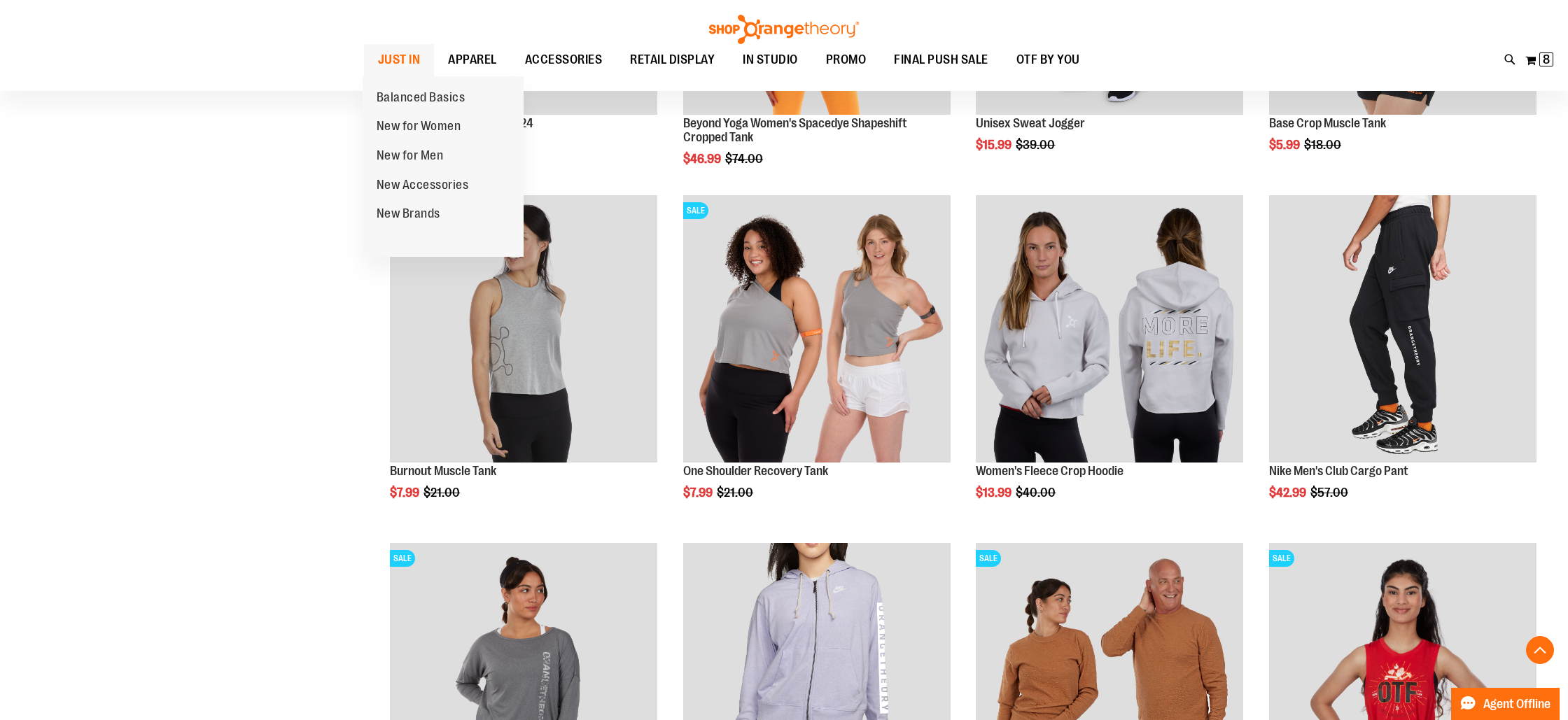
click at [400, 56] on span "JUST IN" at bounding box center [400, 59] width 43 height 32
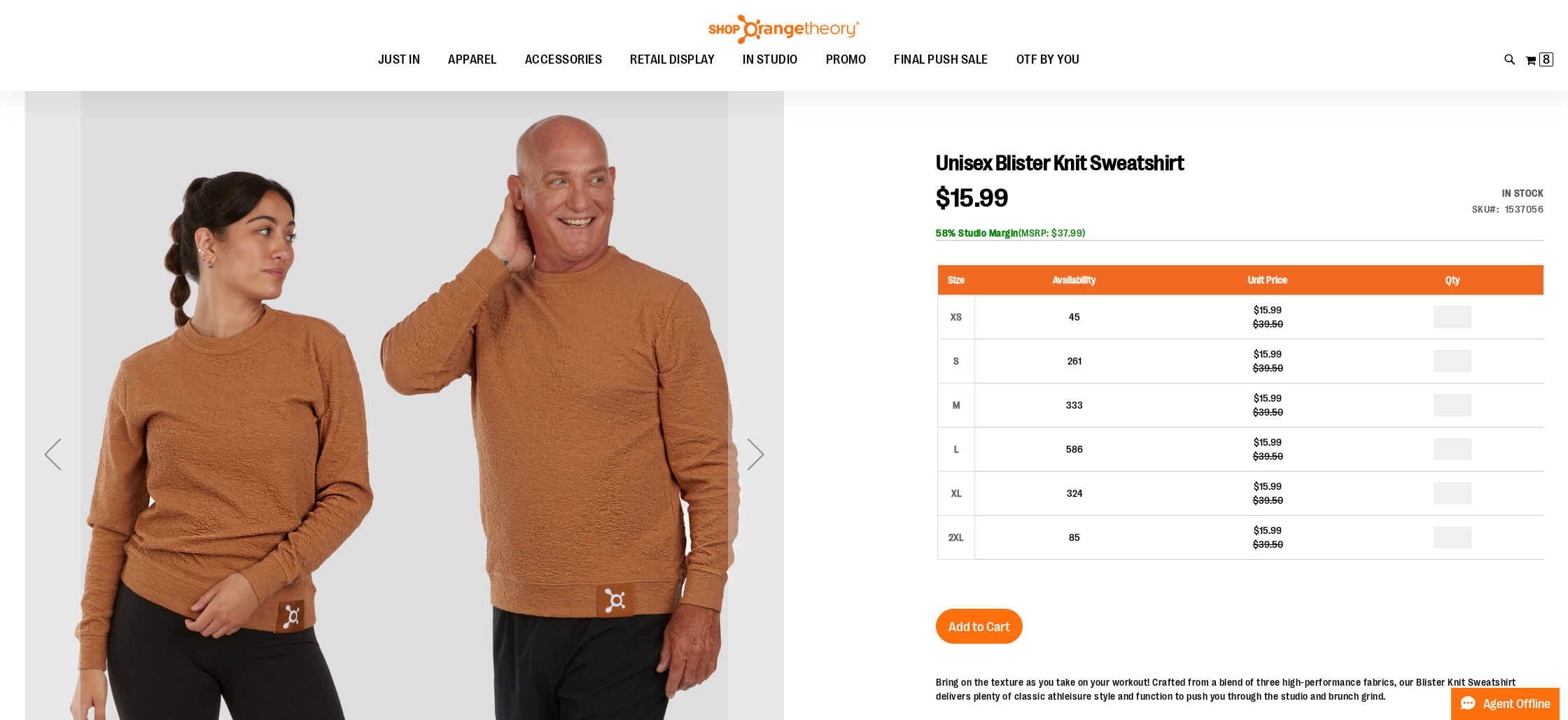
scroll to position [182, 0]
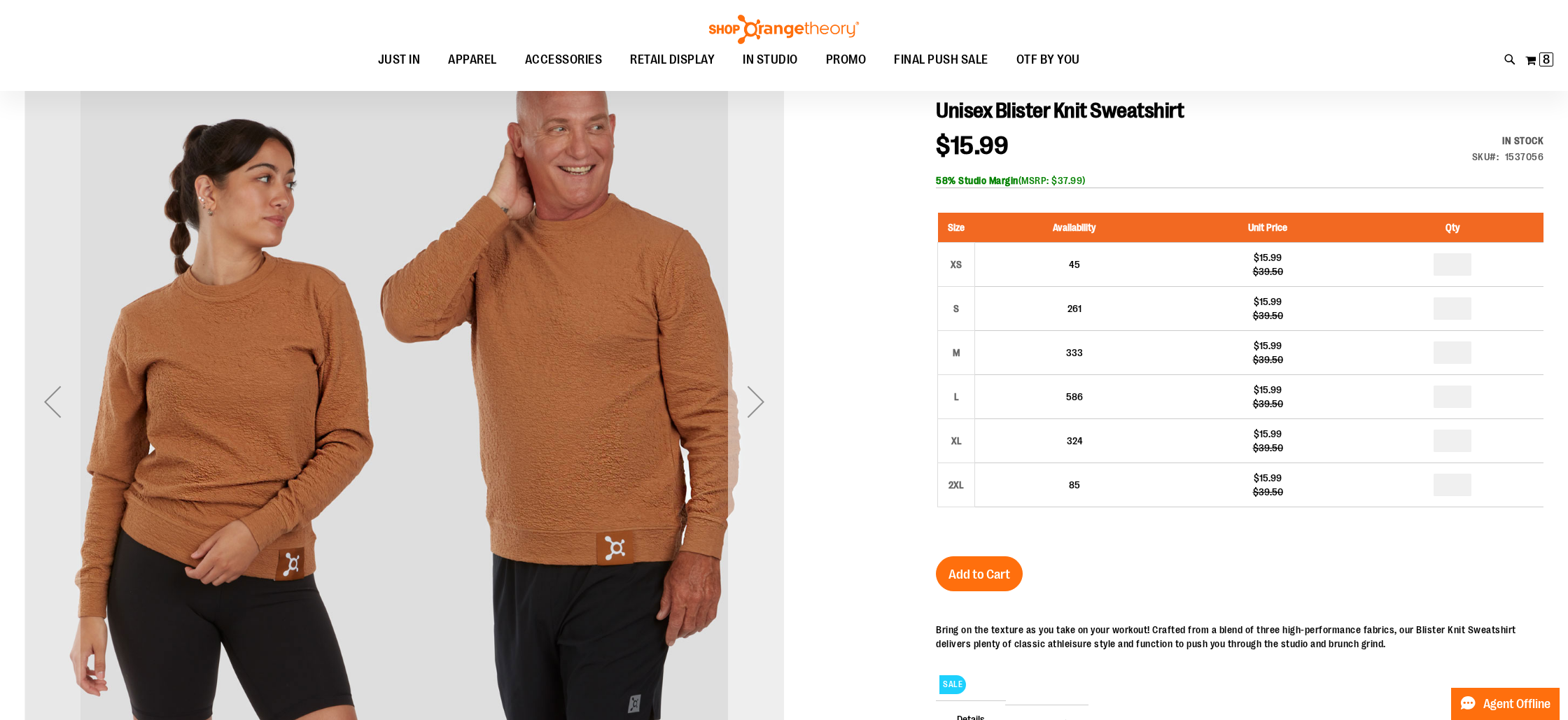
click at [744, 415] on div "Next" at bounding box center [755, 401] width 56 height 56
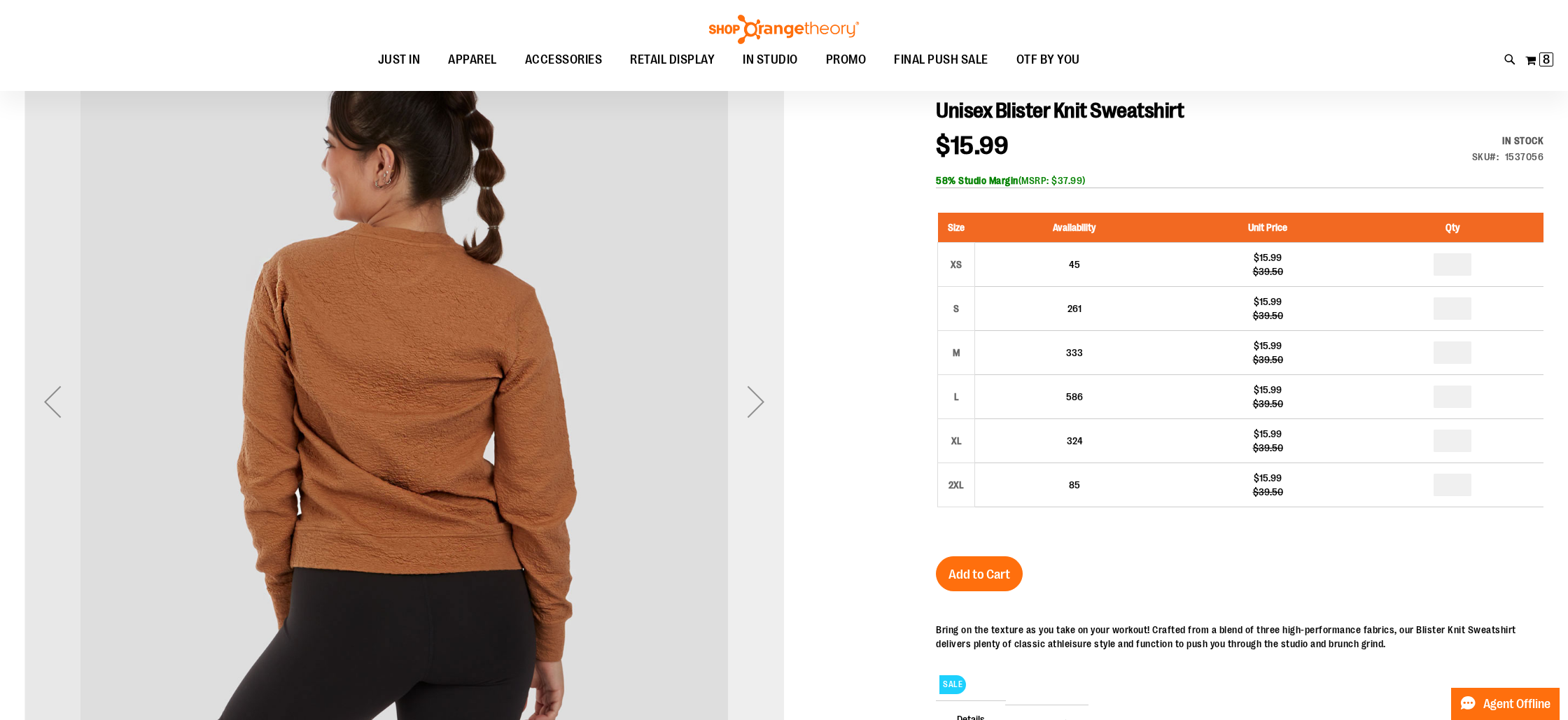
click at [747, 413] on div "Next" at bounding box center [755, 401] width 56 height 56
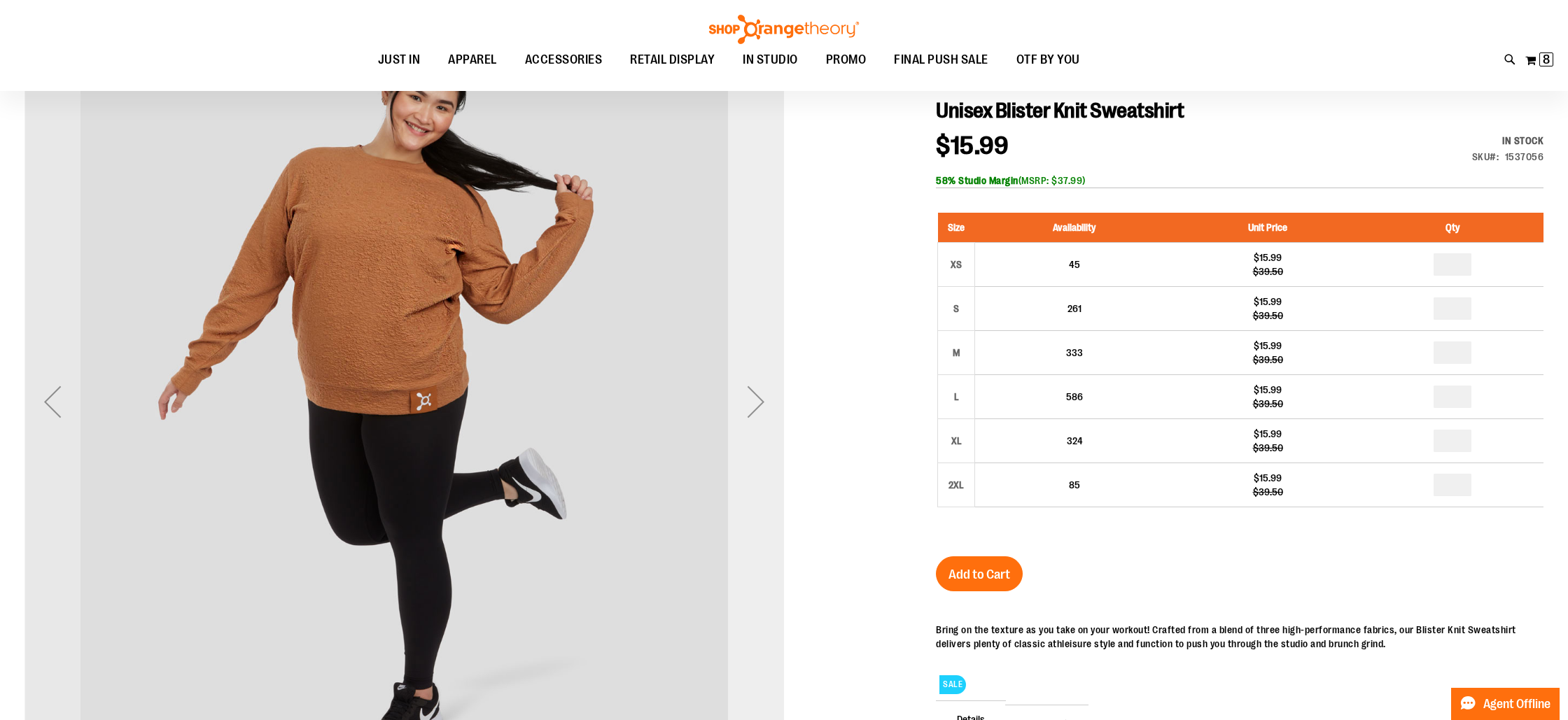
click at [747, 413] on div "Next" at bounding box center [755, 401] width 56 height 56
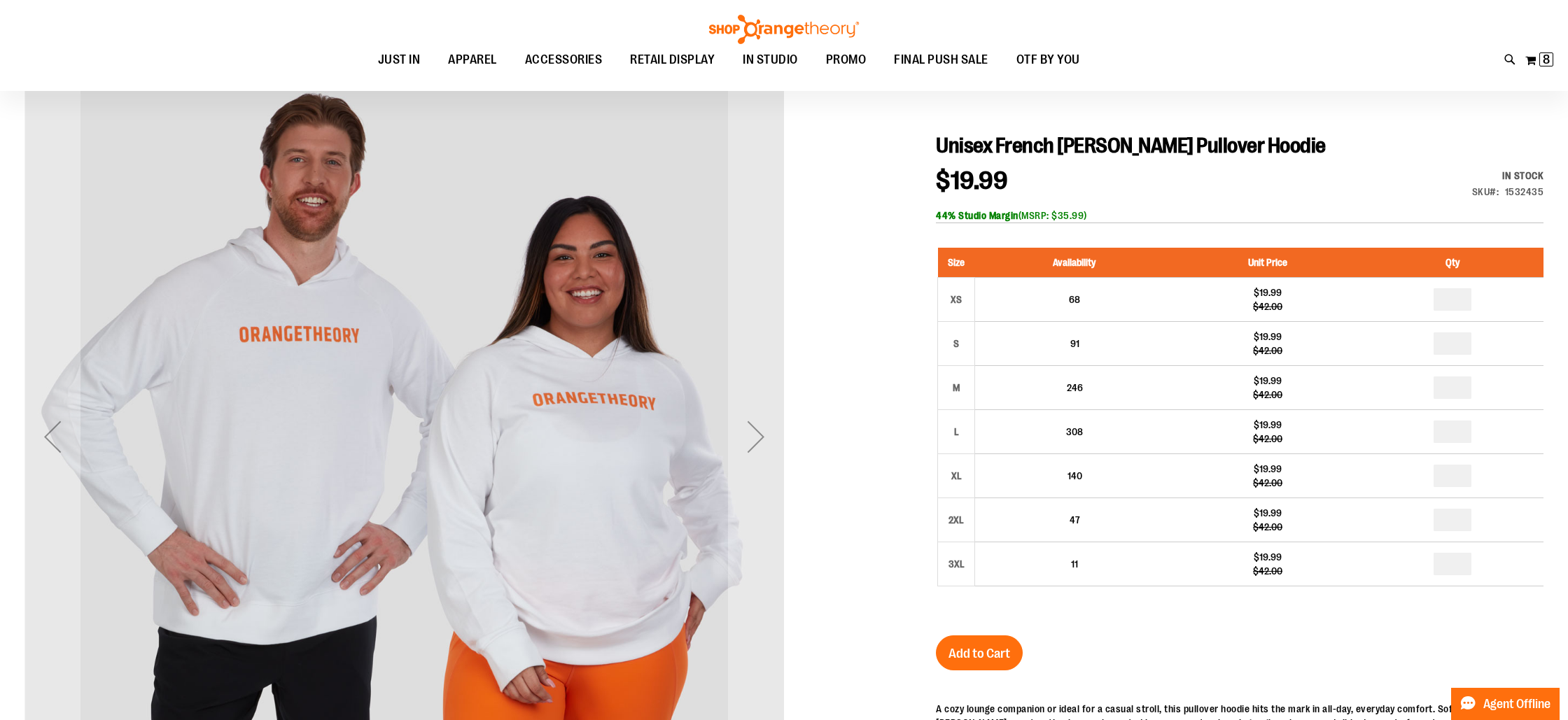
scroll to position [156, 0]
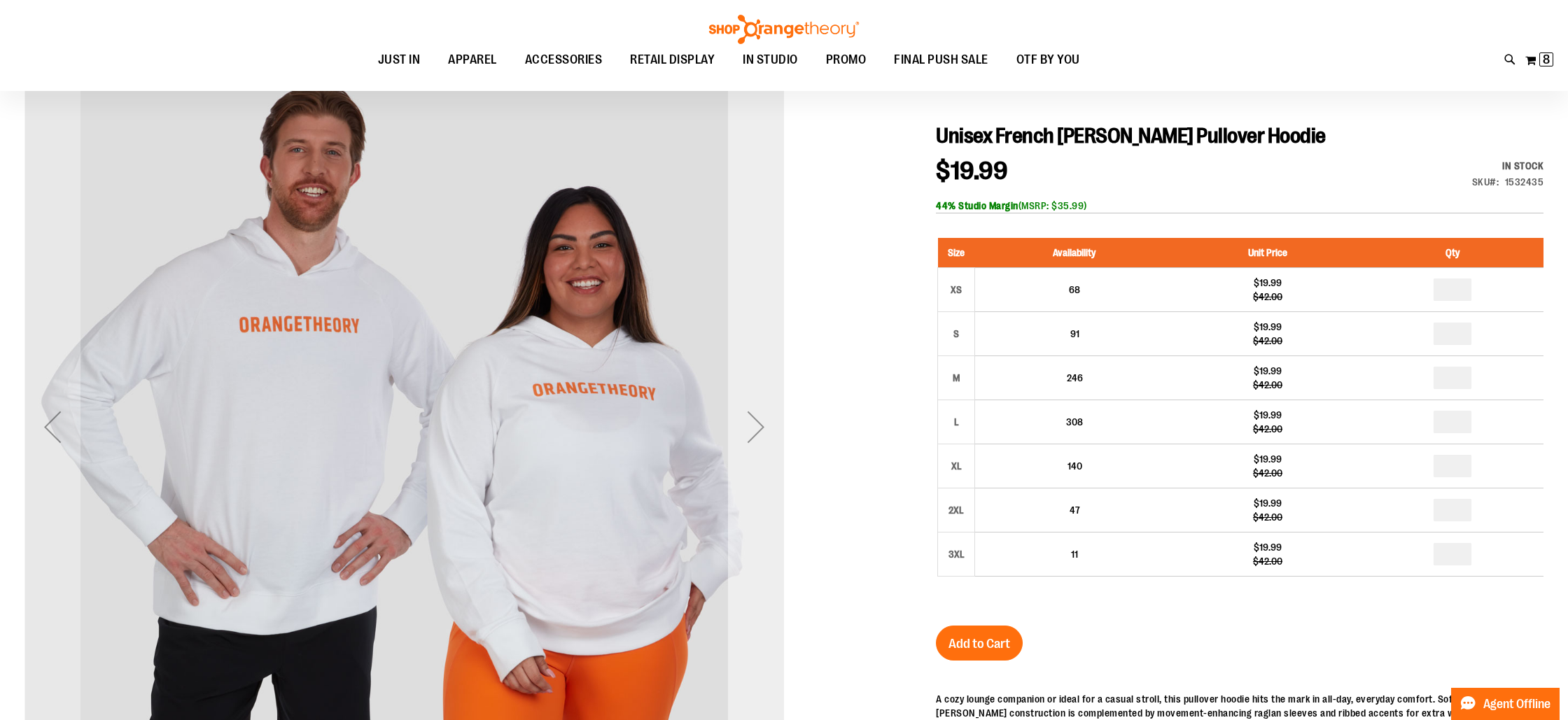
click at [749, 423] on div "Next" at bounding box center [755, 426] width 56 height 56
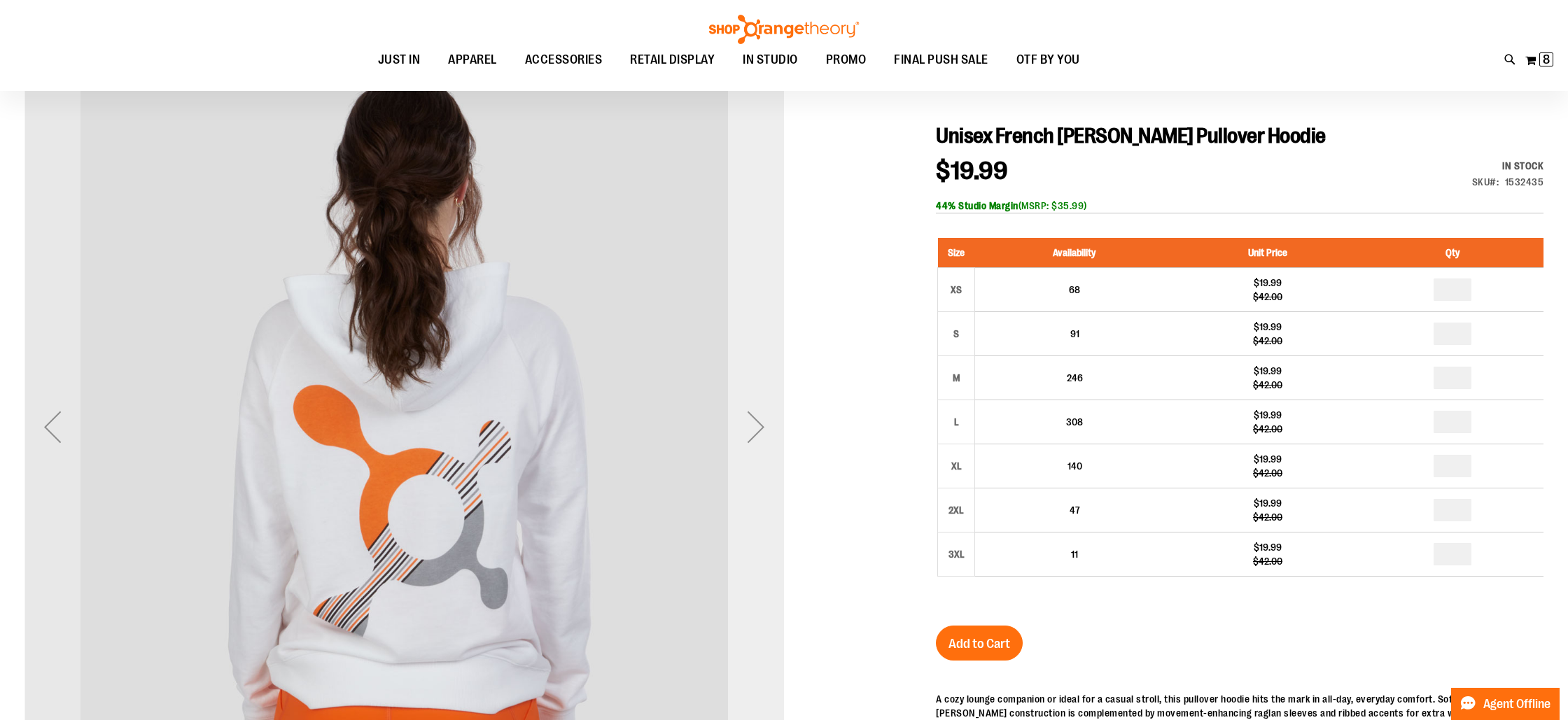
click at [749, 423] on div "Next" at bounding box center [755, 426] width 56 height 56
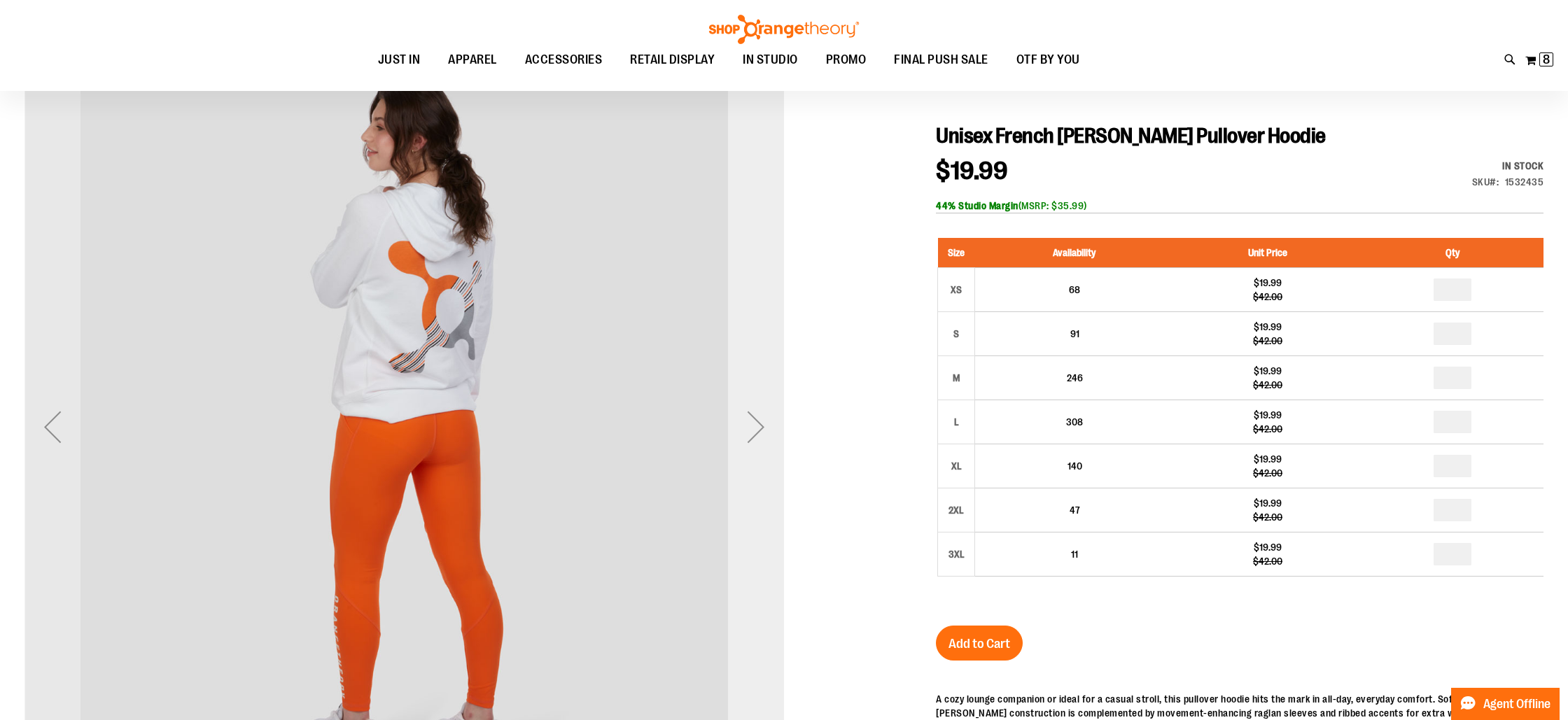
click at [749, 423] on div "Next" at bounding box center [755, 426] width 56 height 56
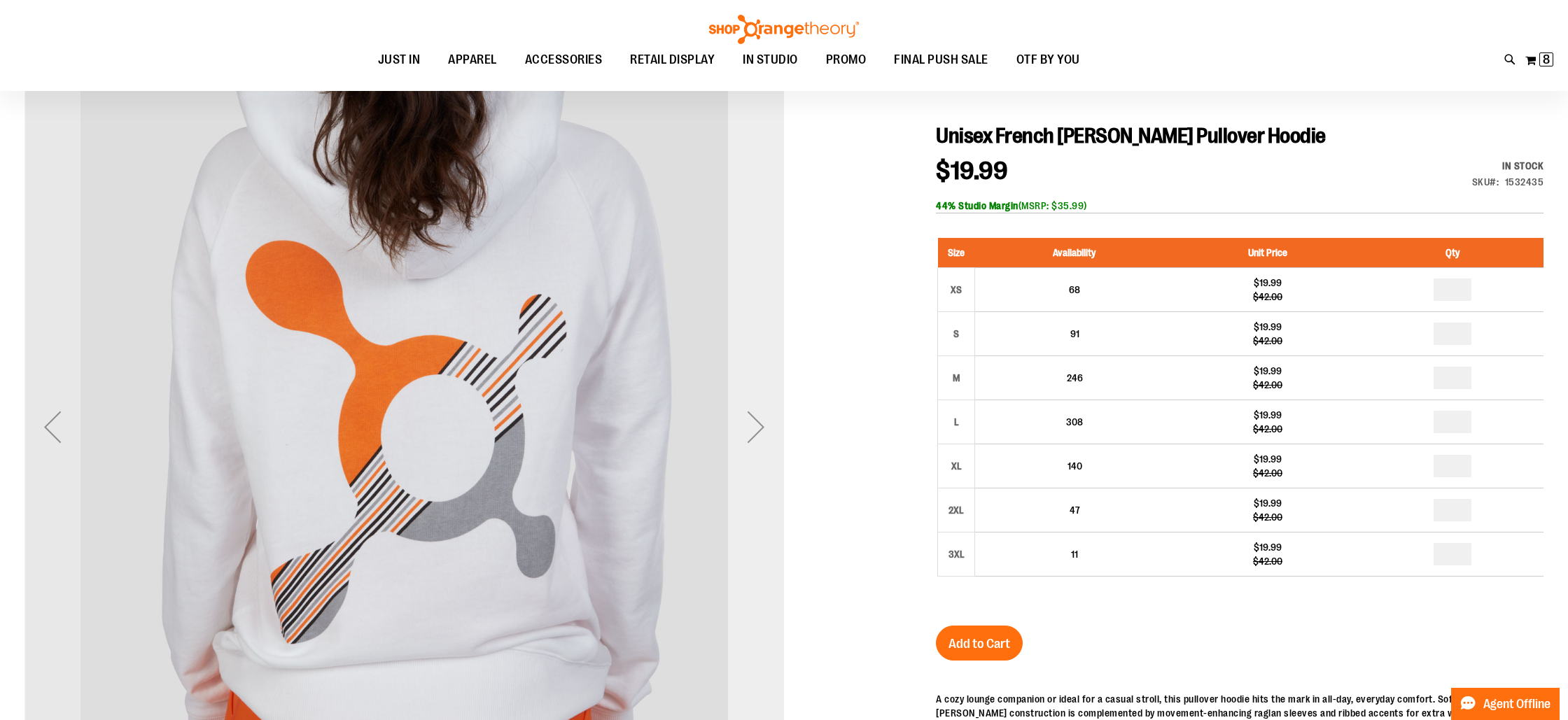
click at [749, 423] on div "Next" at bounding box center [755, 426] width 56 height 56
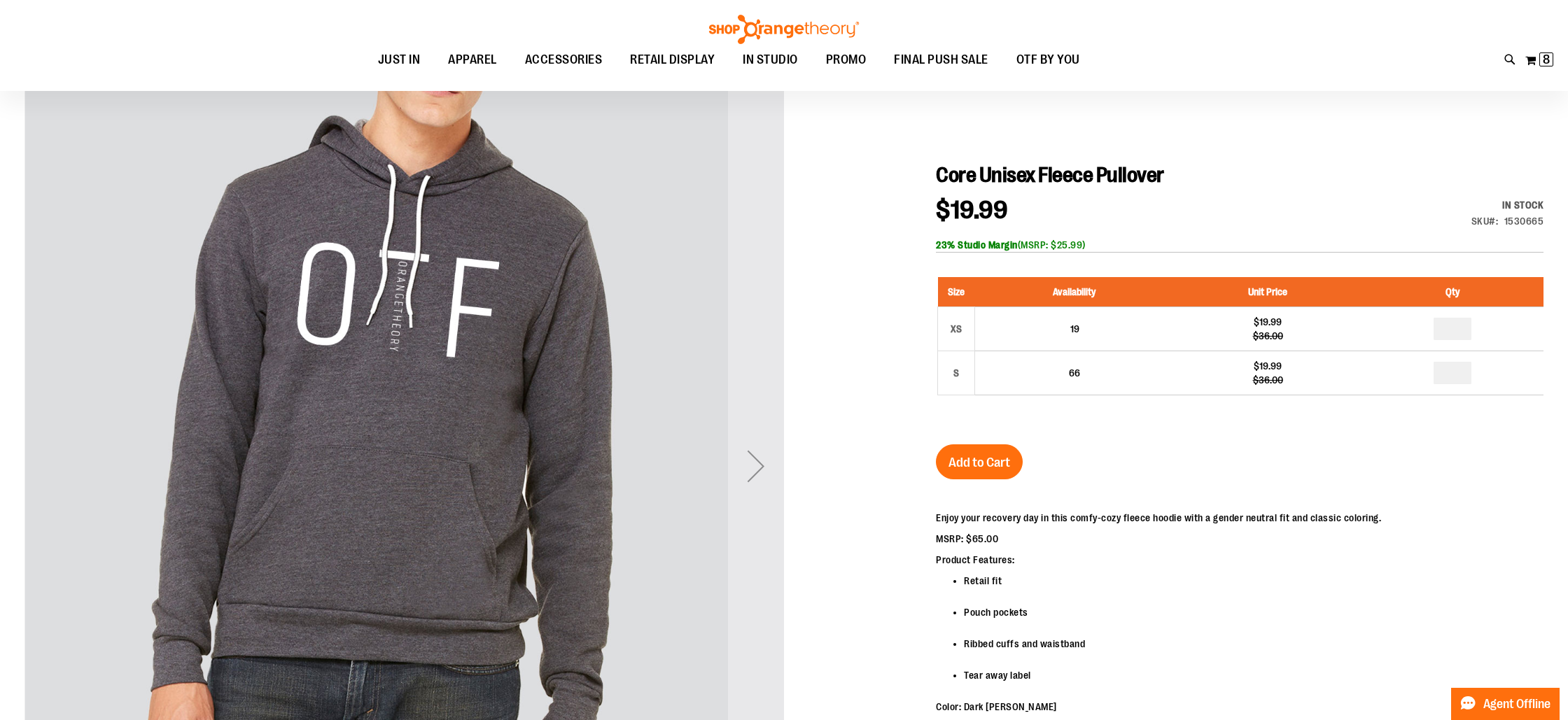
scroll to position [119, 0]
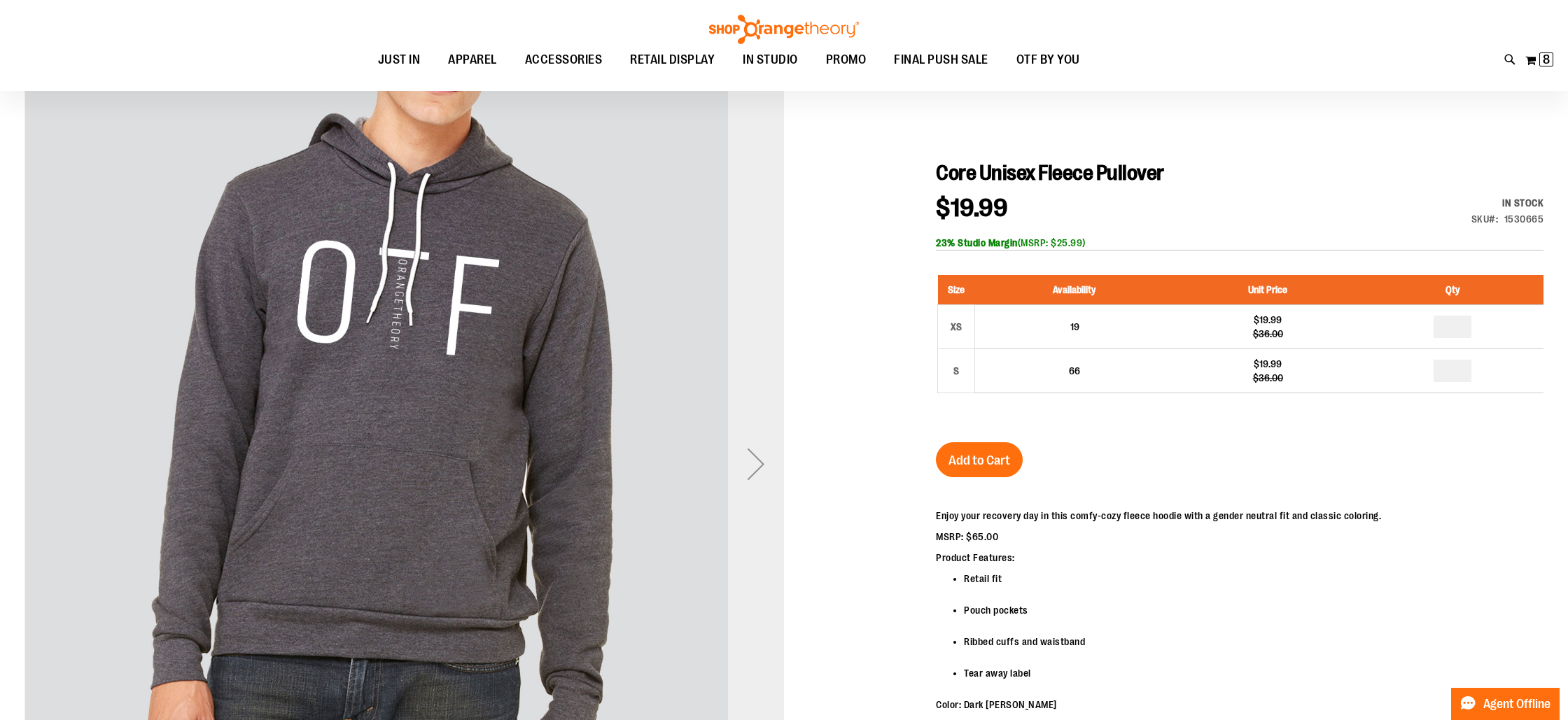
click at [752, 461] on div "Next" at bounding box center [755, 463] width 56 height 56
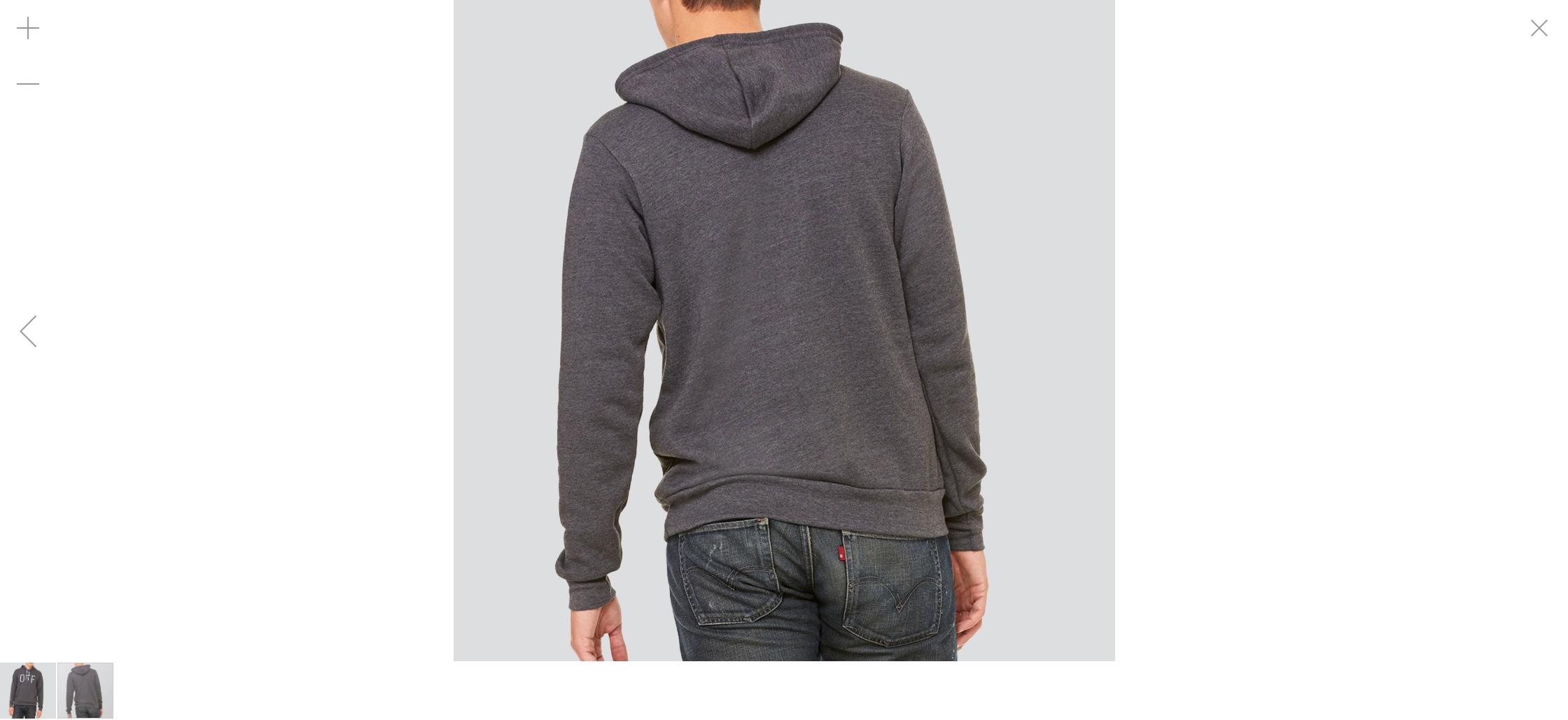
scroll to position [118, 0]
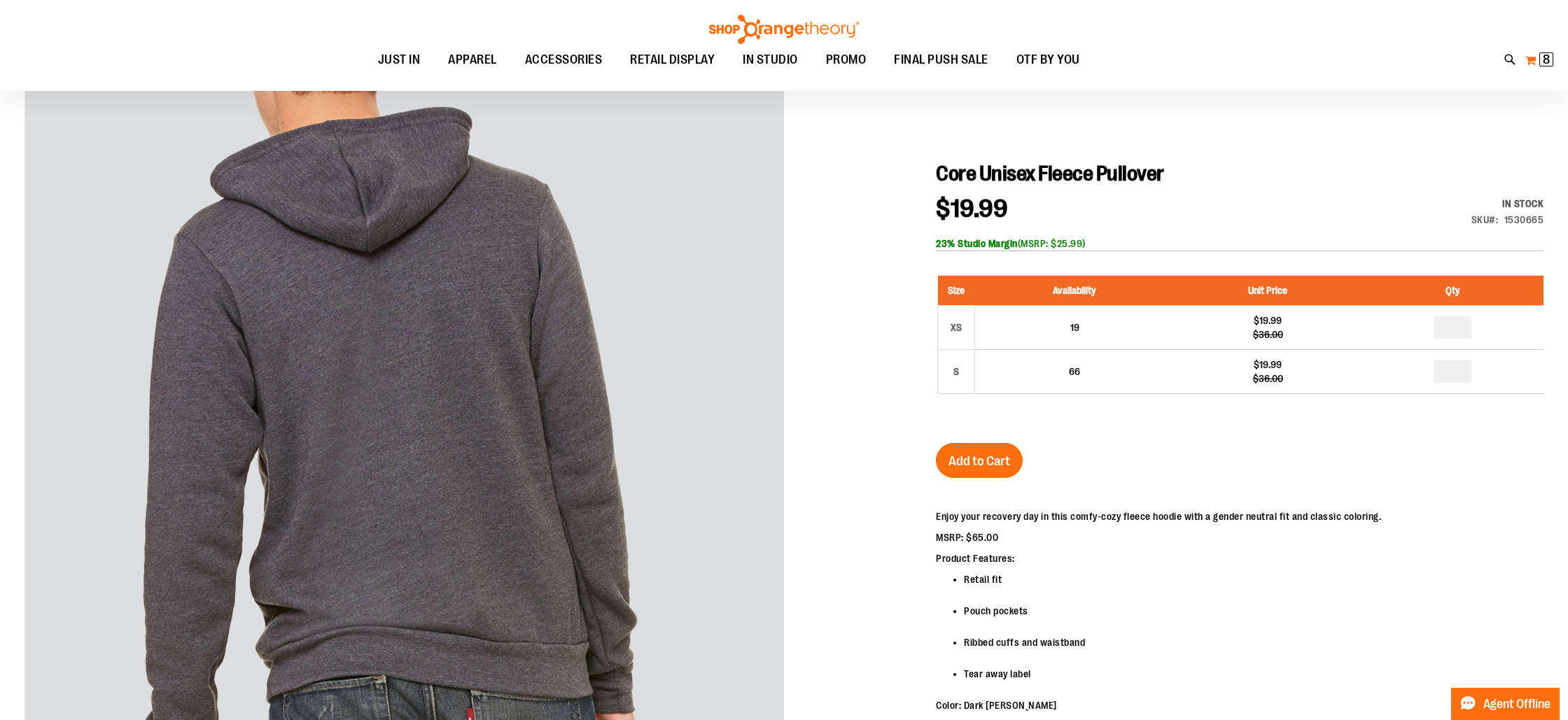
click at [1539, 57] on button "My Cart 8 8 items" at bounding box center [1539, 60] width 29 height 22
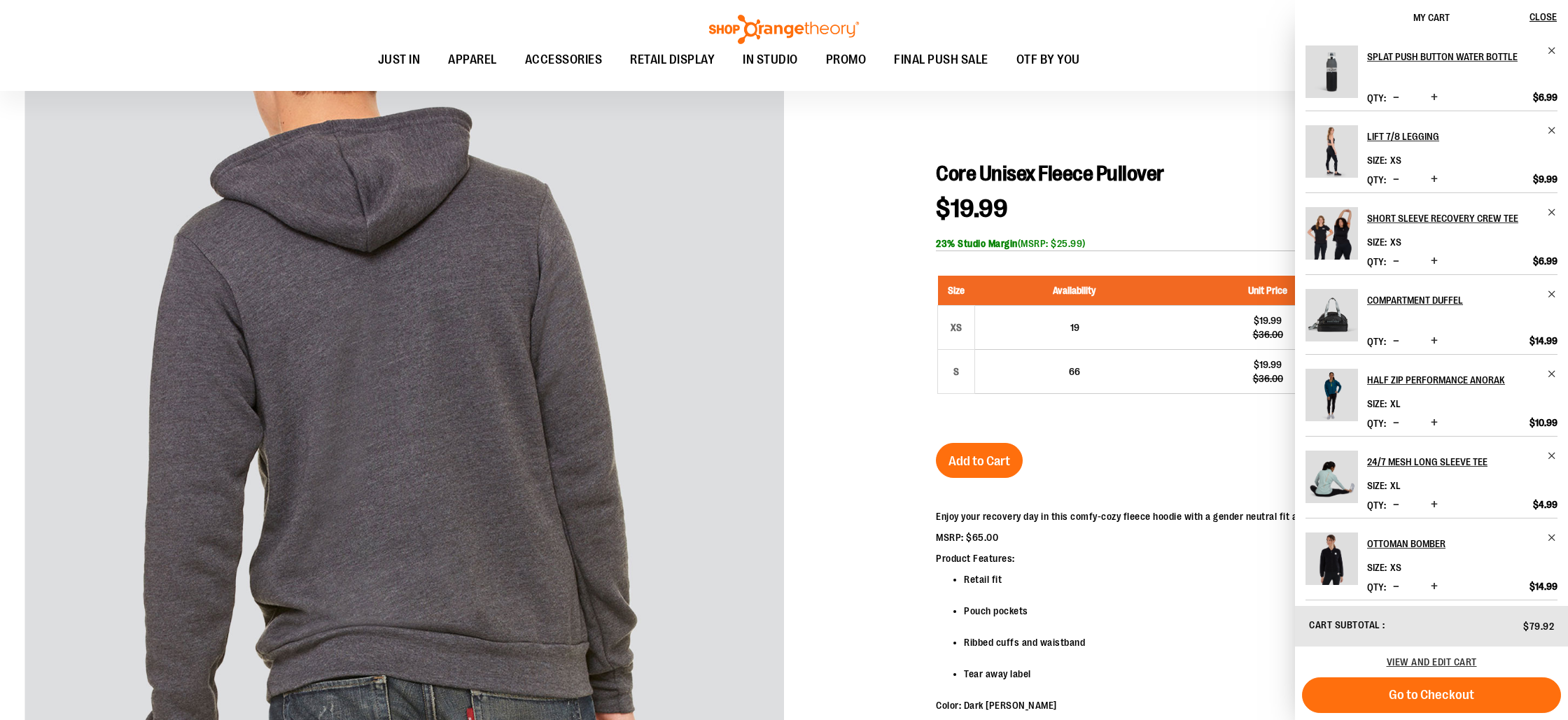
click at [1397, 177] on span "Decrease product quantity" at bounding box center [1396, 179] width 6 height 14
click at [869, 219] on div at bounding box center [784, 602] width 1519 height 1036
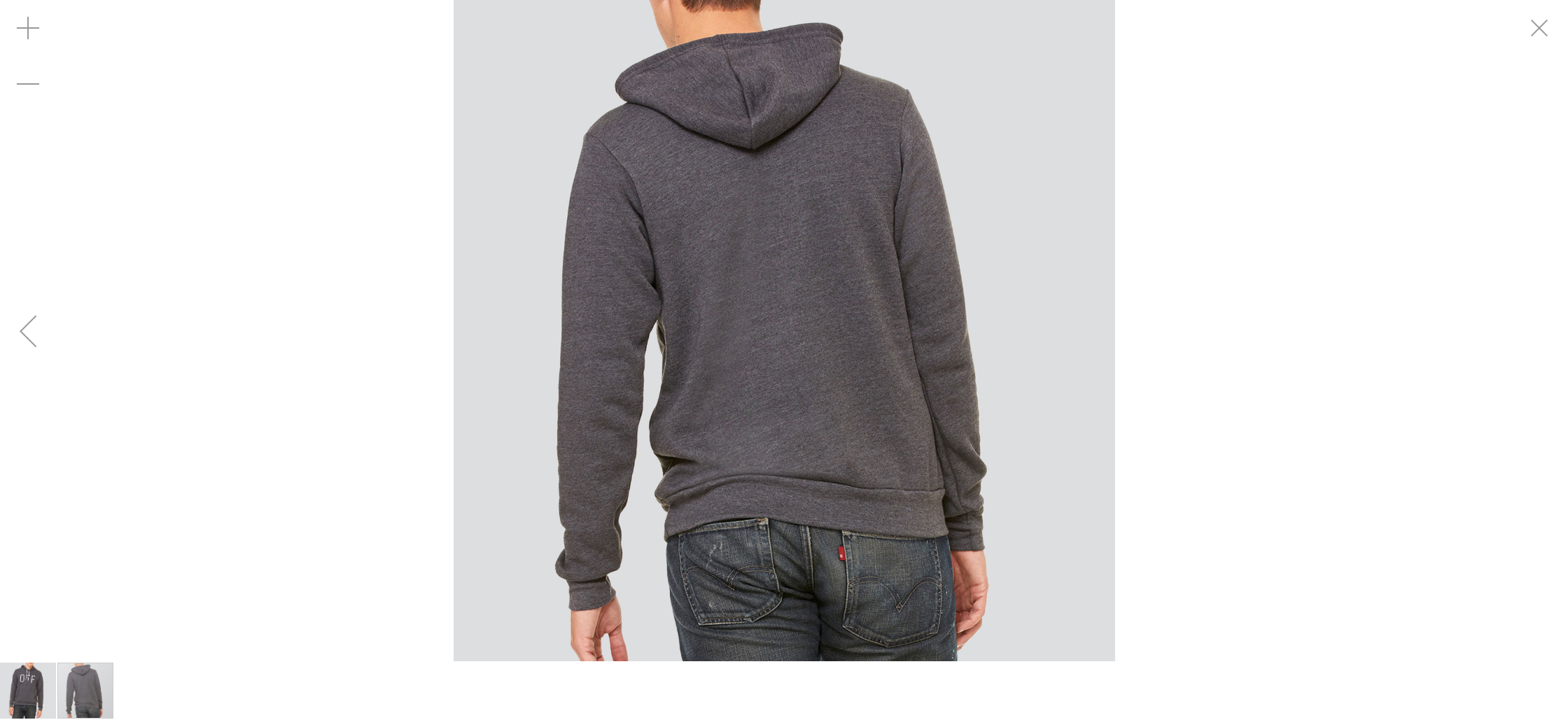
scroll to position [0, 0]
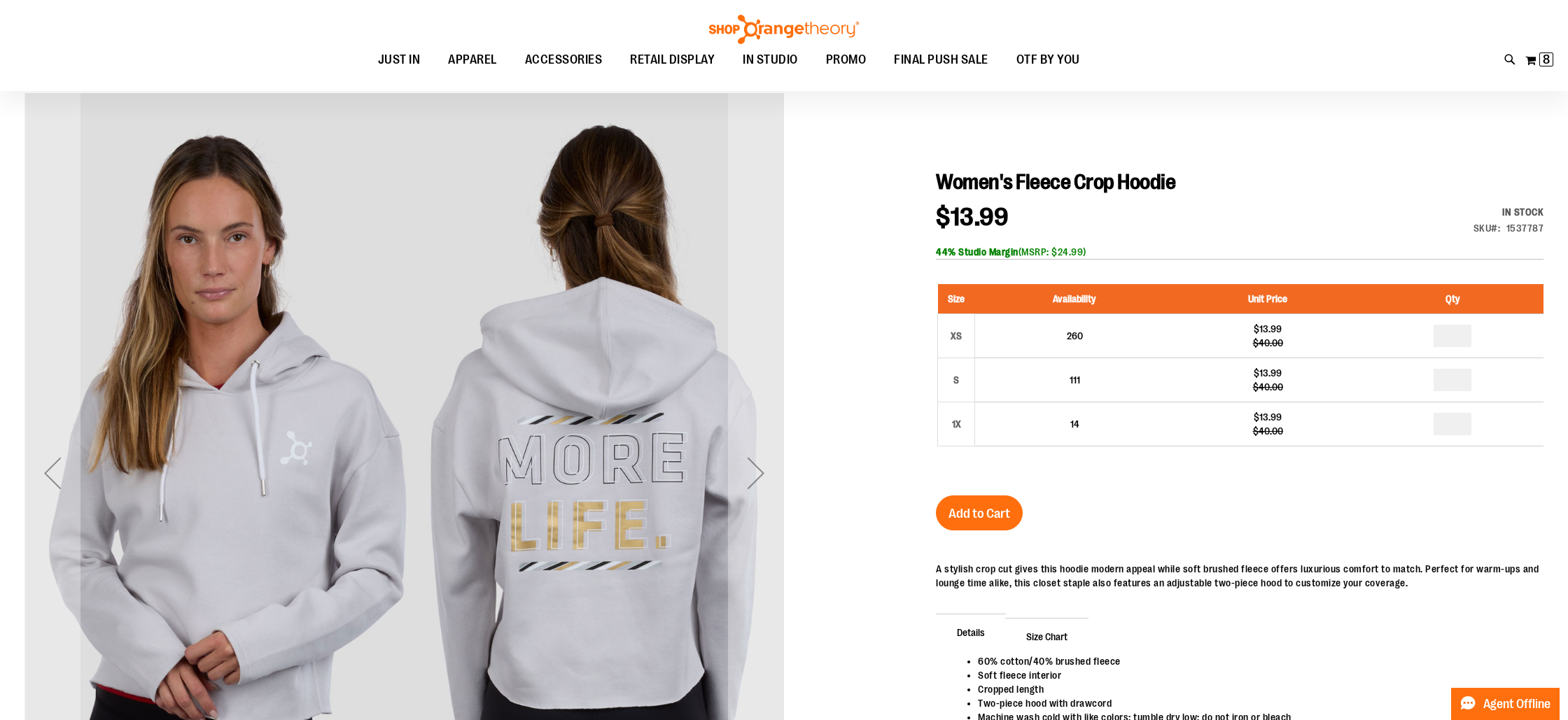
scroll to position [163, 0]
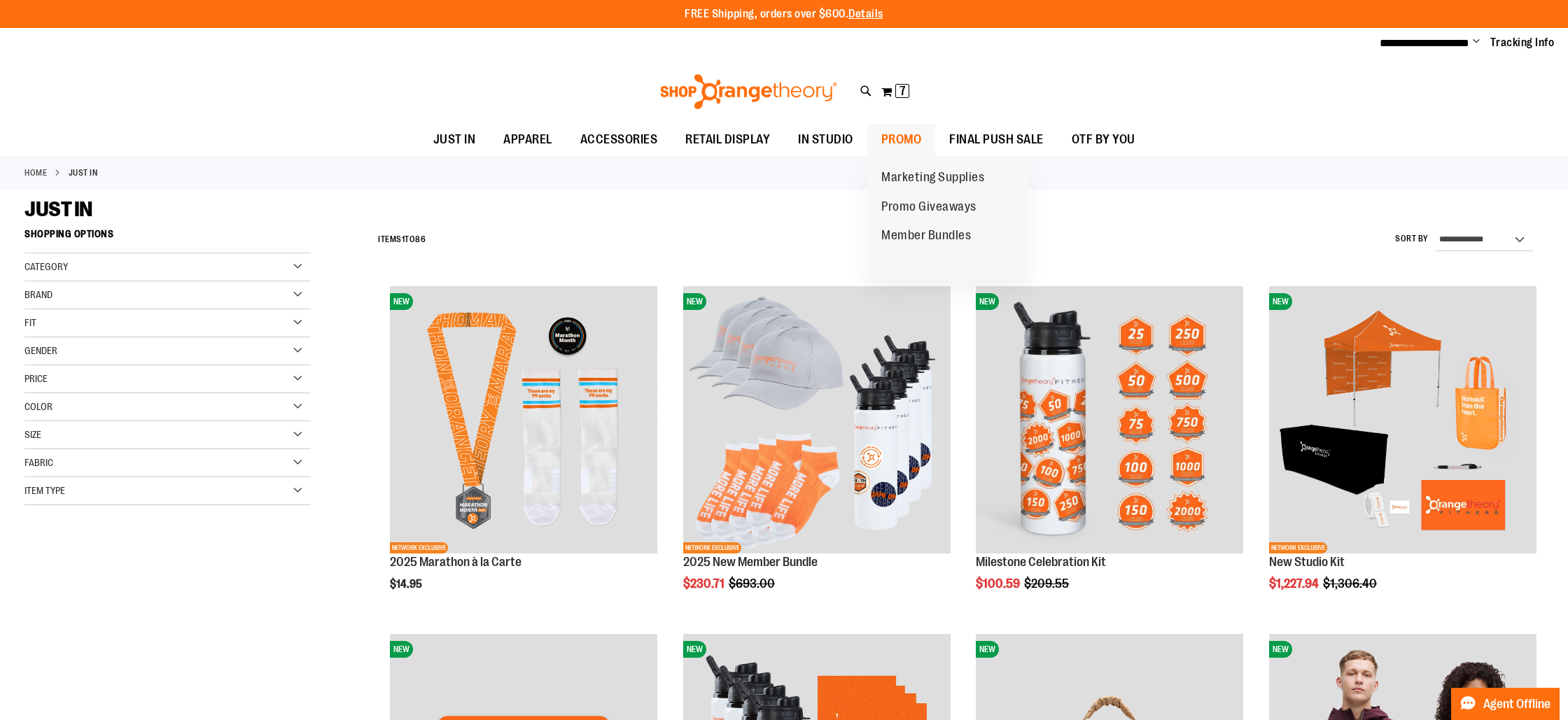
click at [911, 132] on span "PROMO" at bounding box center [901, 140] width 40 height 32
click at [897, 137] on span "PROMO" at bounding box center [901, 140] width 40 height 32
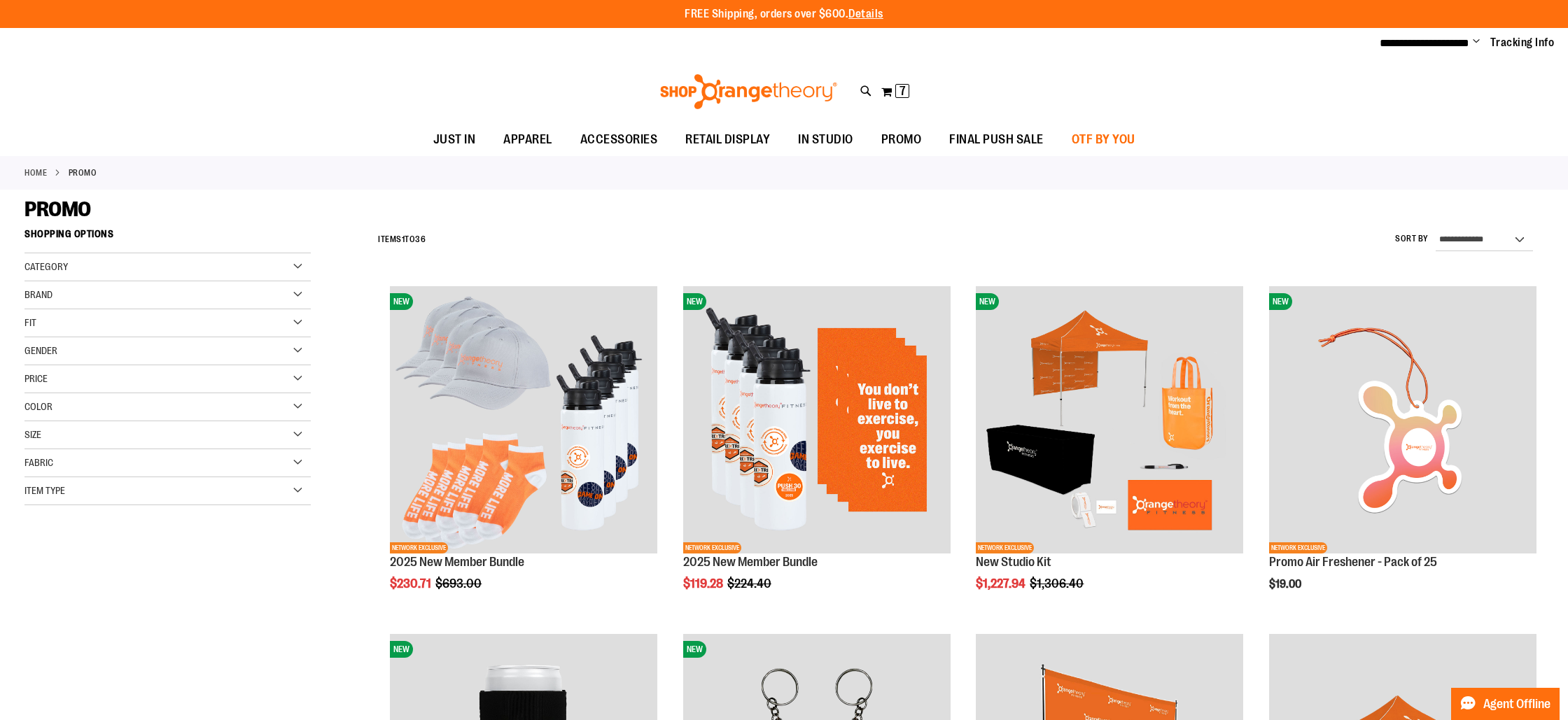
click at [1101, 143] on span "OTF BY YOU" at bounding box center [1104, 140] width 64 height 32
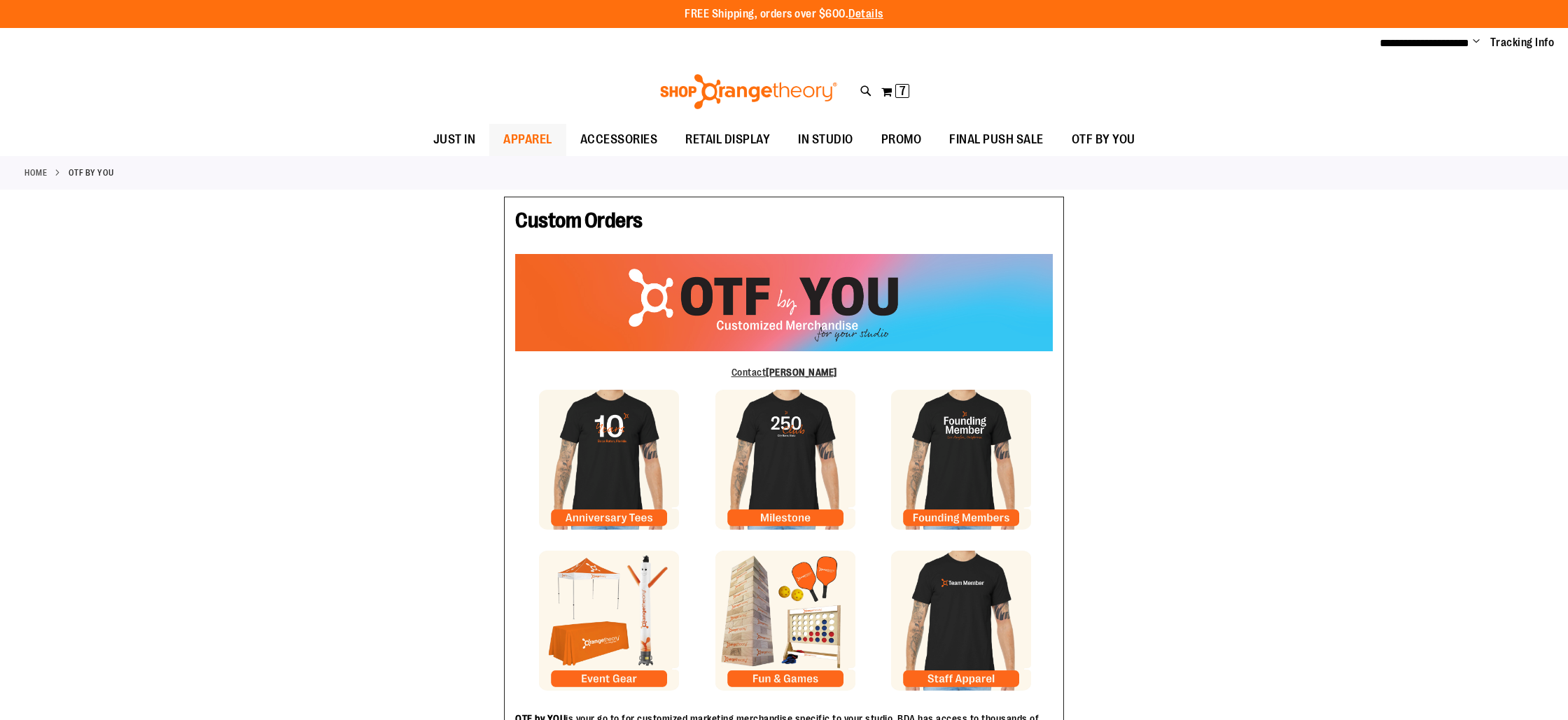
type input "*****"
type input "**********"
click at [707, 95] on img at bounding box center [748, 91] width 182 height 35
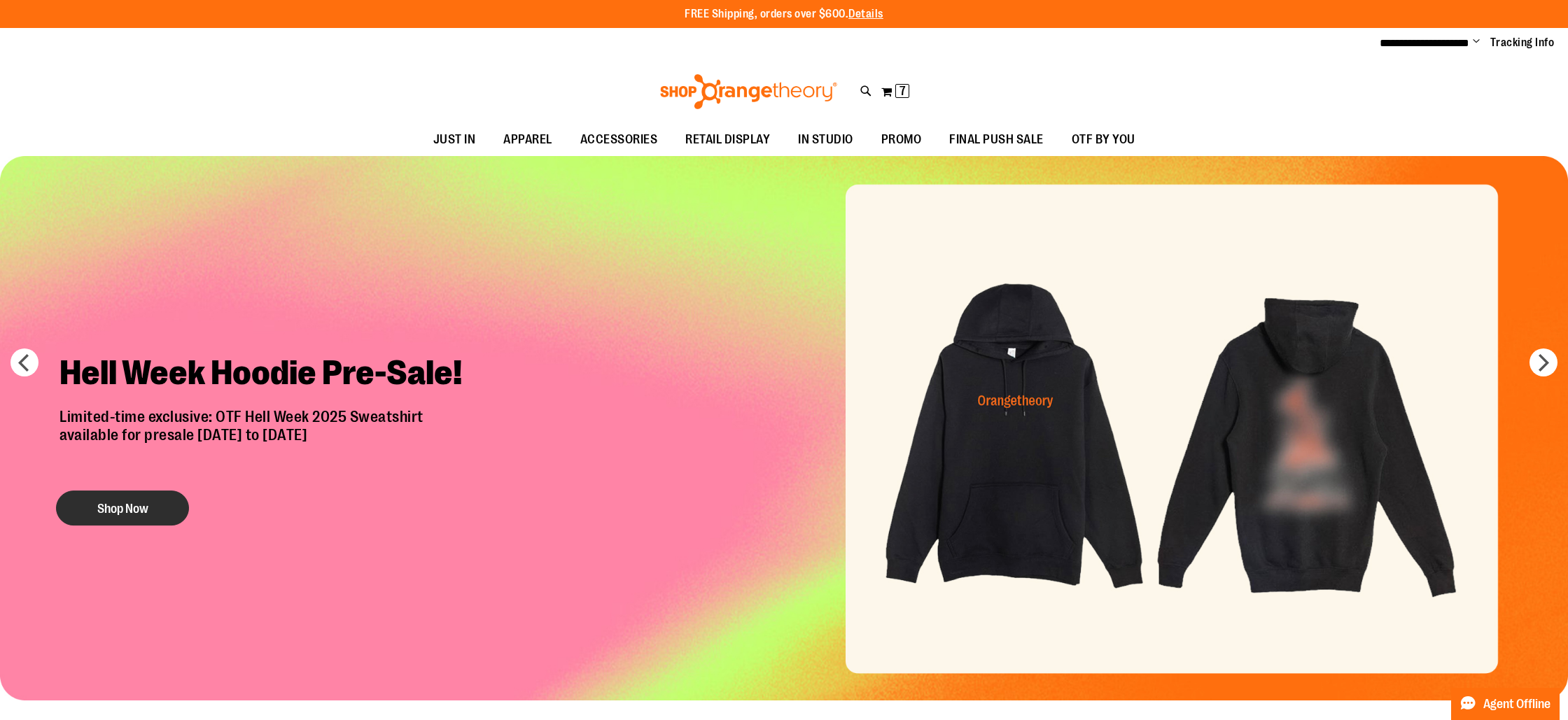
click at [125, 504] on button "Shop Now" at bounding box center [122, 508] width 133 height 35
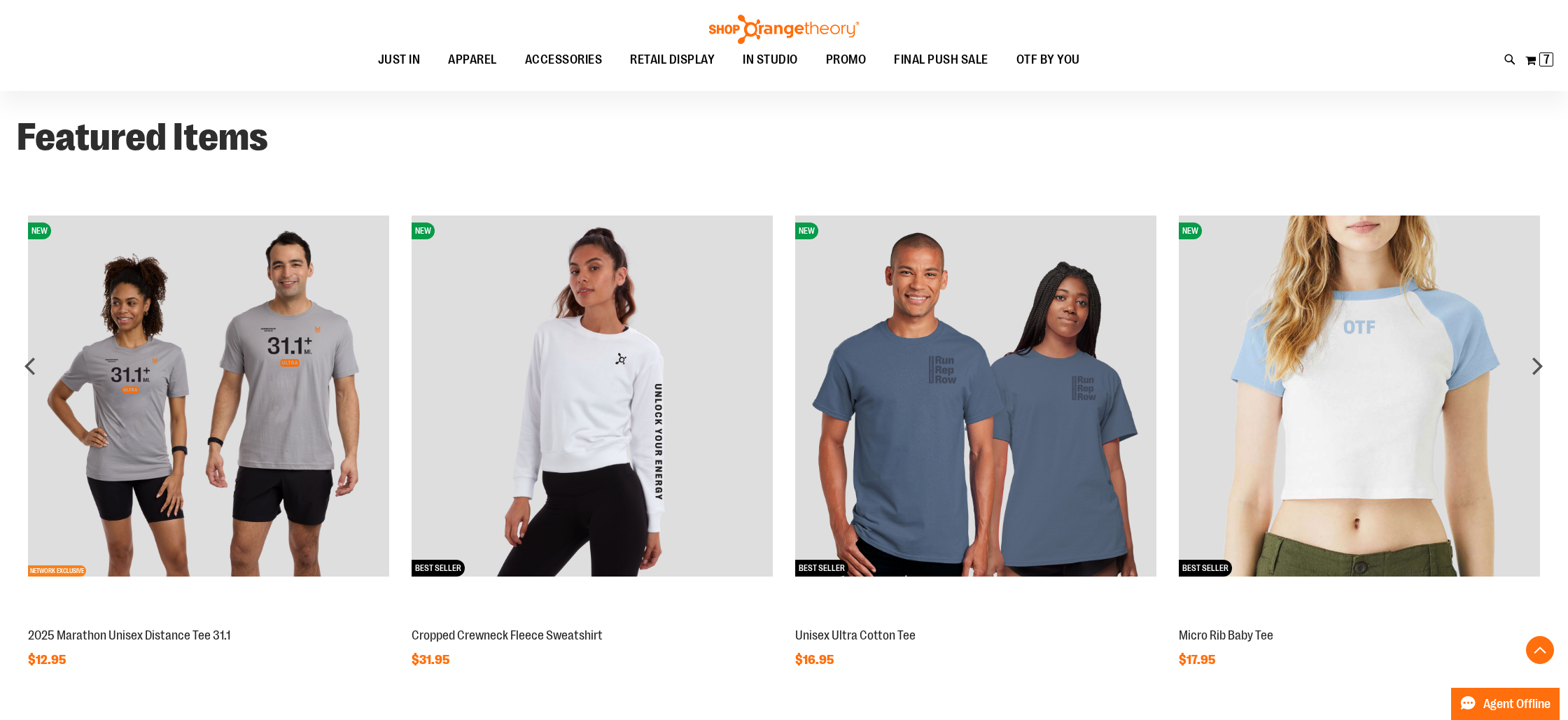
scroll to position [1506, 0]
click at [1540, 365] on div "next" at bounding box center [1537, 365] width 28 height 28
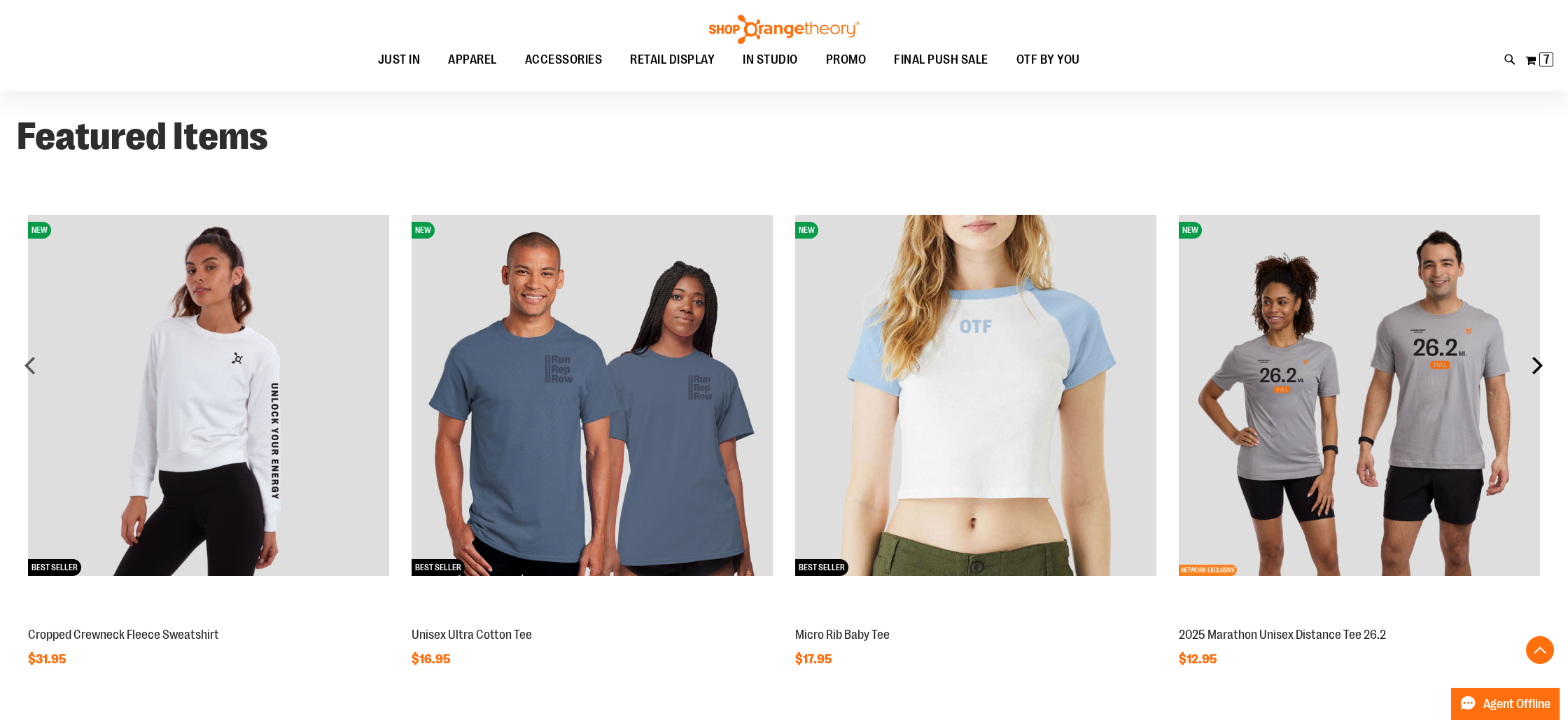
click at [1540, 365] on div "next" at bounding box center [1537, 365] width 28 height 28
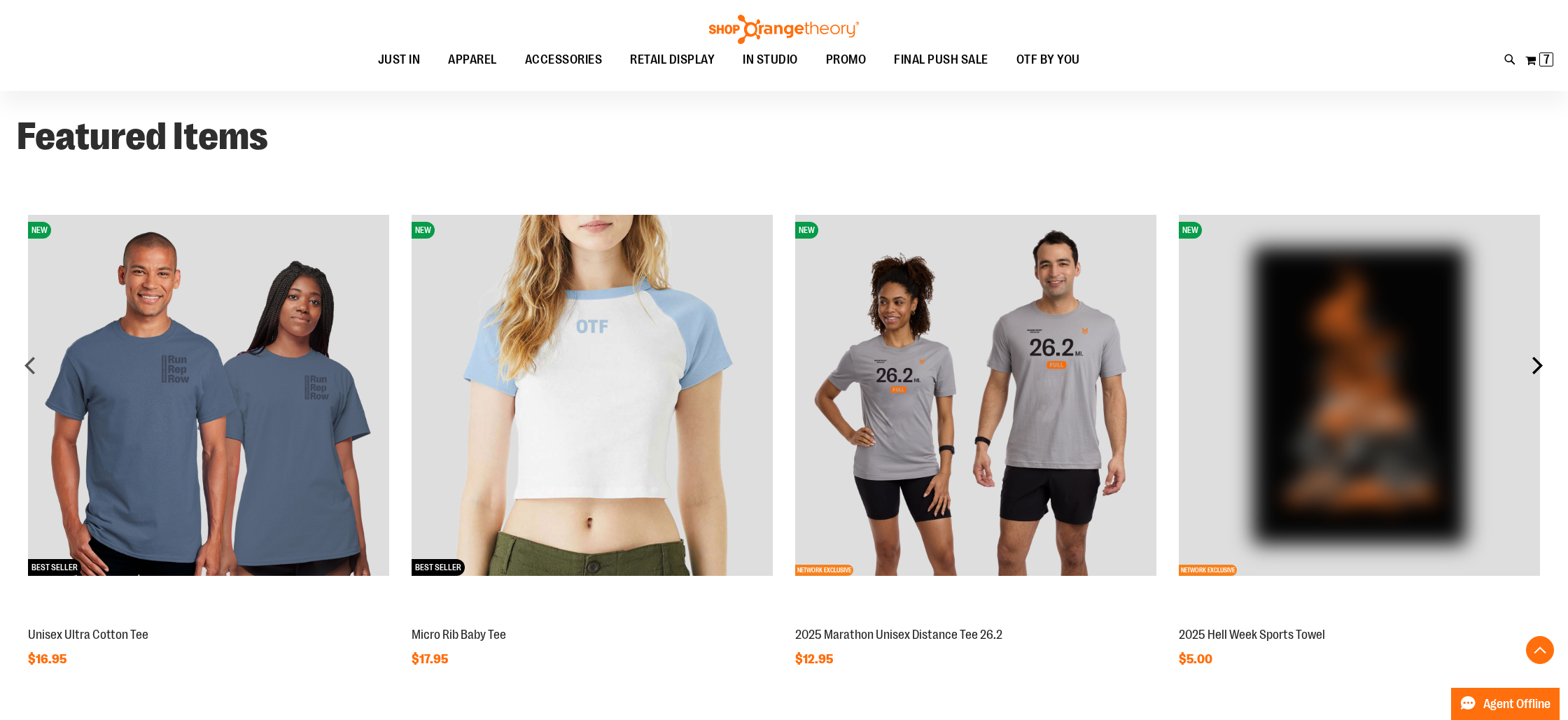
click at [1540, 365] on div "next" at bounding box center [1537, 365] width 28 height 28
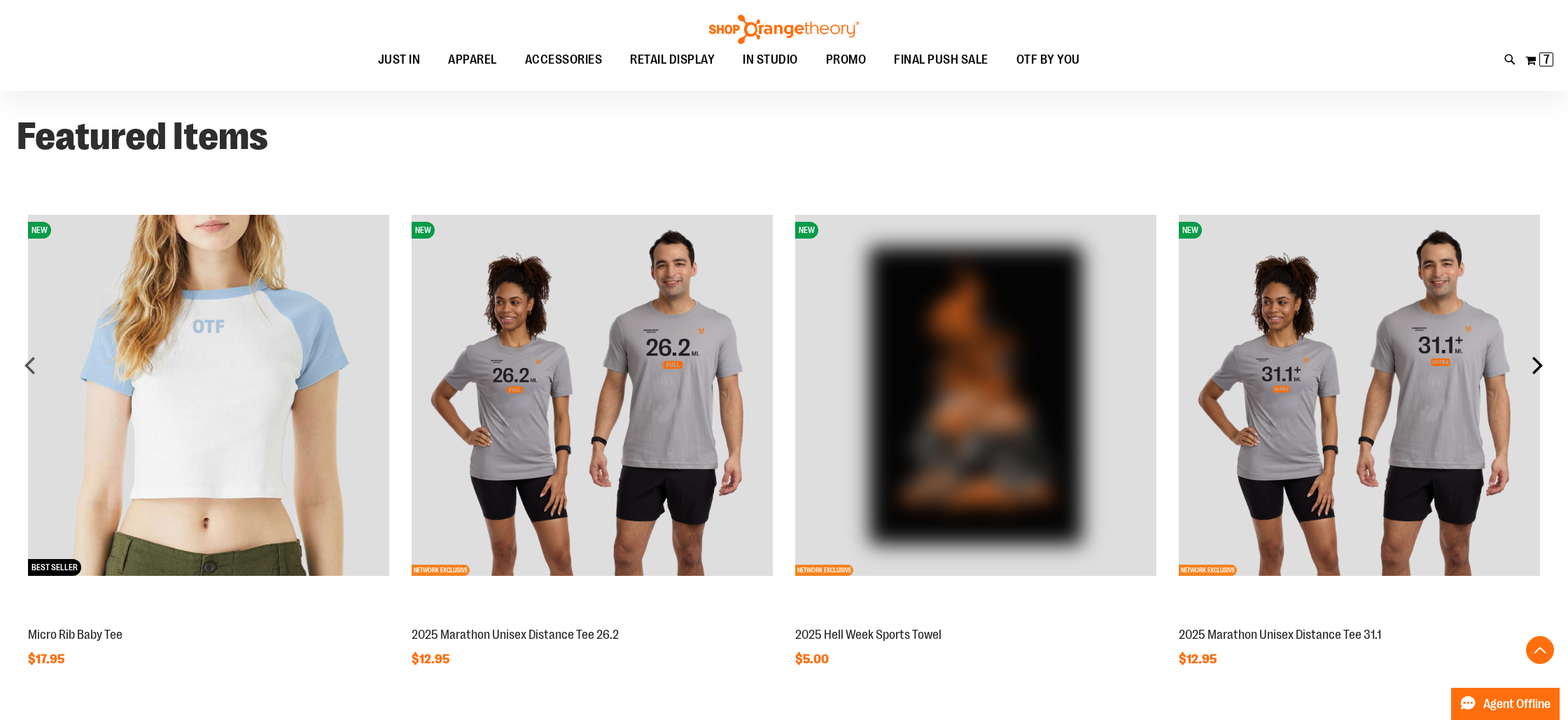
click at [1540, 364] on div "next" at bounding box center [1537, 365] width 28 height 28
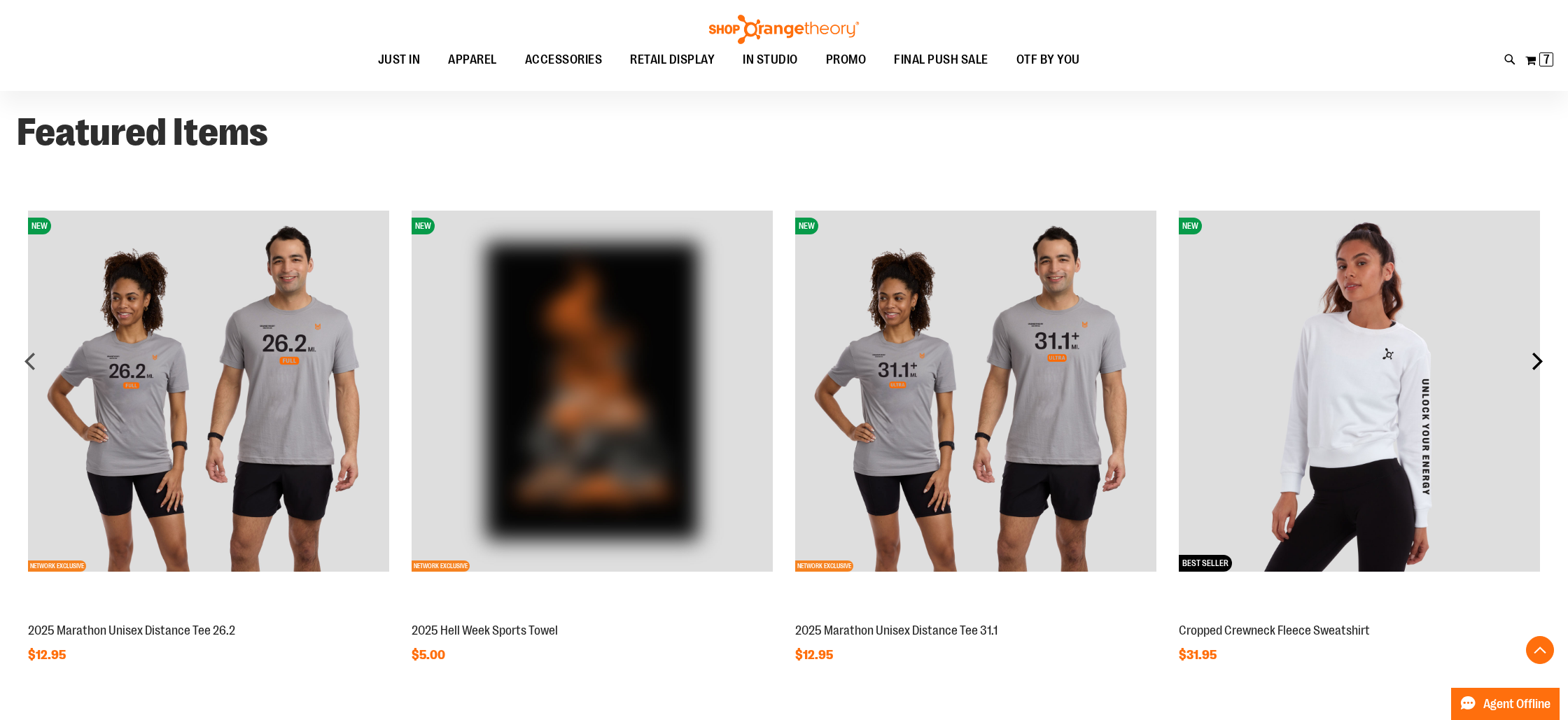
scroll to position [1502, 0]
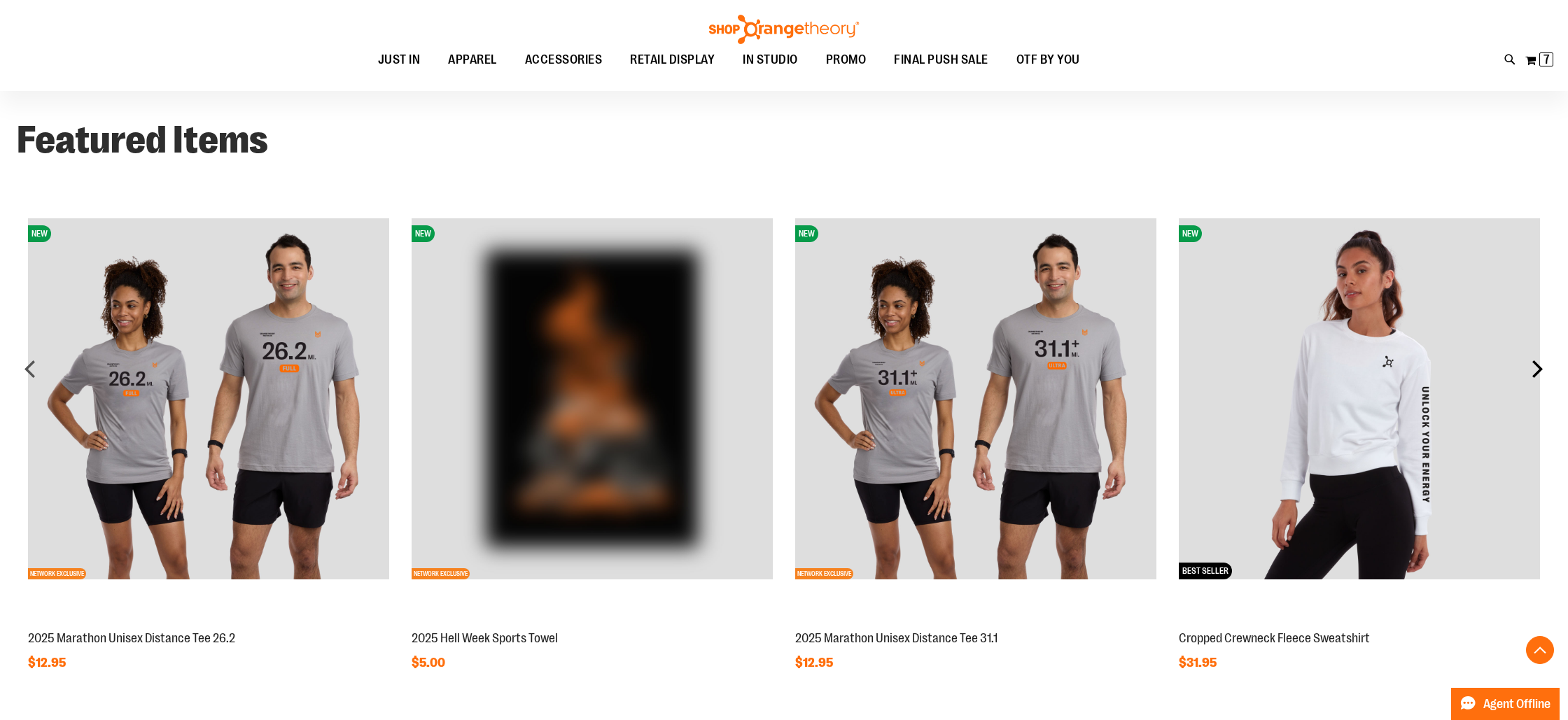
click at [1540, 364] on div "next" at bounding box center [1537, 369] width 28 height 28
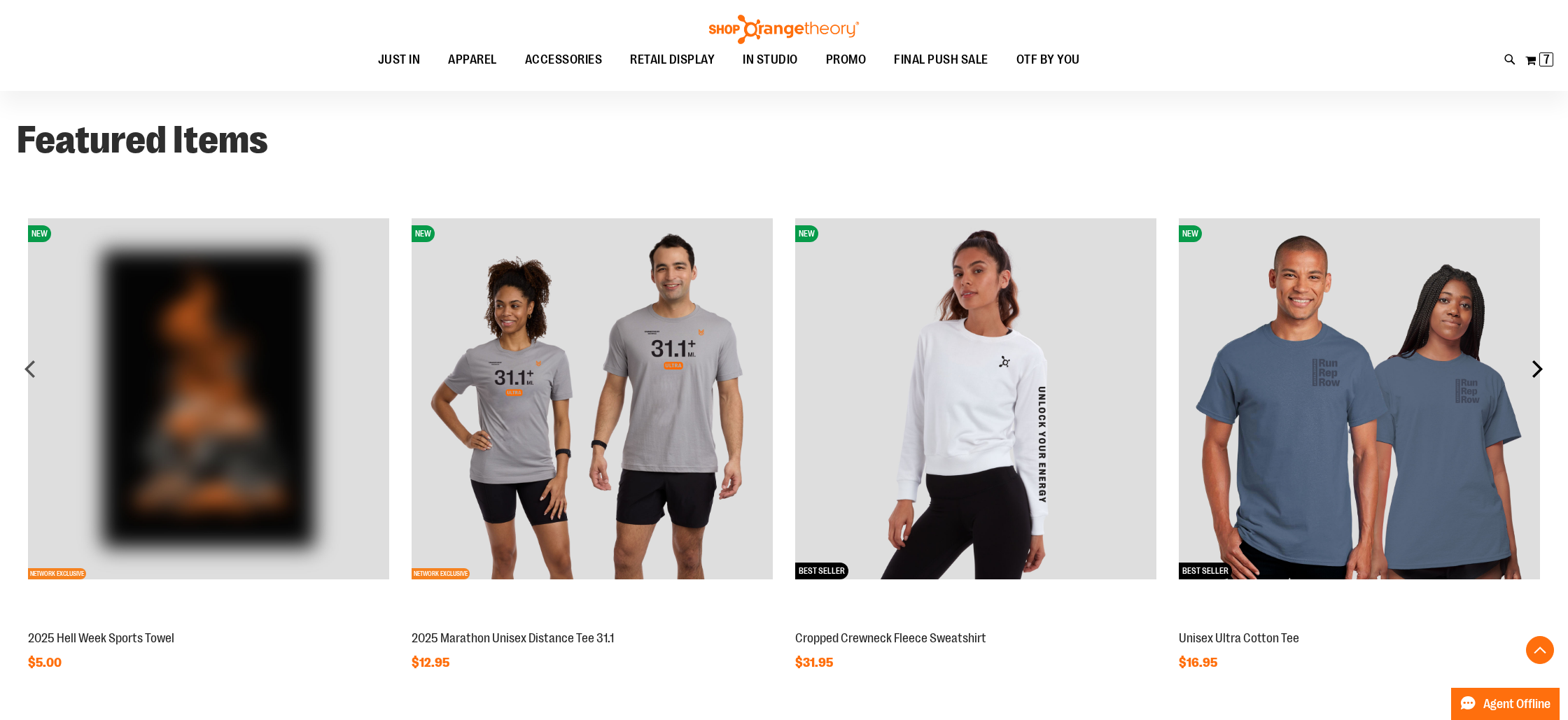
click at [1540, 364] on div "next" at bounding box center [1537, 369] width 28 height 28
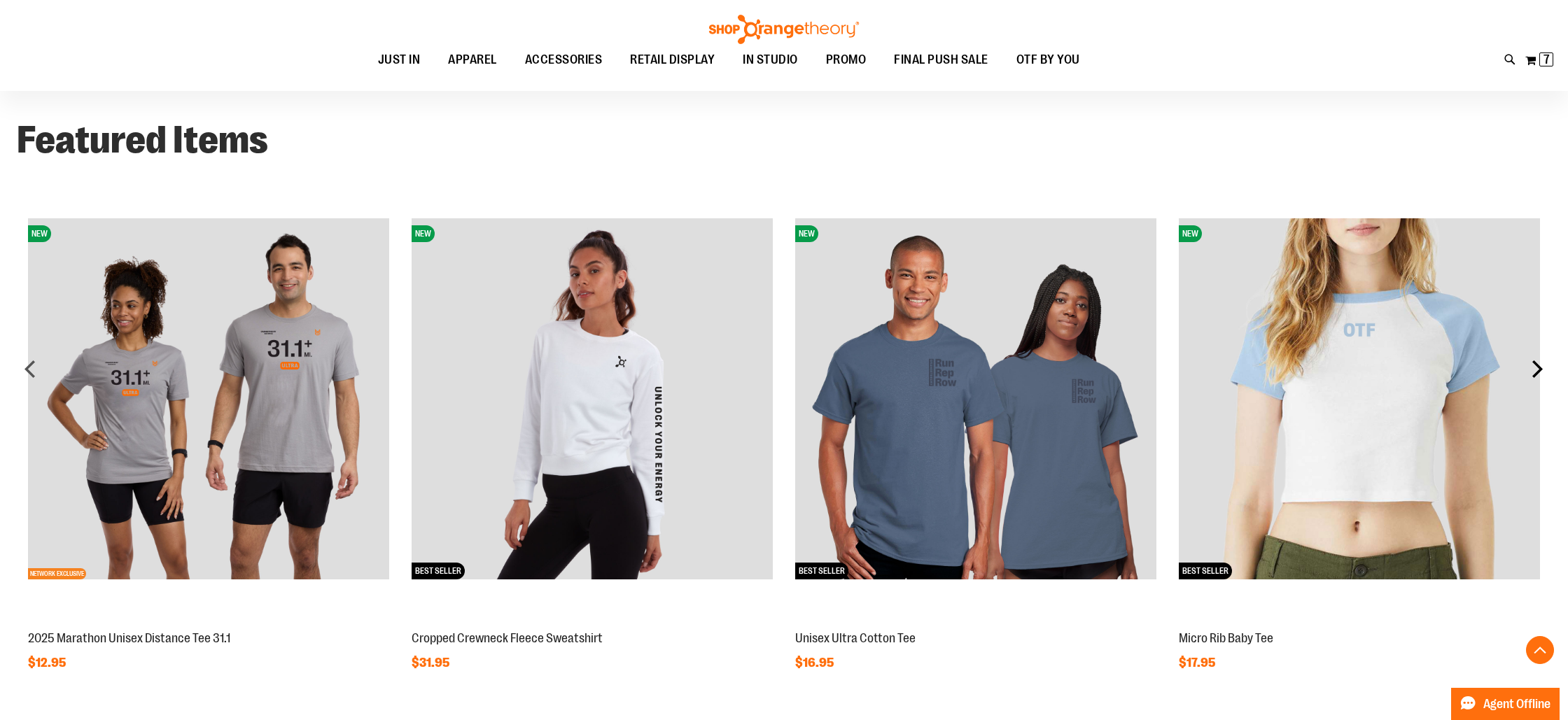
click at [1540, 364] on div "next" at bounding box center [1537, 369] width 28 height 28
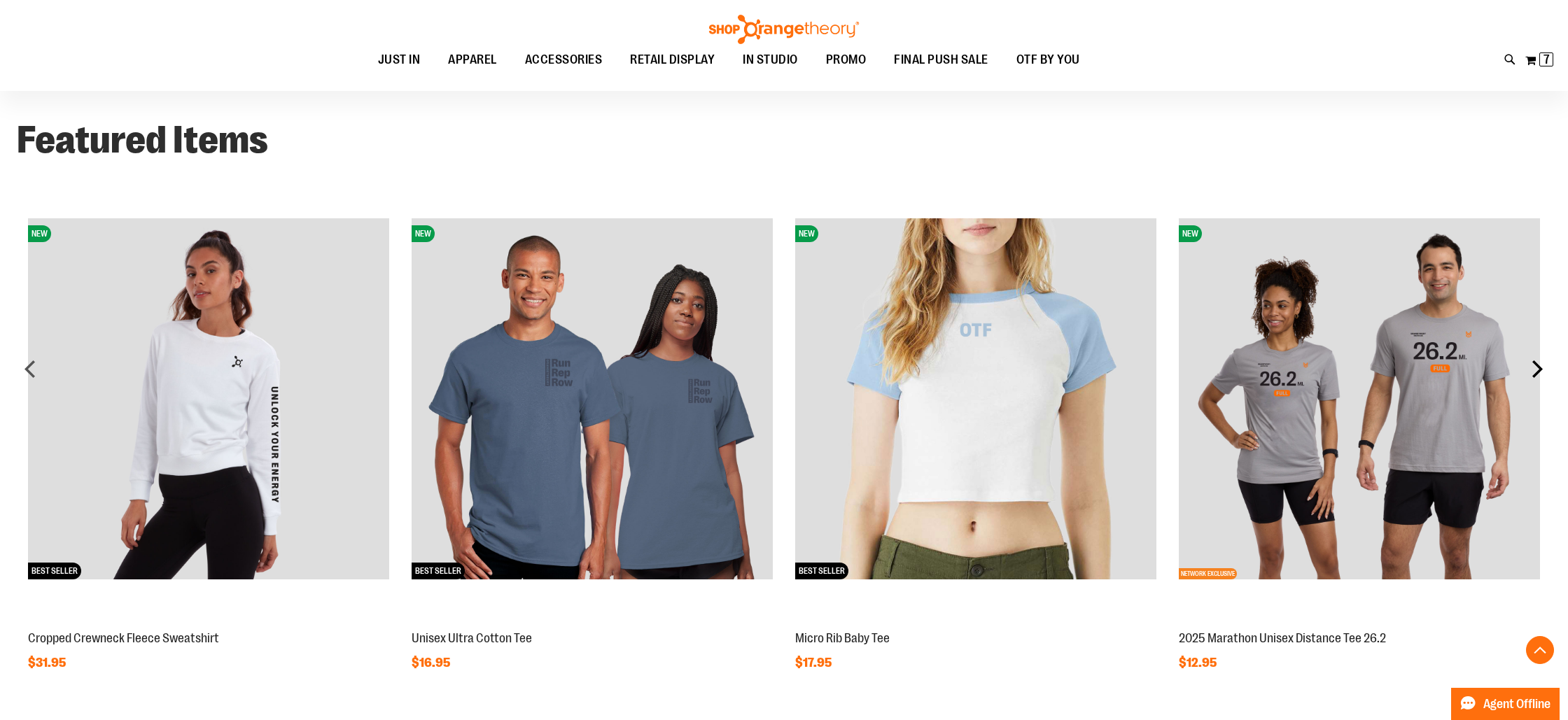
click at [1540, 364] on div "next" at bounding box center [1537, 369] width 28 height 28
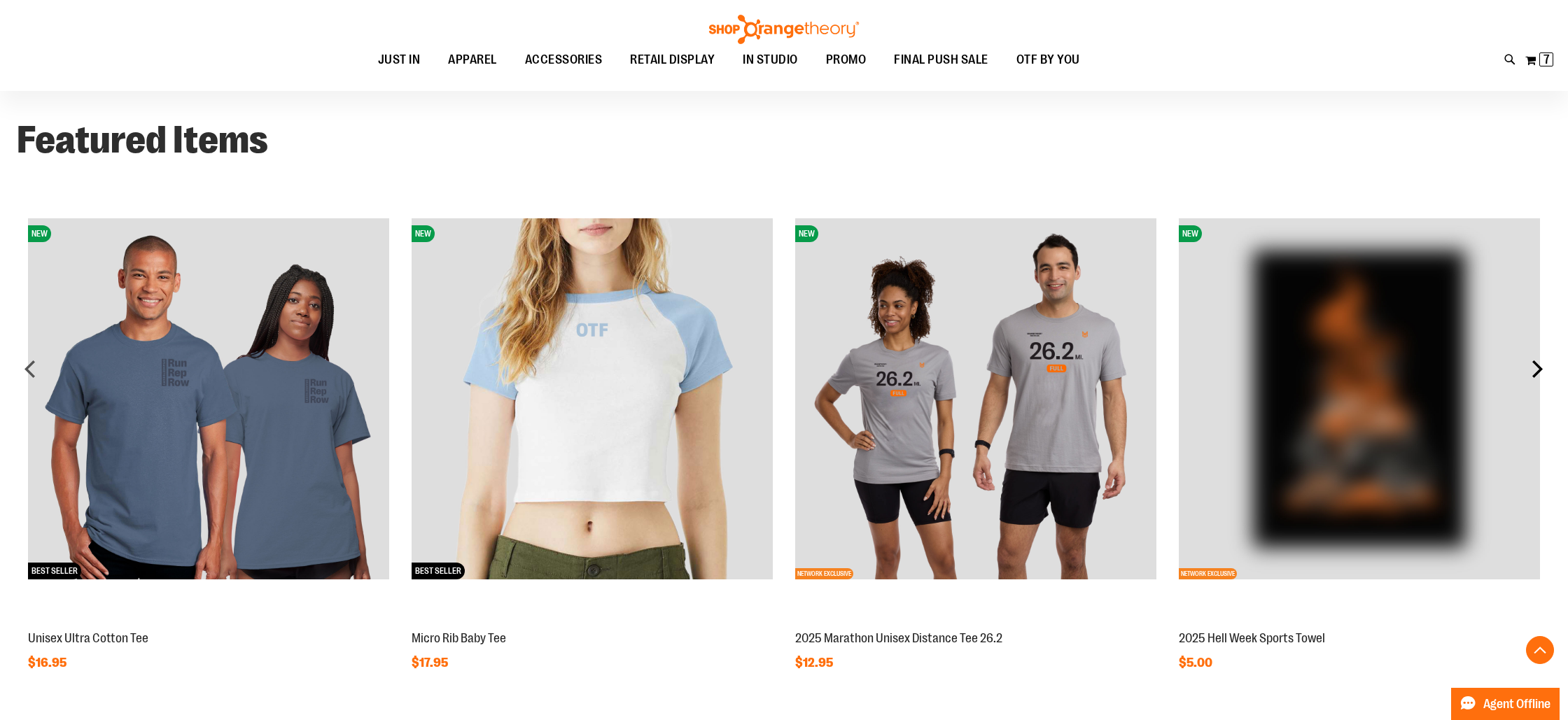
click at [1540, 364] on div "next" at bounding box center [1537, 369] width 28 height 28
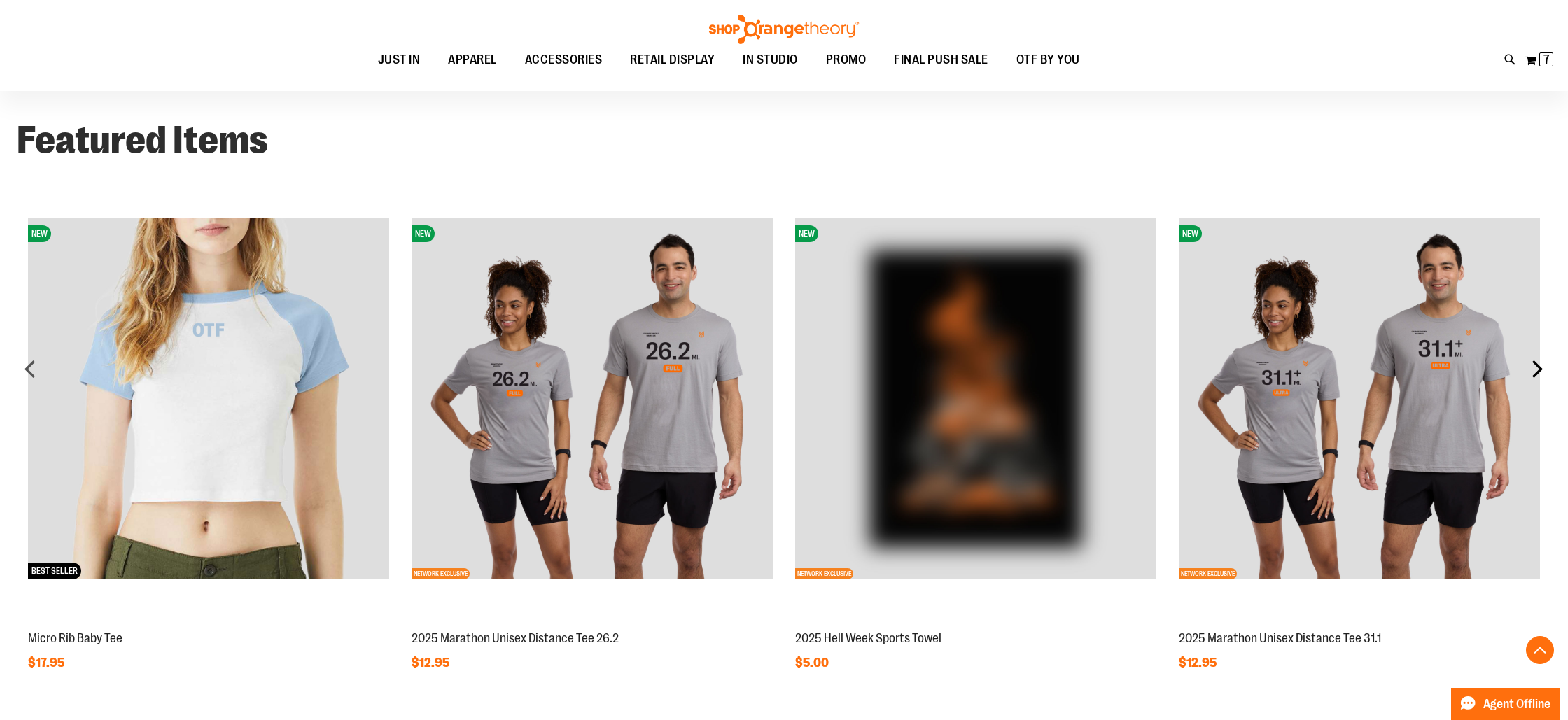
click at [1540, 364] on div "next" at bounding box center [1537, 369] width 28 height 28
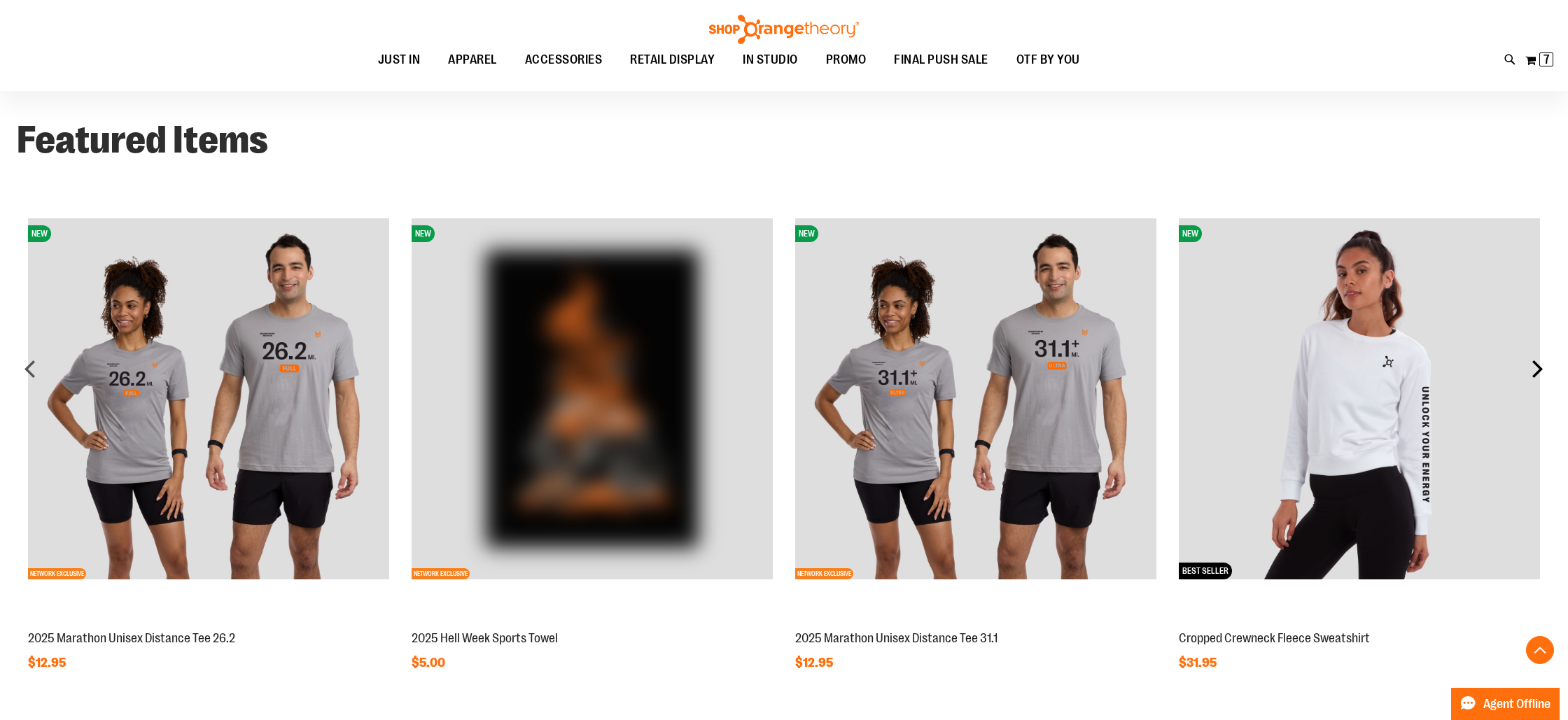
click at [1540, 364] on div "next" at bounding box center [1537, 369] width 28 height 28
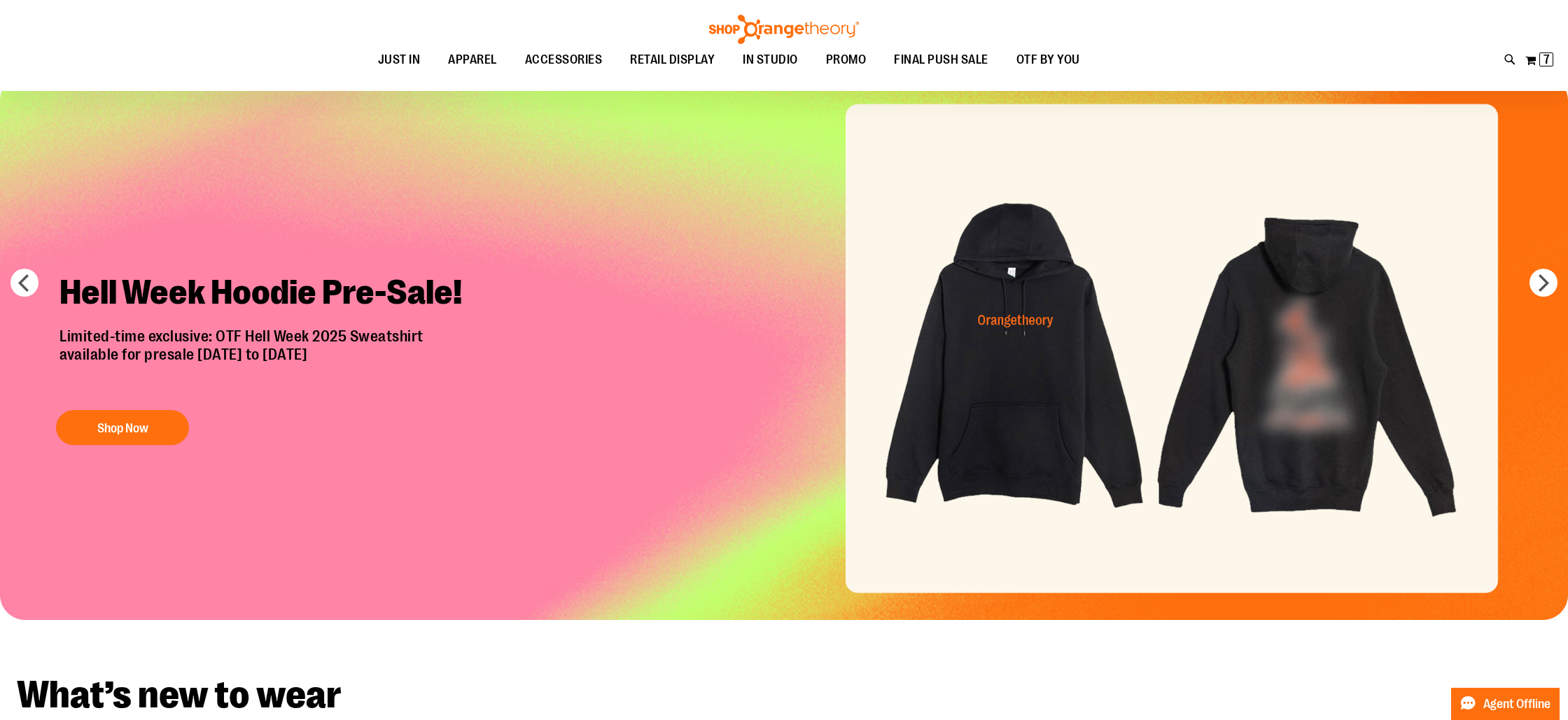
scroll to position [0, 0]
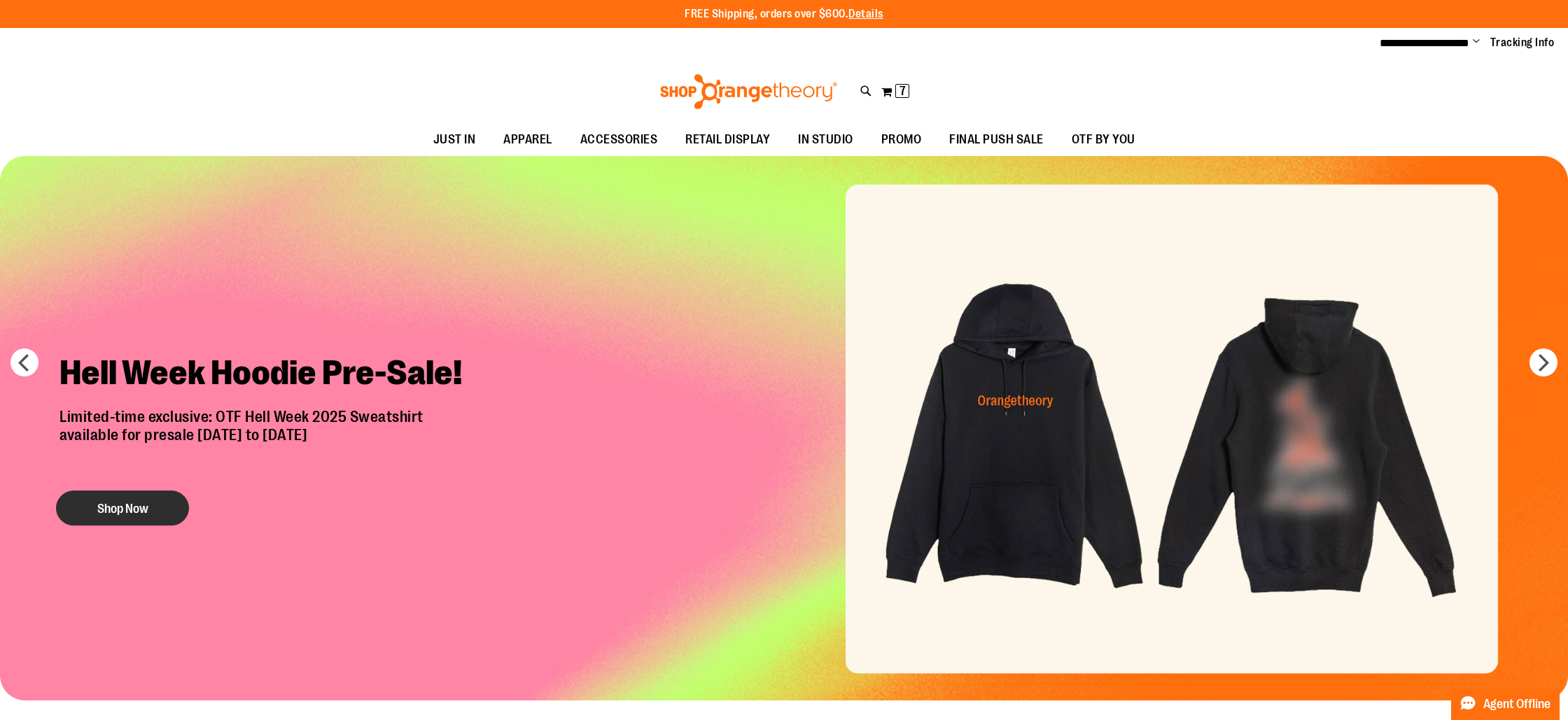
click at [129, 511] on button "Shop Now" at bounding box center [122, 508] width 133 height 35
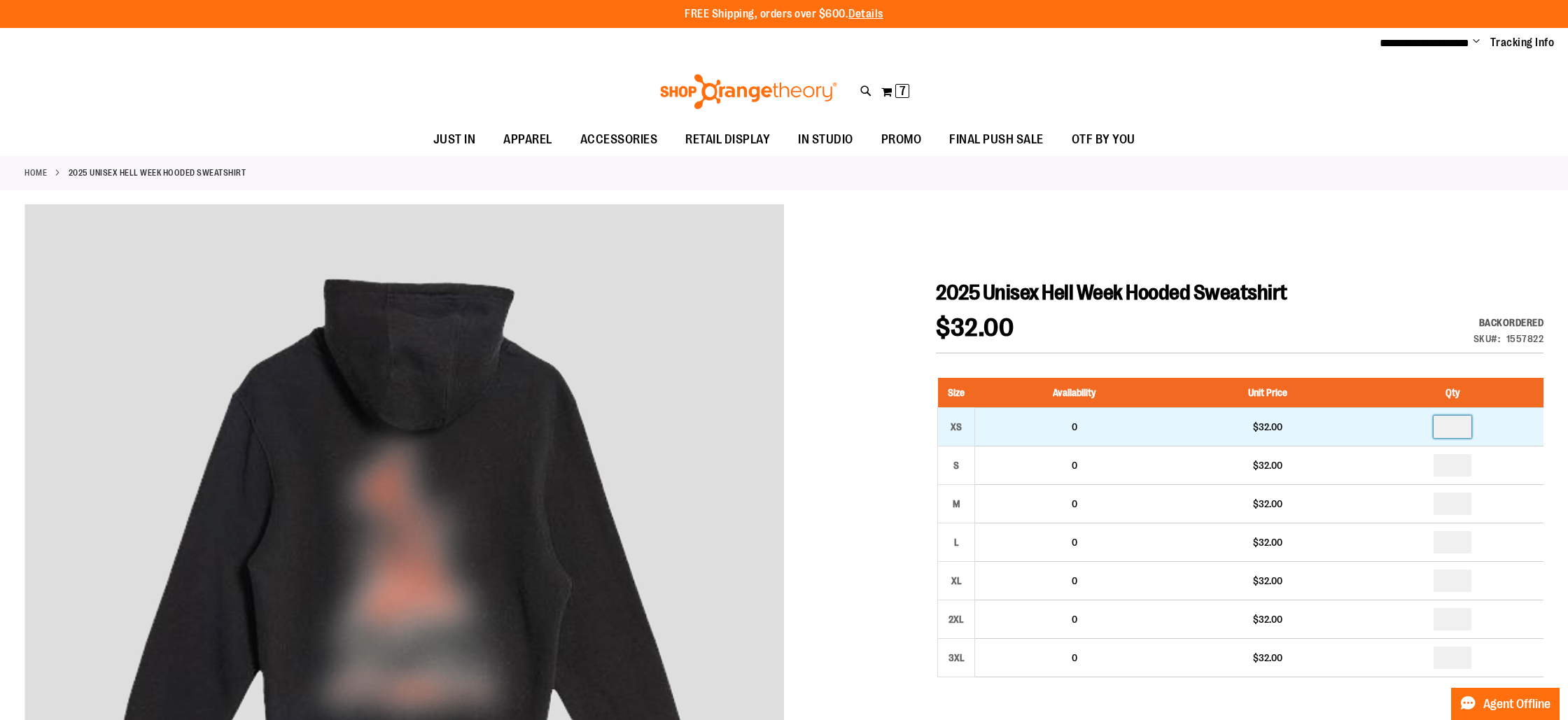
click at [1469, 431] on input "number" at bounding box center [1453, 427] width 38 height 22
type input "*"
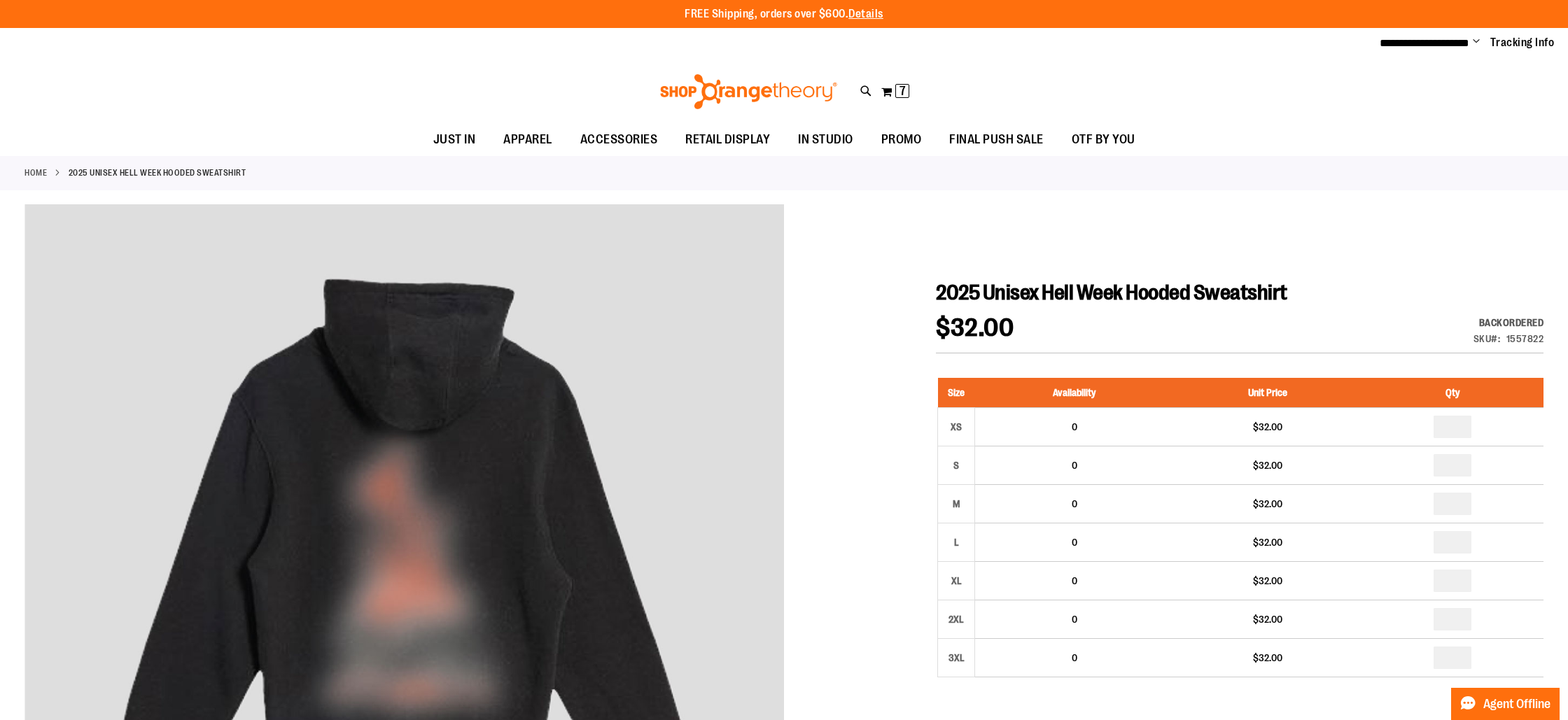
drag, startPoint x: 1360, startPoint y: 218, endPoint x: 1374, endPoint y: 244, distance: 29.5
click at [1360, 218] on div at bounding box center [784, 729] width 1519 height 1050
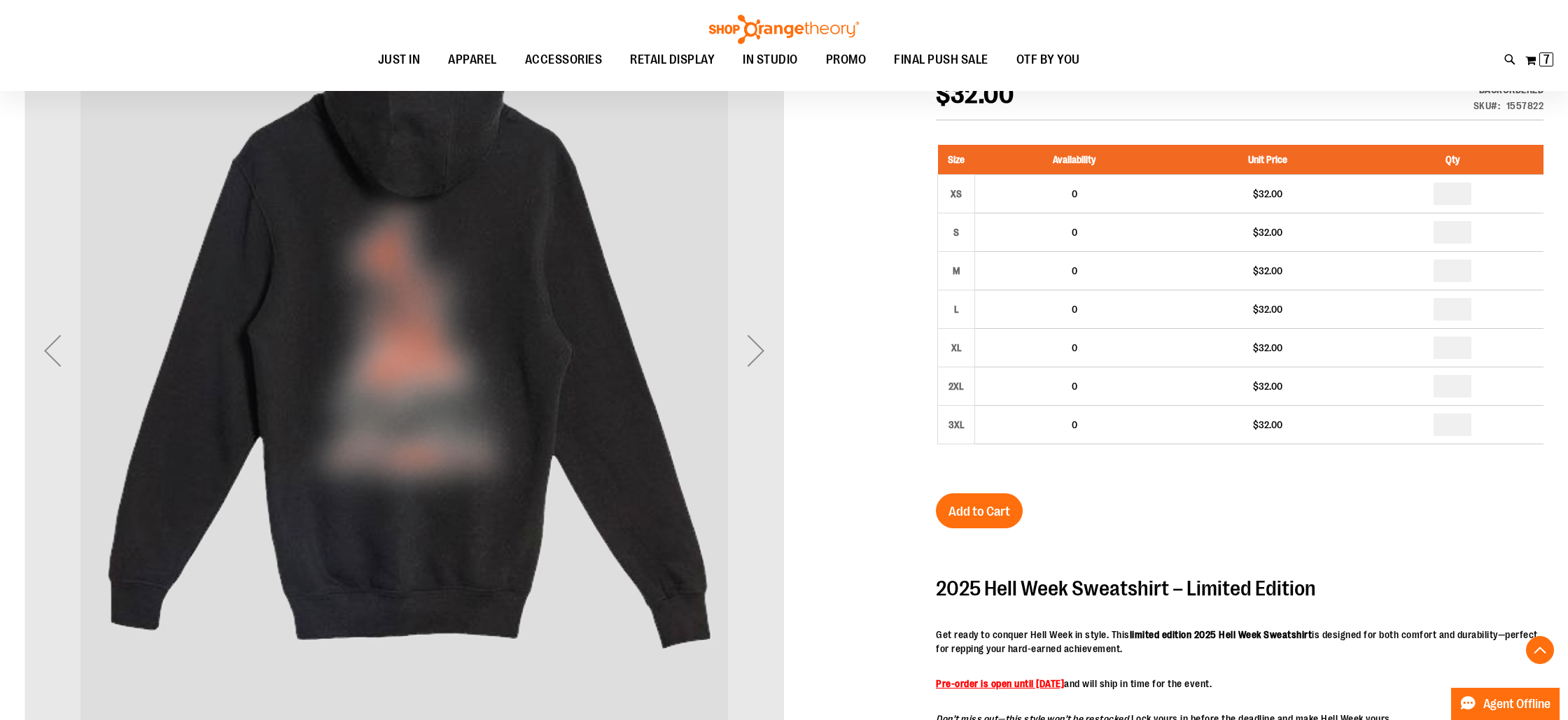
scroll to position [245, 0]
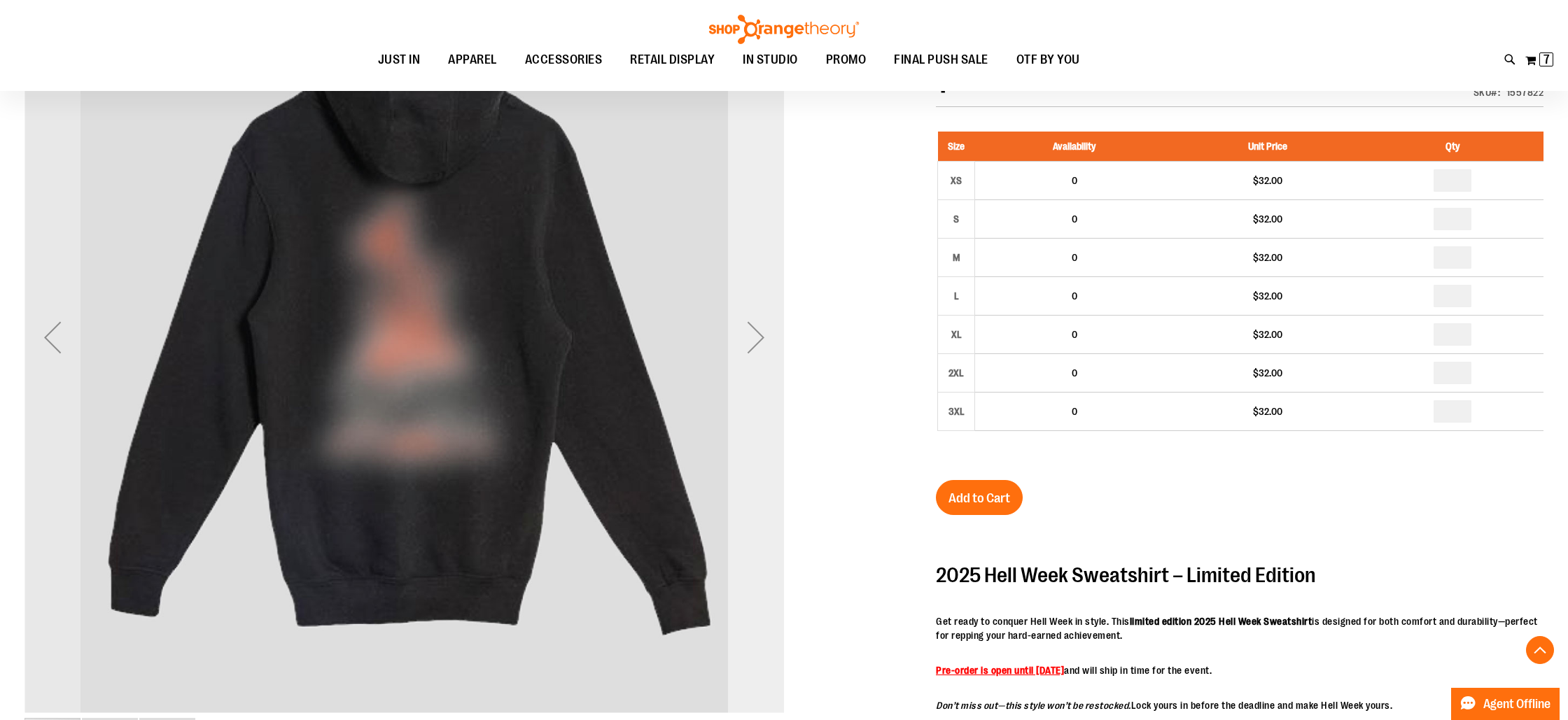
click at [759, 338] on div "Next" at bounding box center [755, 337] width 56 height 56
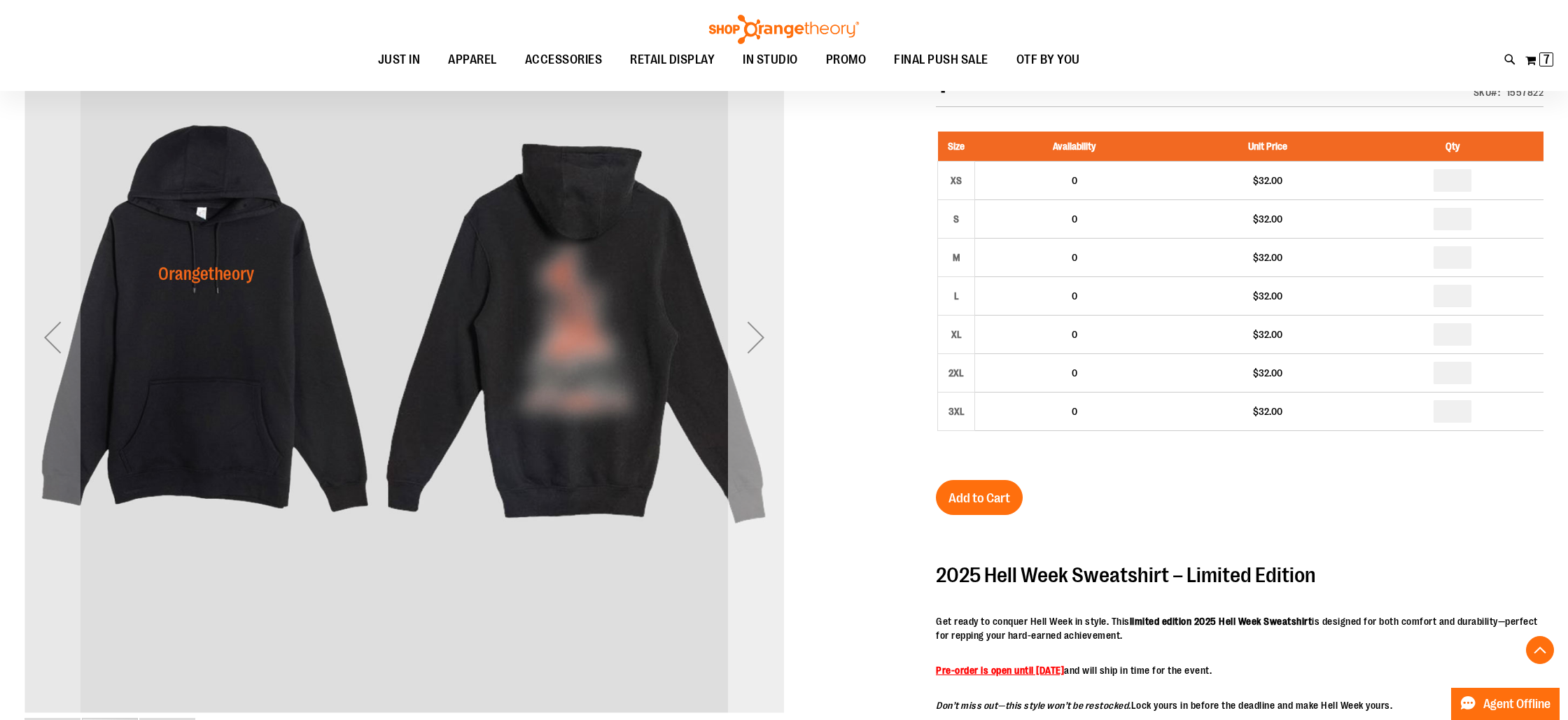
click at [759, 338] on div "Next" at bounding box center [755, 337] width 56 height 56
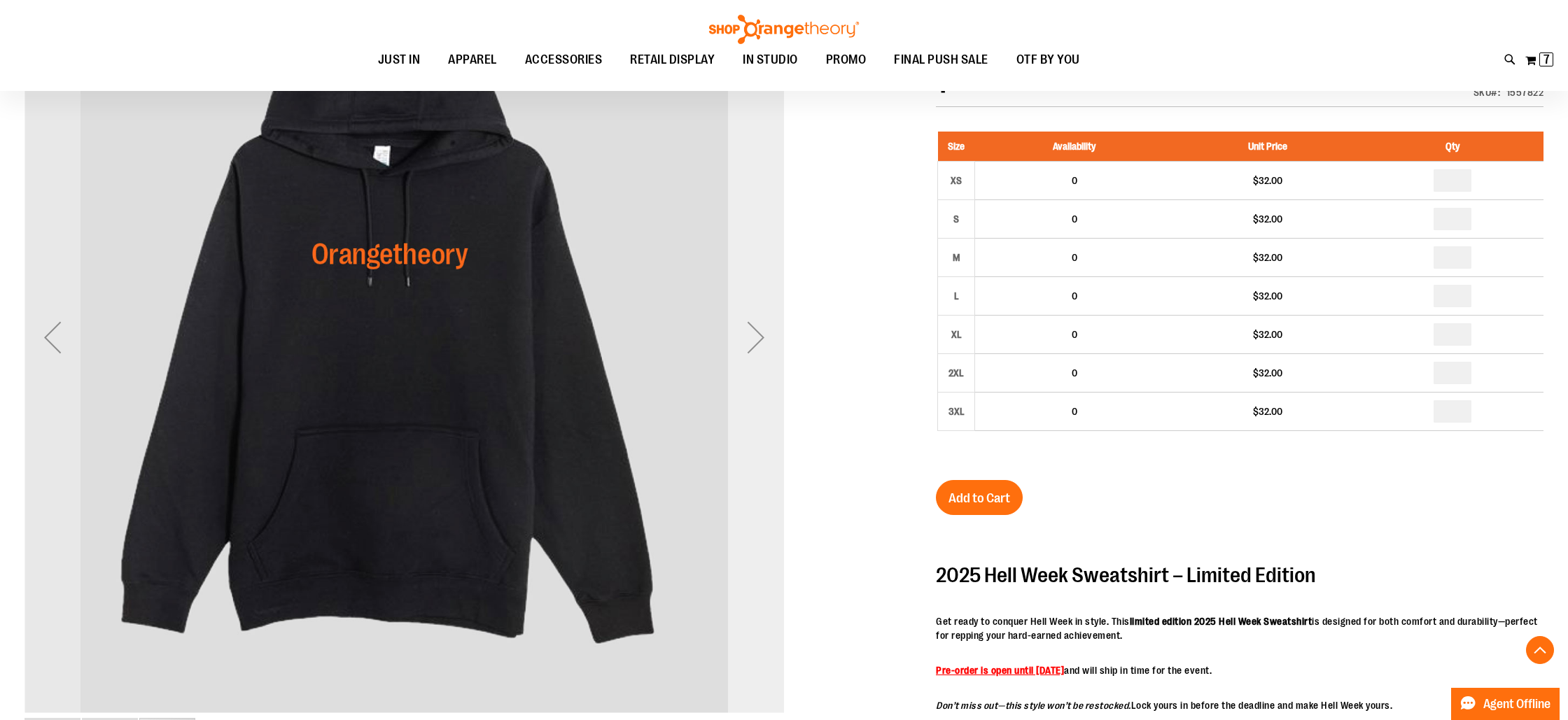
click at [760, 338] on div "Next" at bounding box center [755, 337] width 56 height 56
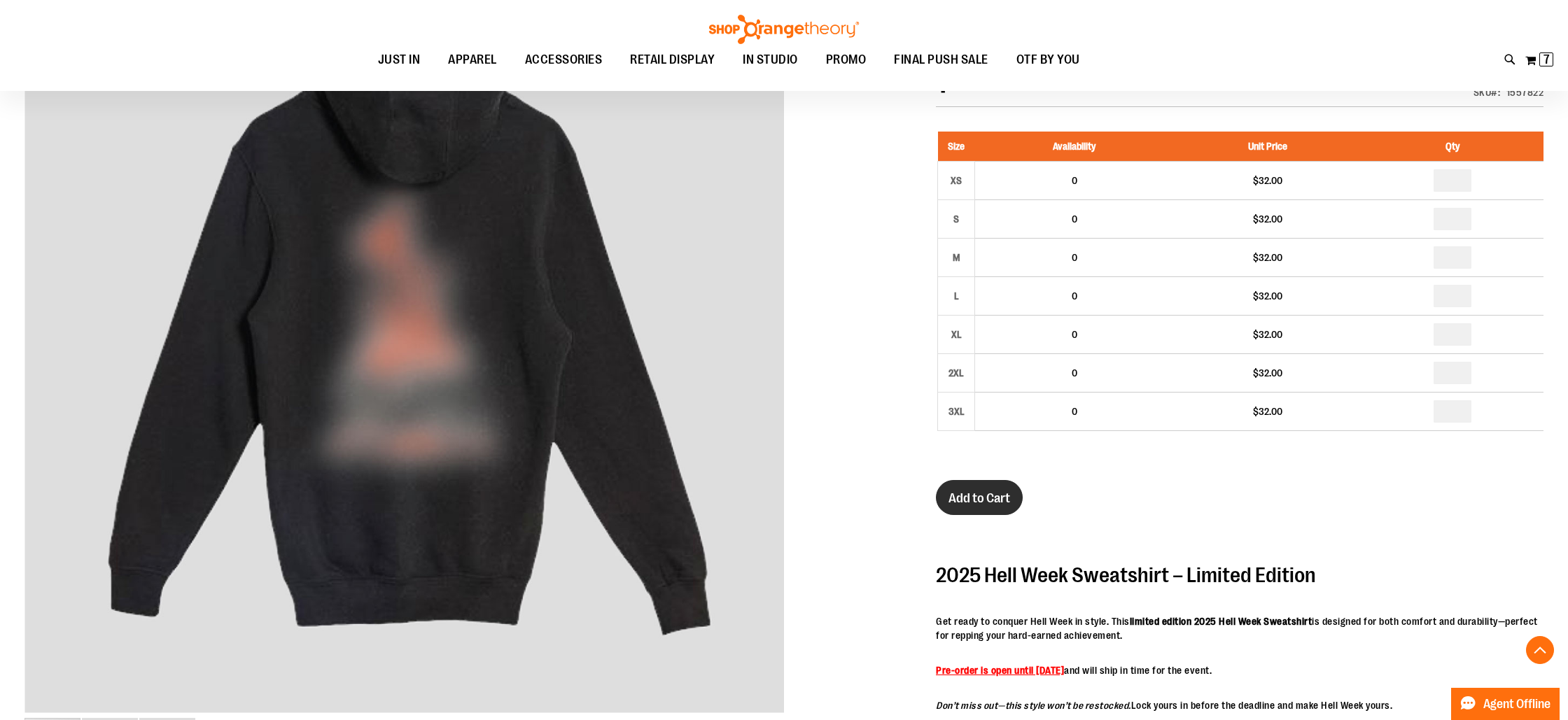
click at [986, 494] on span "Add to Cart" at bounding box center [979, 499] width 62 height 16
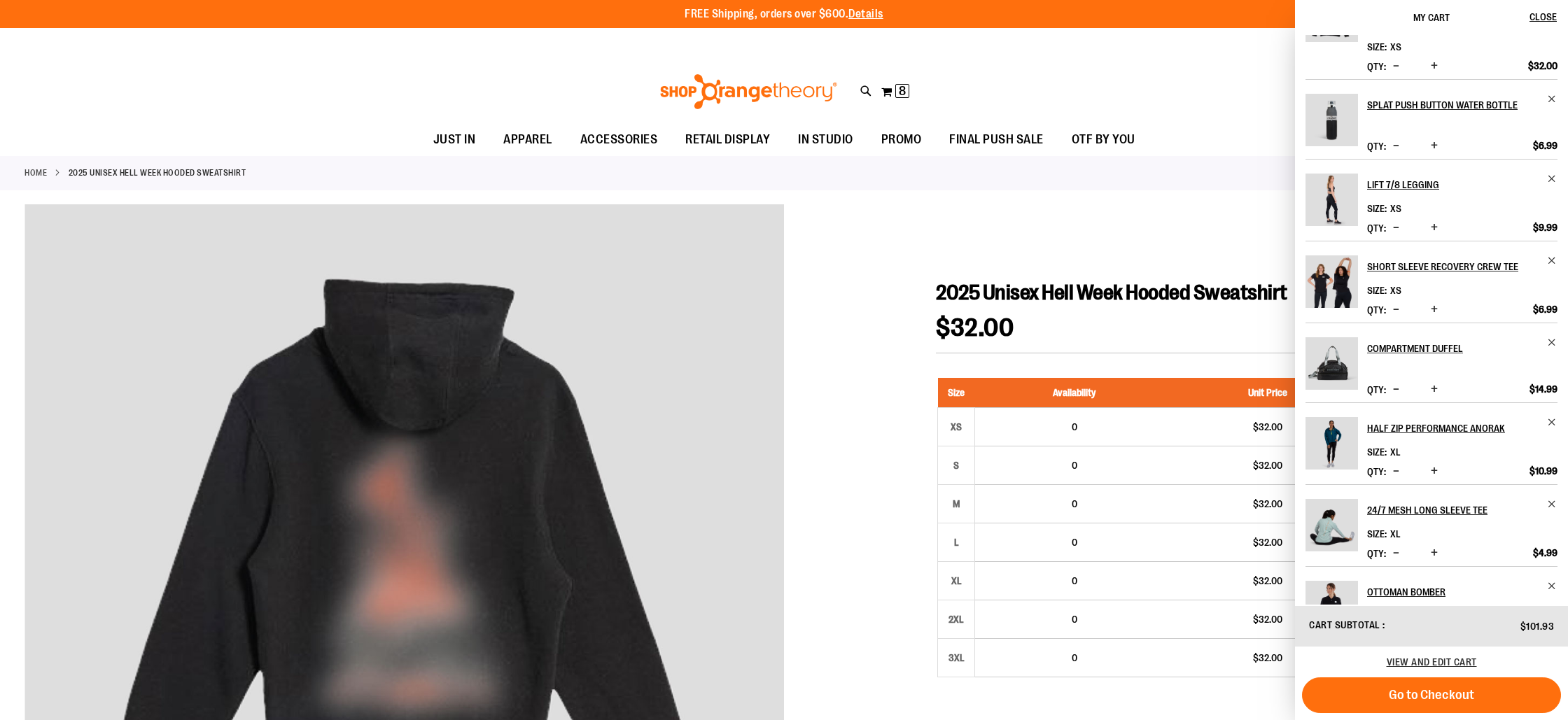
scroll to position [143, 0]
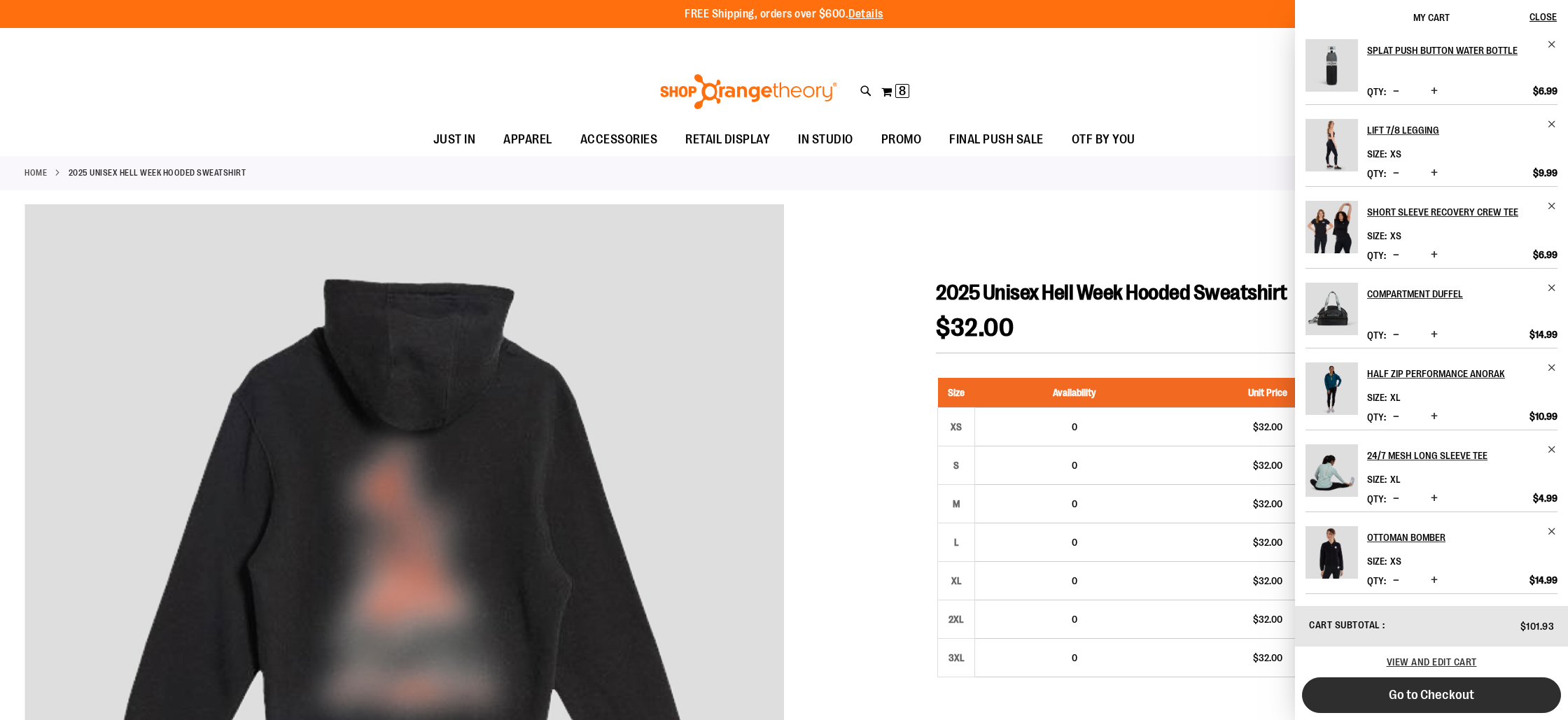
click at [1450, 704] on button "Go to Checkout" at bounding box center [1431, 695] width 259 height 35
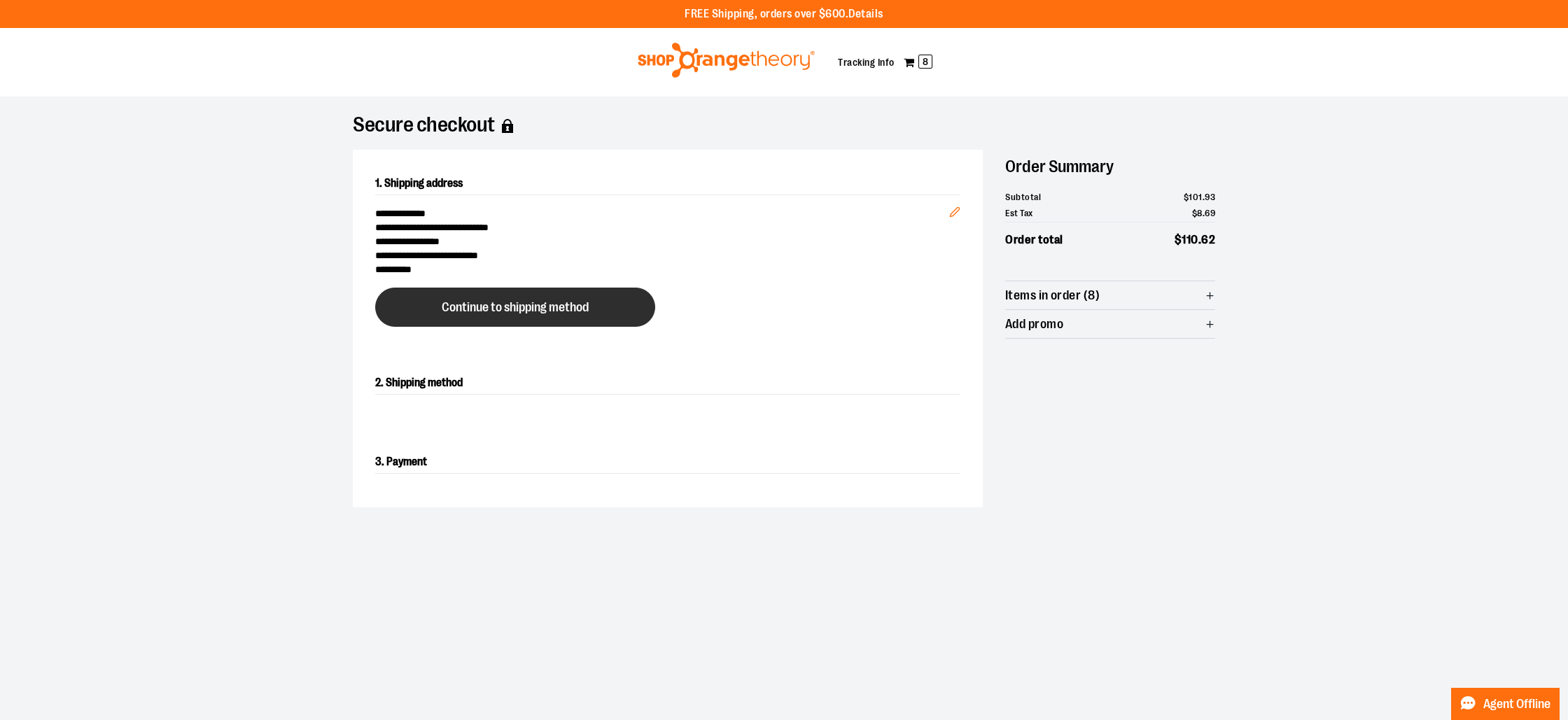
click at [516, 315] on button "Continue to shipping method" at bounding box center [515, 307] width 280 height 40
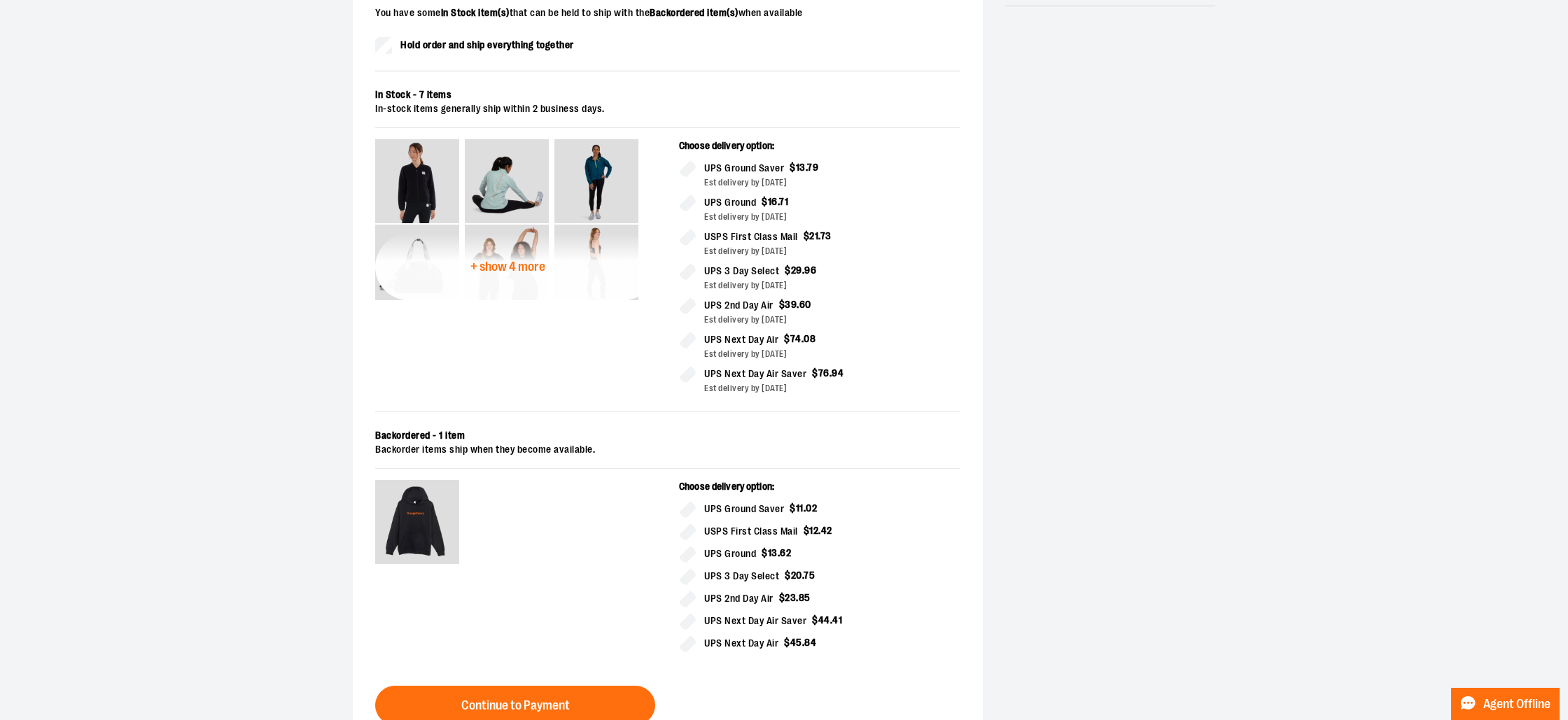
scroll to position [326, 0]
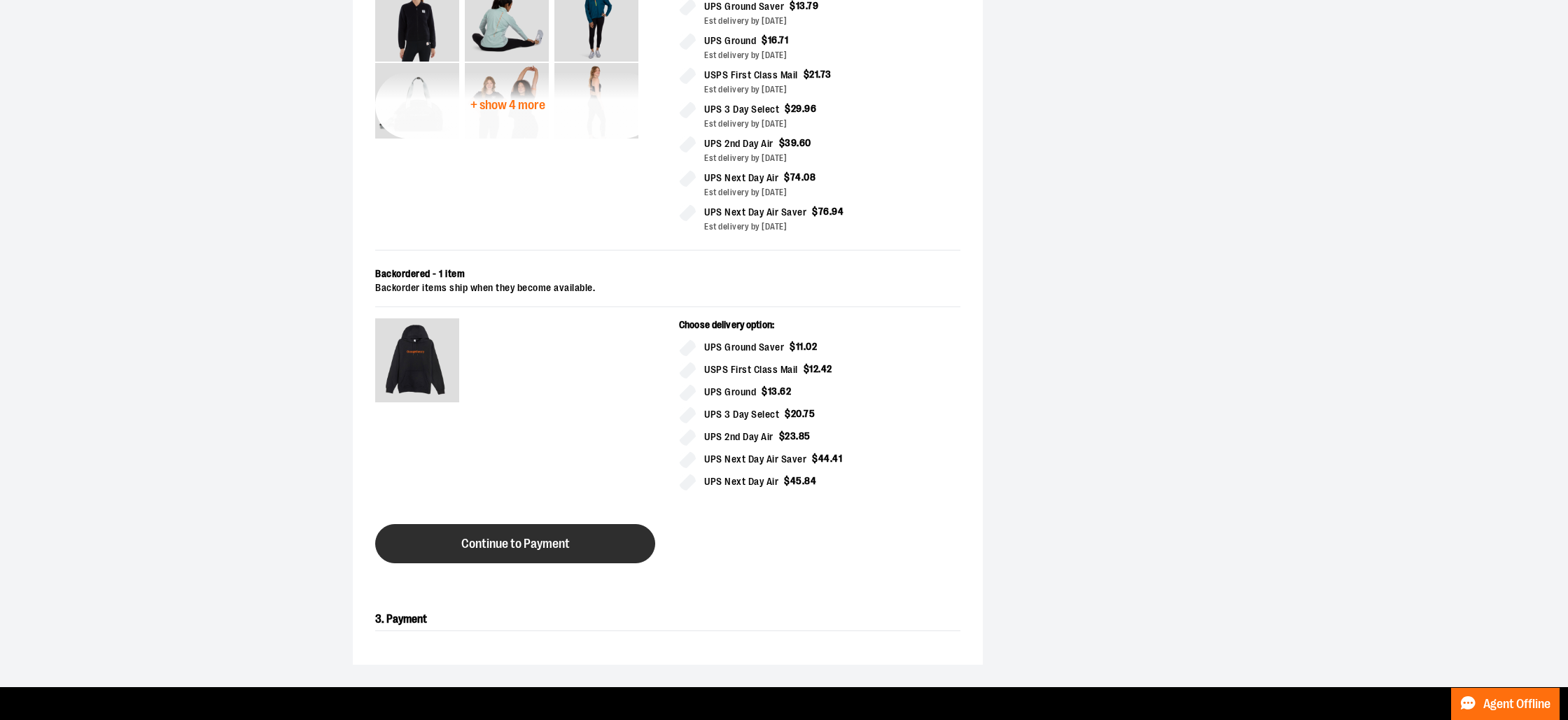
click at [540, 533] on button "Continue to Payment" at bounding box center [515, 544] width 280 height 40
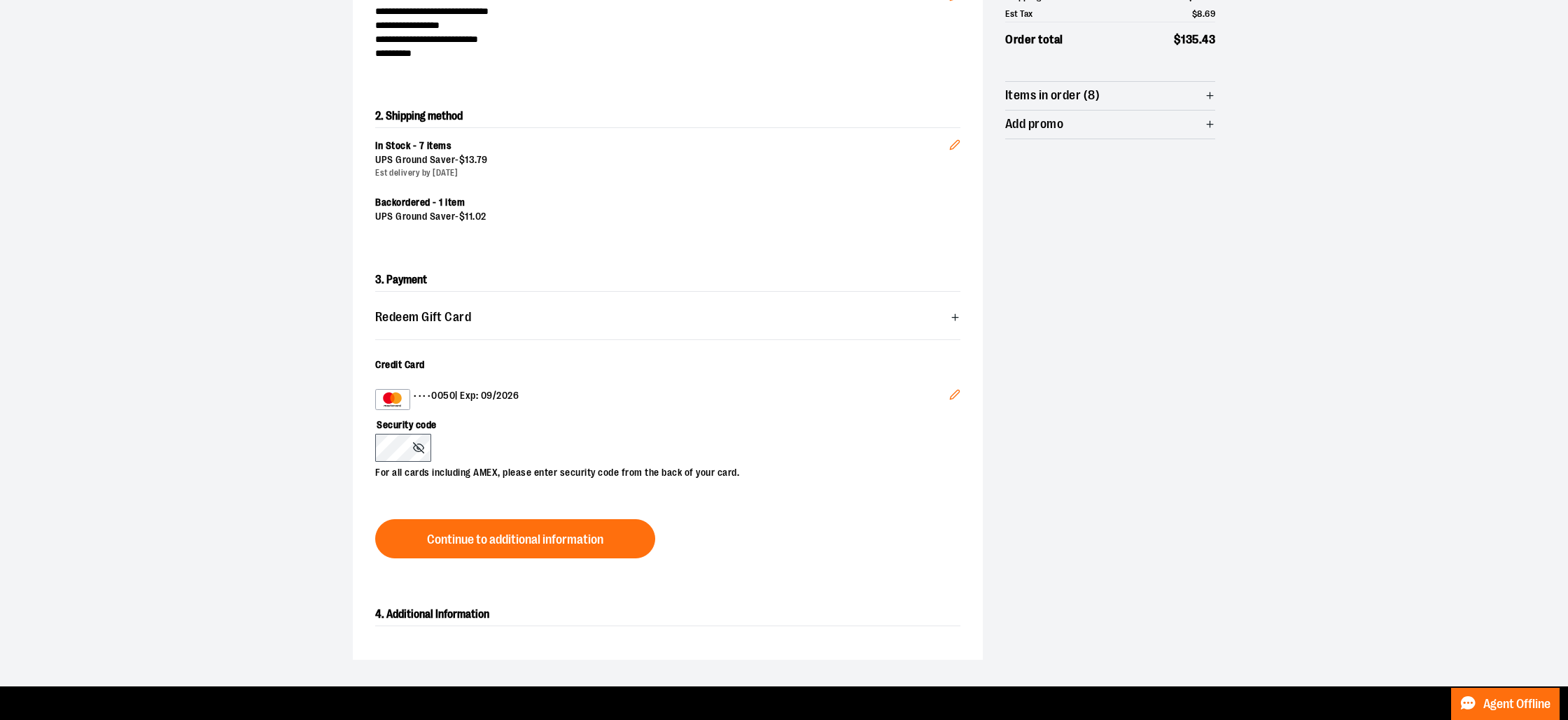
scroll to position [214, 0]
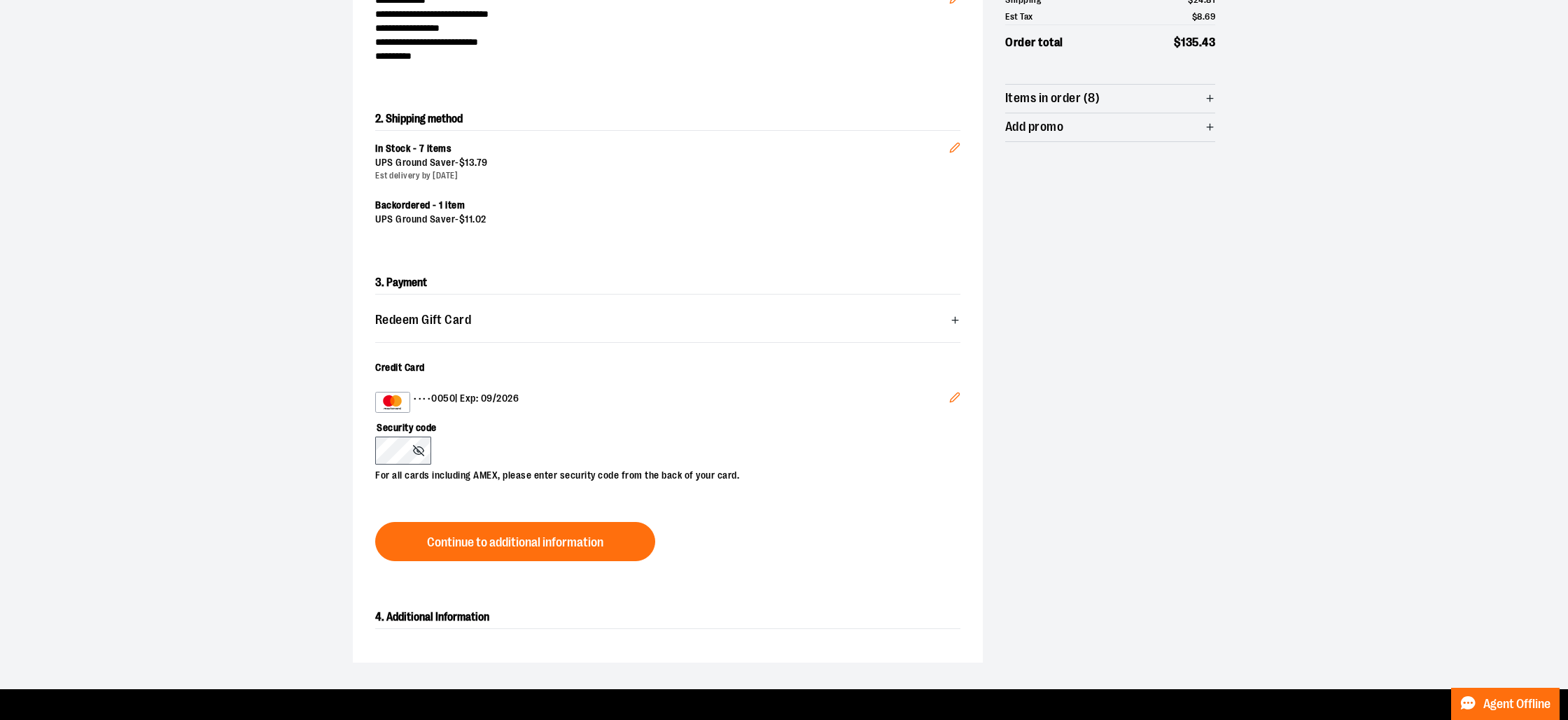
click at [952, 396] on icon "Edit" at bounding box center [954, 397] width 9 height 9
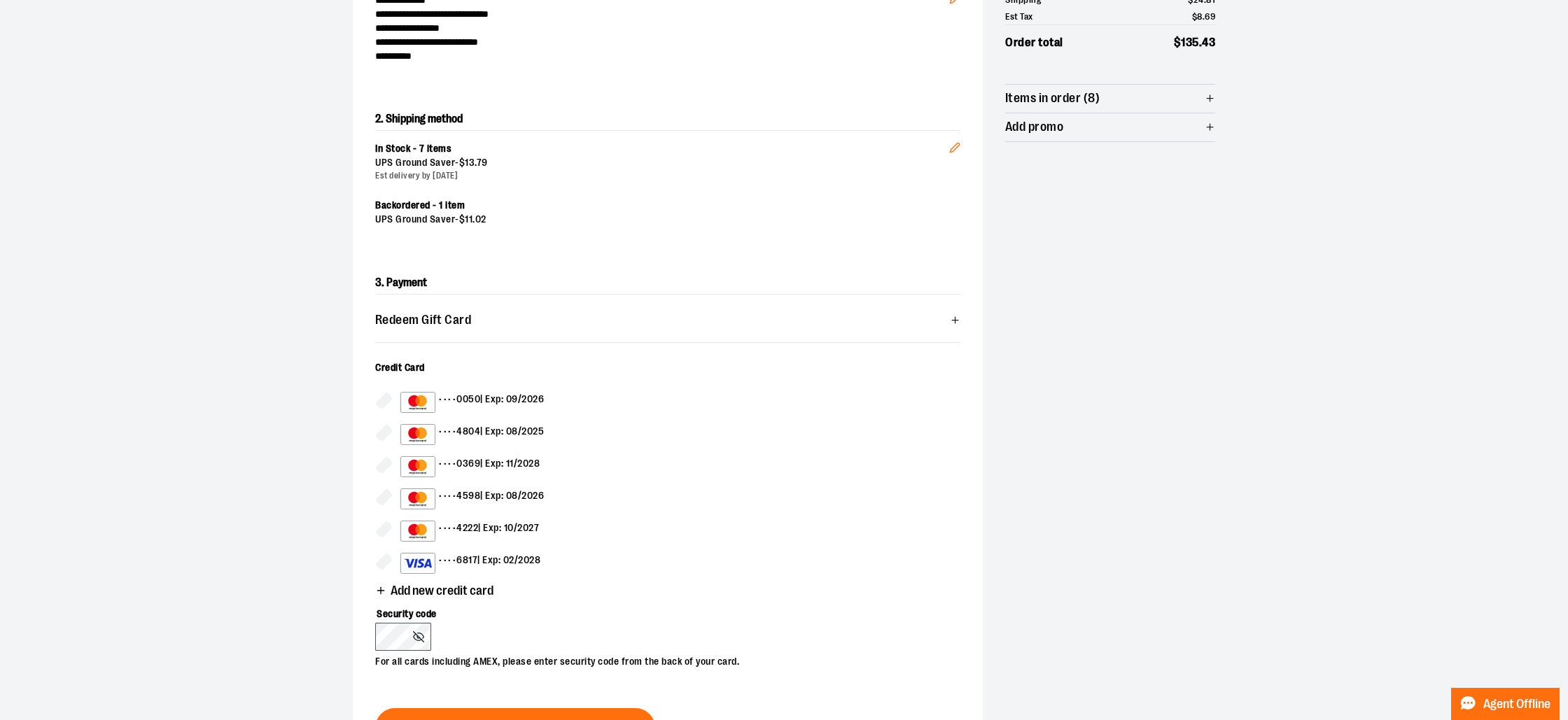
click at [383, 589] on icon "button" at bounding box center [381, 591] width 11 height 11
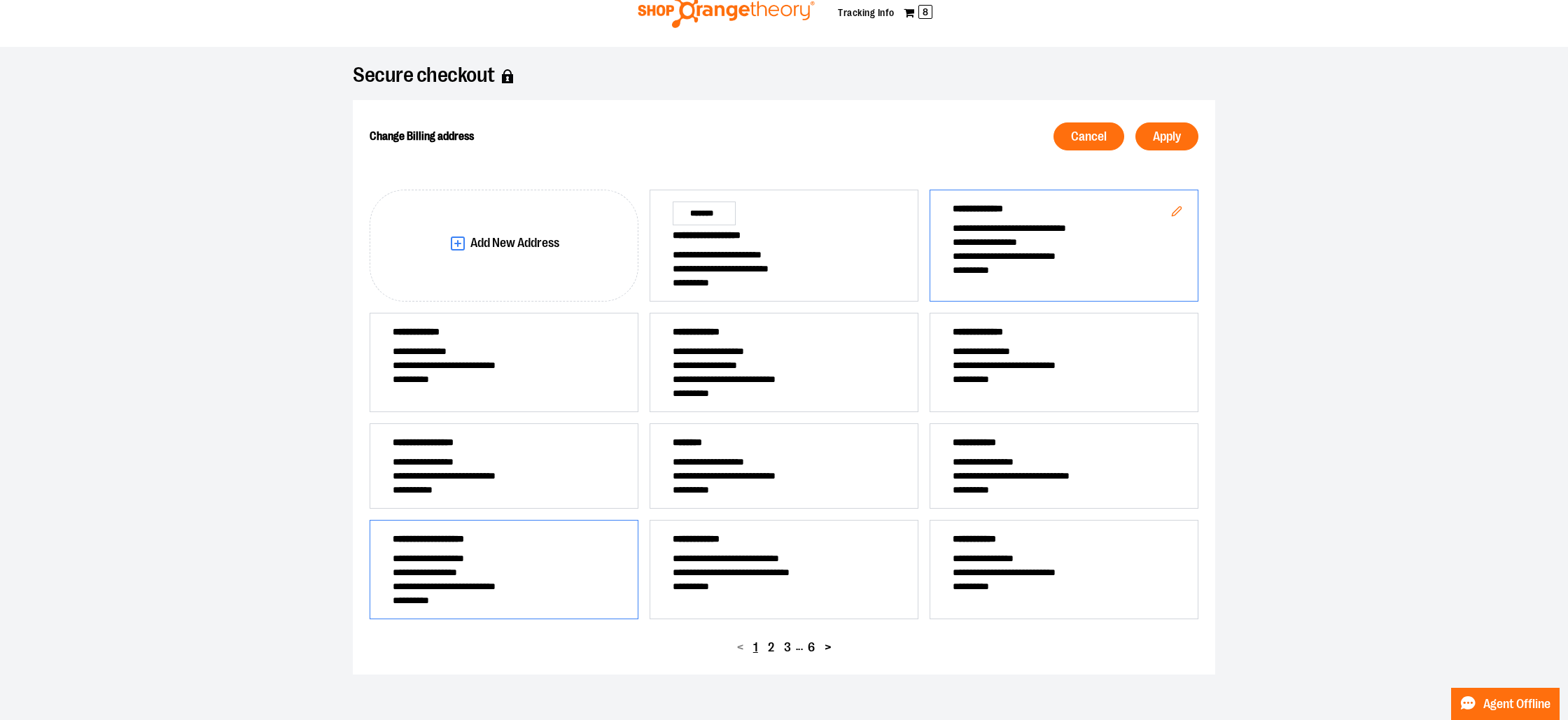
scroll to position [36, 0]
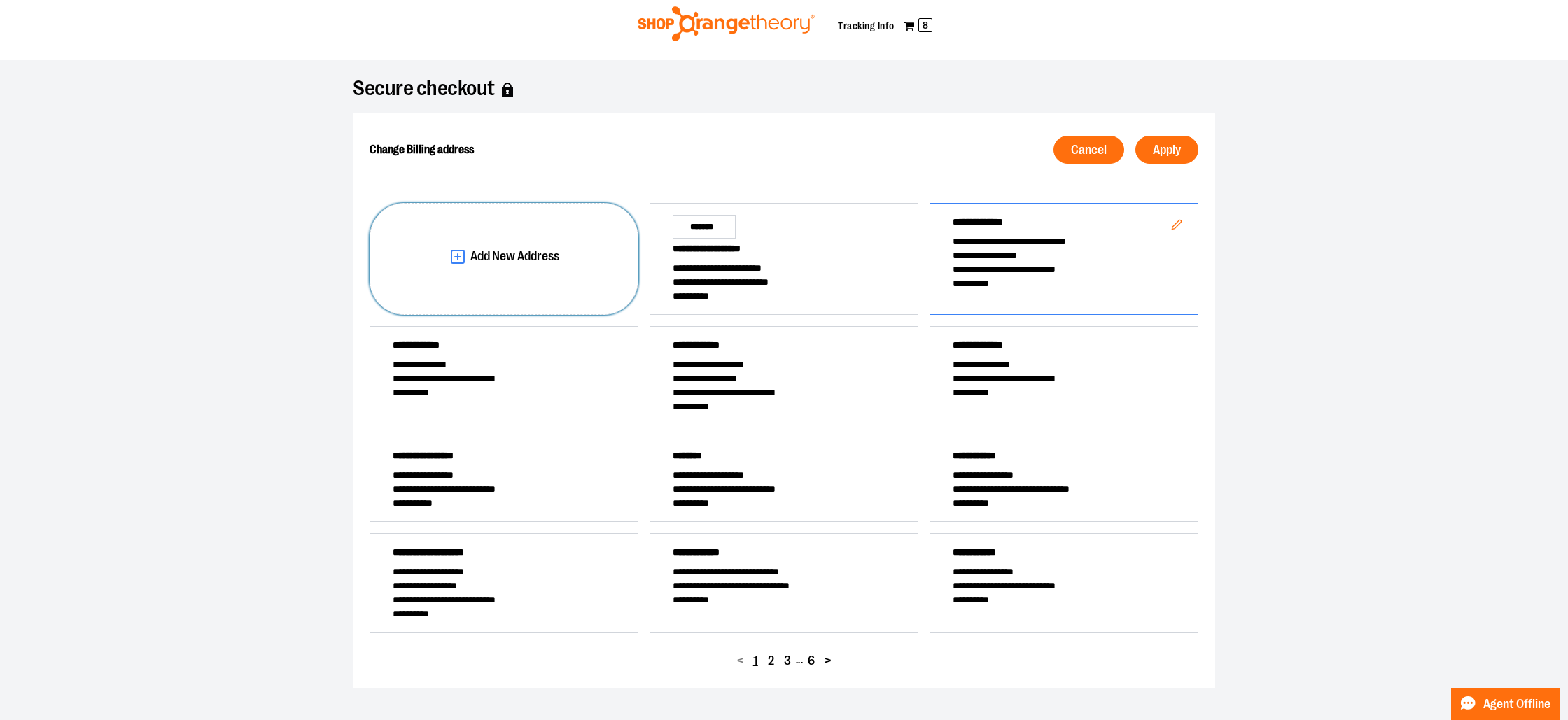
click at [474, 247] on button "Add New Address" at bounding box center [504, 259] width 269 height 112
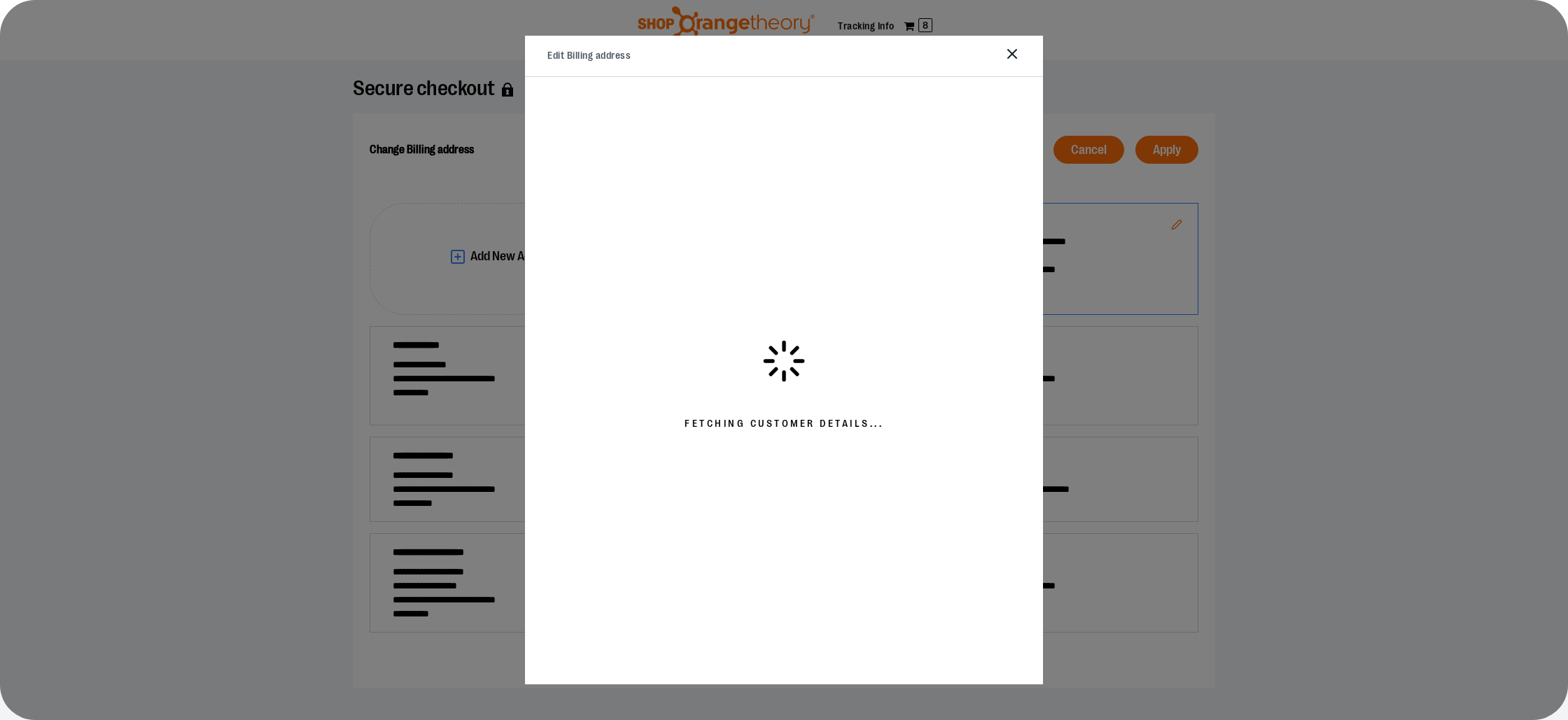
select select "**"
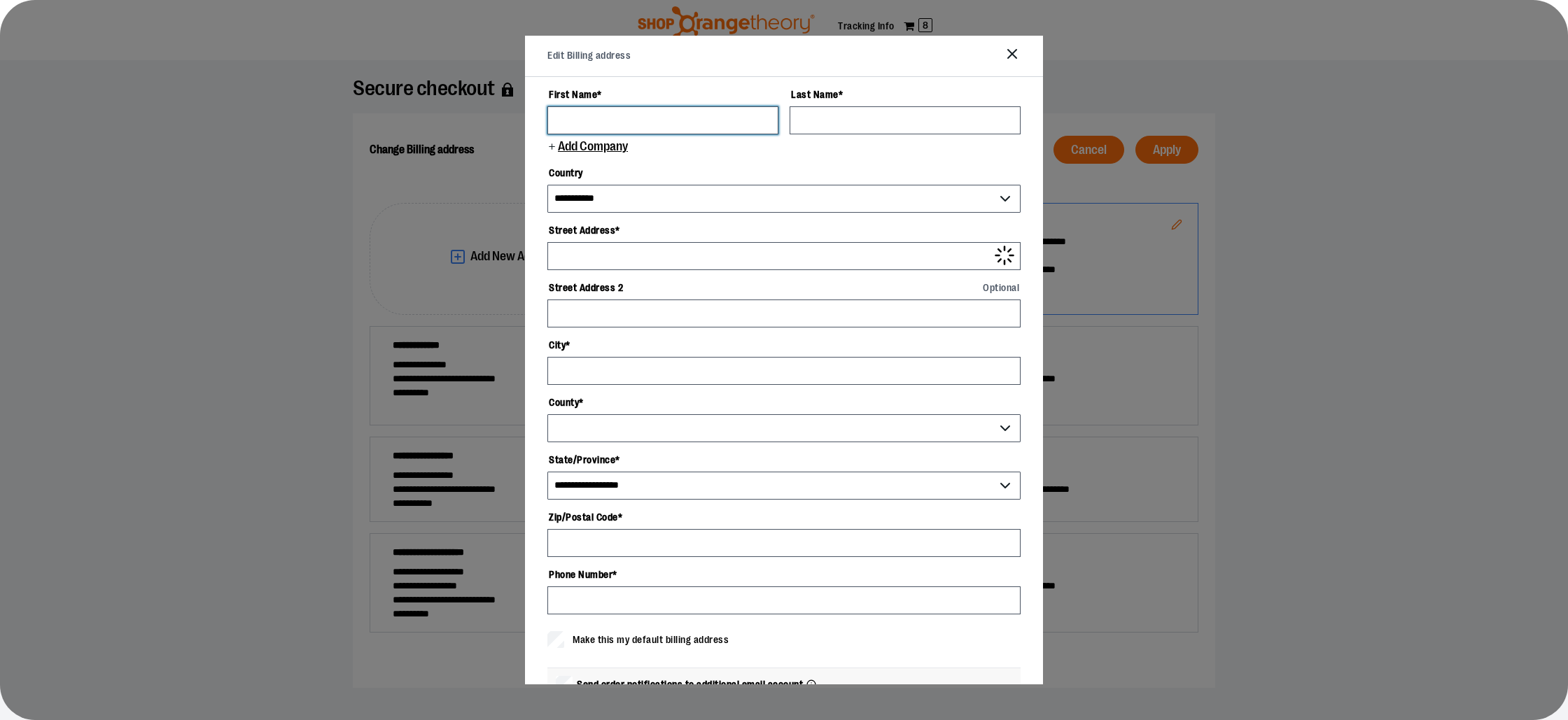
click at [634, 121] on input "First Name *" at bounding box center [663, 121] width 231 height 28
type input "********"
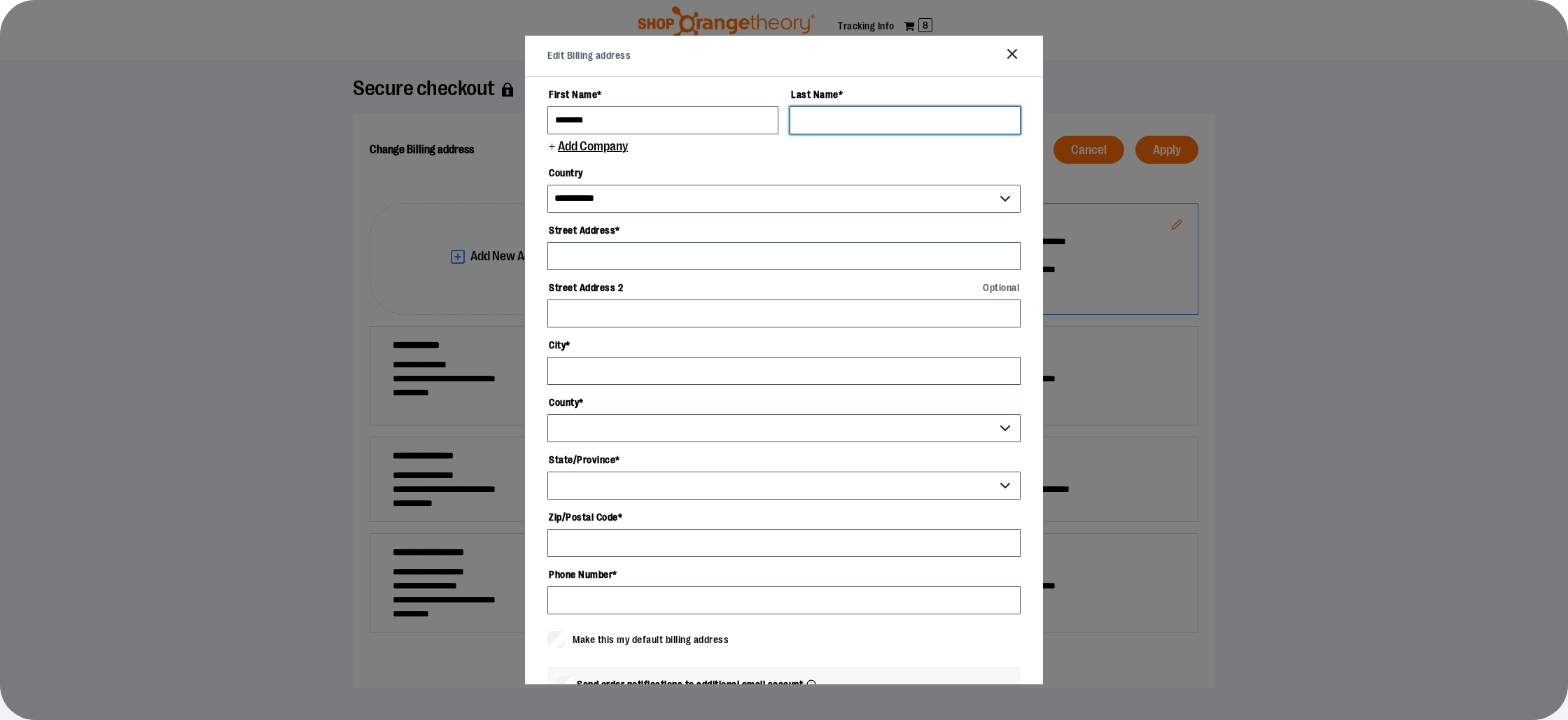
type input "**********"
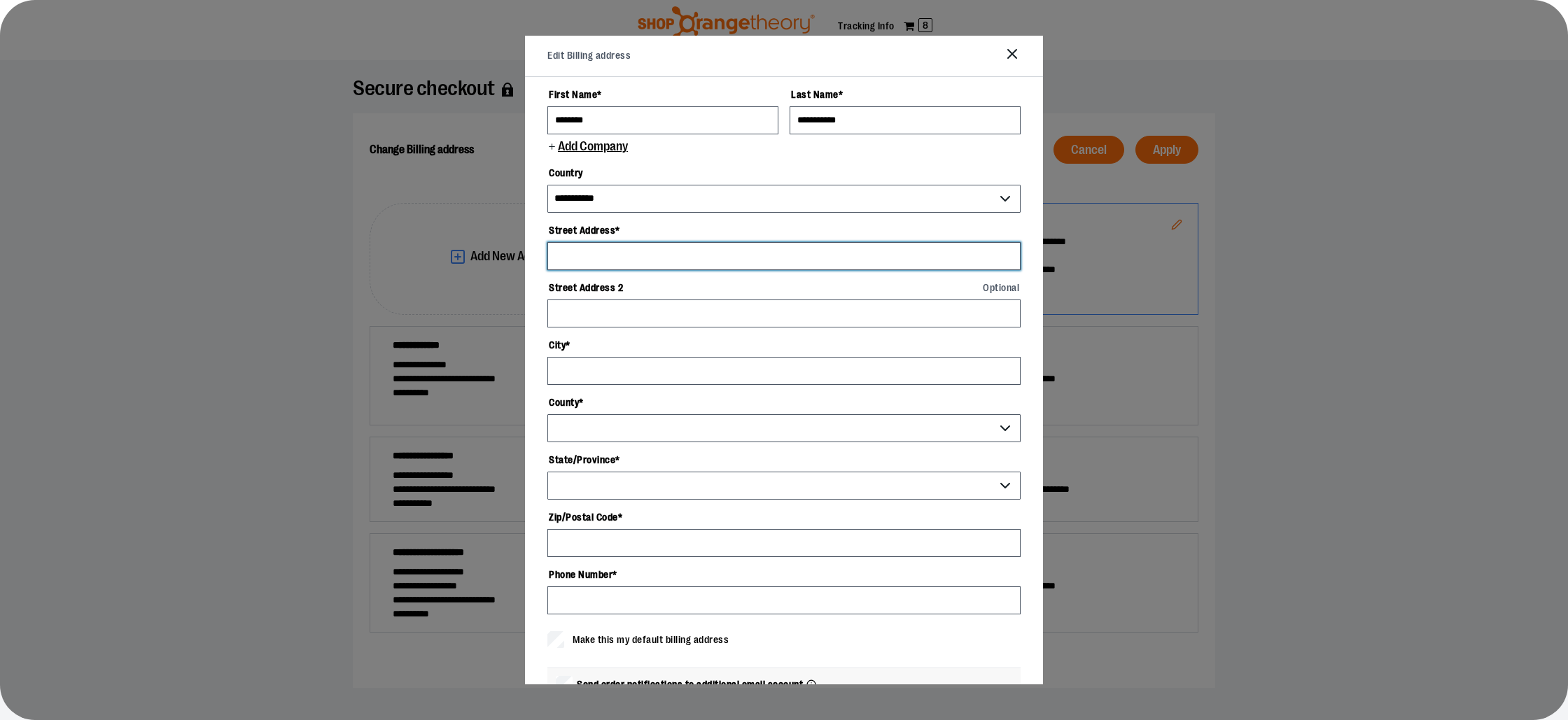
type input "**********"
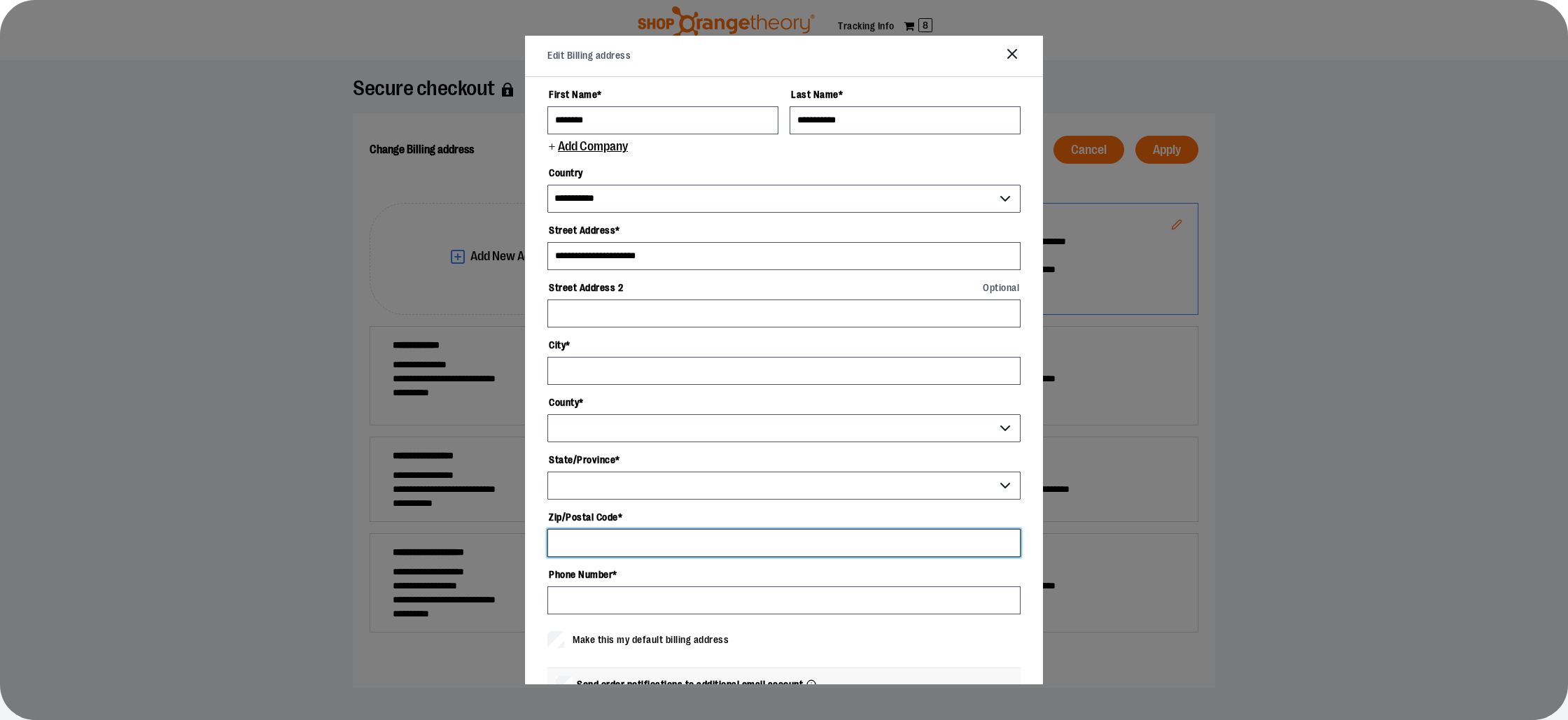
type input "*****"
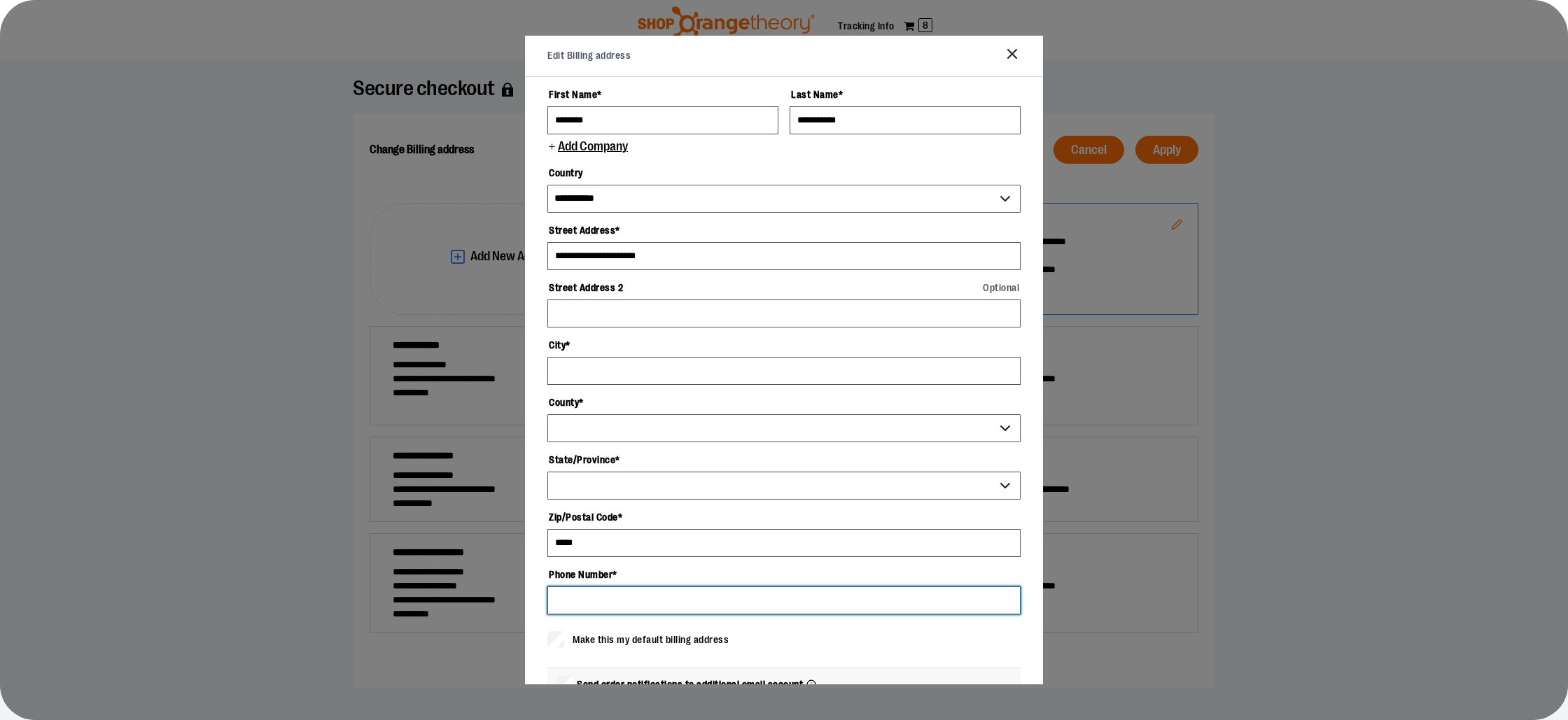
type input "**********"
select select "**"
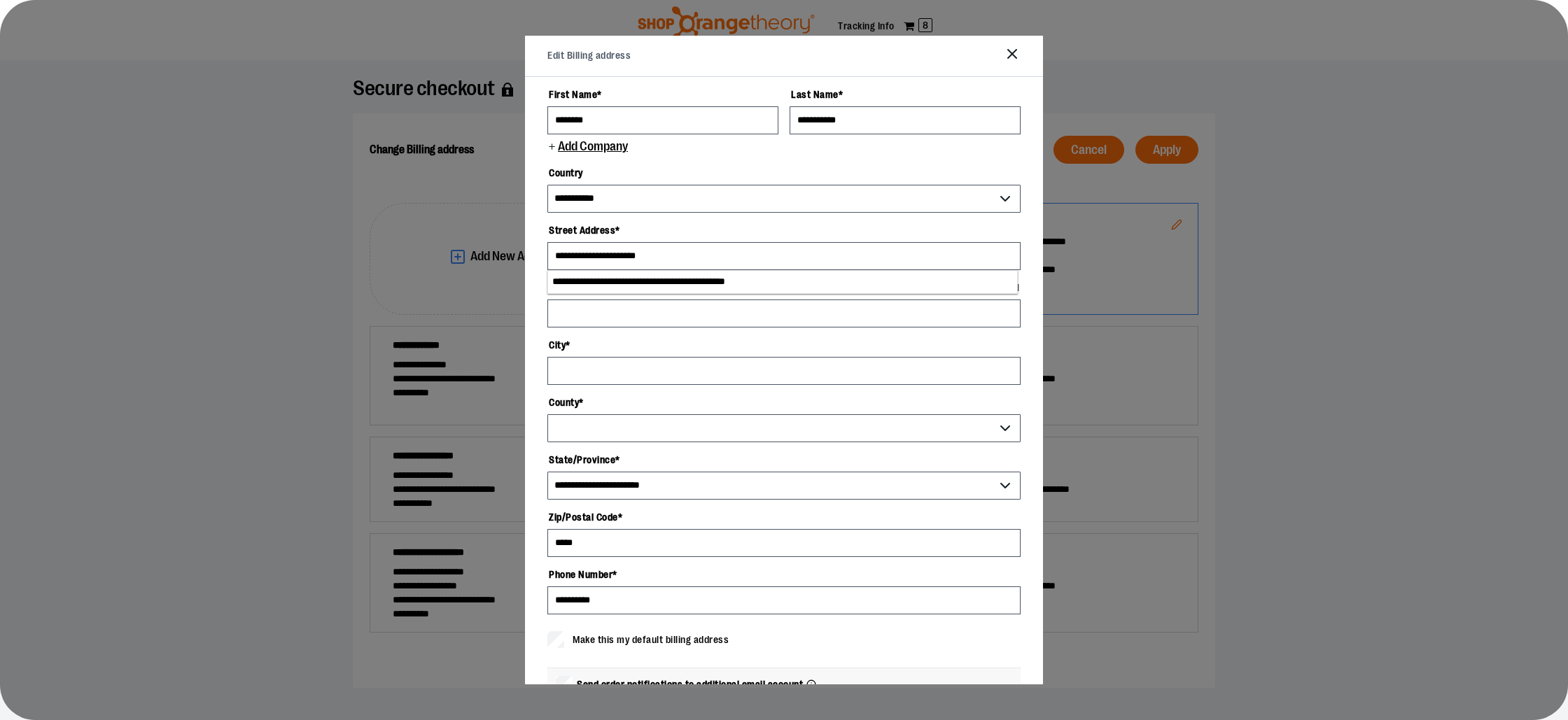
select select "*****"
click at [657, 428] on select "***** *******" at bounding box center [784, 428] width 474 height 28
click at [548, 414] on select "***** *******" at bounding box center [784, 428] width 474 height 28
click at [586, 425] on select "***** *******" at bounding box center [784, 428] width 474 height 28
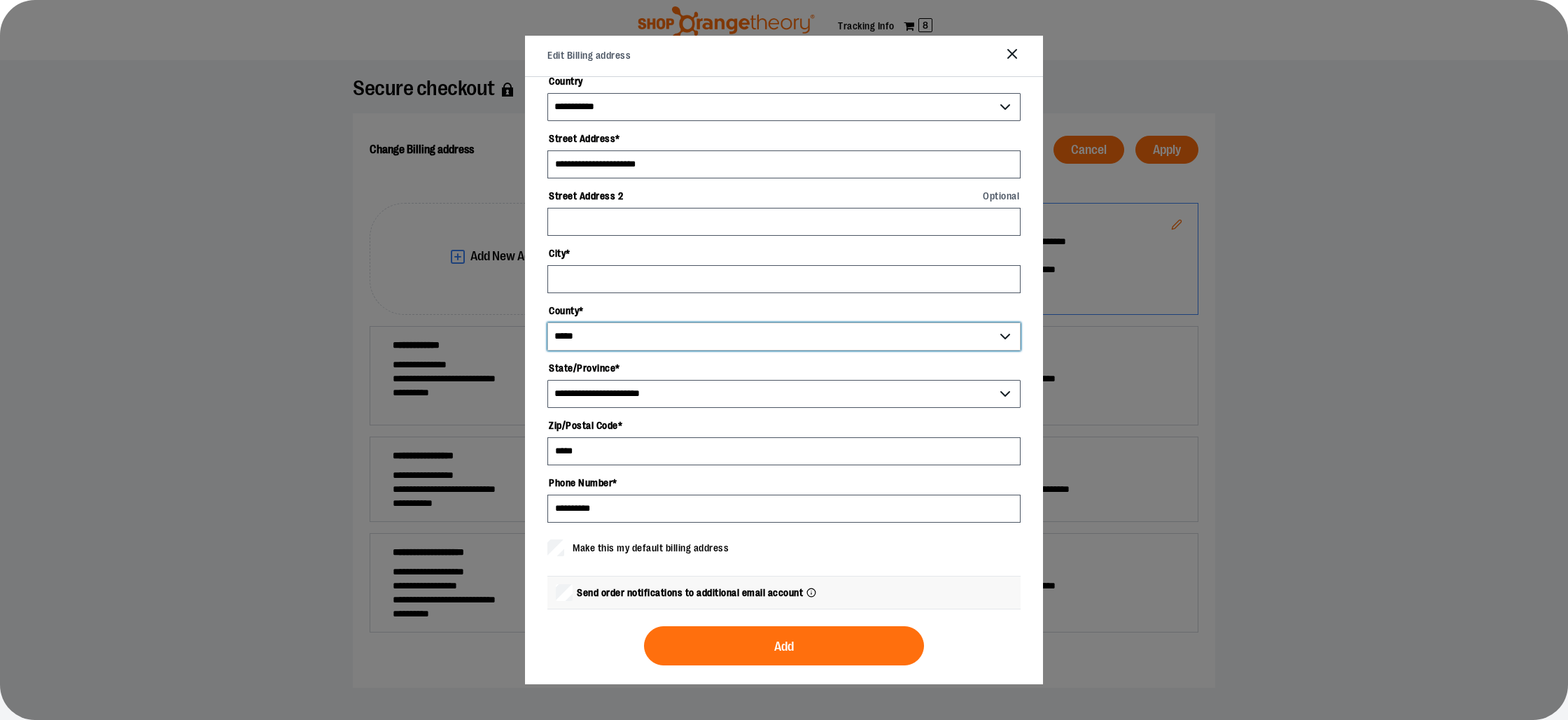
scroll to position [96, 0]
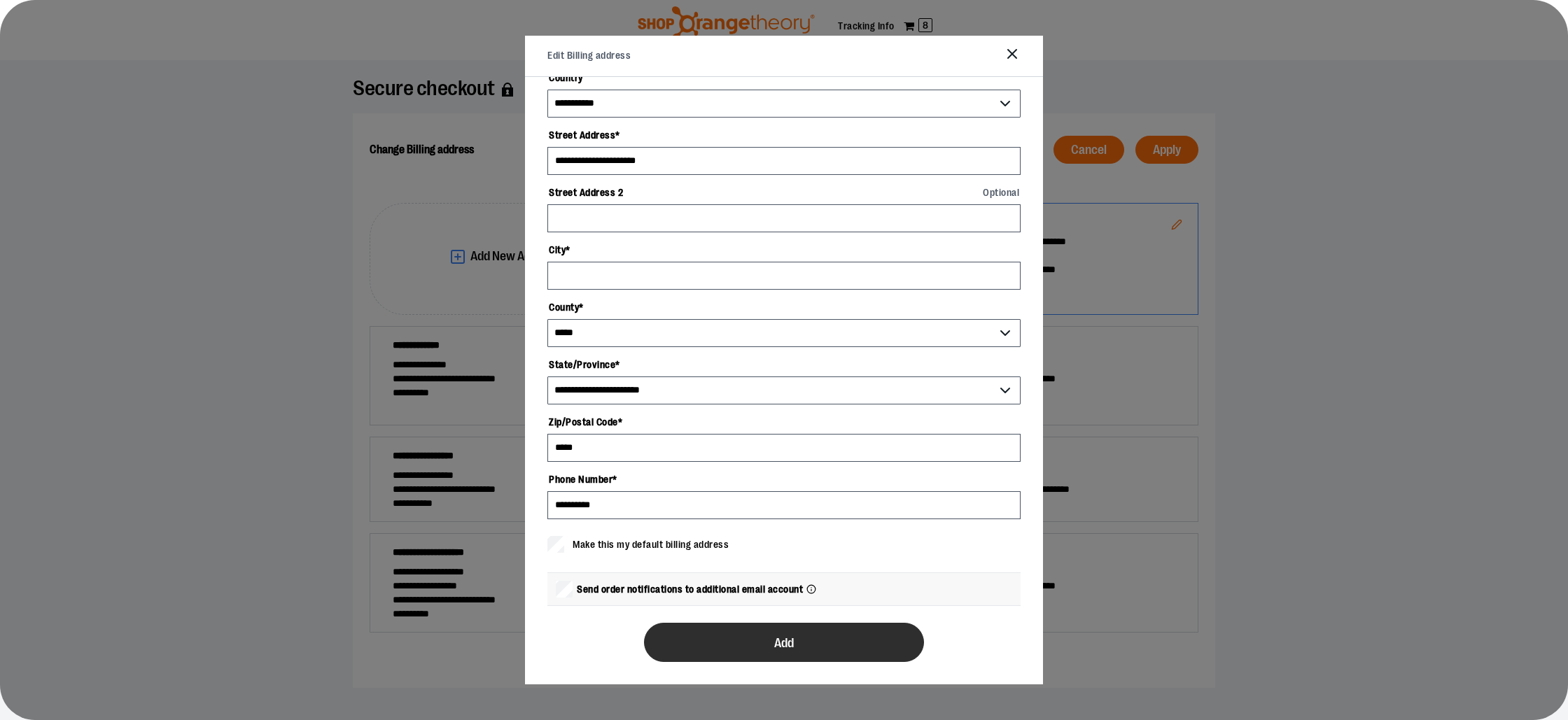
click at [780, 643] on span "Add" at bounding box center [784, 643] width 20 height 13
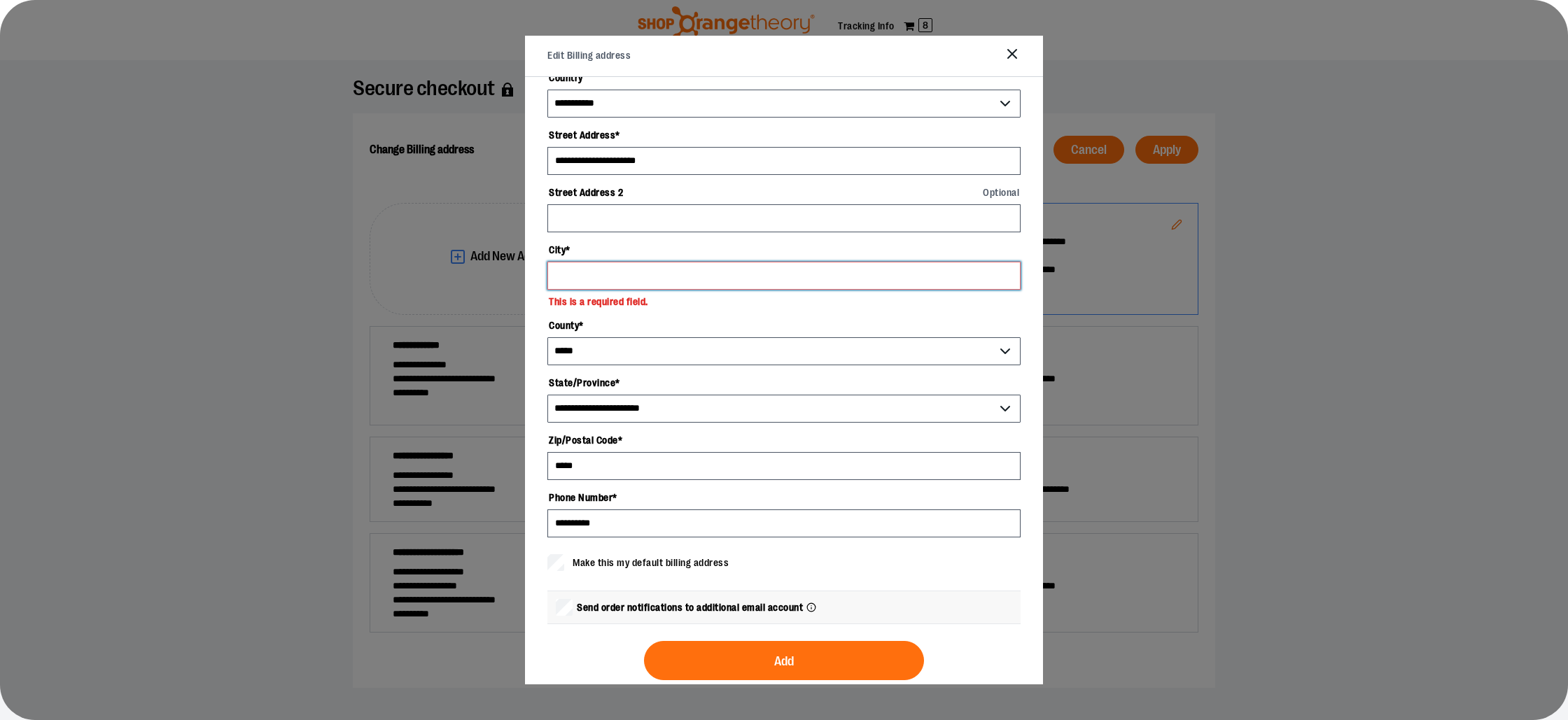
click at [578, 271] on input "City *" at bounding box center [784, 276] width 474 height 28
type input "*****"
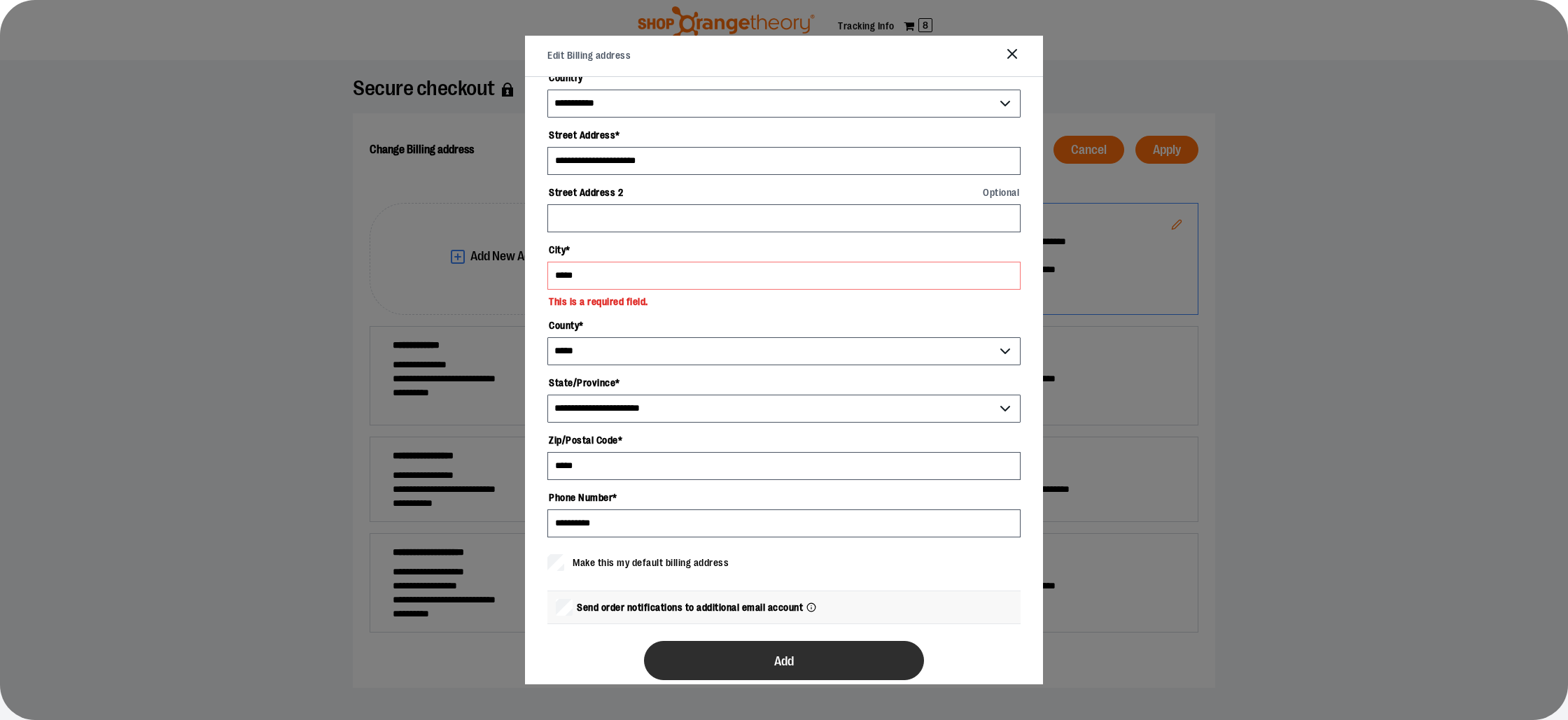
click at [737, 668] on button "Add" at bounding box center [784, 661] width 280 height 40
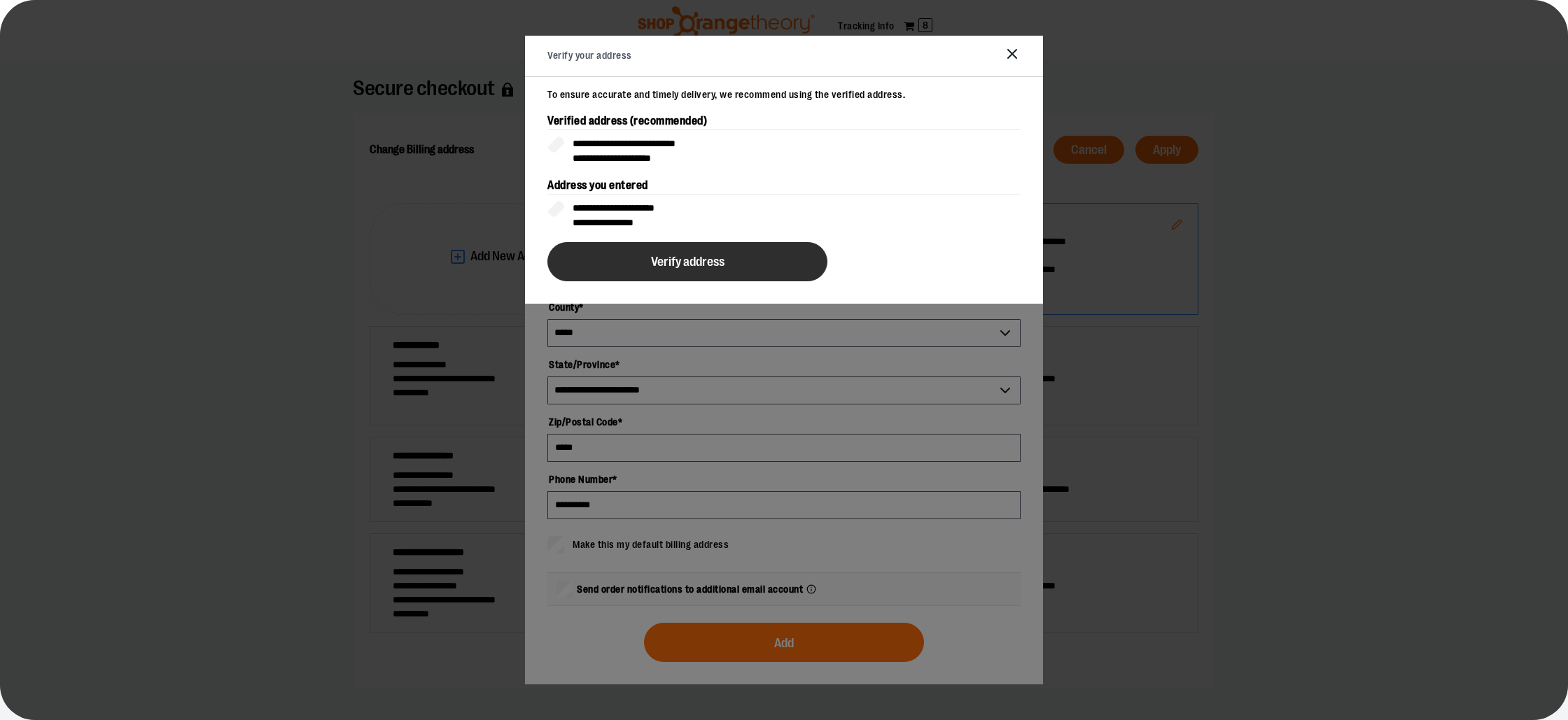
click at [649, 269] on button "Verify address" at bounding box center [687, 262] width 280 height 40
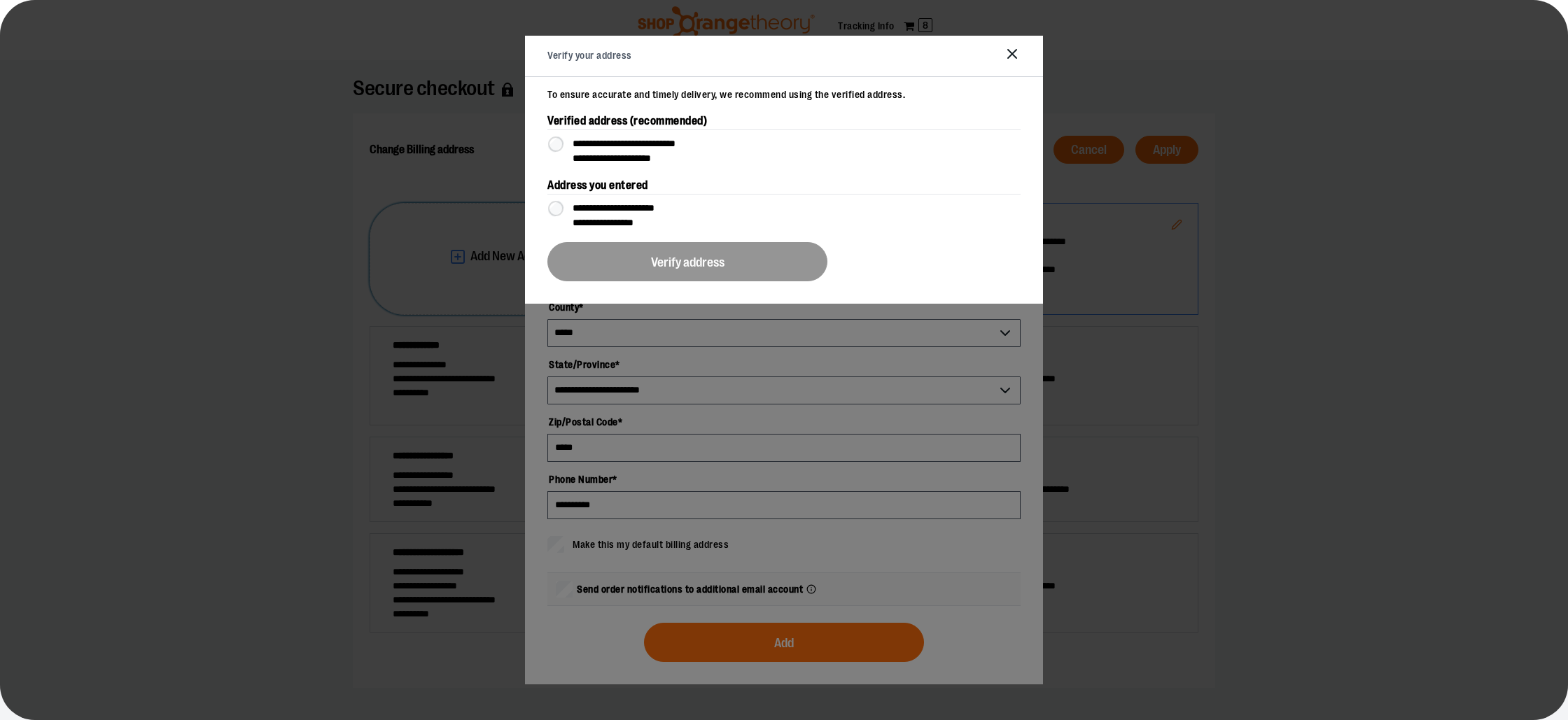
scroll to position [0, 0]
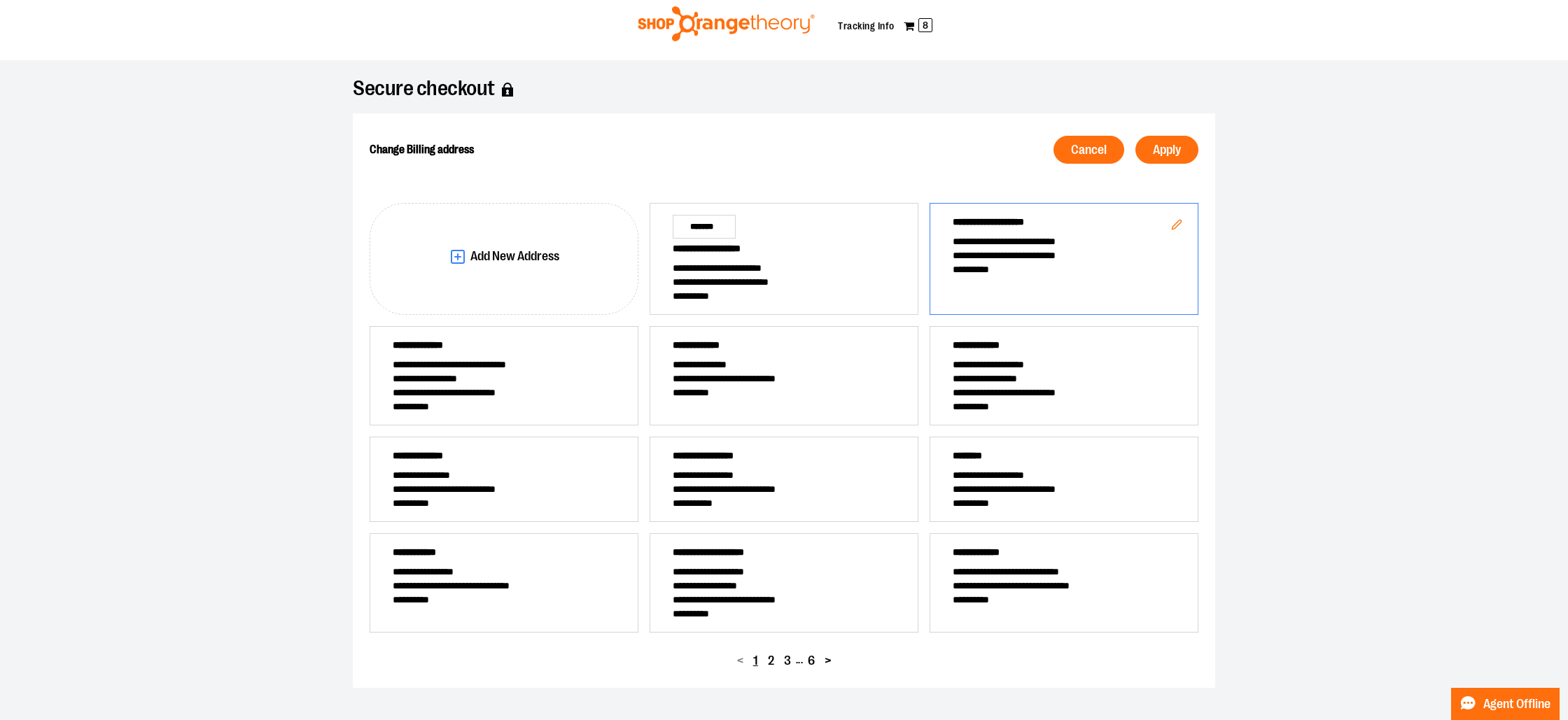
click at [1027, 251] on span "**********" at bounding box center [1063, 256] width 223 height 14
click at [1161, 151] on span "Apply" at bounding box center [1167, 150] width 28 height 13
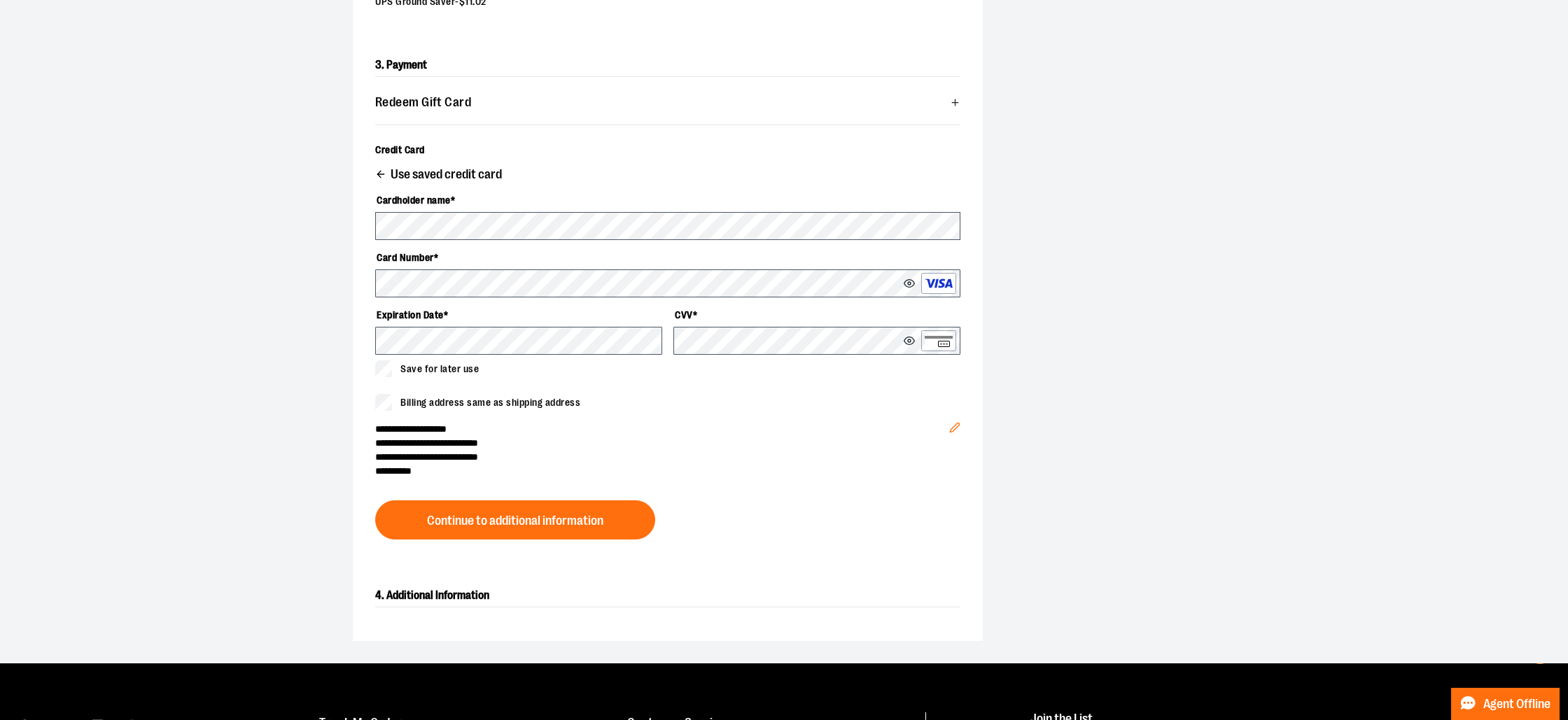
scroll to position [447, 0]
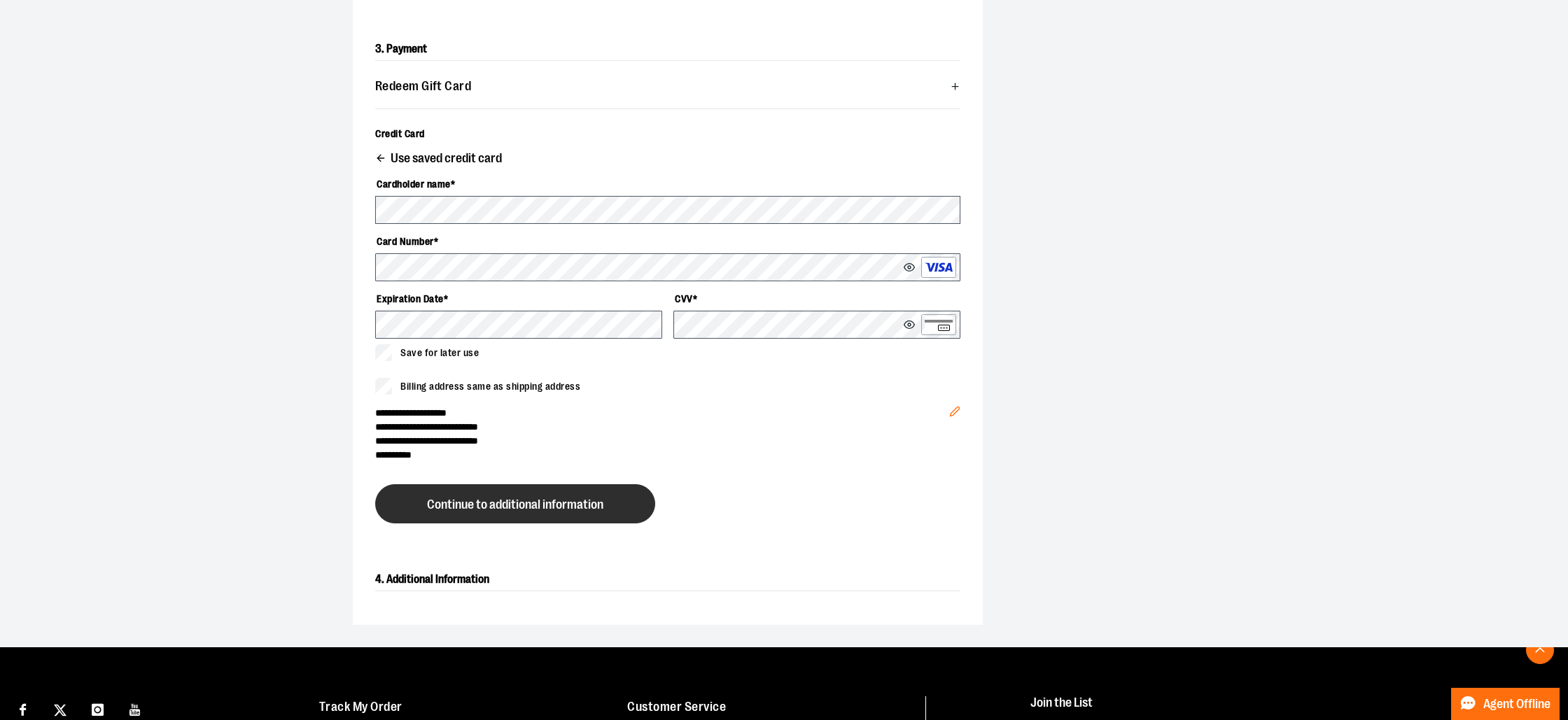
click at [471, 500] on span "Continue to additional information" at bounding box center [515, 505] width 177 height 13
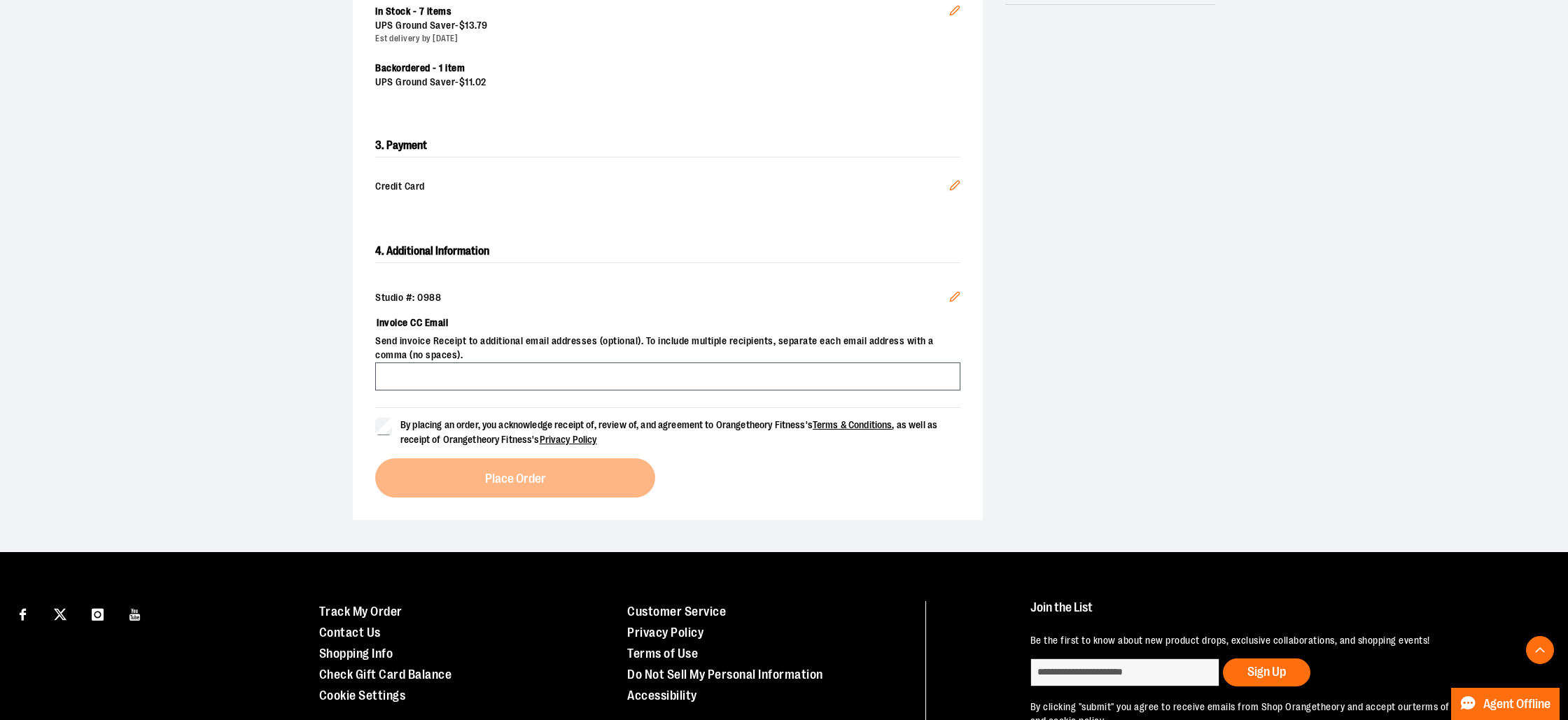
scroll to position [343, 0]
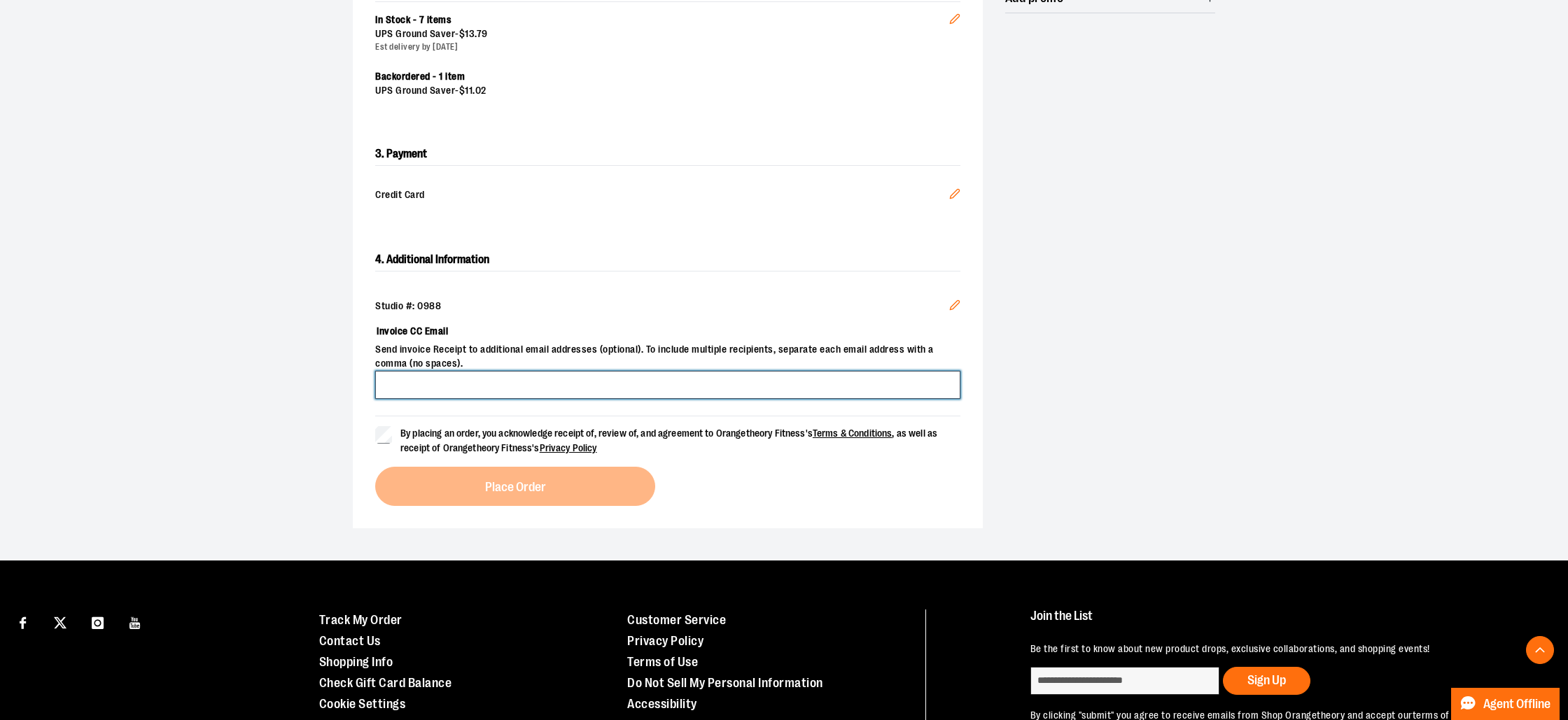
click at [498, 386] on input "Invoice CC Email" at bounding box center [668, 385] width 586 height 28
type input "**********"
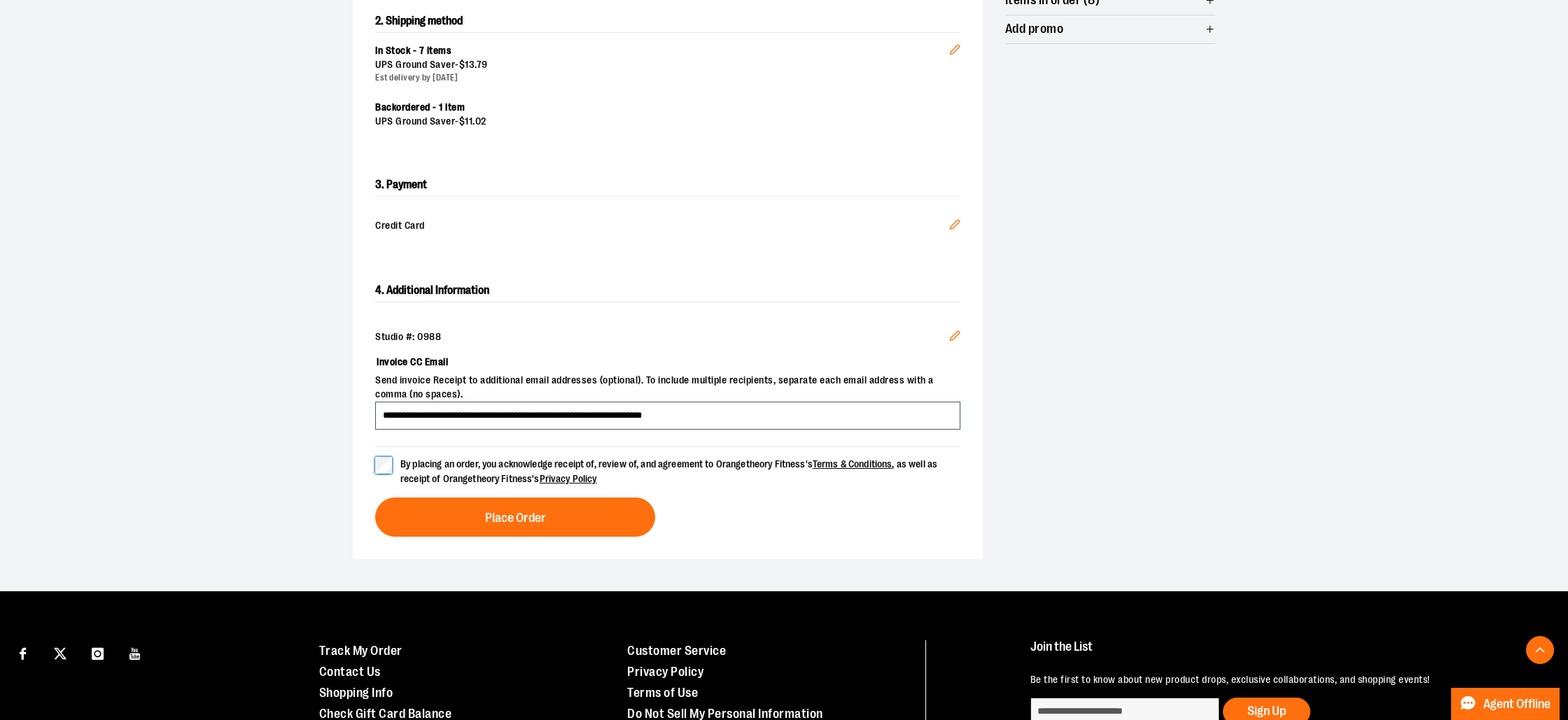
scroll to position [444, 0]
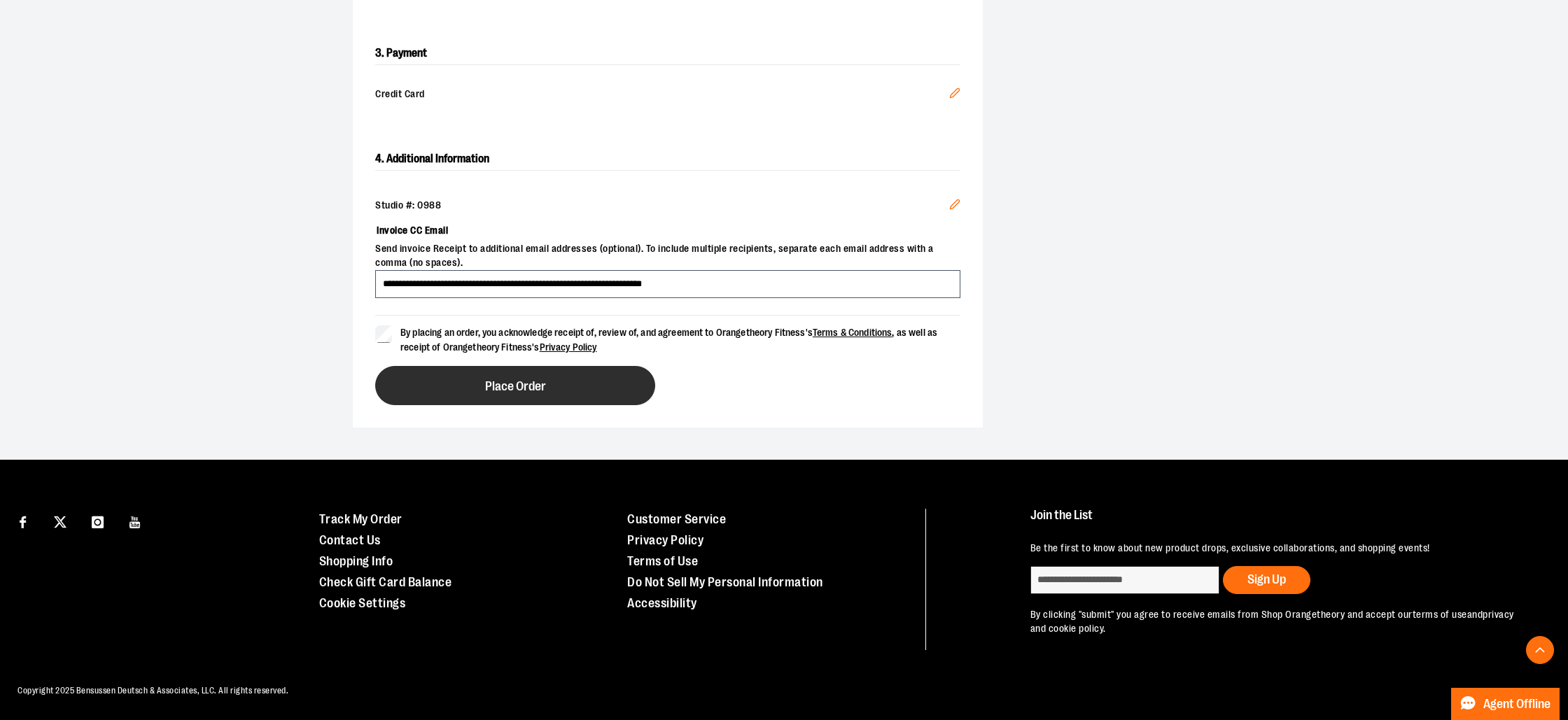
click at [511, 386] on span "Place Order" at bounding box center [515, 386] width 61 height 13
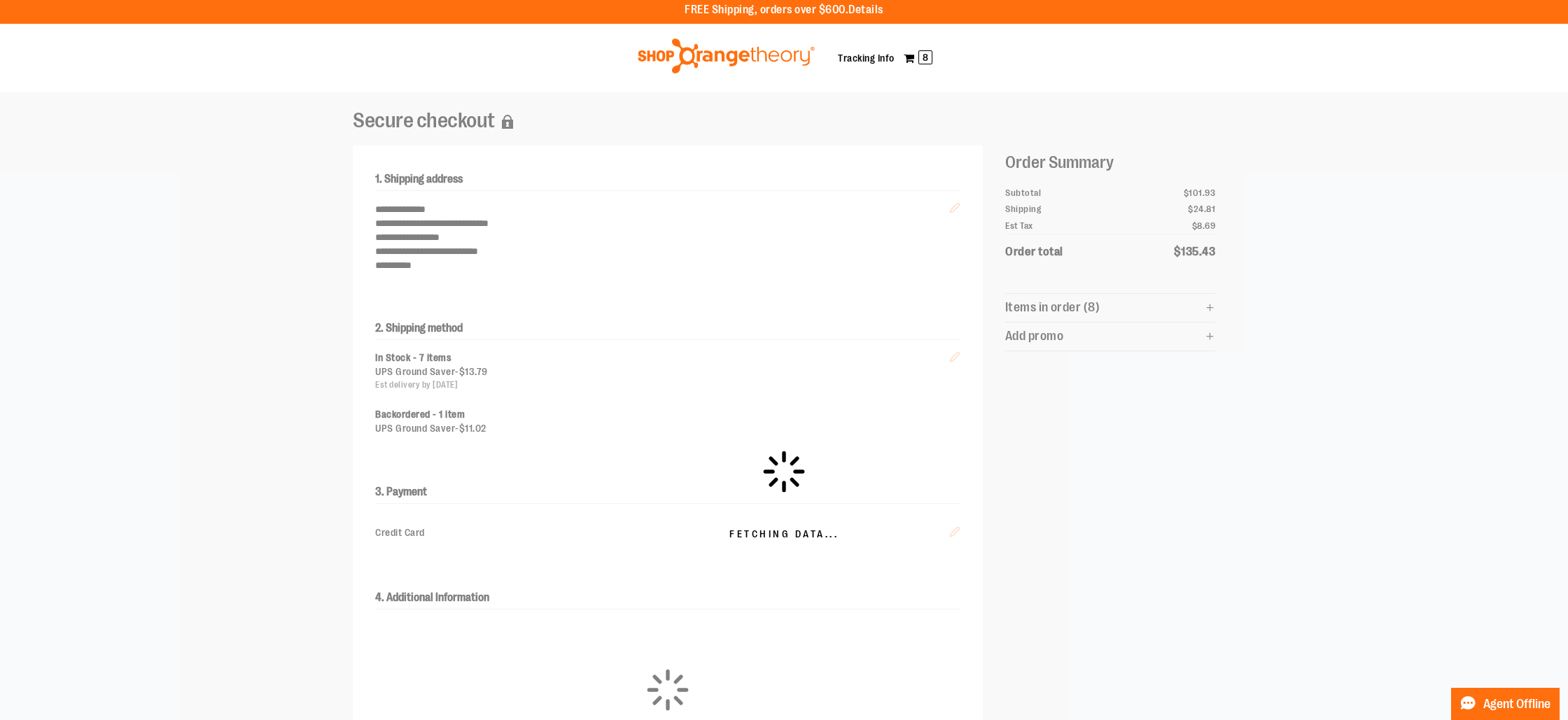
scroll to position [0, 0]
